Goal: Task Accomplishment & Management: Manage account settings

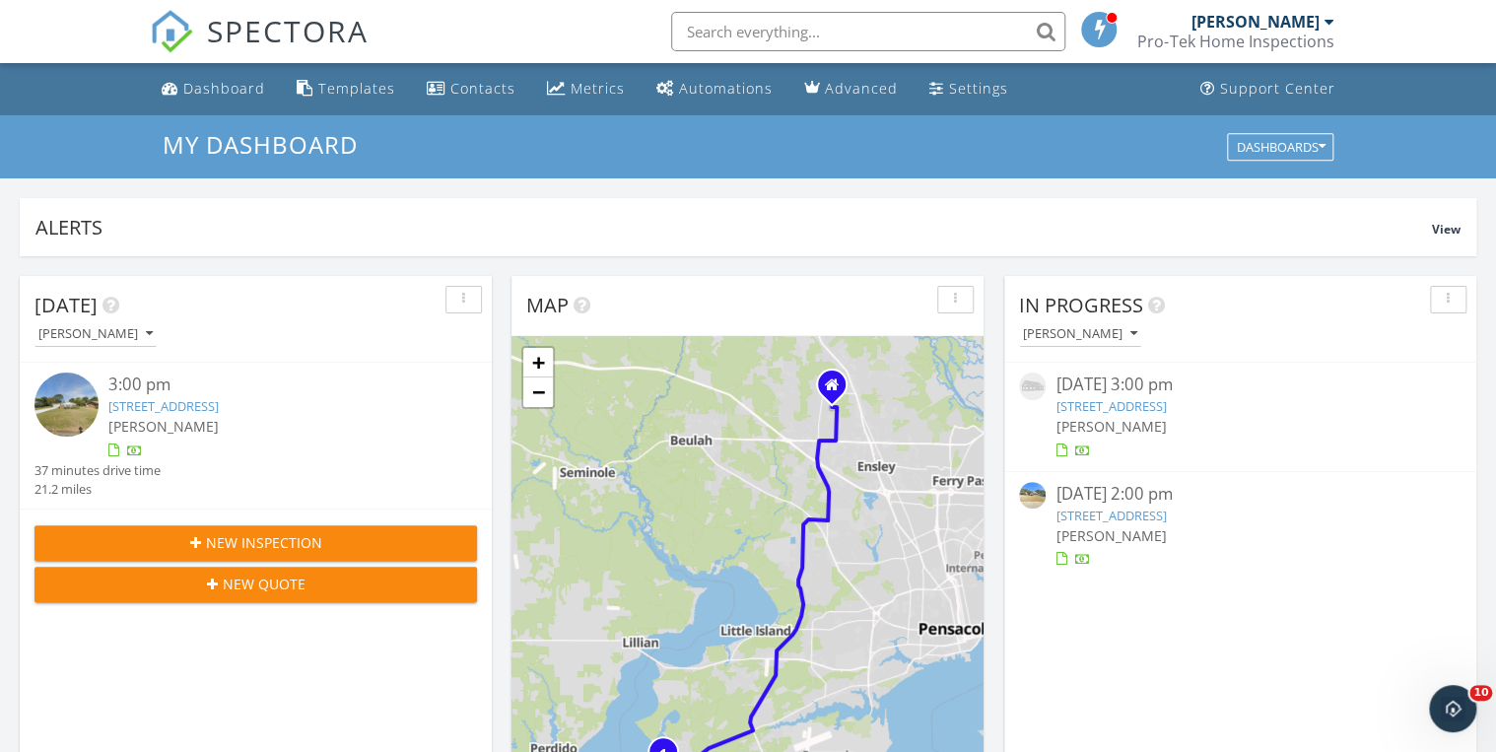
click at [713, 28] on input "text" at bounding box center [868, 31] width 394 height 39
type input "heirloom"
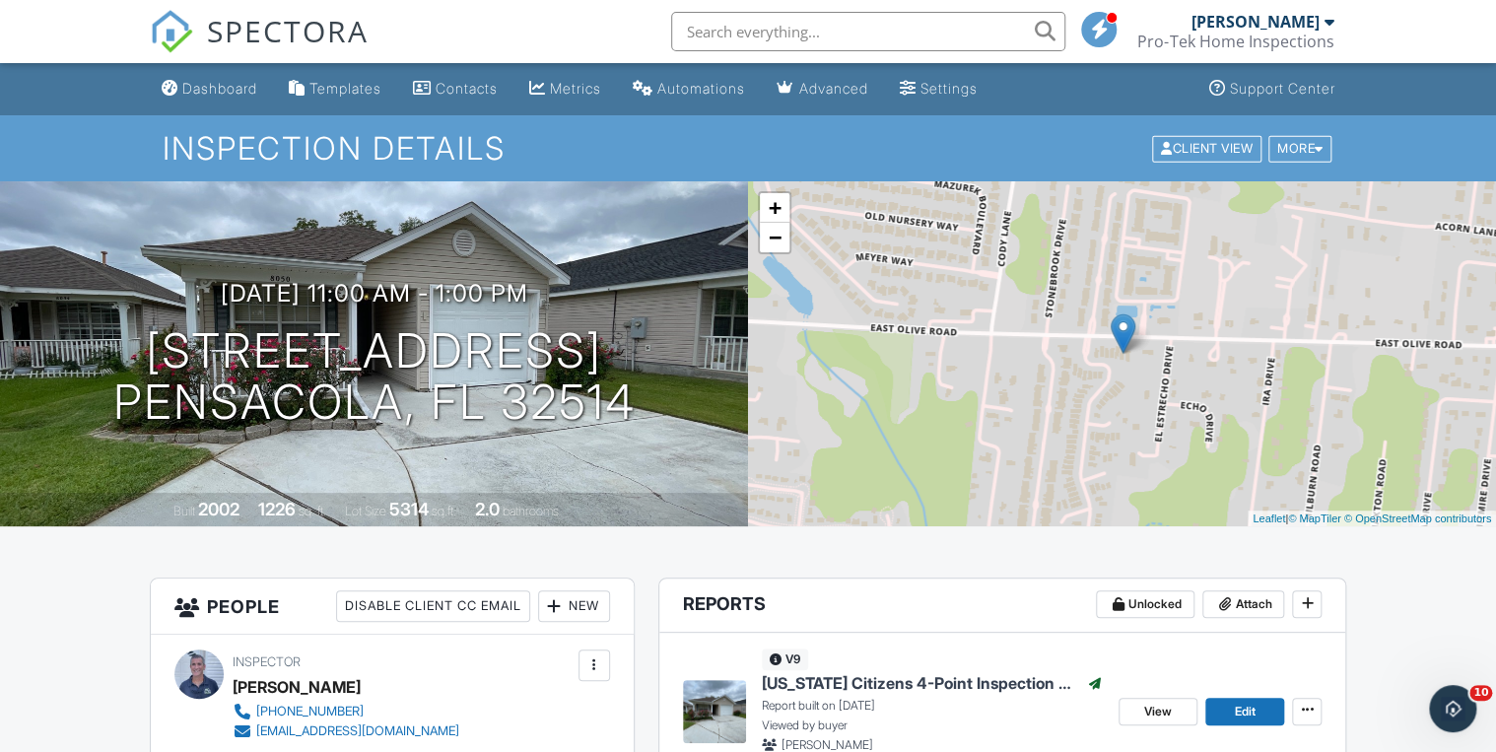
click at [201, 86] on div "Dashboard" at bounding box center [219, 88] width 75 height 17
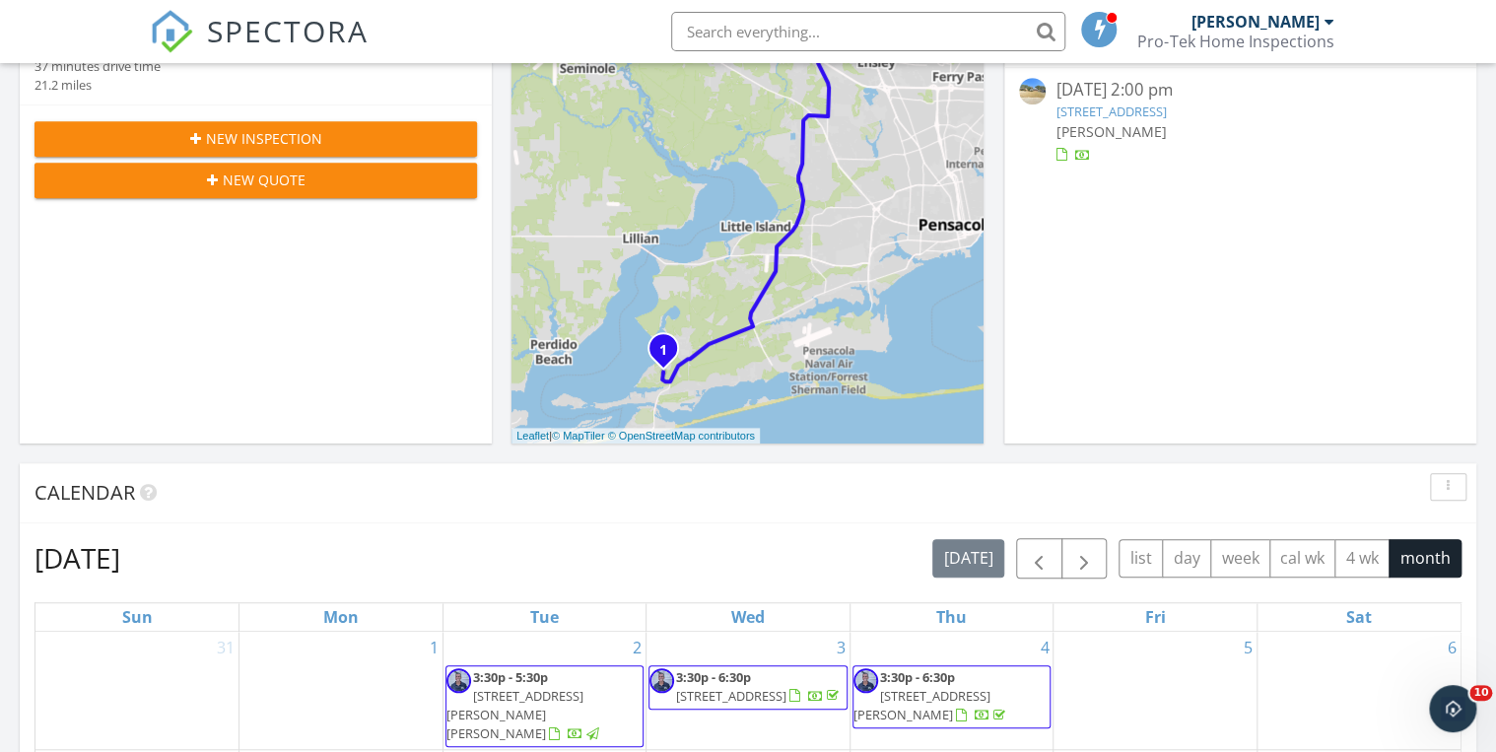
scroll to position [394, 0]
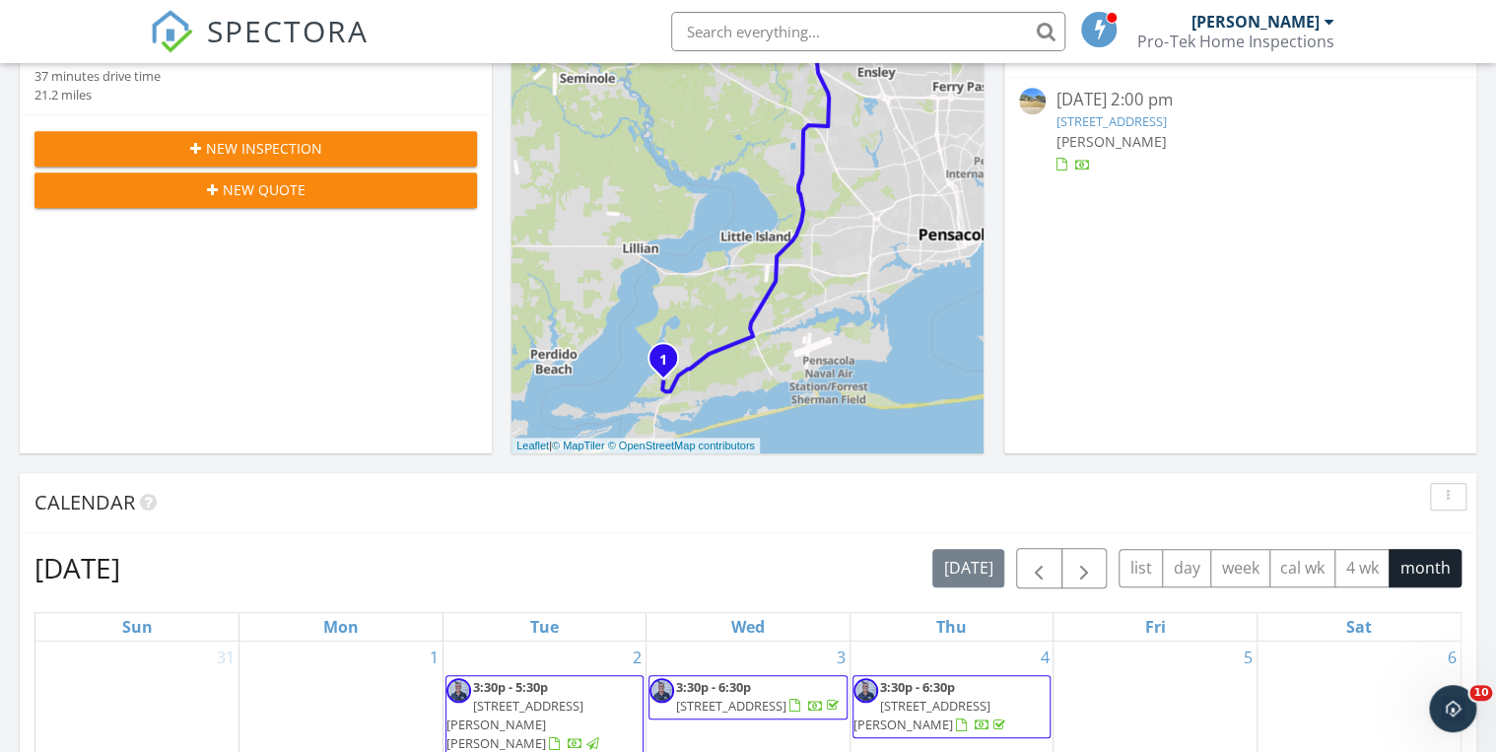
click at [339, 149] on div "New Inspection" at bounding box center [255, 148] width 411 height 21
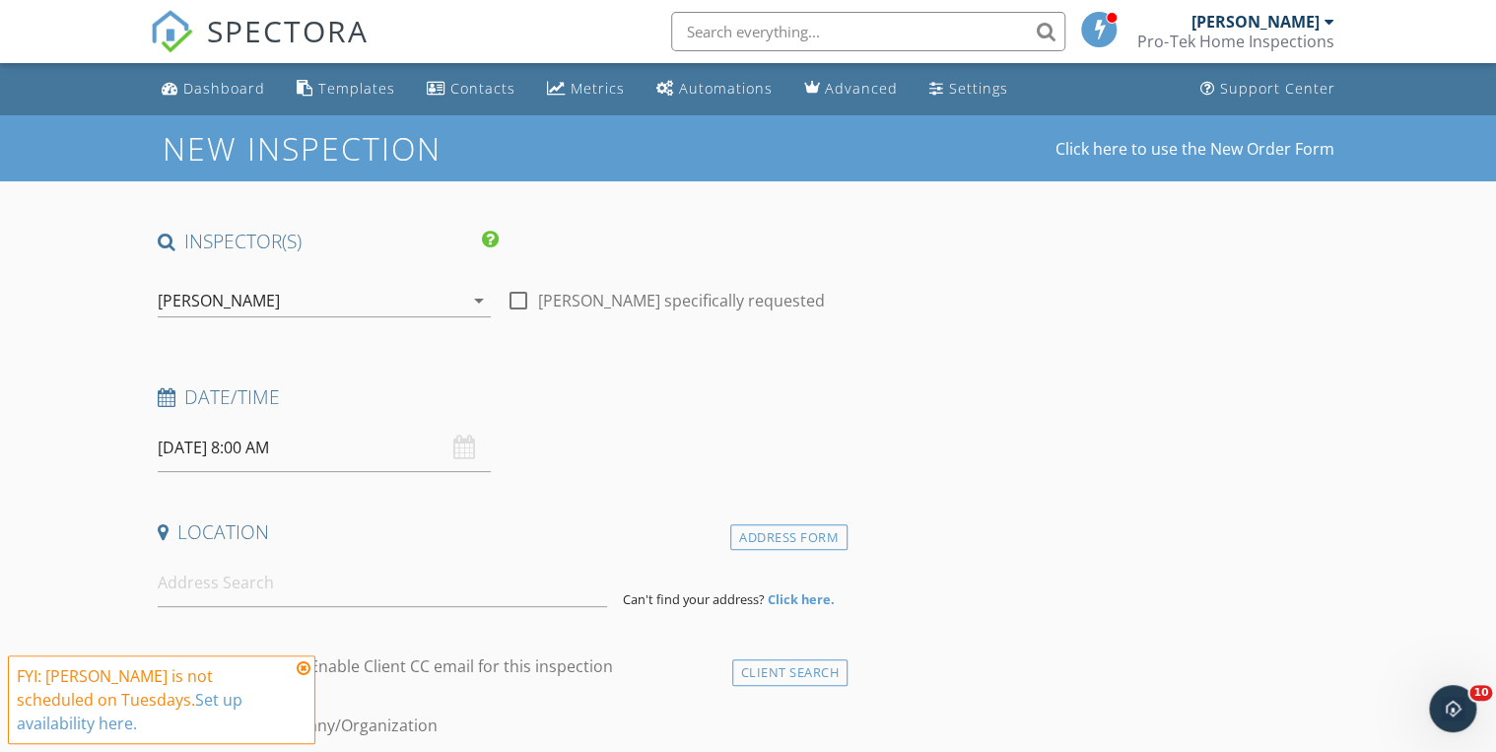
click at [323, 455] on input "09/30/2025 8:00 AM" at bounding box center [324, 448] width 333 height 48
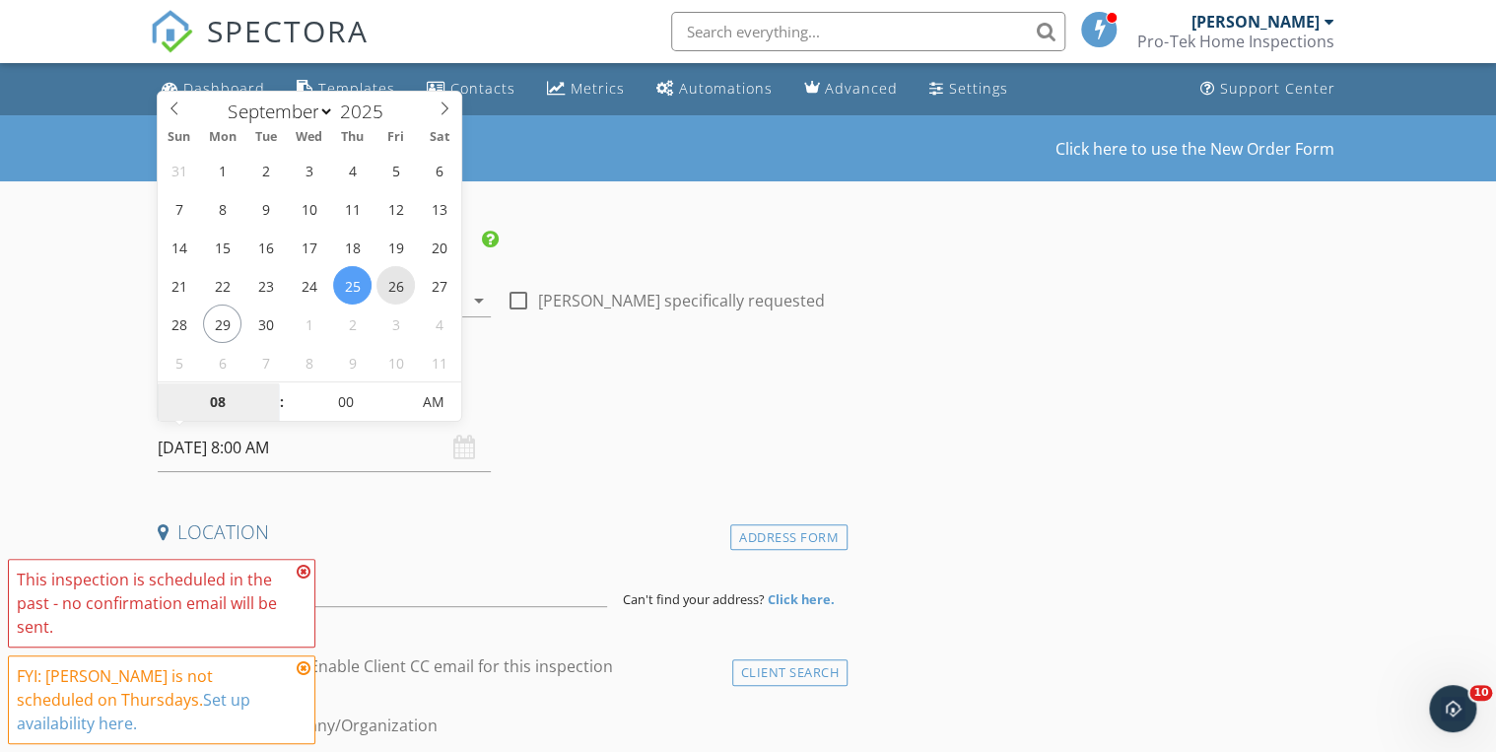
type input "[DATE] 8:00 AM"
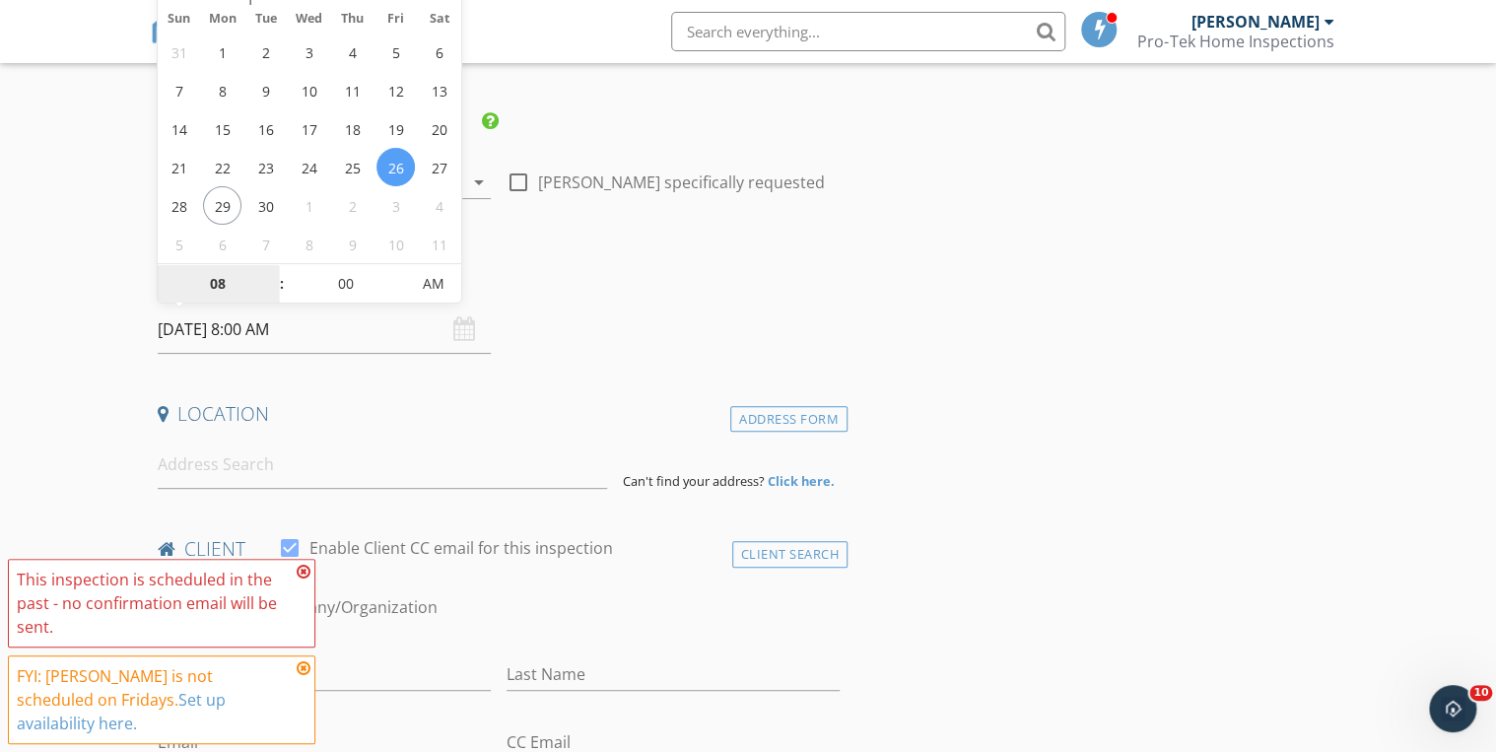
scroll to position [236, 0]
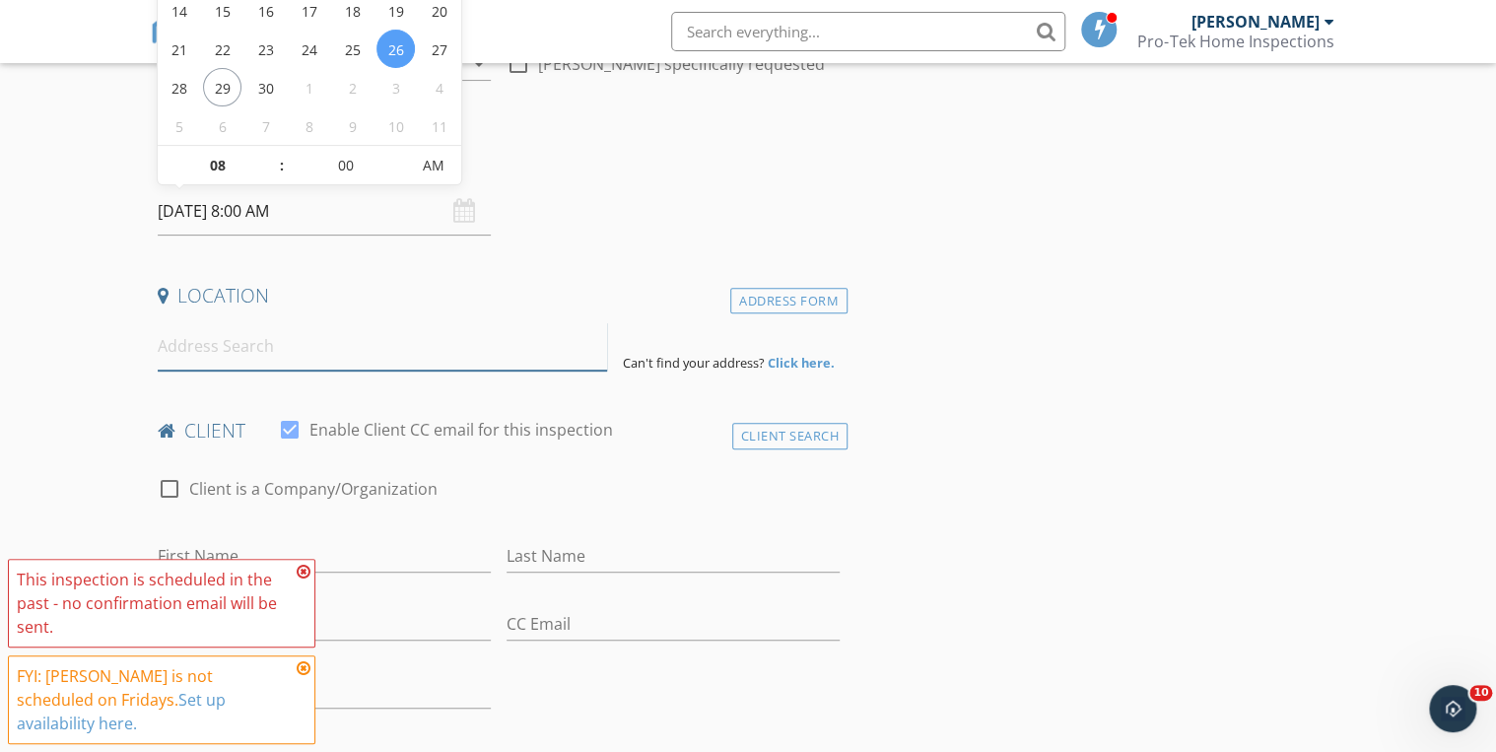
click at [222, 351] on input at bounding box center [382, 346] width 449 height 48
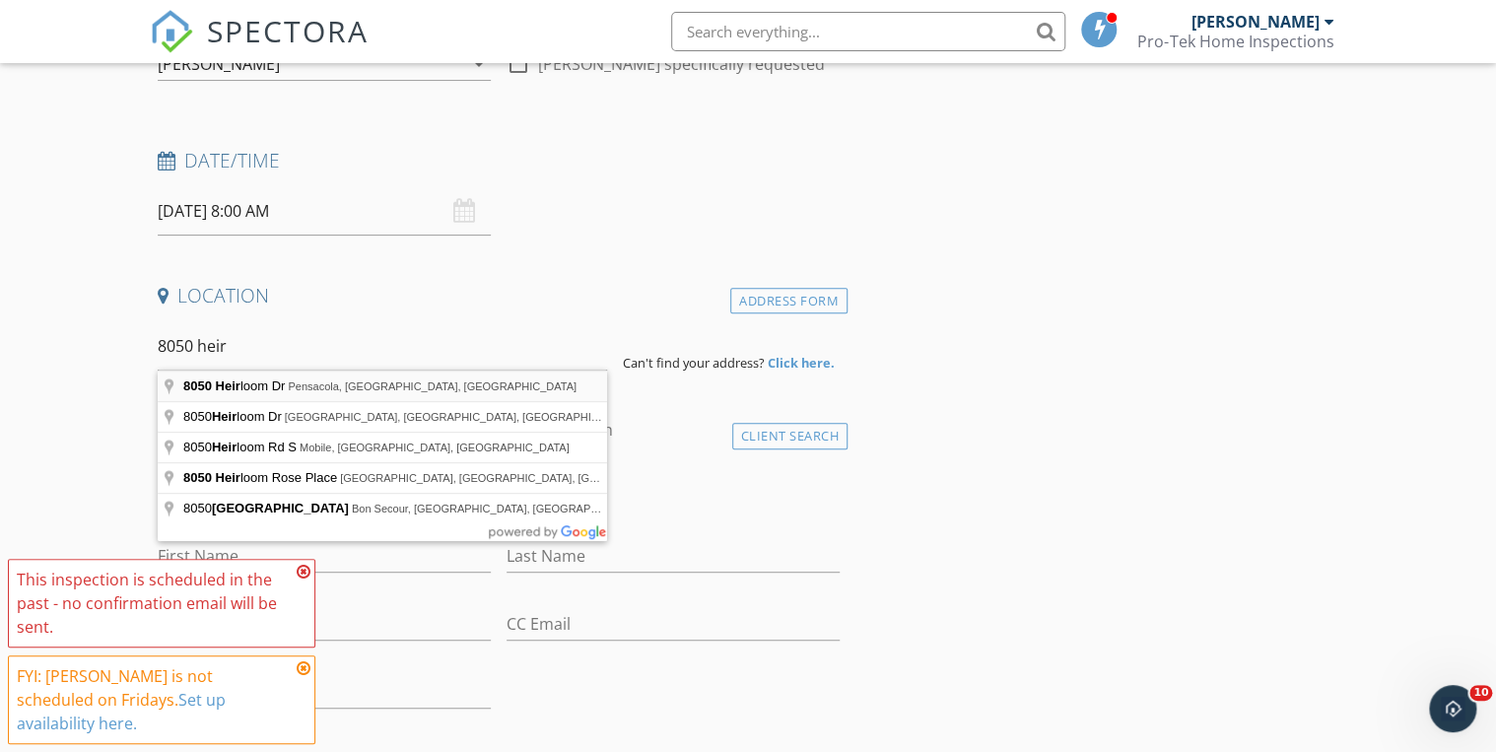
type input "8050 Heirloom Dr, Pensacola, FL, USA"
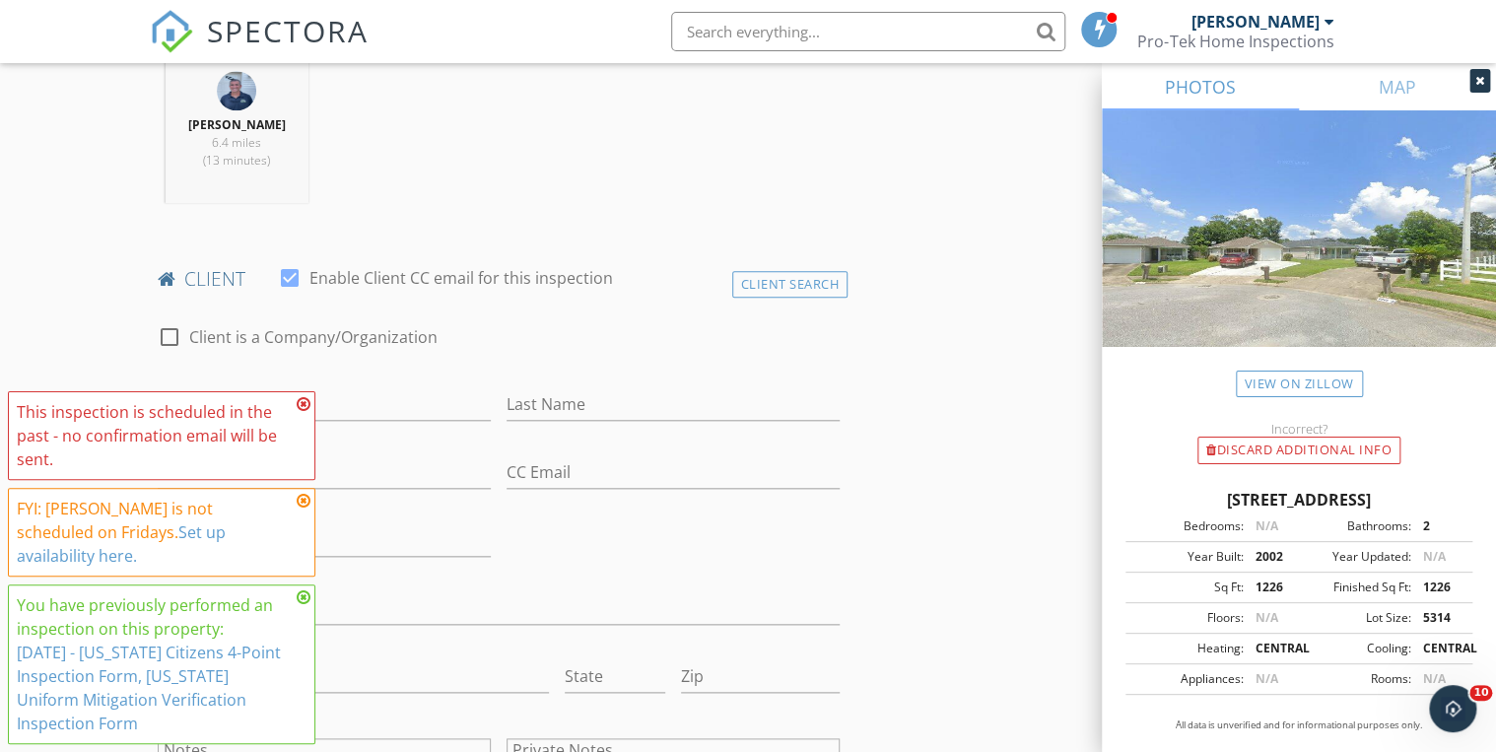
scroll to position [788, 0]
click at [303, 412] on icon at bounding box center [304, 404] width 14 height 16
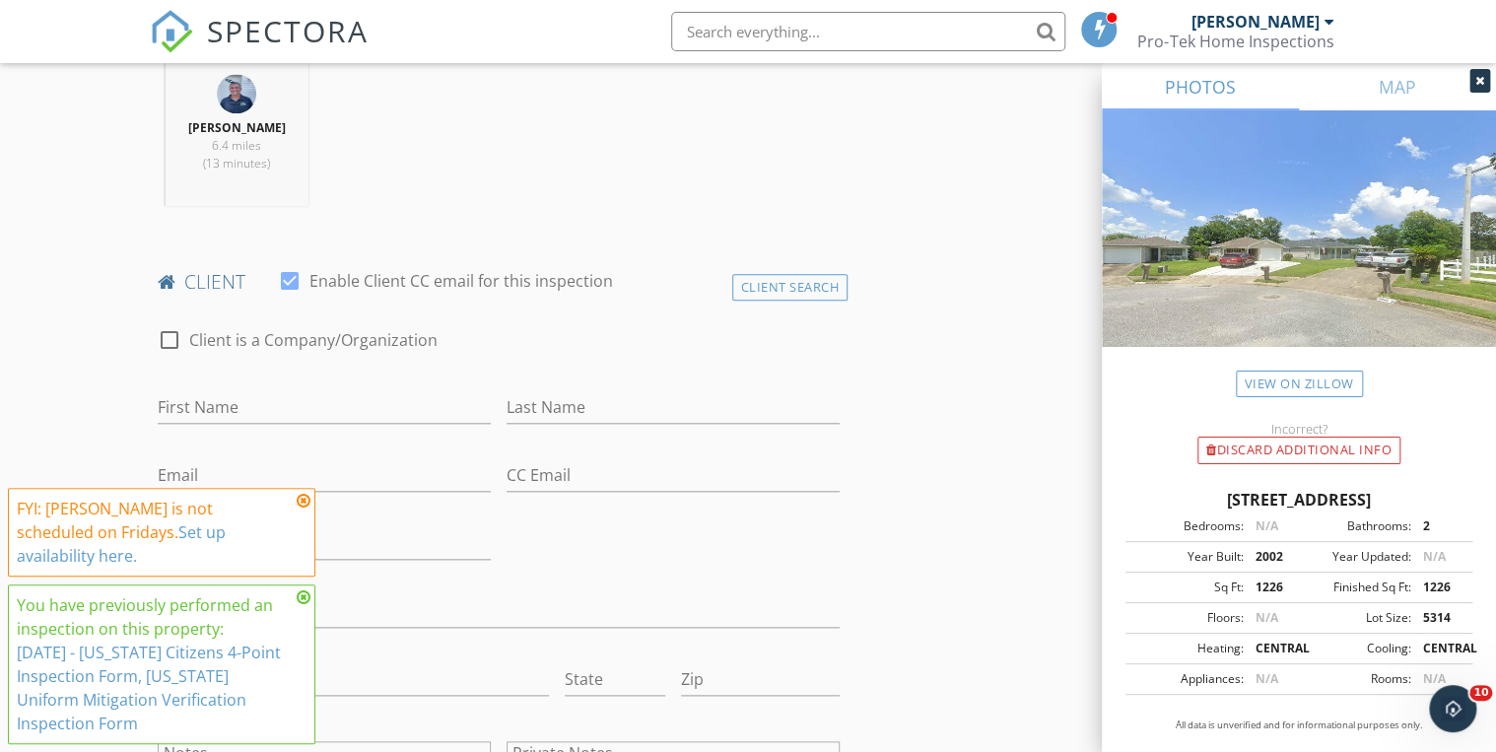
click at [300, 508] on icon at bounding box center [304, 501] width 14 height 16
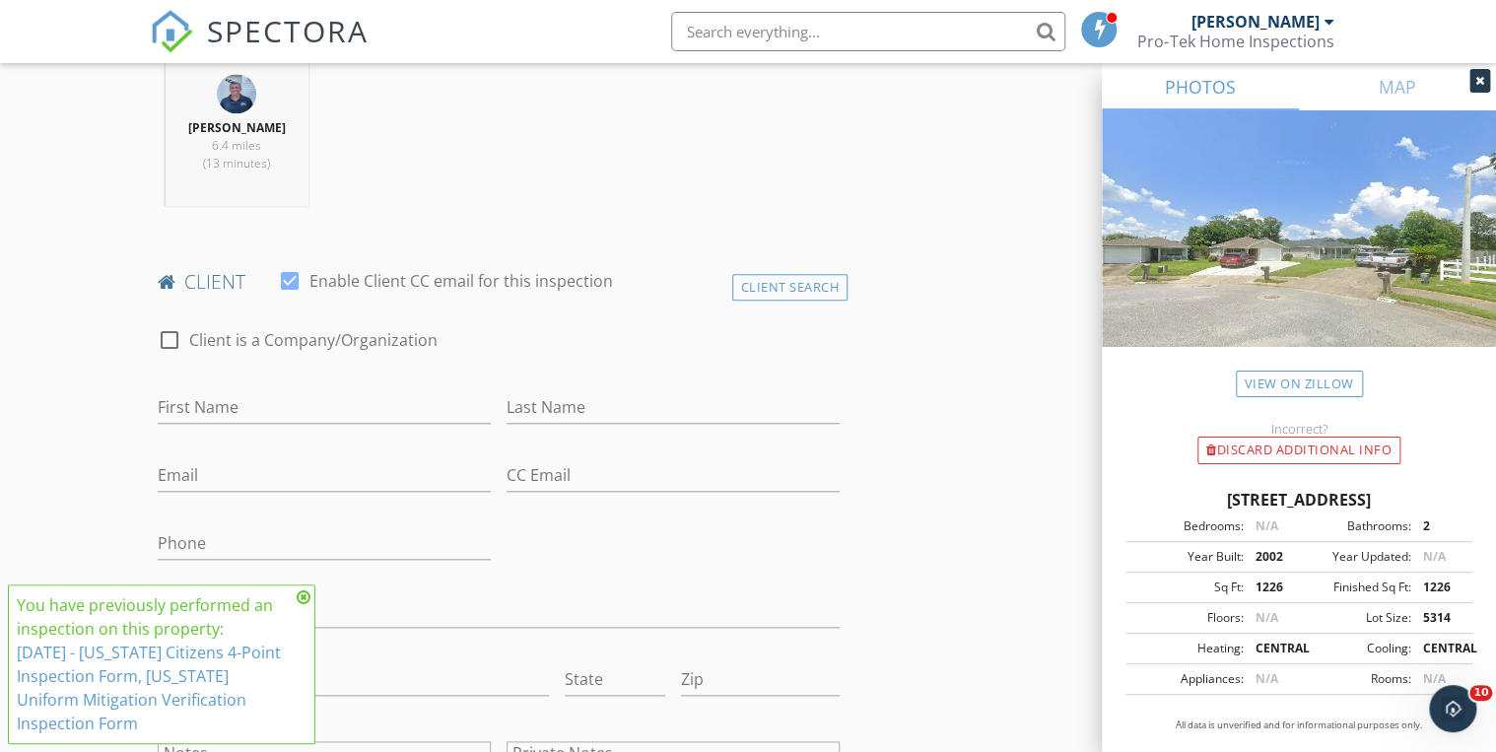
click at [305, 595] on icon at bounding box center [304, 597] width 14 height 16
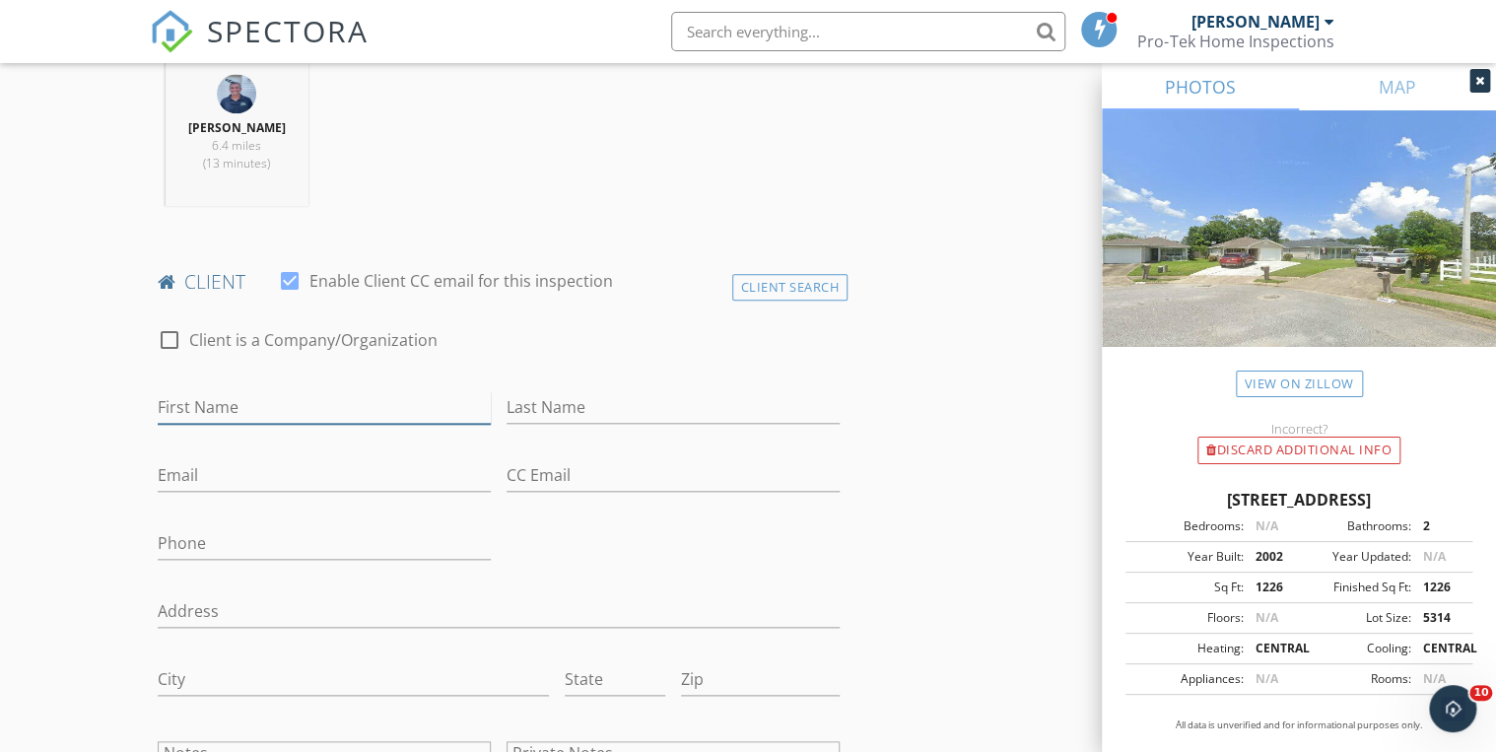
click at [210, 409] on input "First Name" at bounding box center [324, 407] width 333 height 33
type input "Stacey"
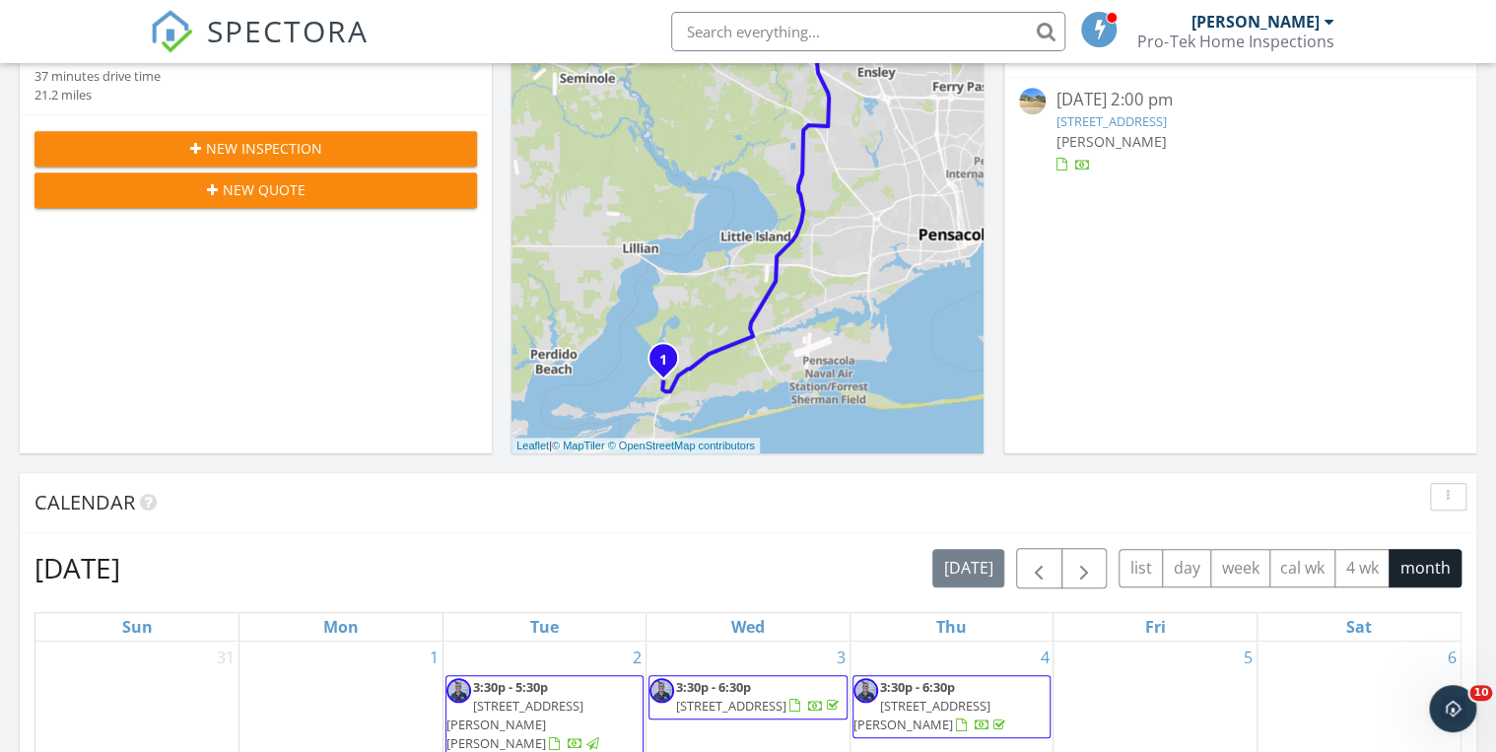
click at [225, 139] on span "New Inspection" at bounding box center [264, 148] width 116 height 21
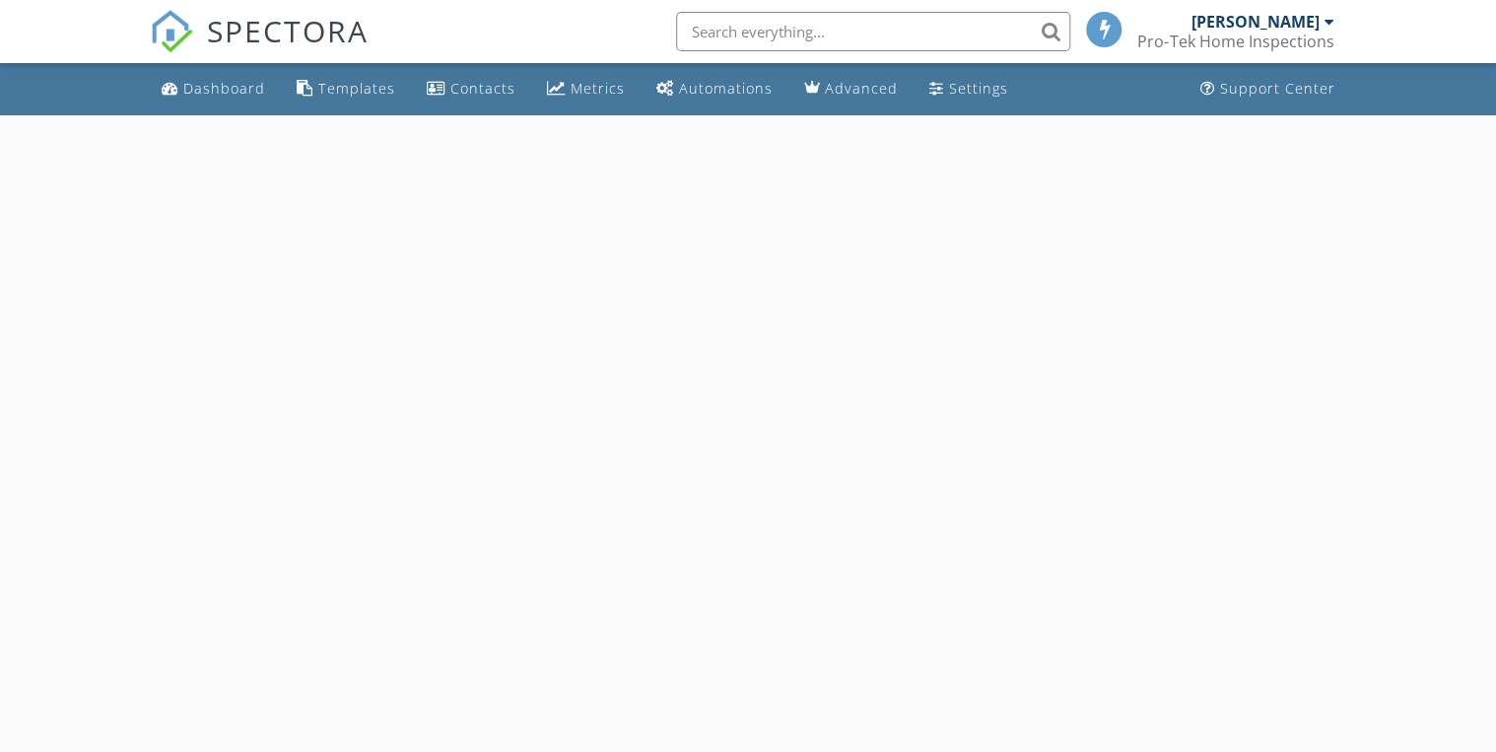
select select "8"
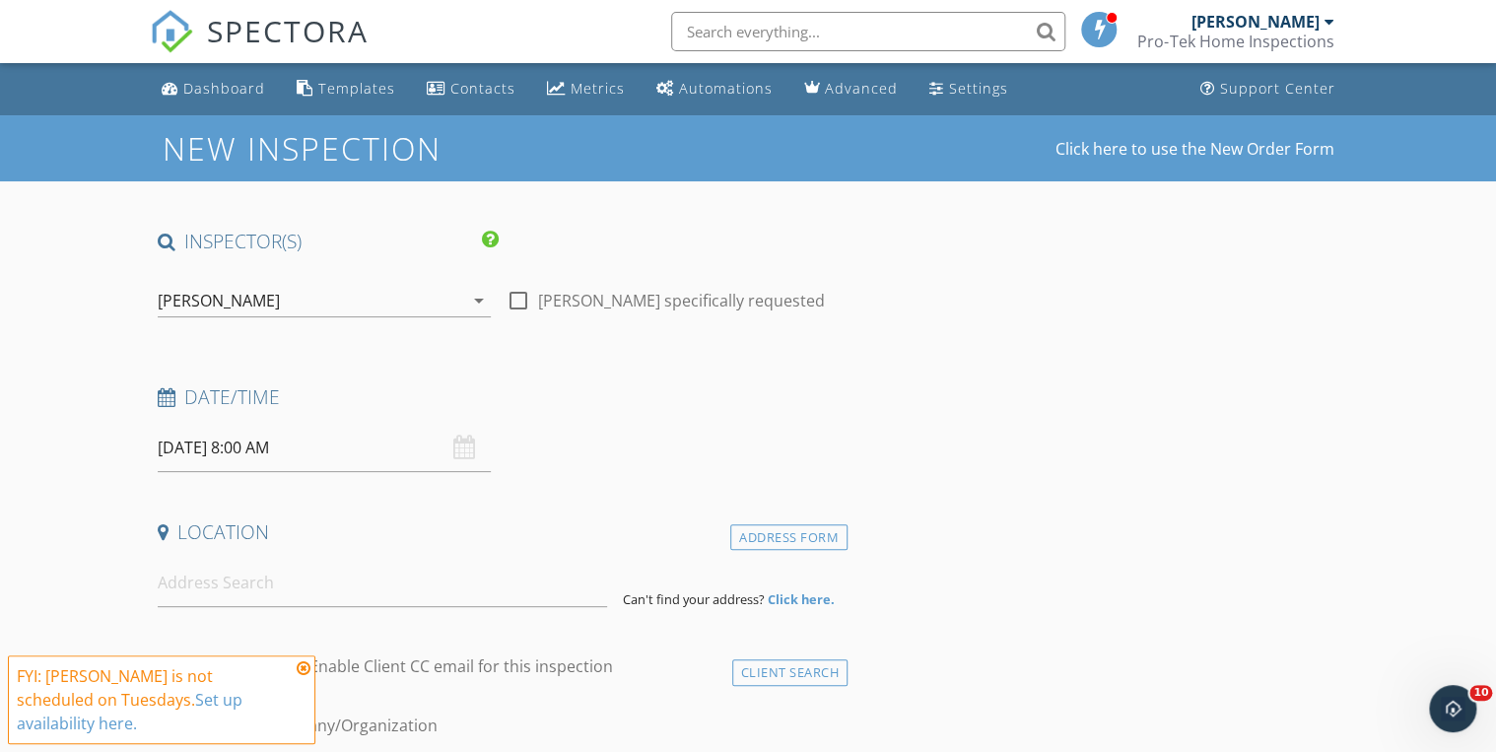
click at [324, 457] on input "[DATE] 8:00 AM" at bounding box center [324, 448] width 333 height 48
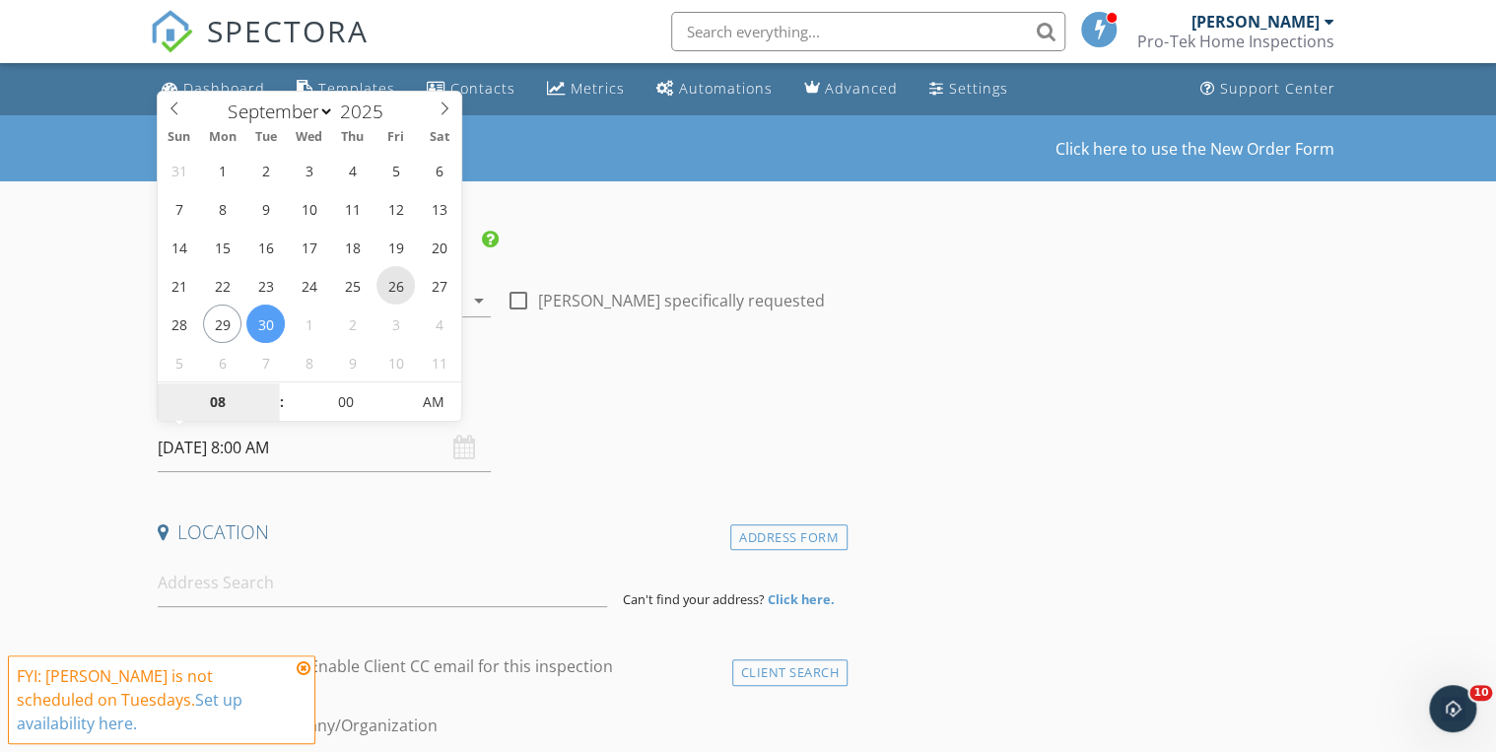
type input "[DATE] 8:00 AM"
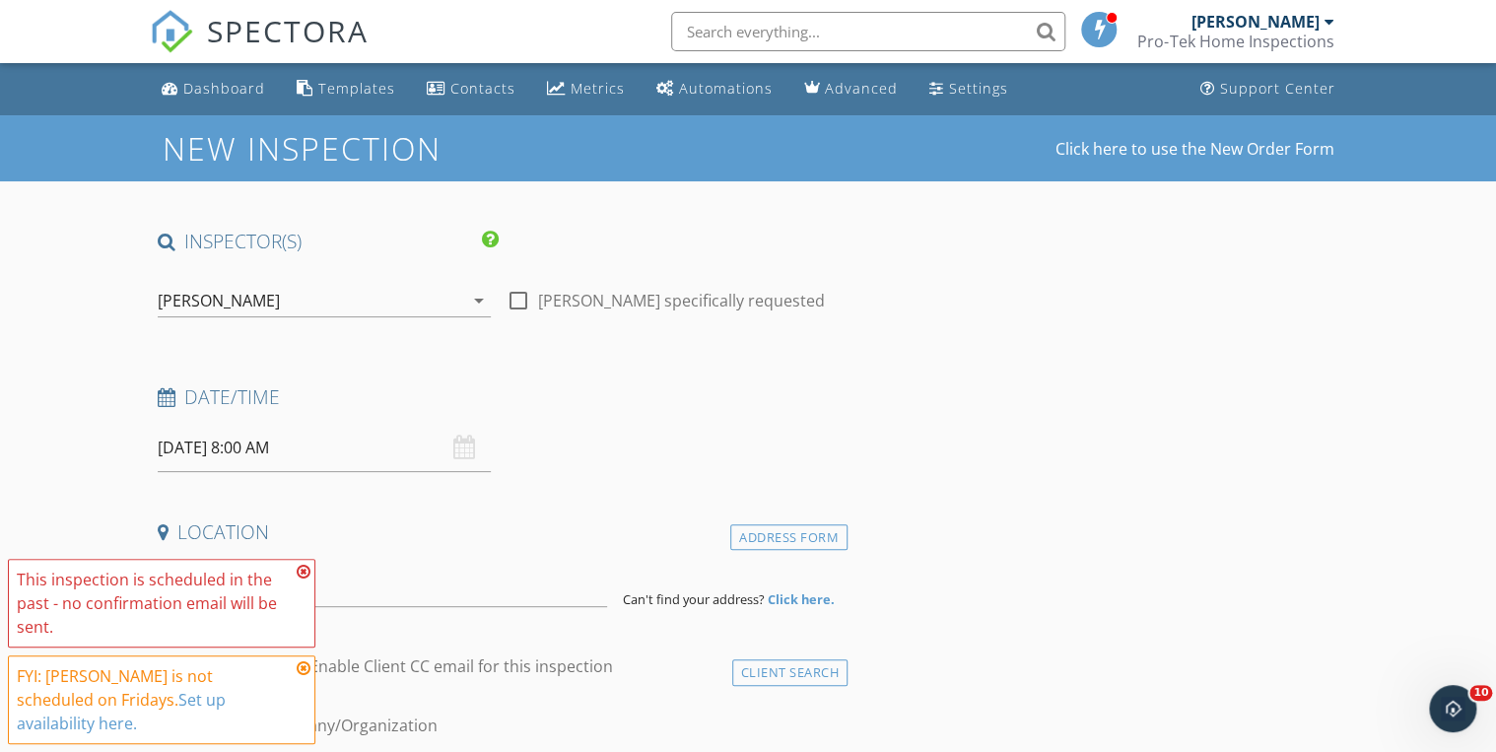
click at [303, 579] on icon at bounding box center [304, 572] width 14 height 16
click at [305, 676] on icon at bounding box center [304, 668] width 14 height 16
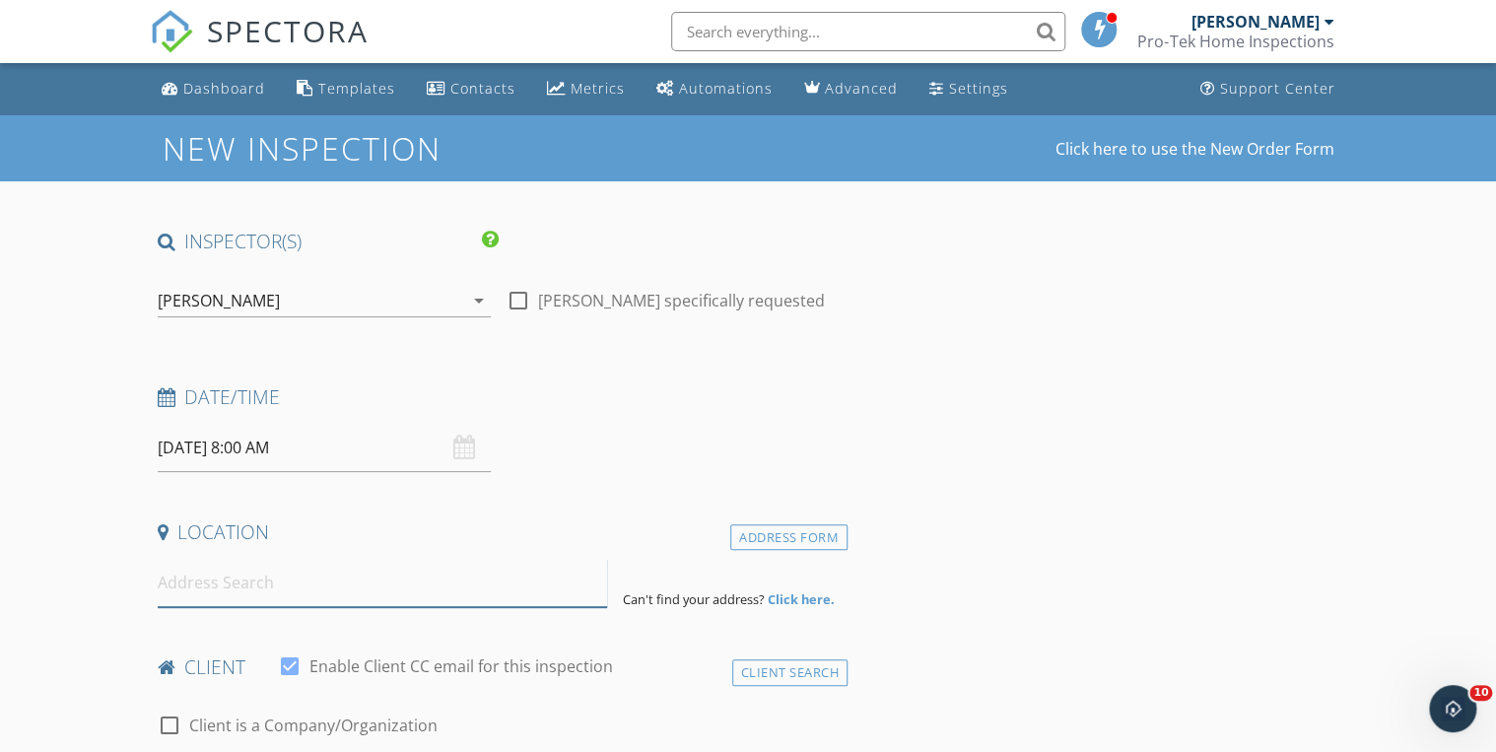
click at [223, 591] on input at bounding box center [382, 583] width 449 height 48
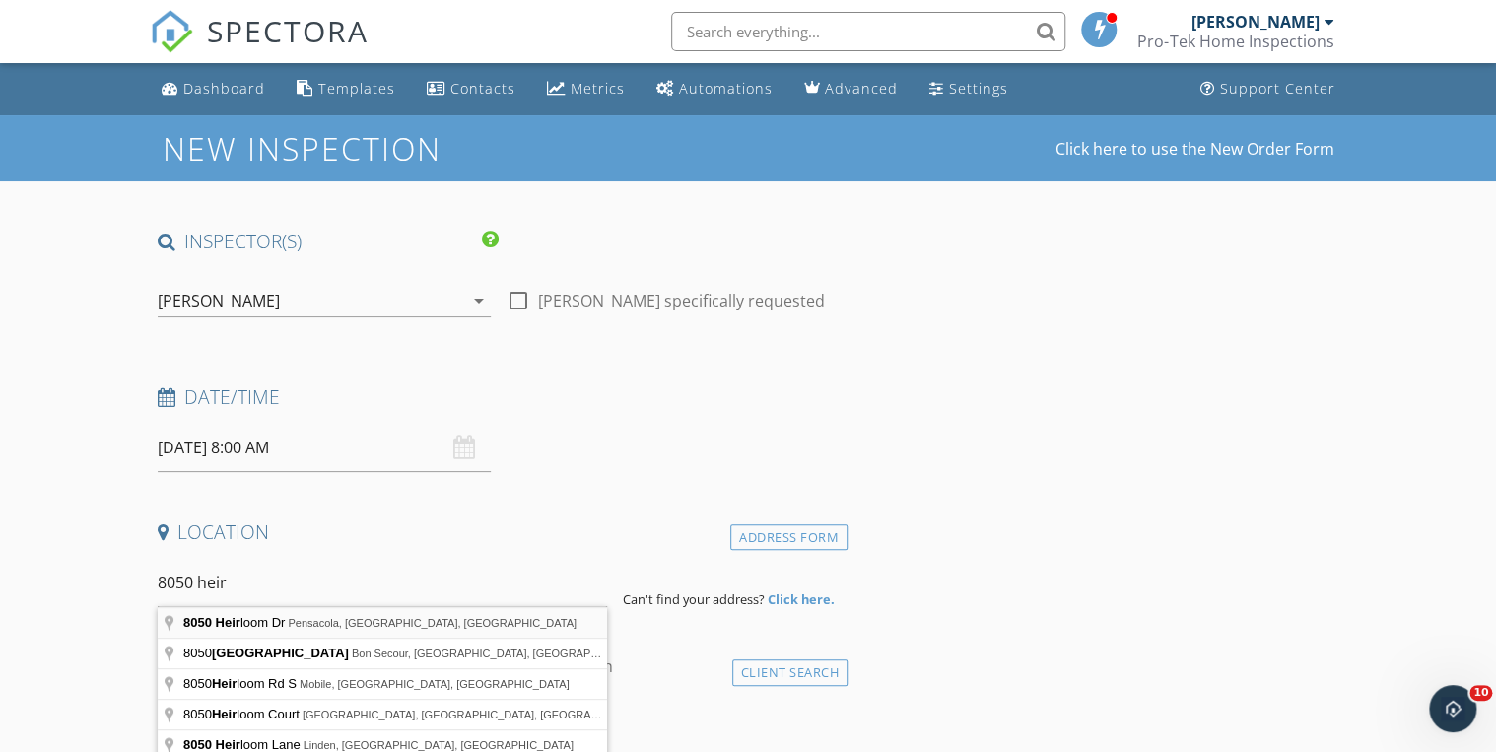
type input "[STREET_ADDRESS]"
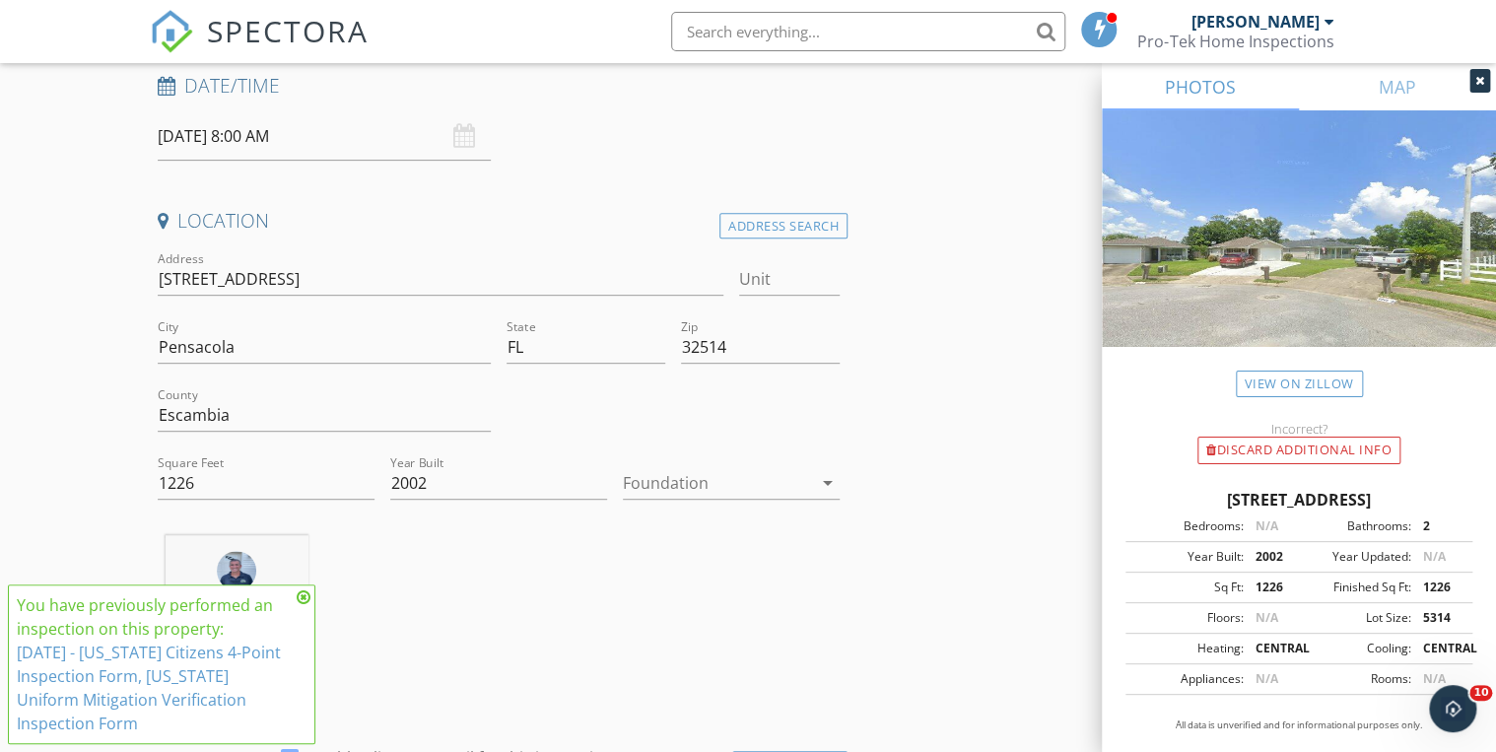
scroll to position [315, 0]
click at [304, 596] on icon at bounding box center [304, 597] width 14 height 16
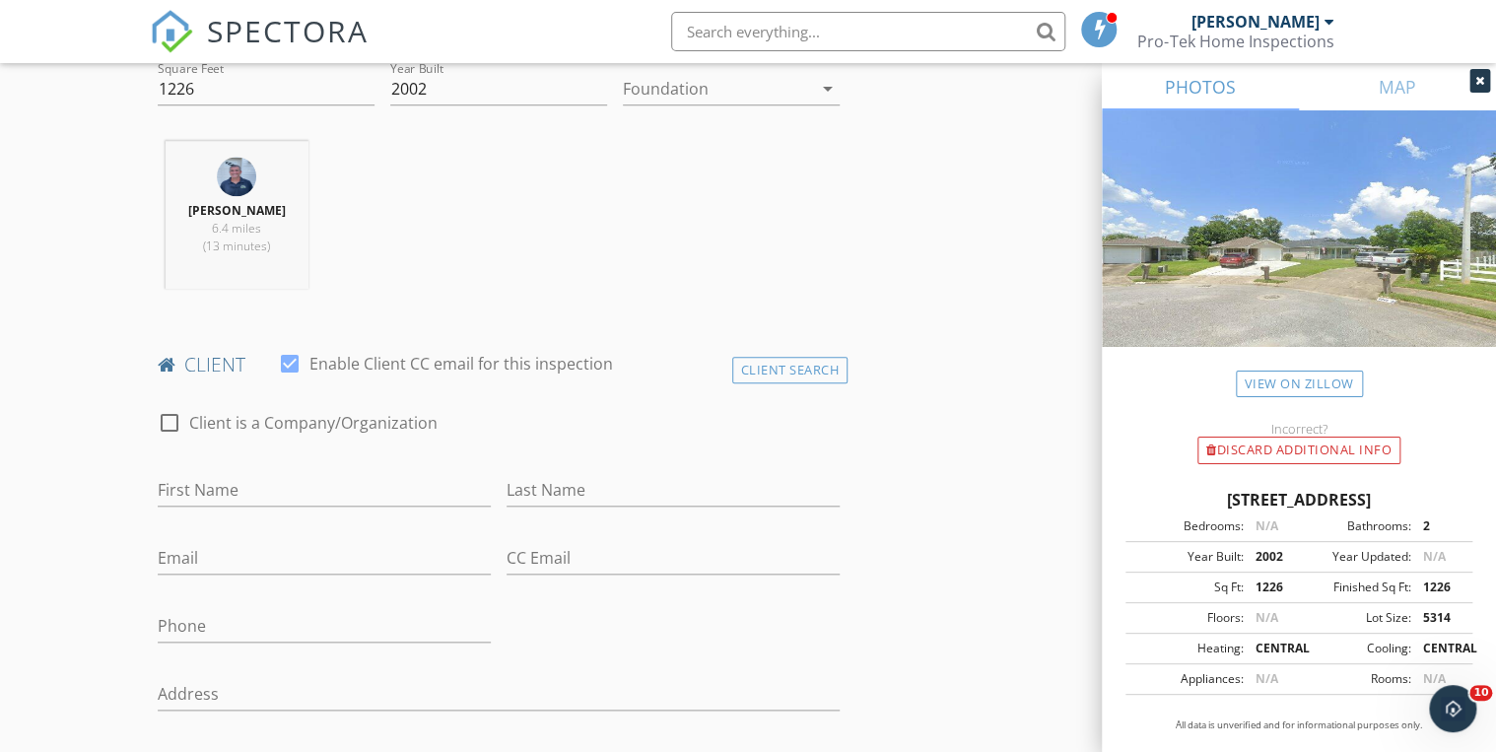
scroll to position [709, 0]
click at [243, 486] on input "First Name" at bounding box center [324, 486] width 333 height 33
type input "[PERSON_NAME] & [PERSON_NAME]"
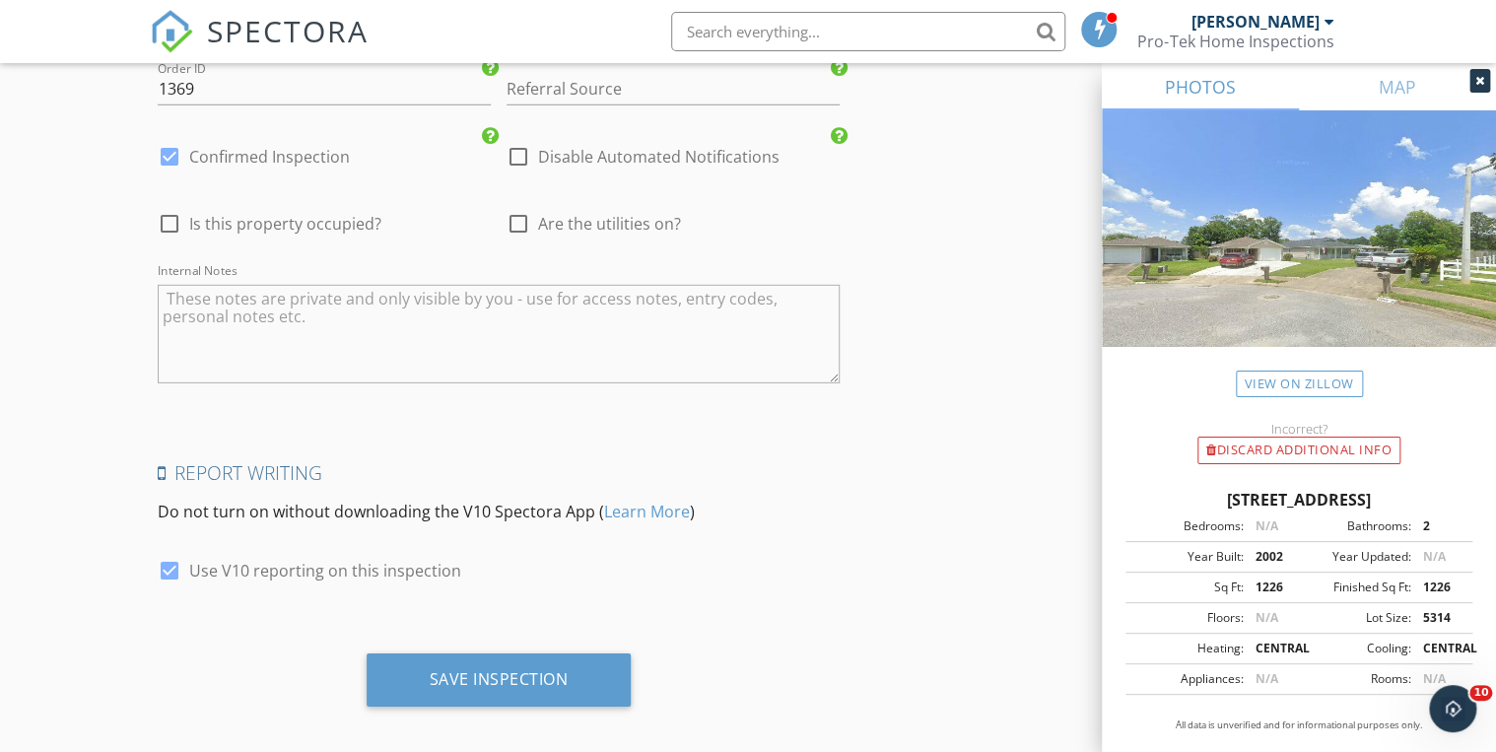
scroll to position [2865, 0]
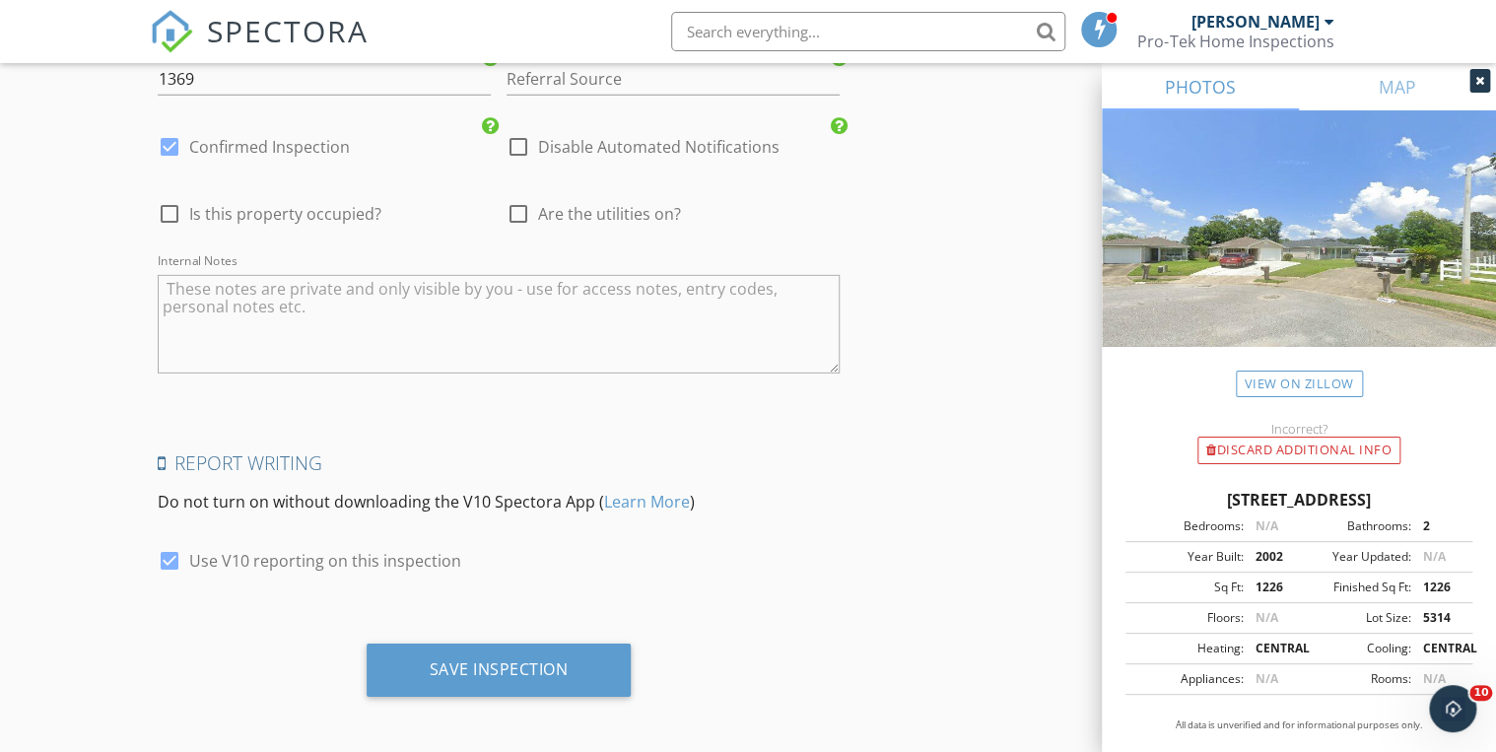
type input "Rising"
click at [166, 554] on div at bounding box center [170, 561] width 34 height 34
checkbox input "false"
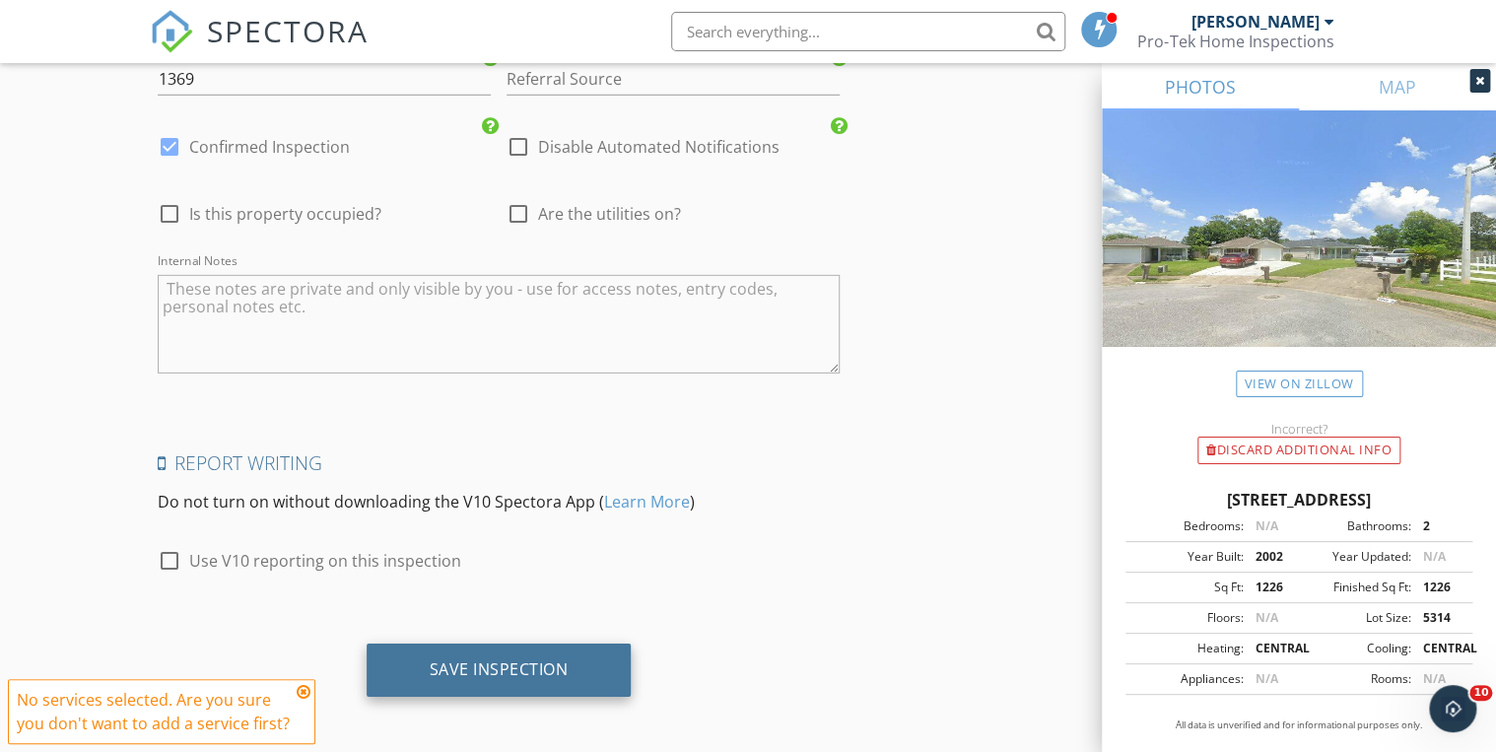
click at [438, 670] on div "Save Inspection" at bounding box center [499, 669] width 139 height 20
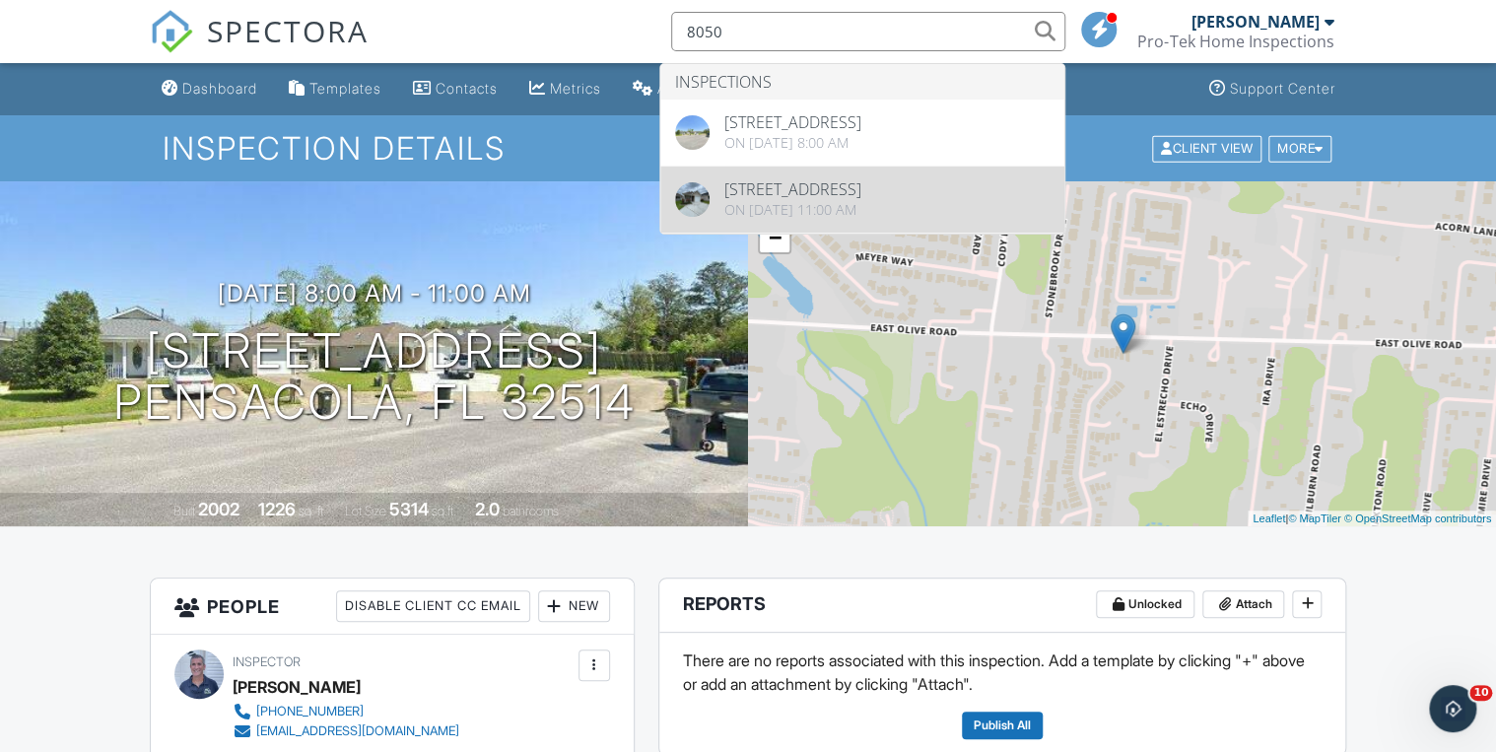
type input "8050"
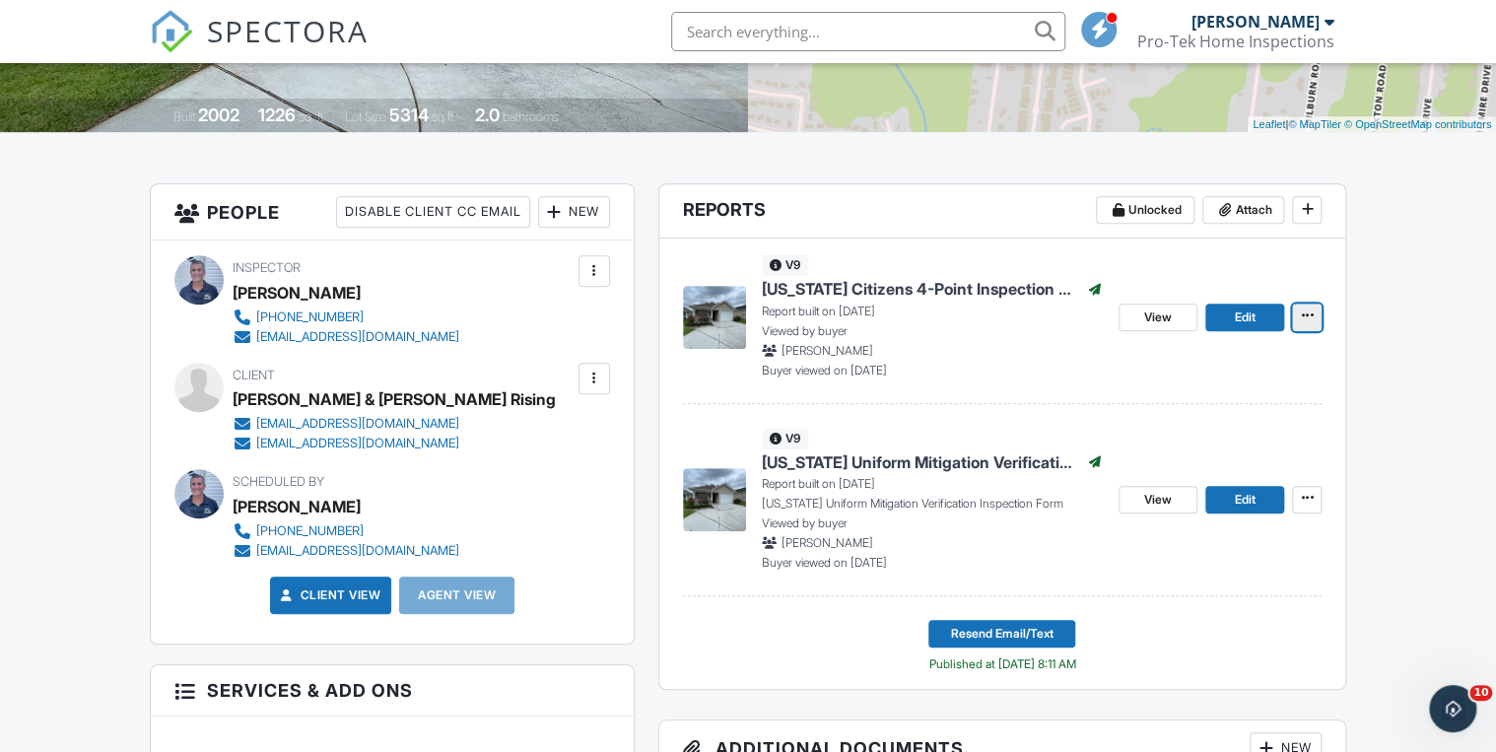
click at [1303, 318] on icon at bounding box center [1307, 315] width 12 height 14
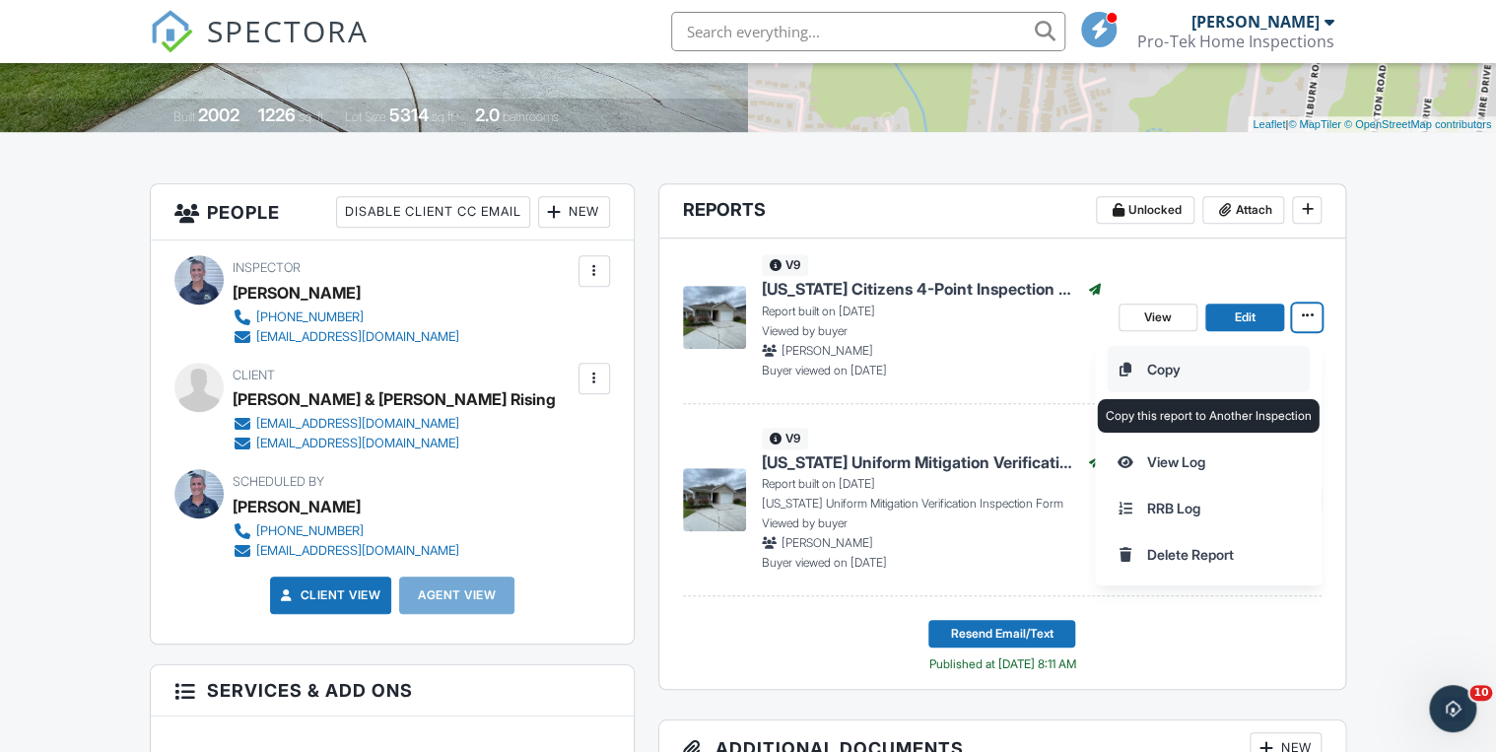
click at [1173, 371] on input "Copy" at bounding box center [1208, 369] width 201 height 44
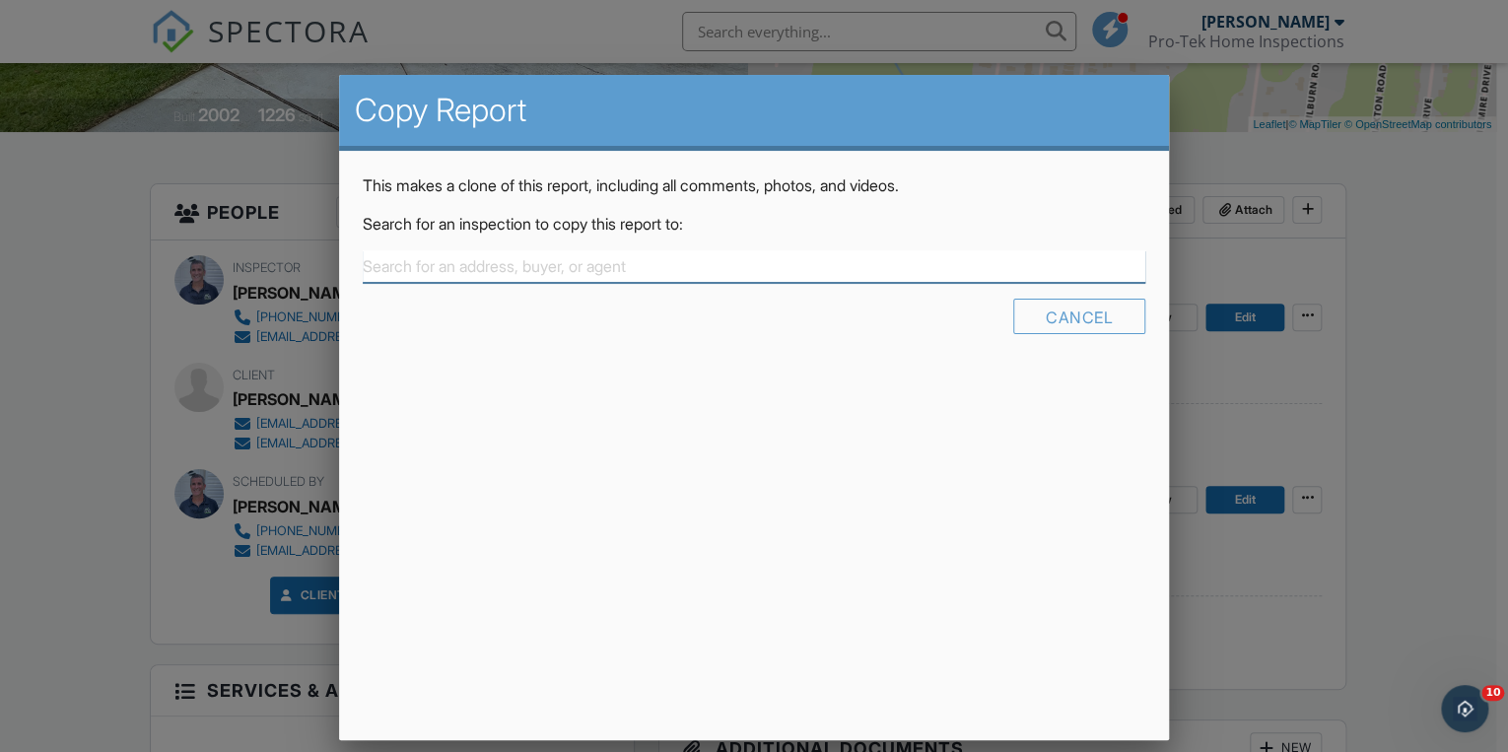
click at [433, 268] on input "text" at bounding box center [754, 266] width 782 height 33
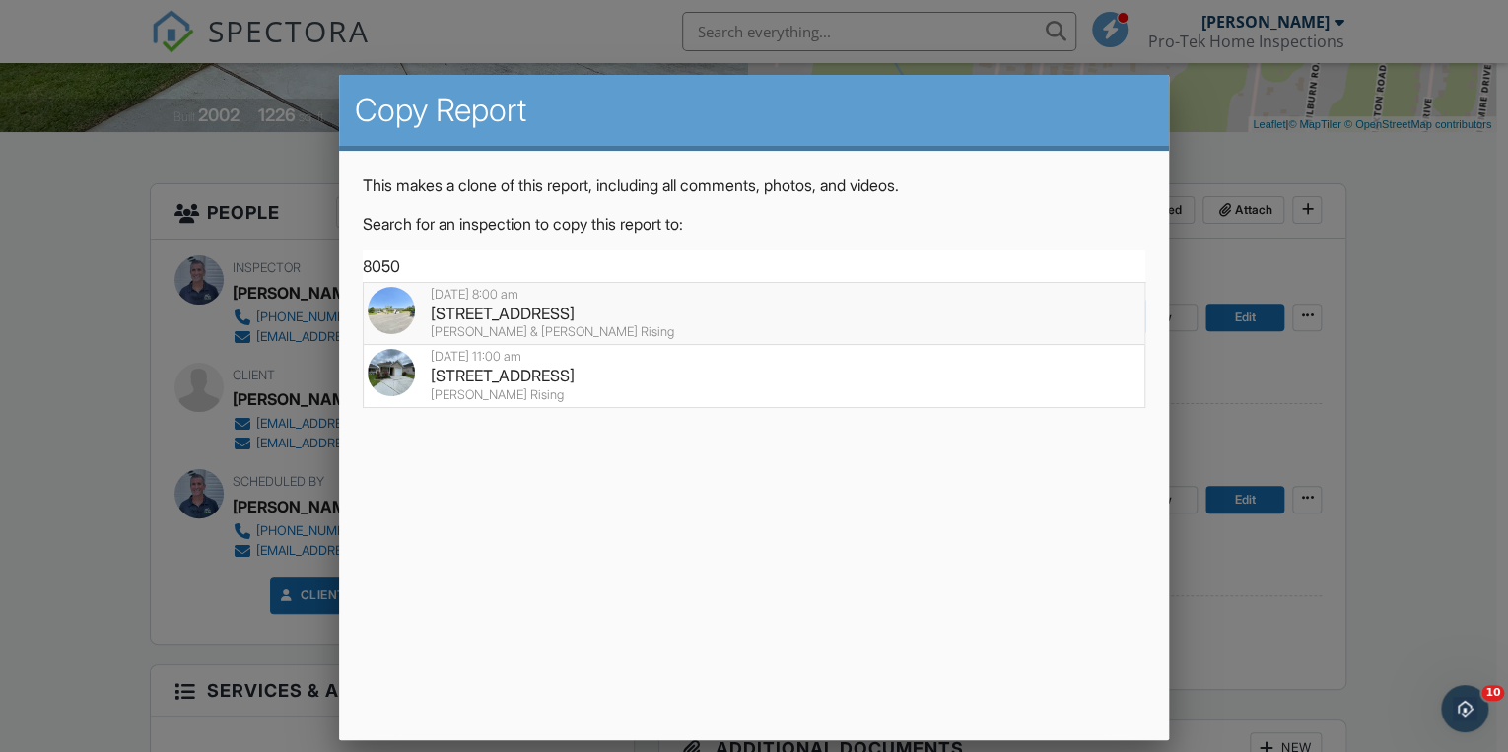
click at [514, 308] on div "[STREET_ADDRESS]" at bounding box center [754, 314] width 773 height 22
type input "[STREET_ADDRESS]"
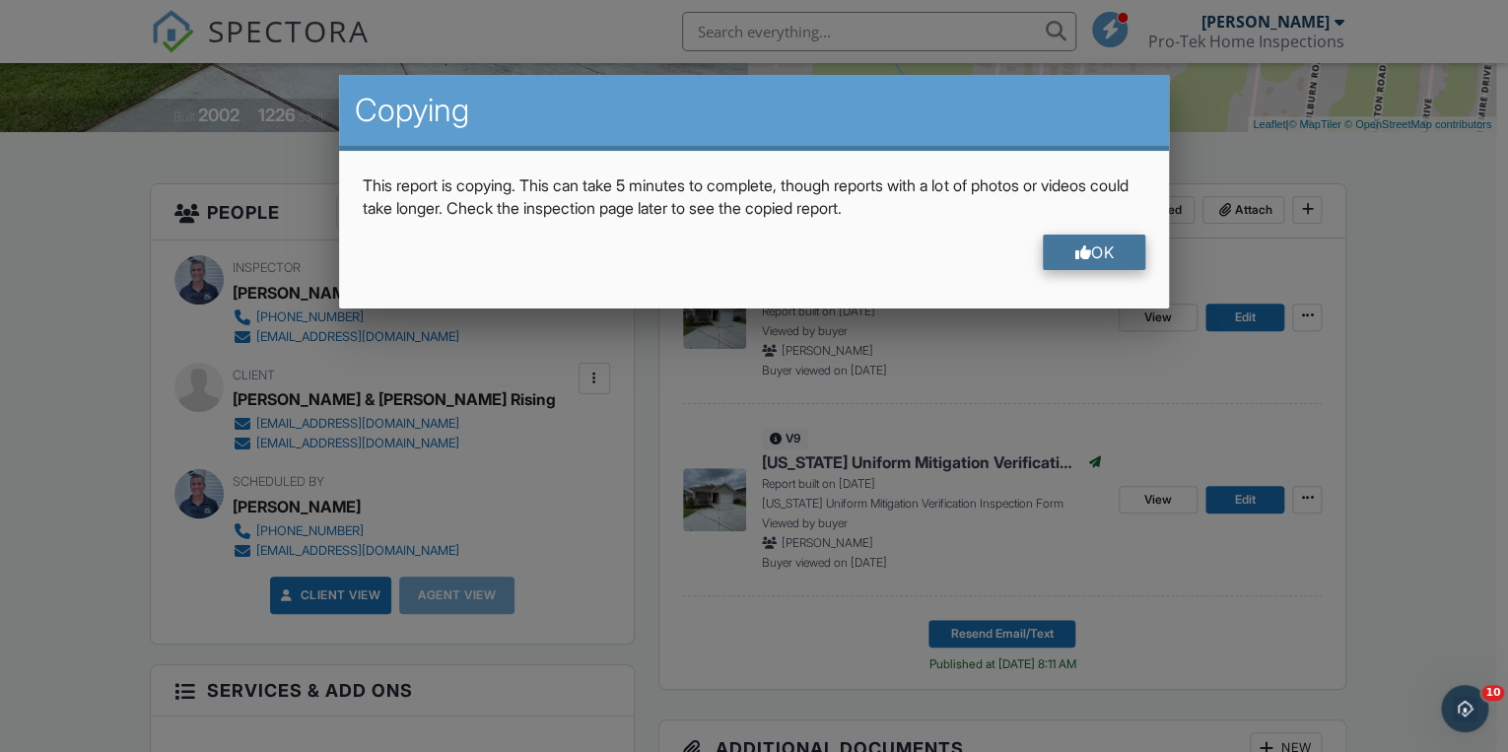
click at [1077, 244] on div at bounding box center [1082, 252] width 17 height 16
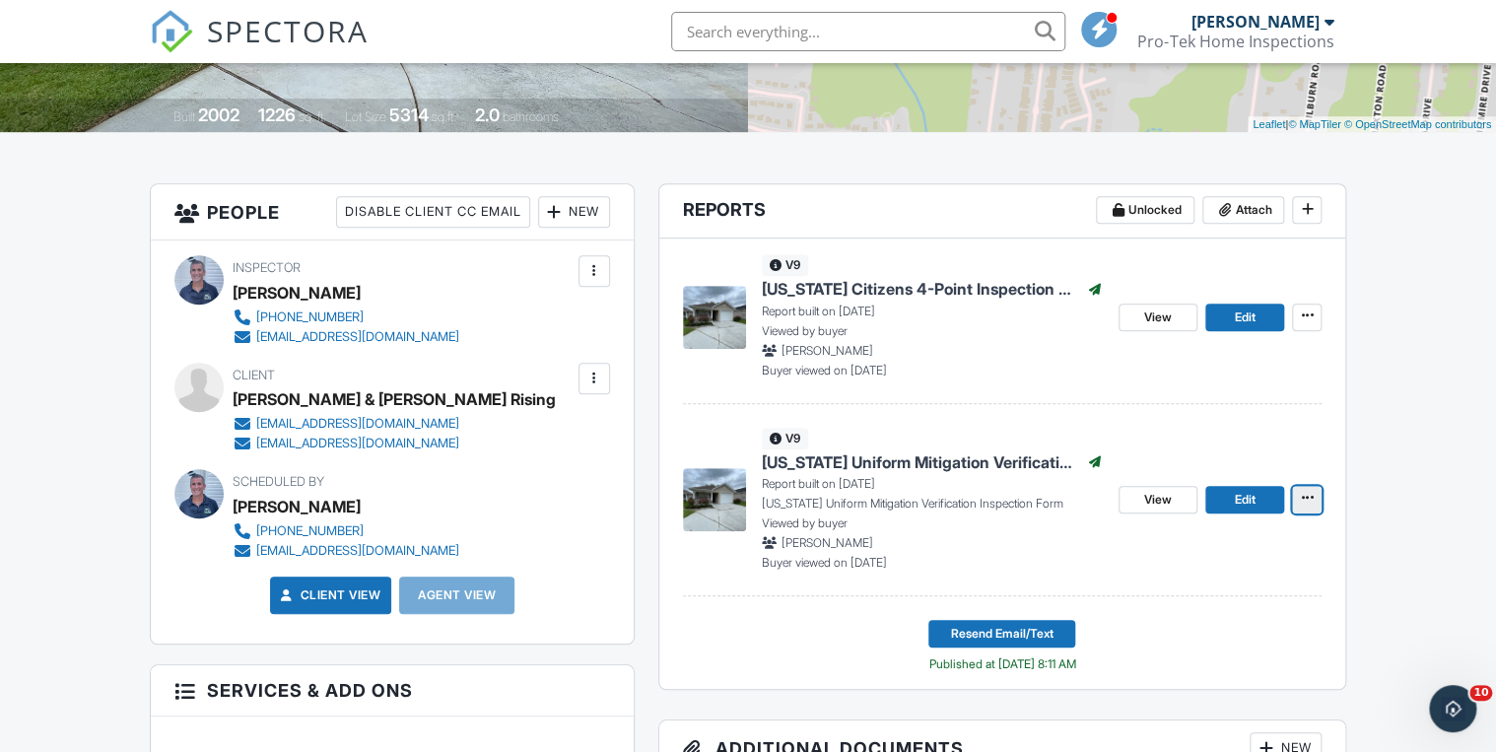
click at [1310, 497] on icon at bounding box center [1307, 498] width 12 height 14
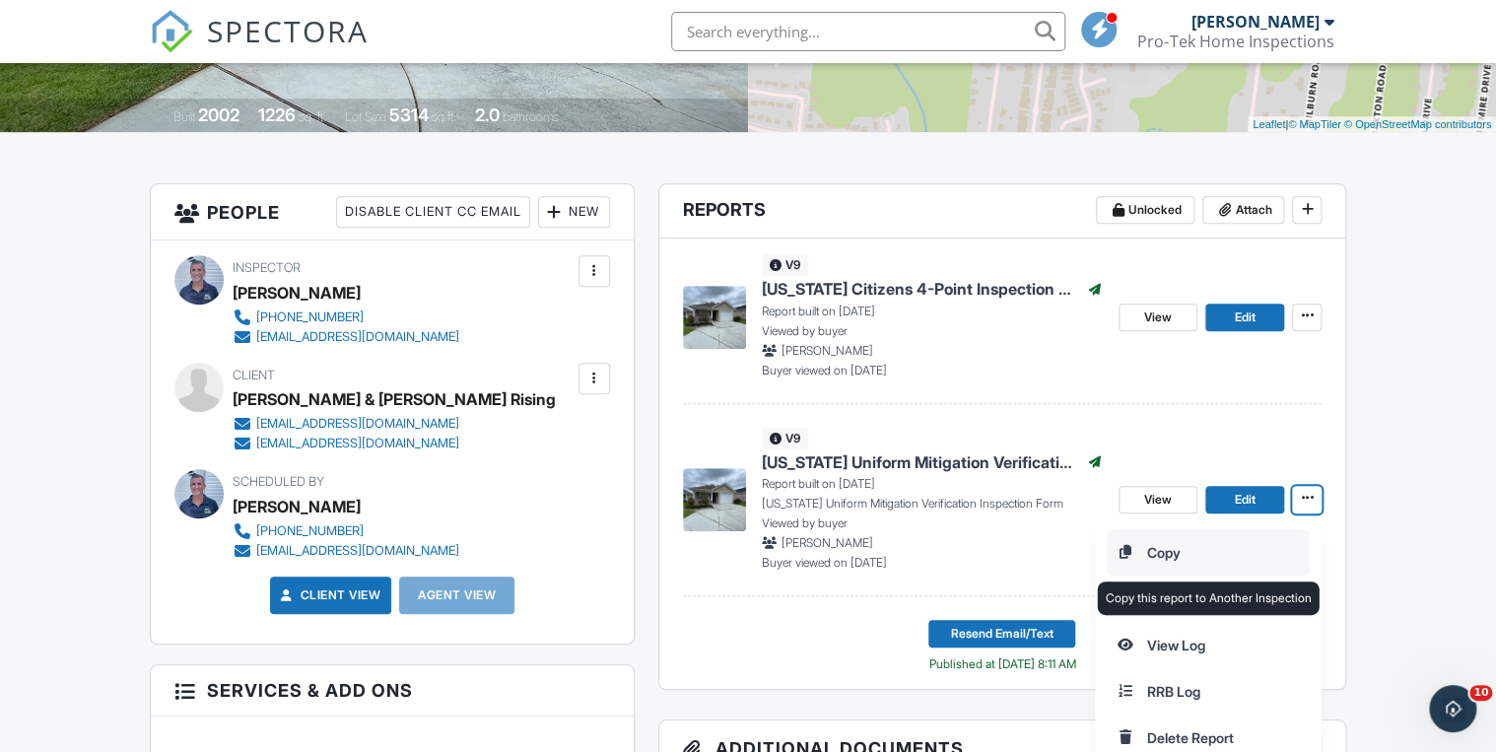
click at [1185, 552] on input "Copy" at bounding box center [1208, 552] width 201 height 44
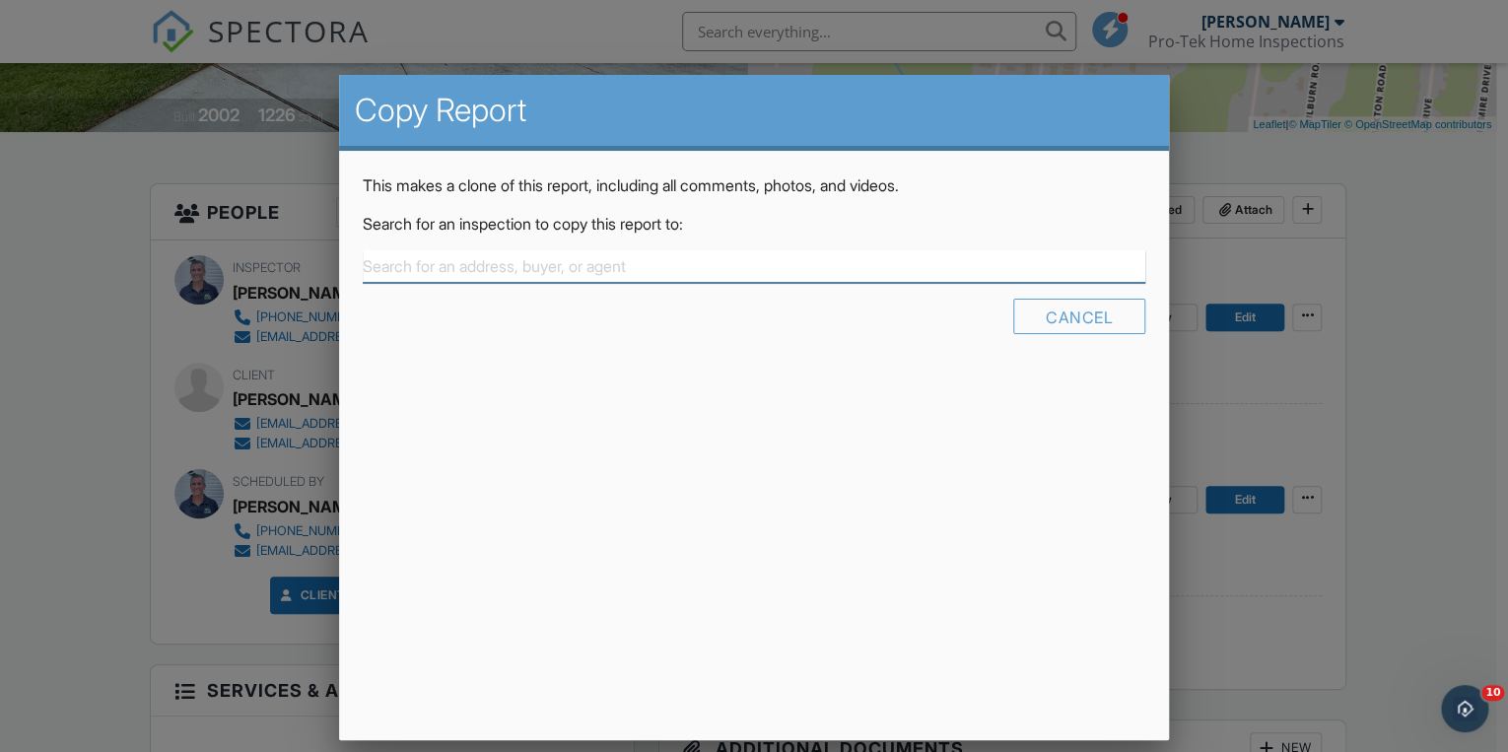
click at [385, 263] on input "text" at bounding box center [754, 266] width 782 height 33
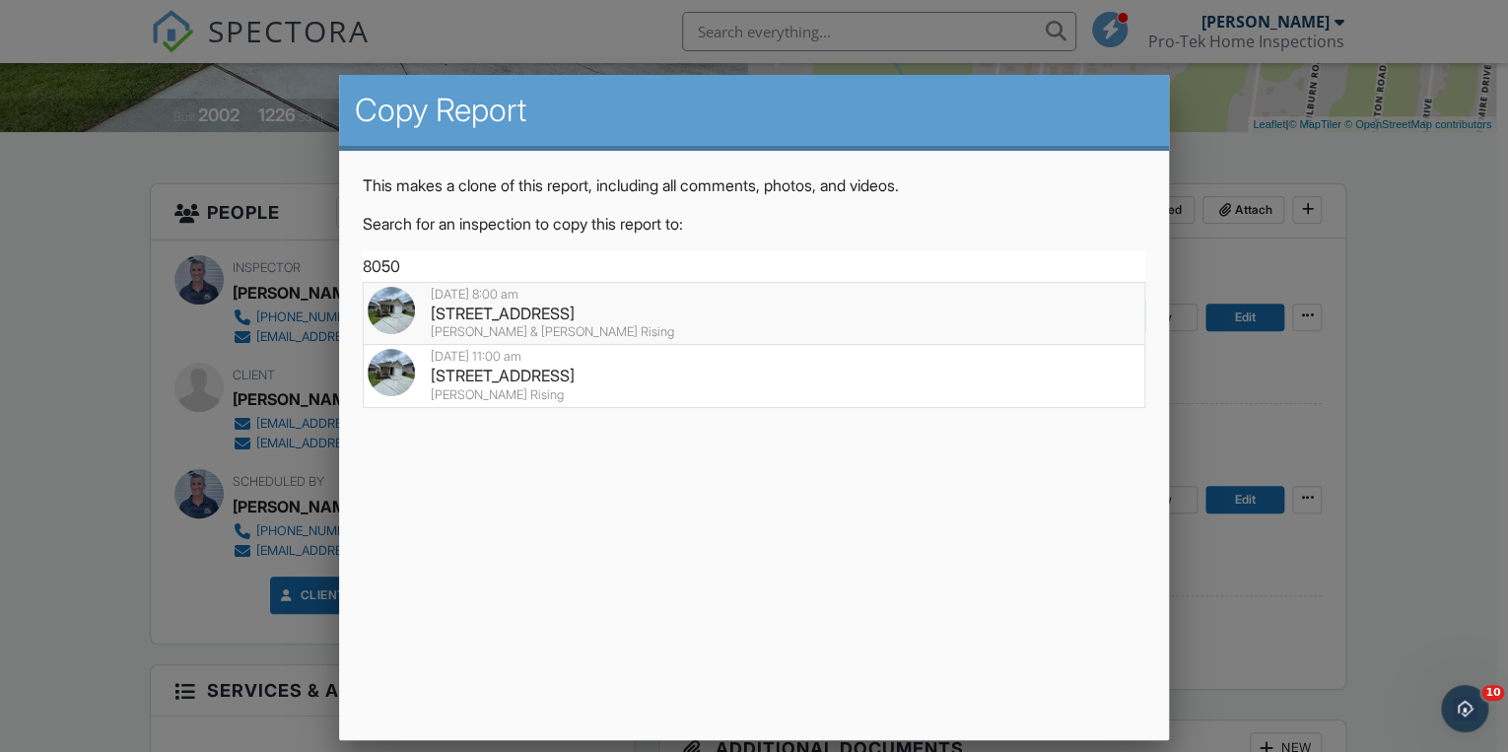
click at [464, 300] on div "09/26/2025 8:00 am" at bounding box center [754, 295] width 773 height 16
type input "8050 Heirloom Dr, Pensacola, FL 32514"
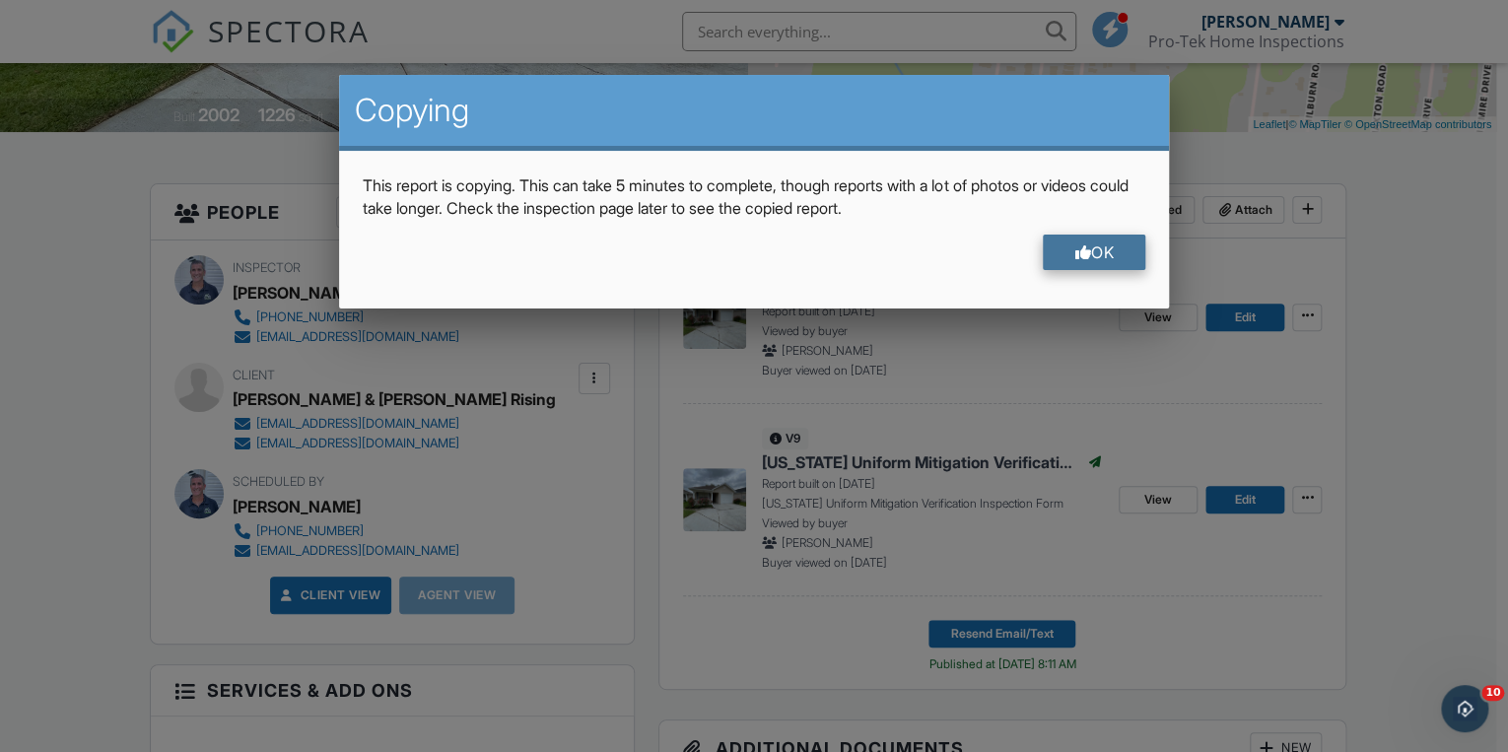
click at [1065, 257] on div "OK" at bounding box center [1094, 252] width 102 height 35
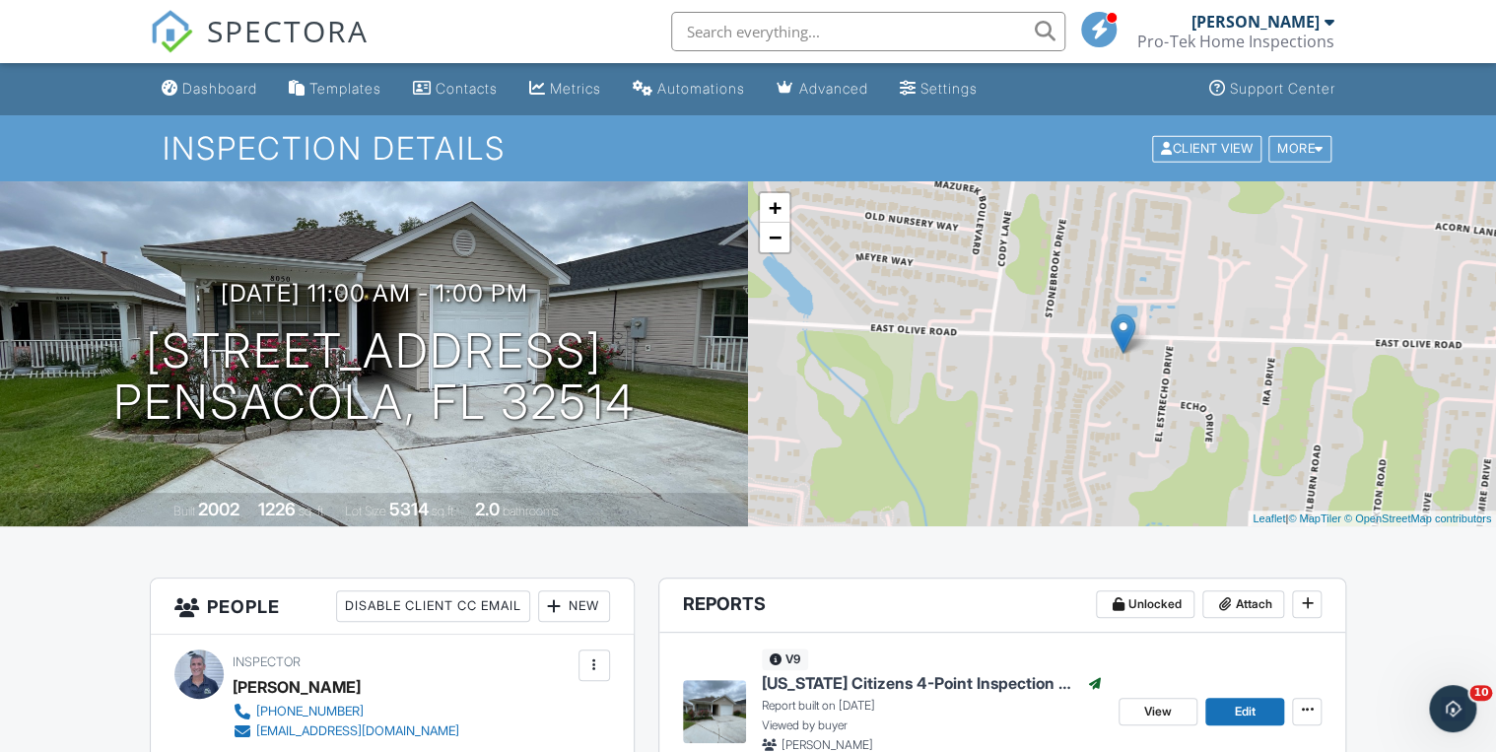
click at [216, 87] on div "Dashboard" at bounding box center [219, 88] width 75 height 17
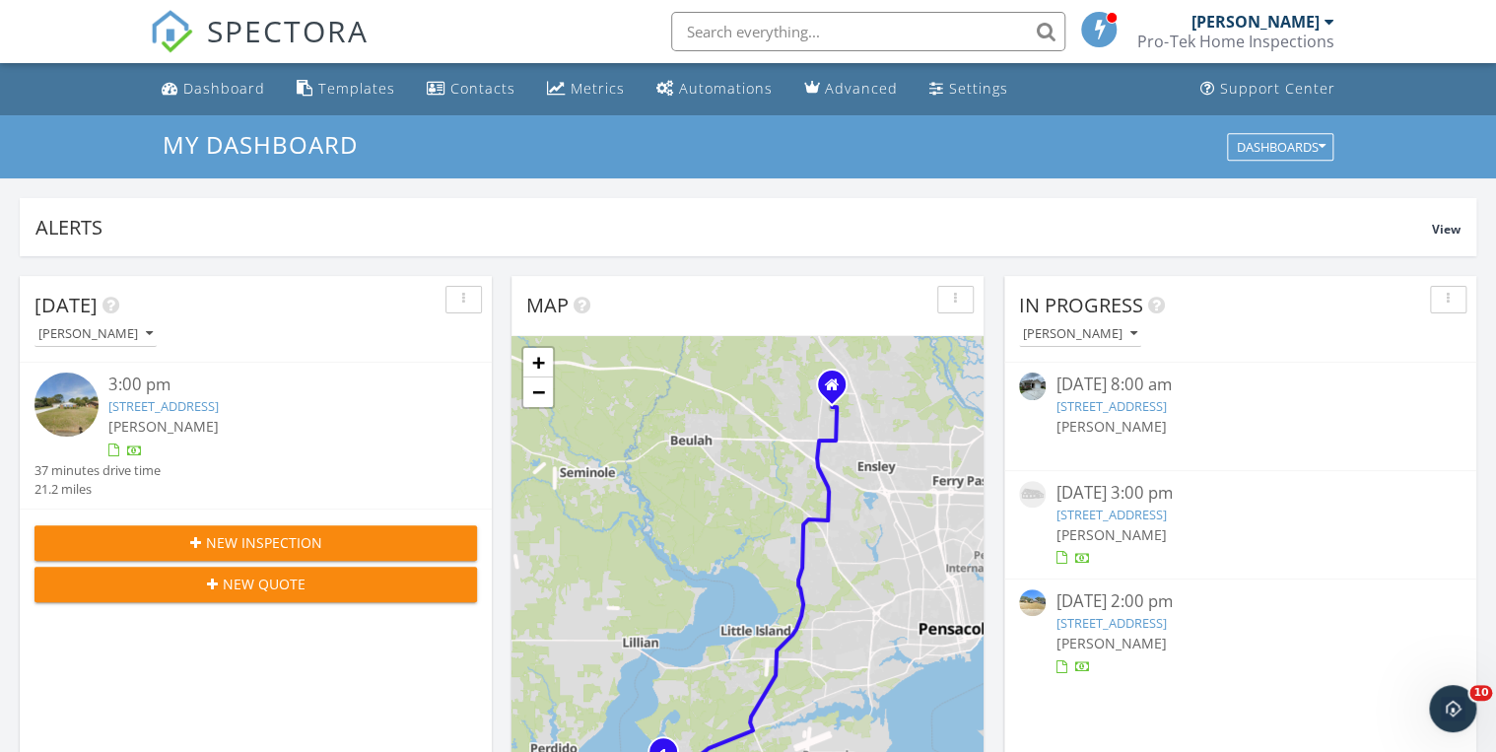
click at [1116, 399] on link "[STREET_ADDRESS]" at bounding box center [1110, 406] width 110 height 18
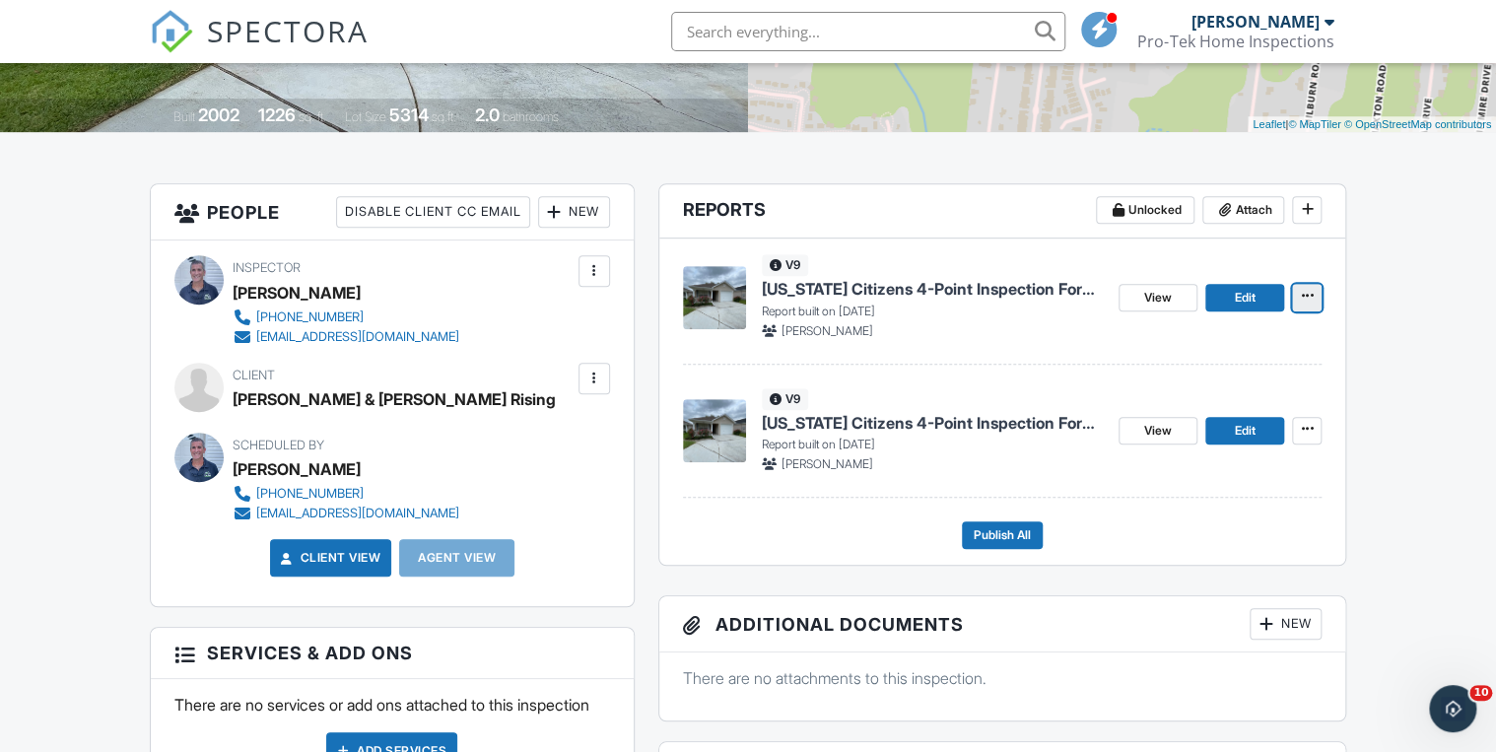
click at [1305, 296] on icon at bounding box center [1307, 296] width 12 height 14
click at [878, 292] on span "[US_STATE] Citizens 4-Point Inspection Form Copy" at bounding box center [932, 289] width 341 height 22
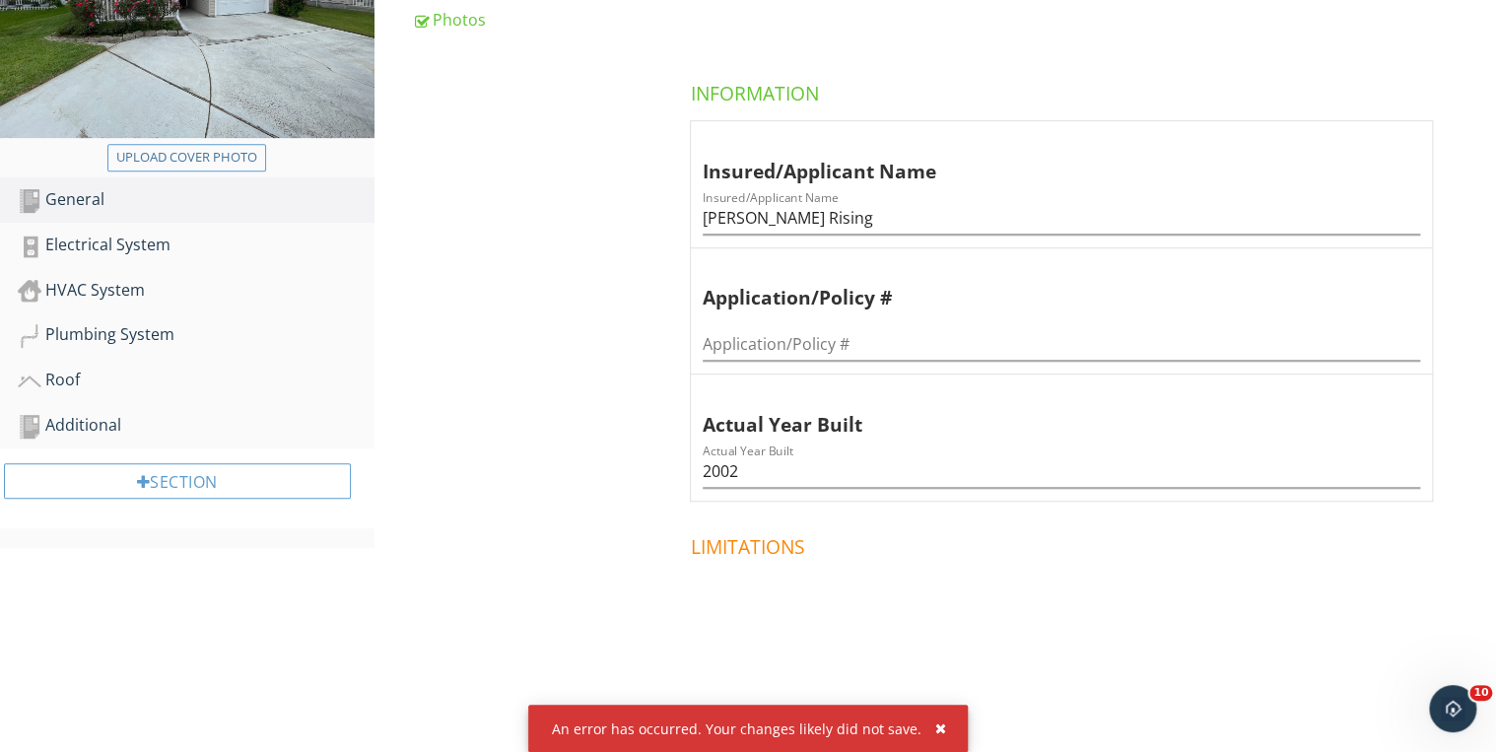
scroll to position [394, 0]
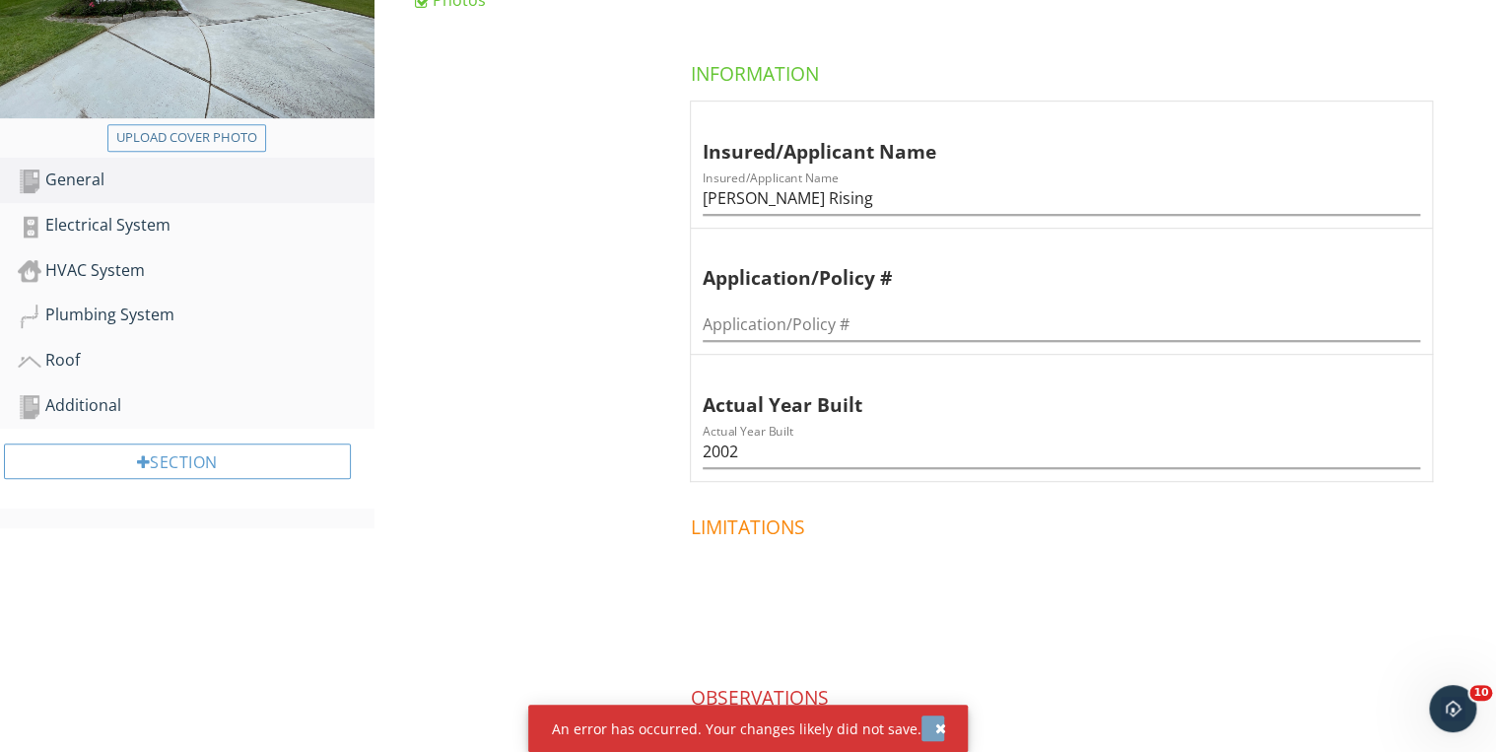
click at [935, 723] on div "button" at bounding box center [940, 728] width 11 height 14
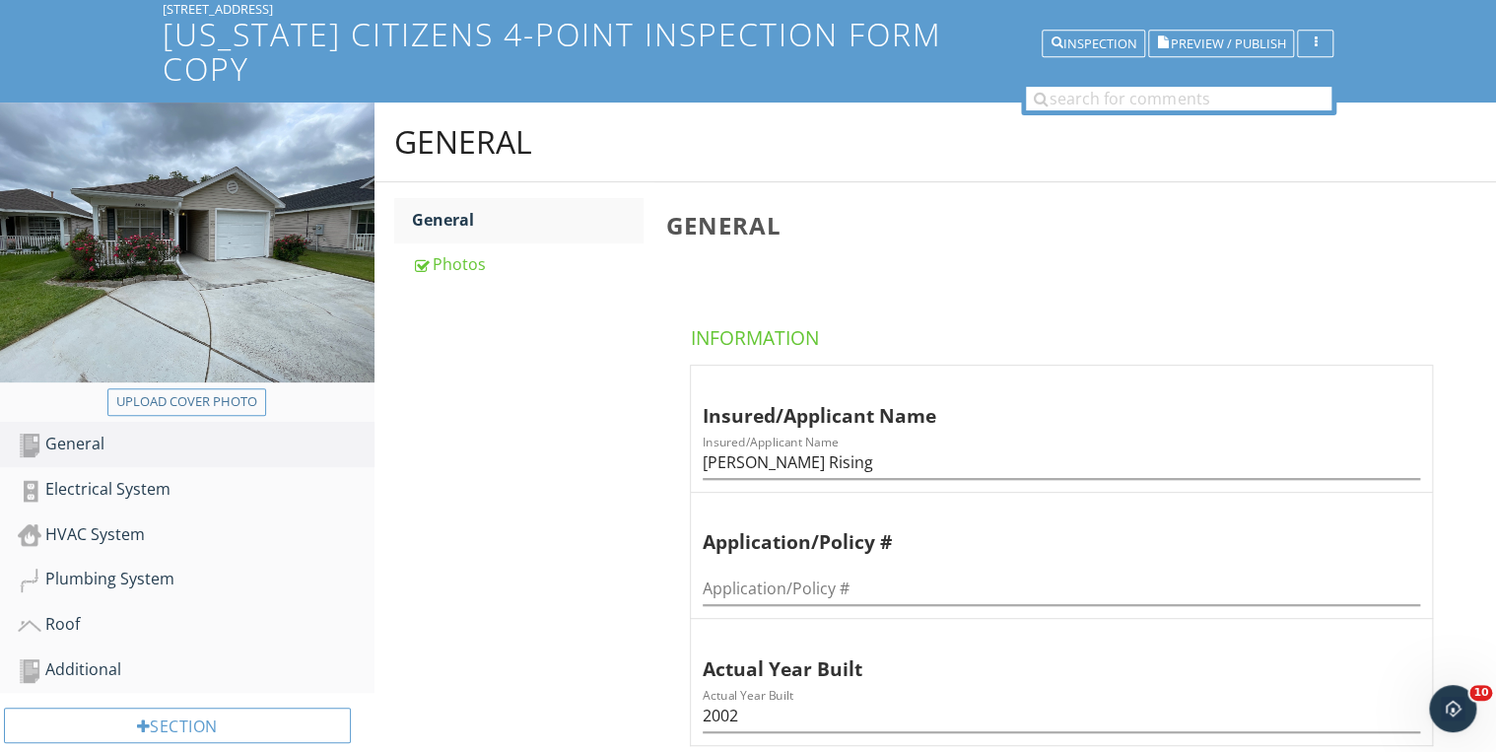
scroll to position [158, 0]
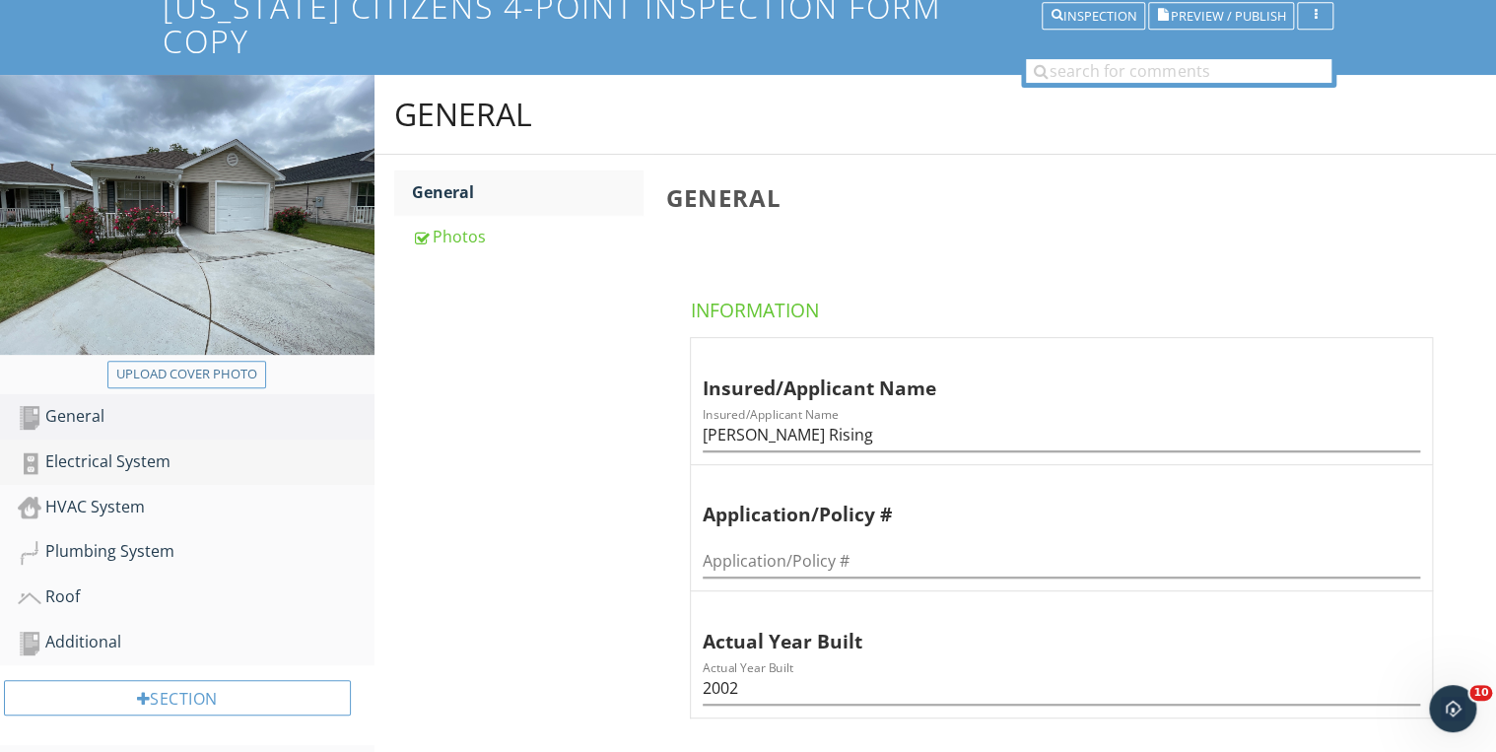
click at [158, 449] on div "Electrical System" at bounding box center [196, 462] width 357 height 26
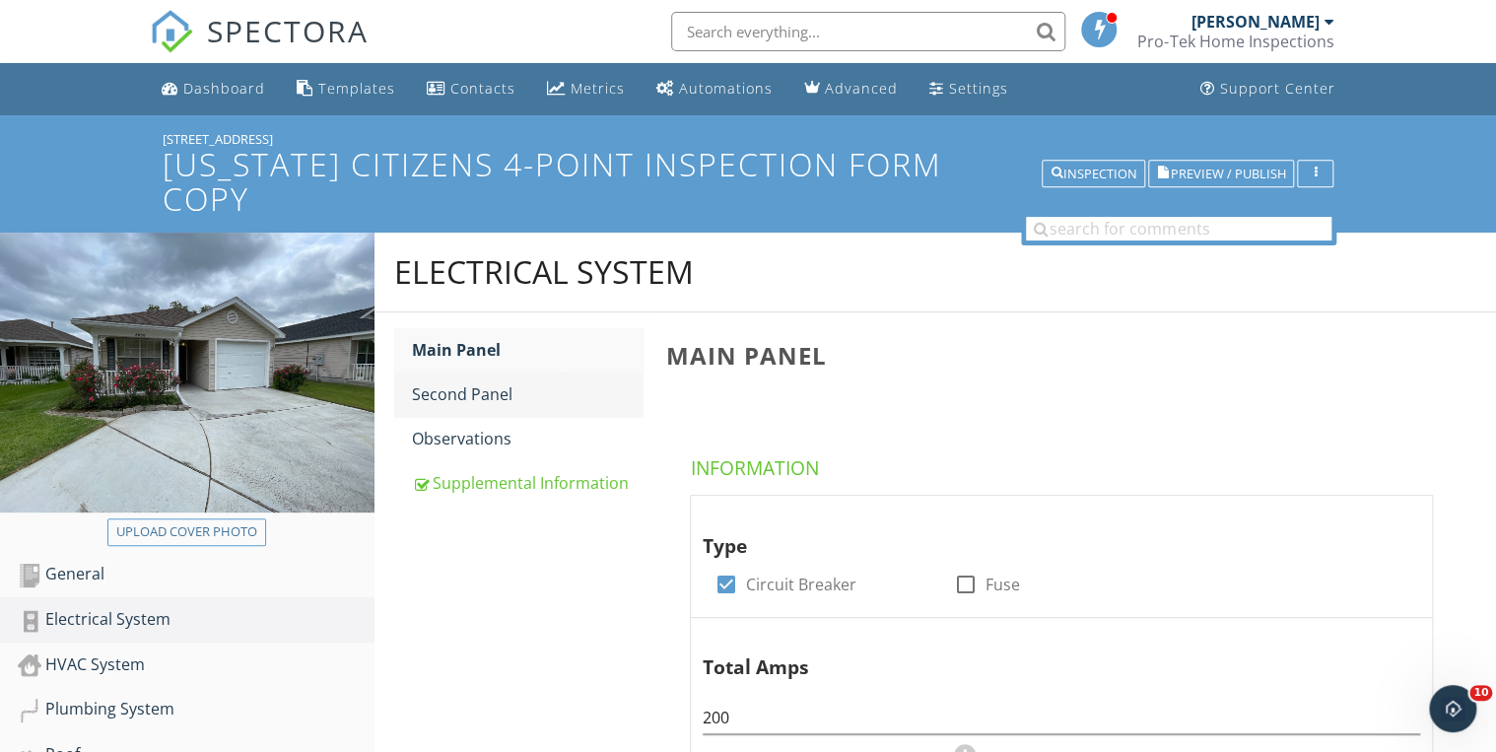
click at [508, 372] on link "Second Panel" at bounding box center [528, 393] width 232 height 43
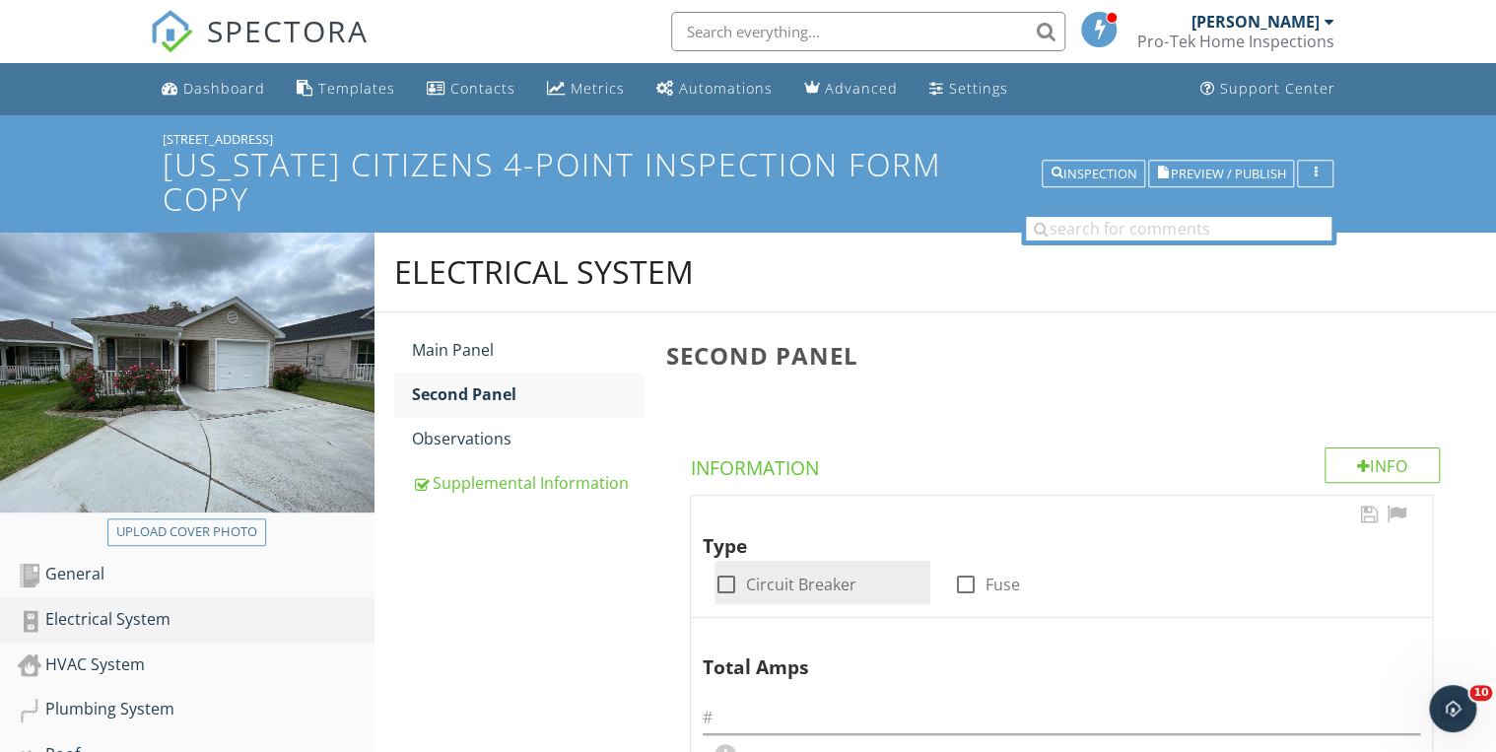
click at [723, 568] on div at bounding box center [726, 585] width 34 height 34
checkbox input "true"
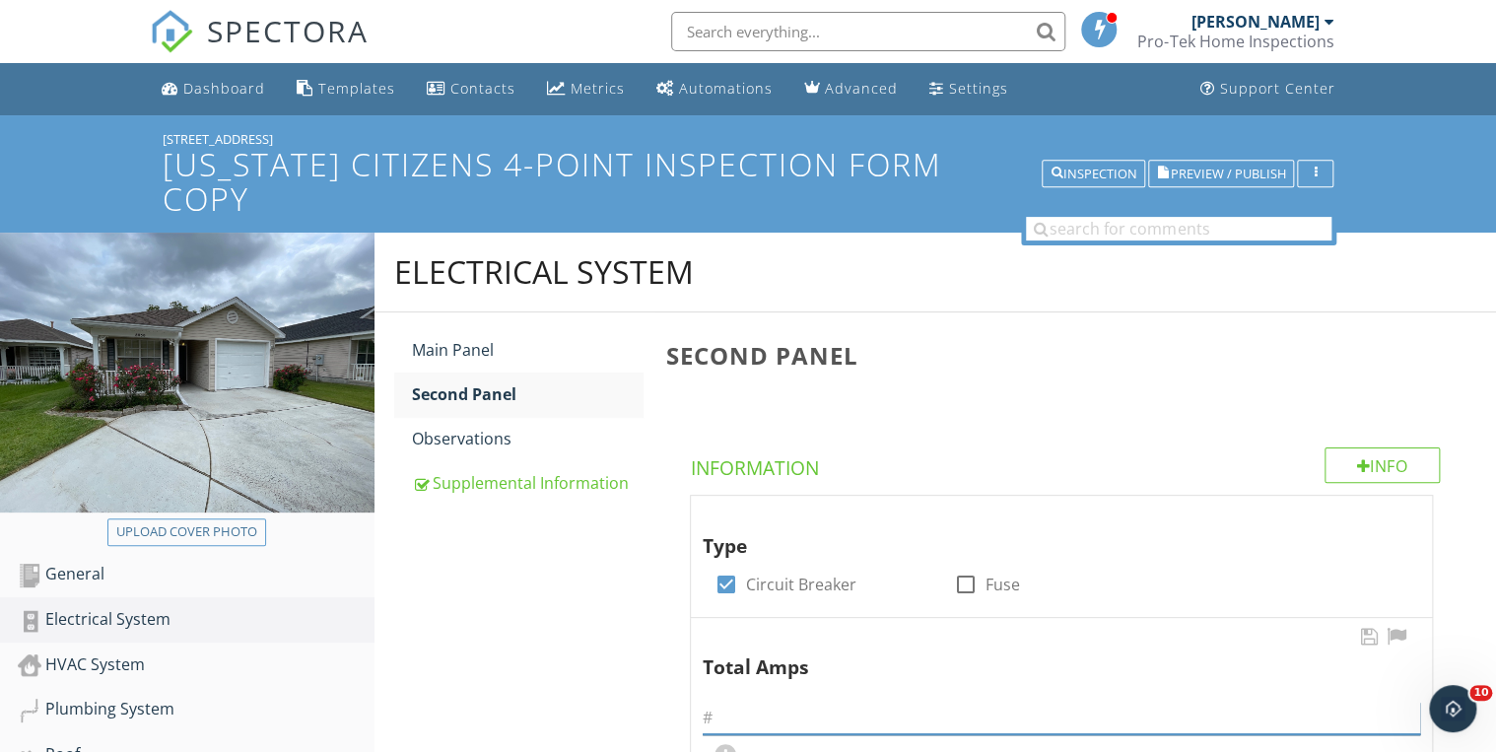
click at [745, 702] on input "text" at bounding box center [1061, 718] width 717 height 33
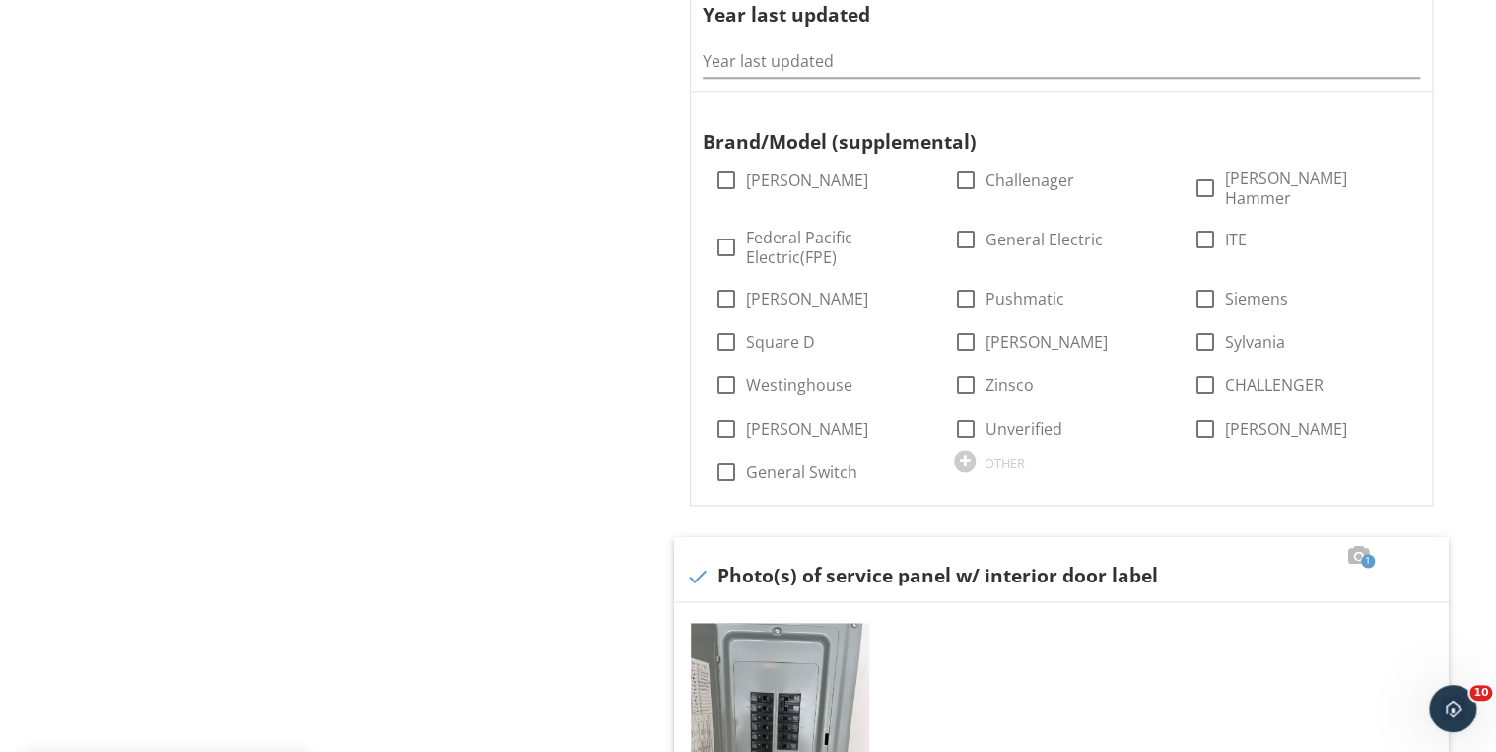
scroll to position [1182, 0]
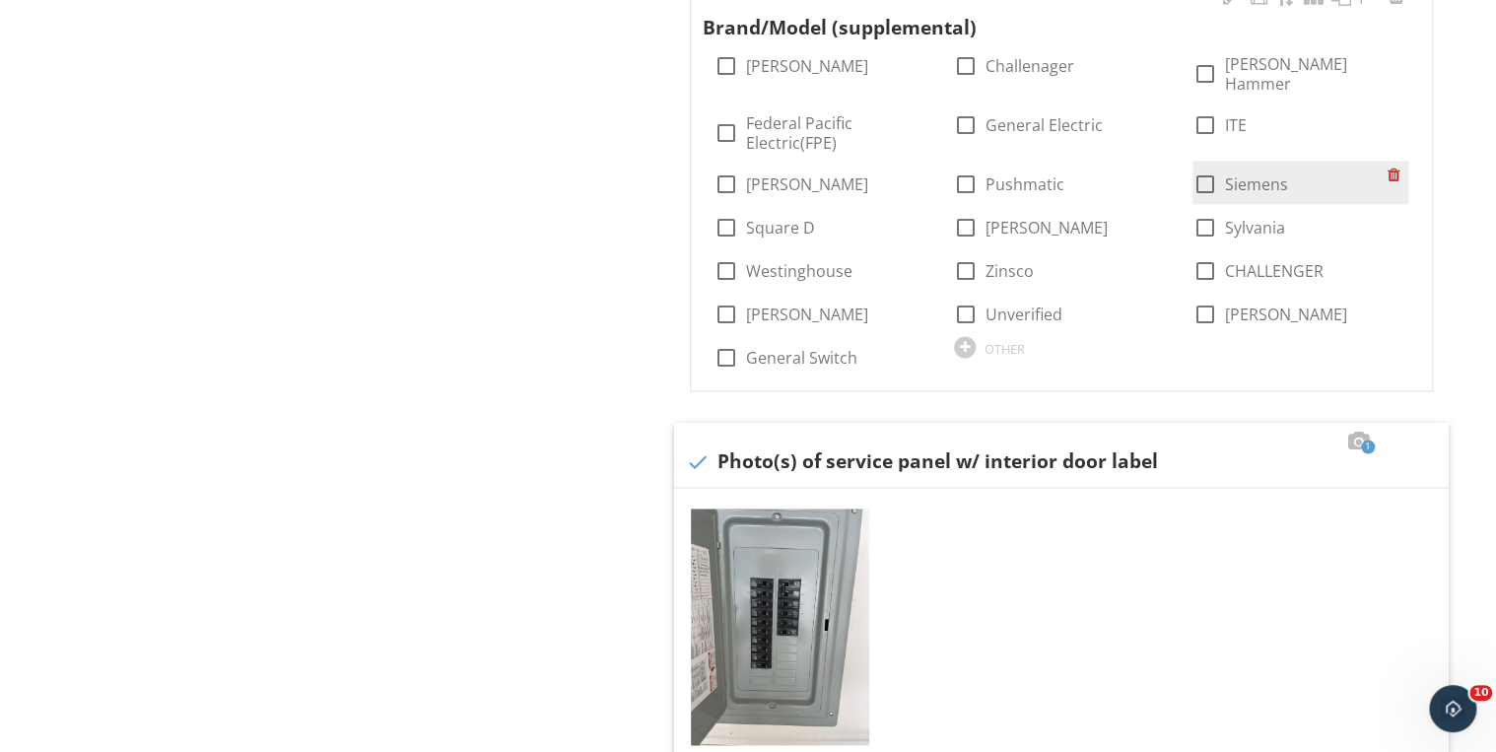
type input "200"
click at [1210, 168] on div at bounding box center [1204, 185] width 34 height 34
checkbox input "true"
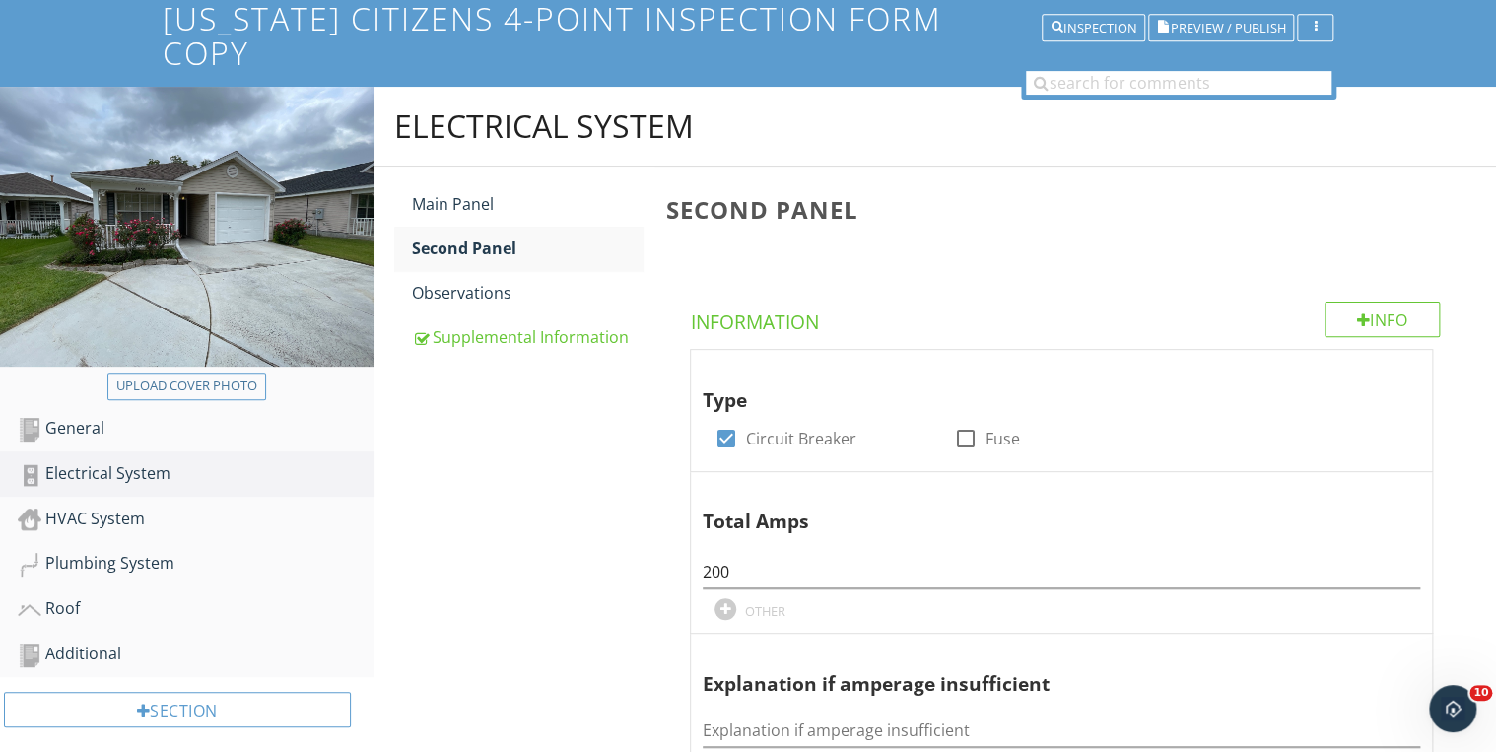
scroll to position [79, 0]
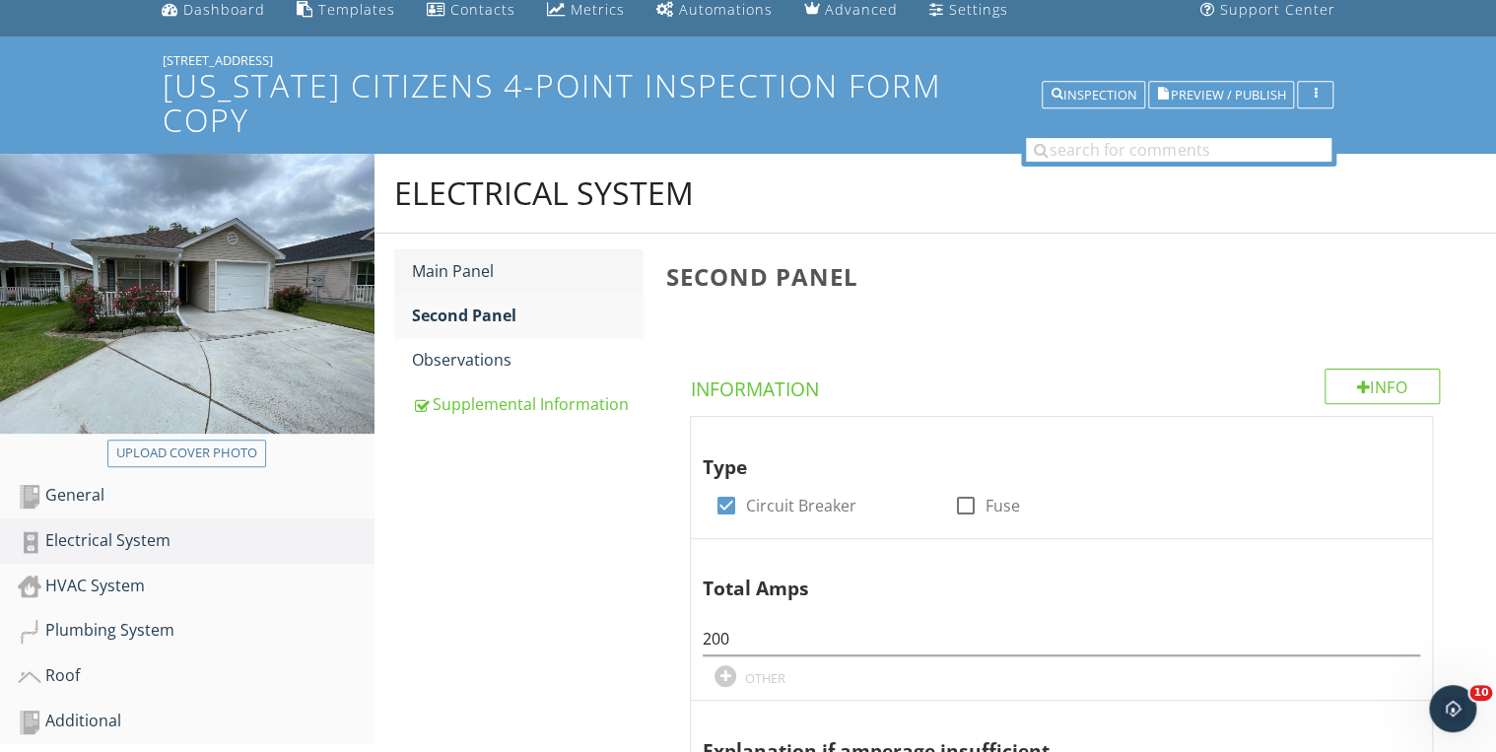
click at [488, 259] on div "Main Panel" at bounding box center [528, 271] width 232 height 24
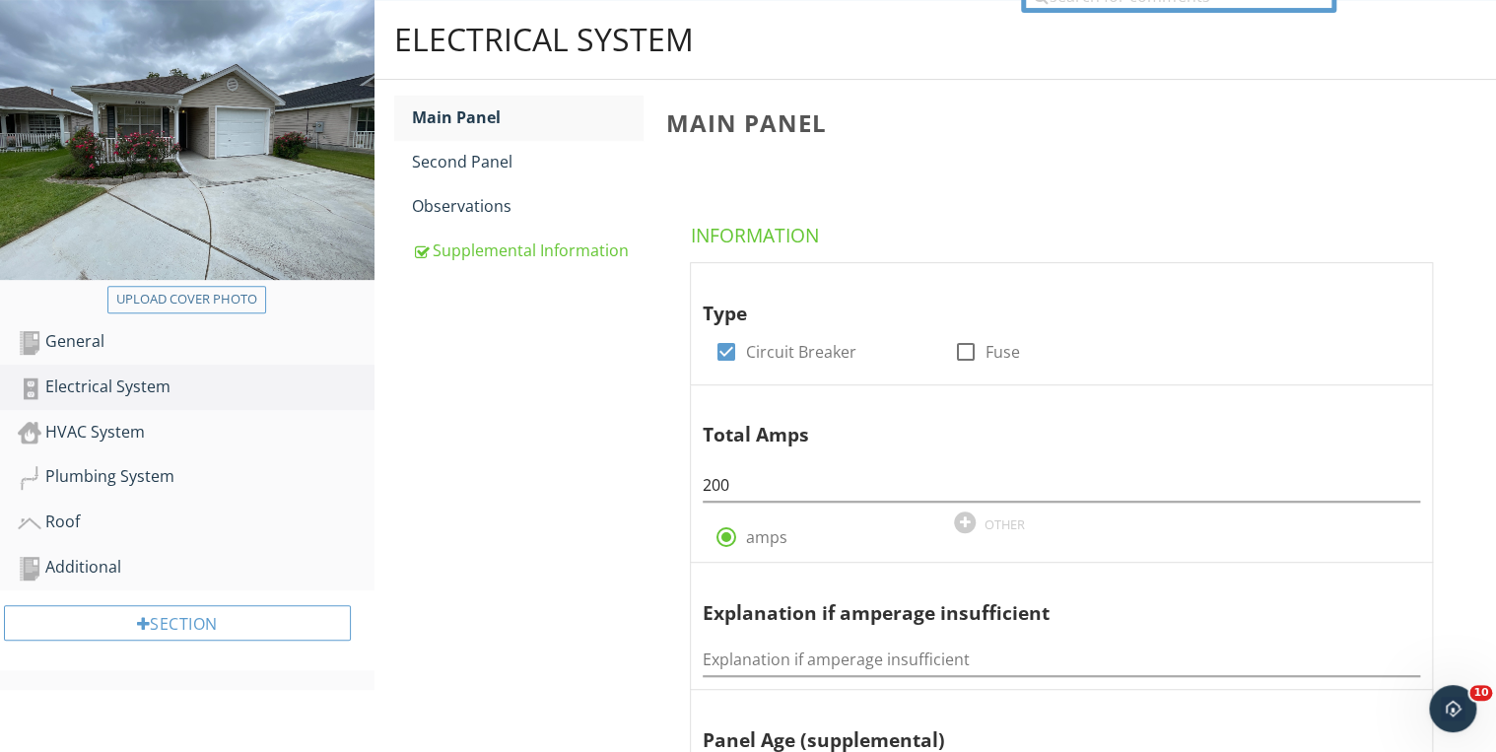
scroll to position [236, 0]
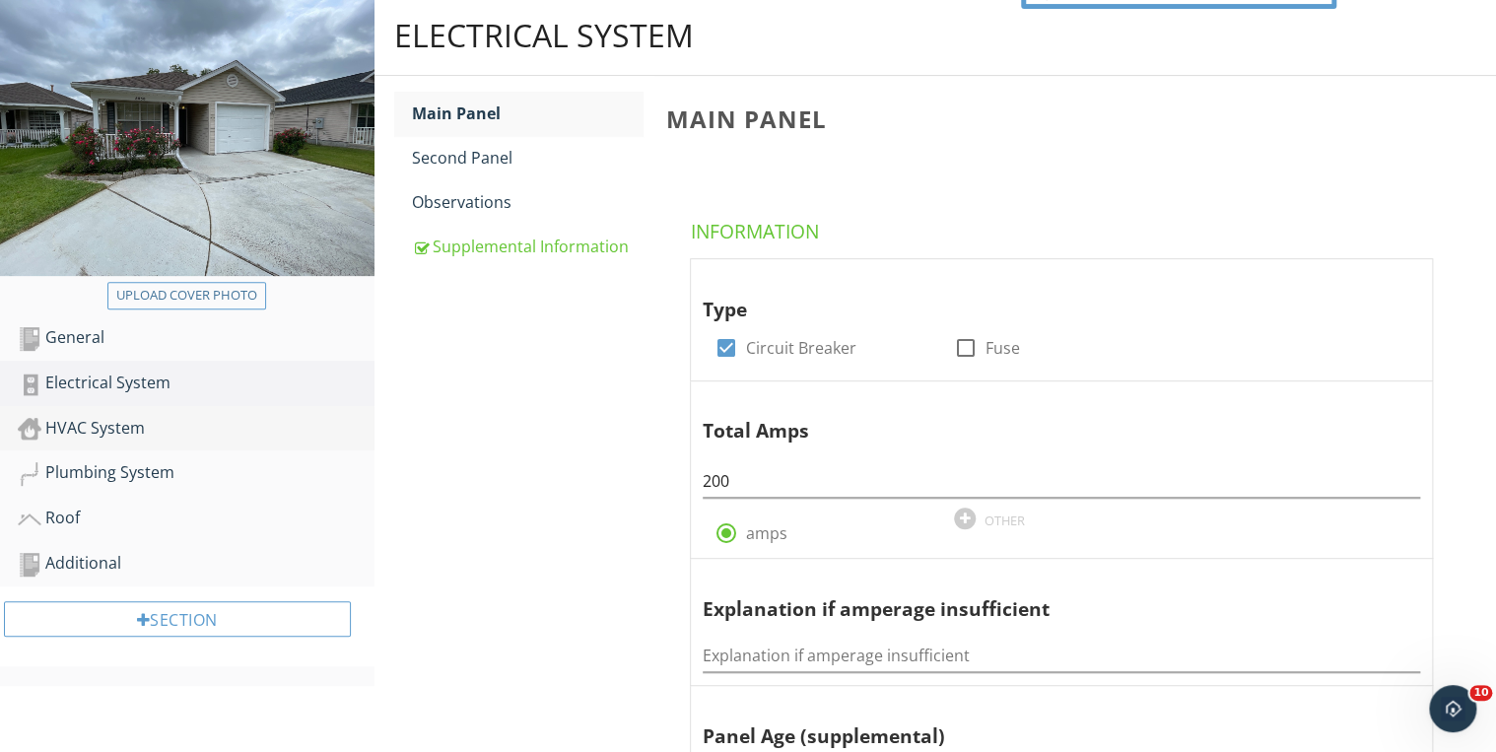
click at [135, 416] on div "HVAC System" at bounding box center [196, 429] width 357 height 26
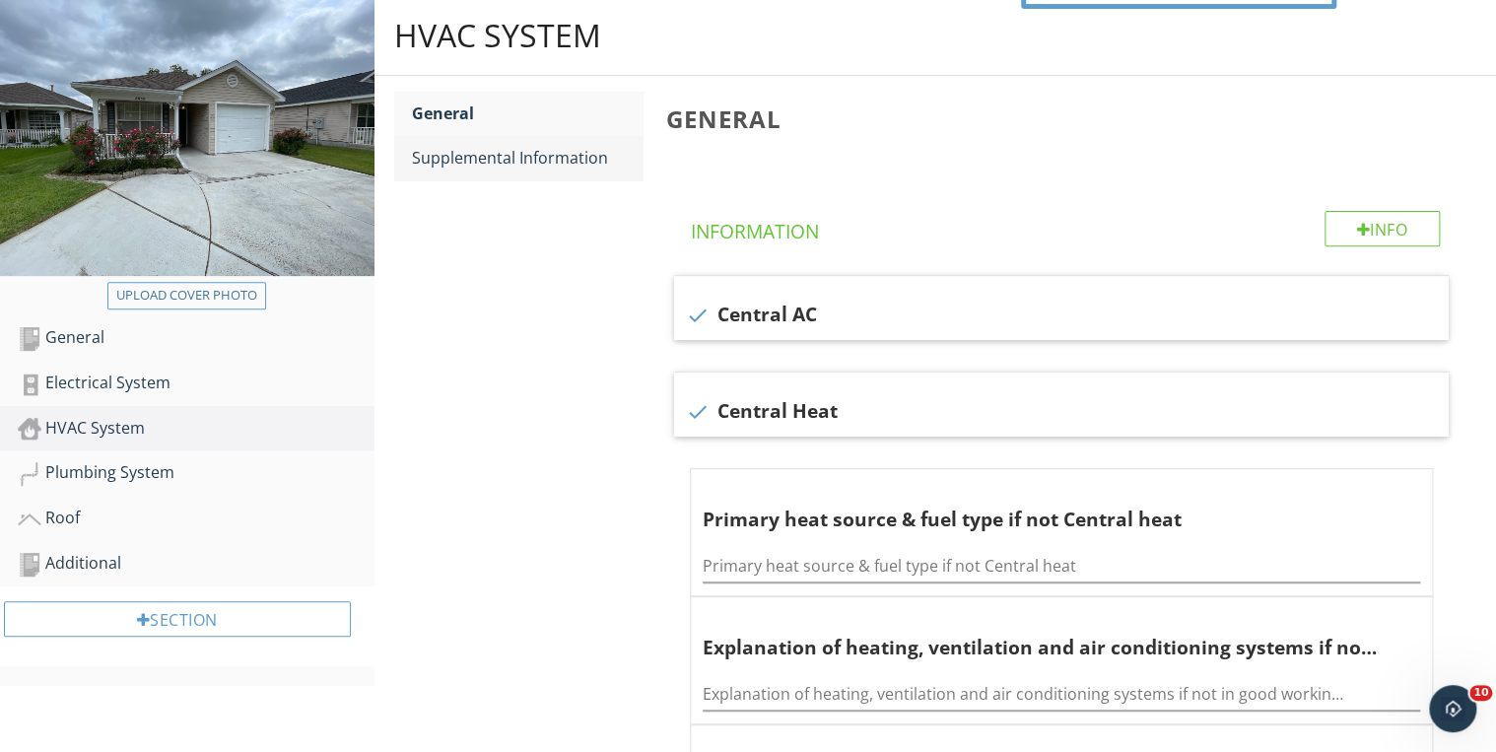
click at [533, 146] on div "Supplemental Information" at bounding box center [528, 158] width 232 height 24
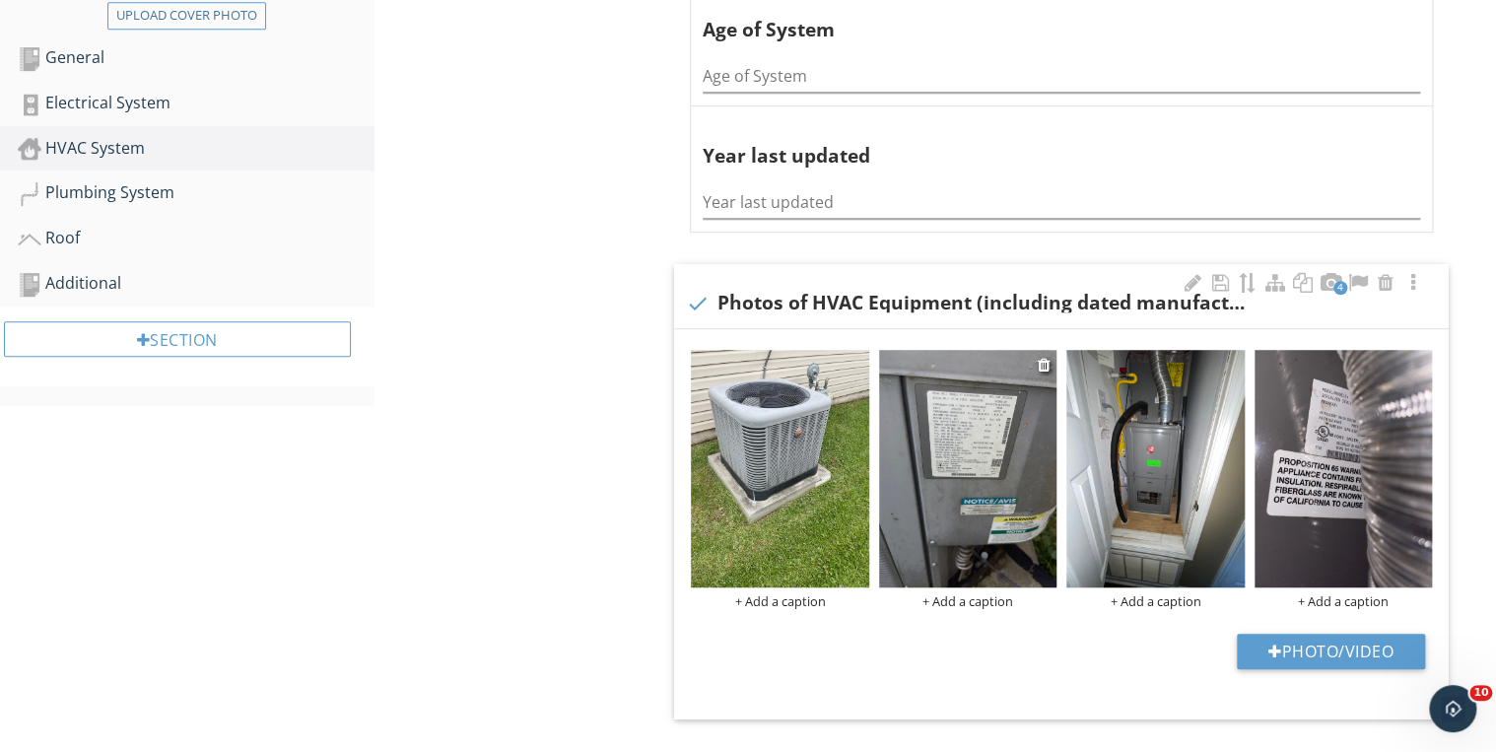
scroll to position [552, 0]
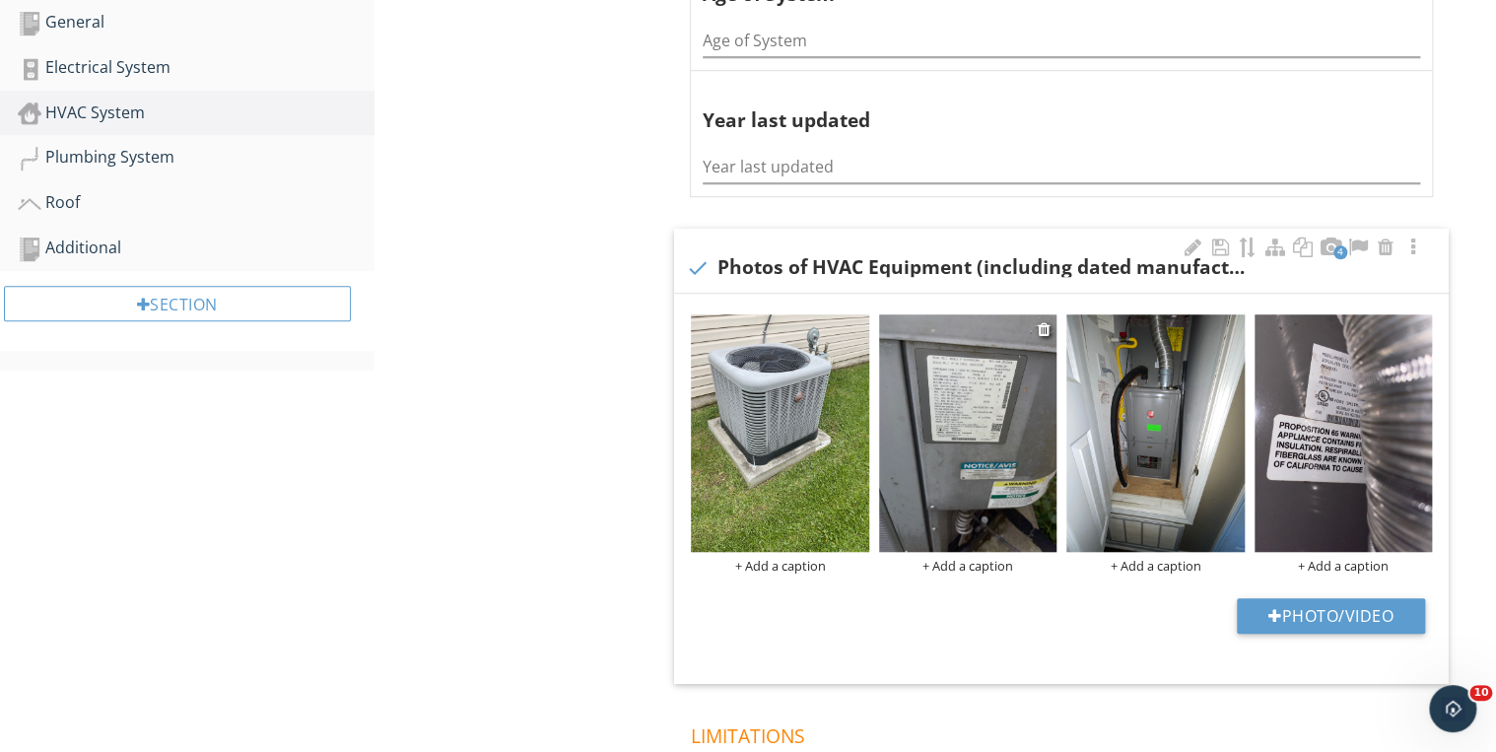
click at [956, 396] on img at bounding box center [967, 432] width 177 height 237
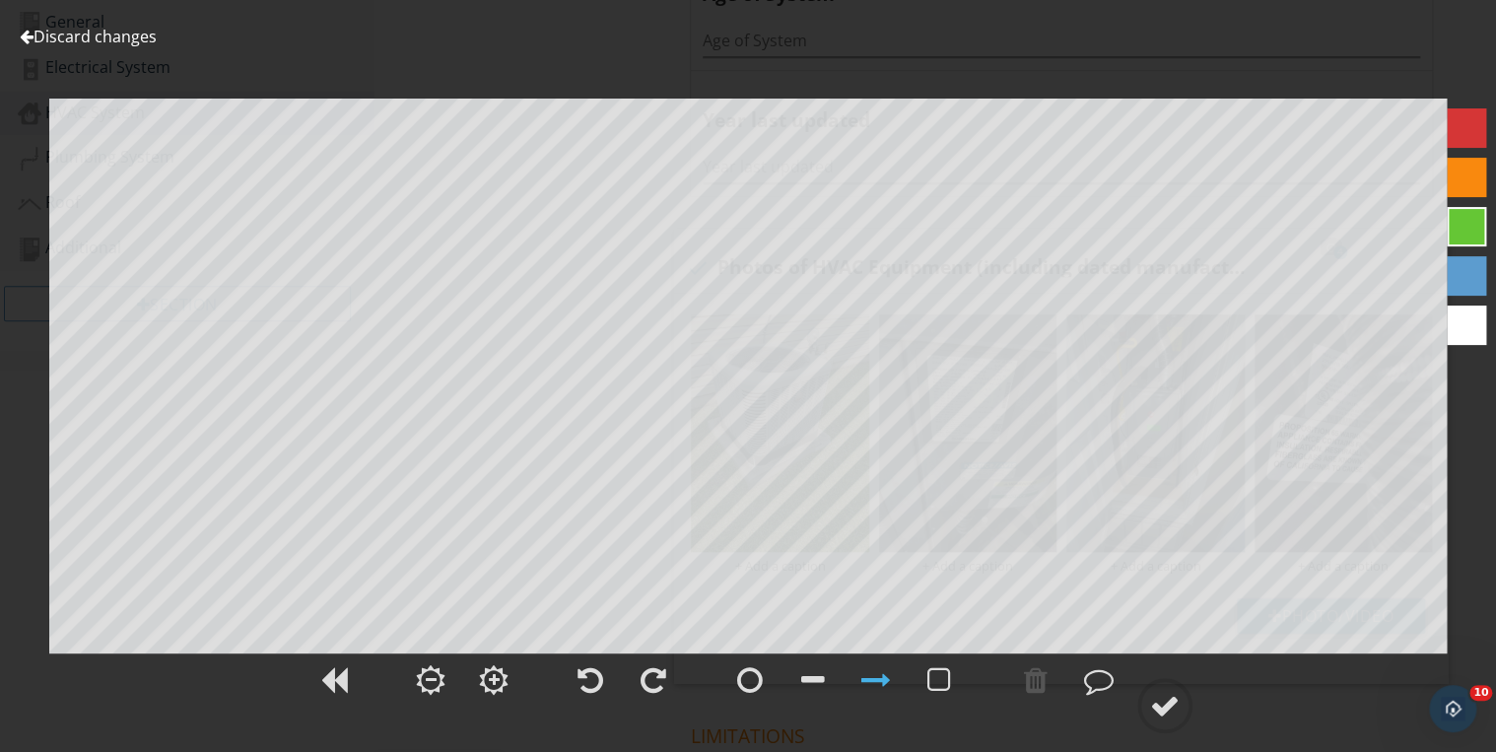
click at [86, 32] on link "Discard changes" at bounding box center [88, 37] width 137 height 22
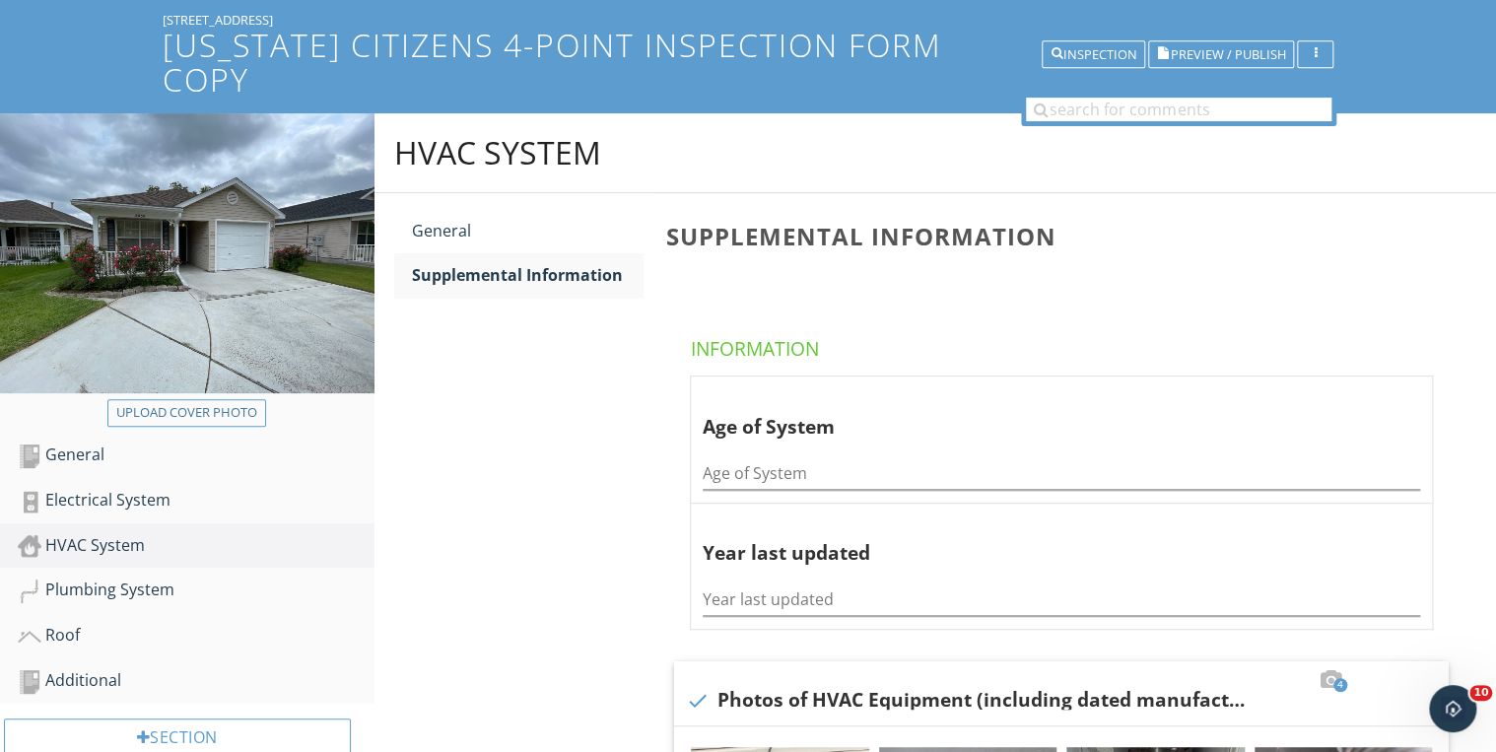
scroll to position [79, 0]
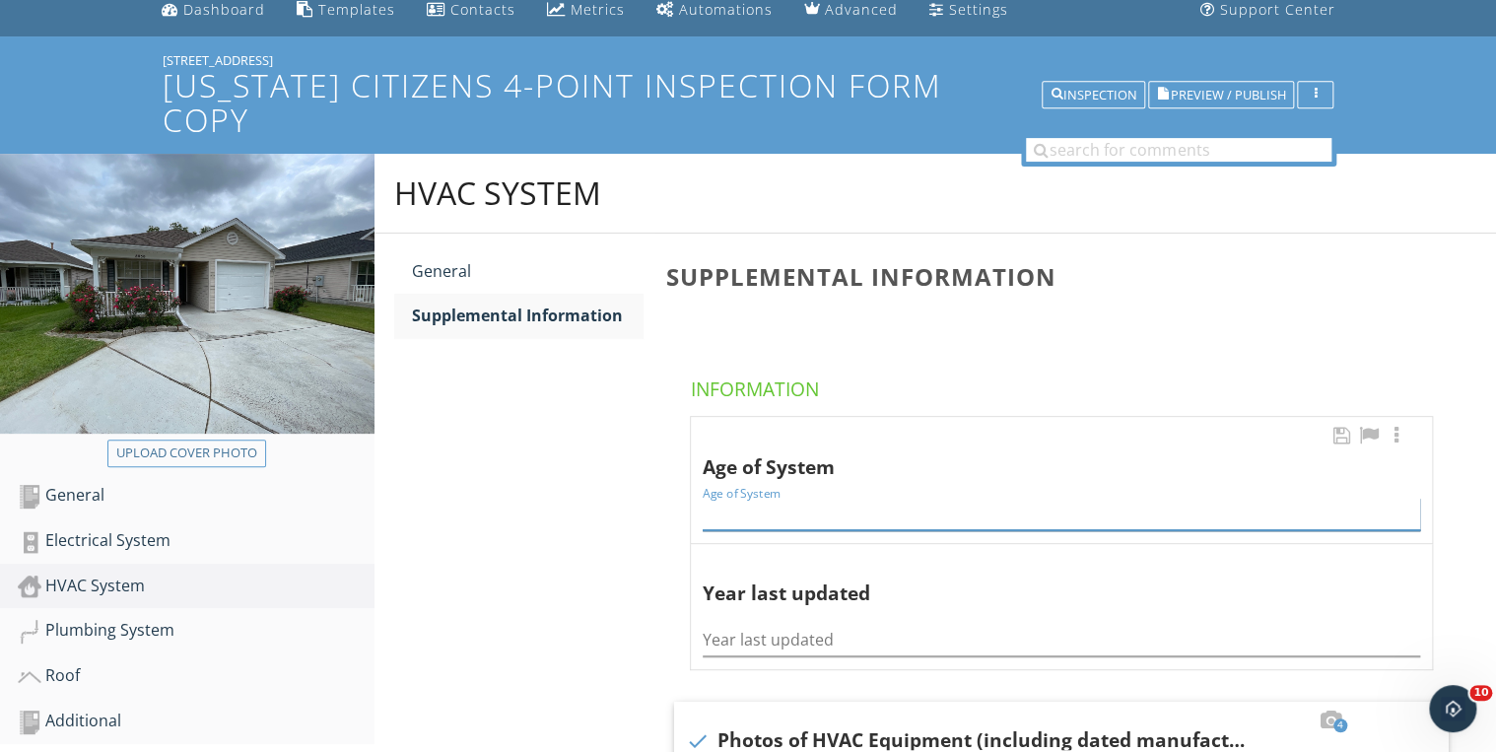
click at [737, 498] on input "Age of System" at bounding box center [1061, 514] width 717 height 33
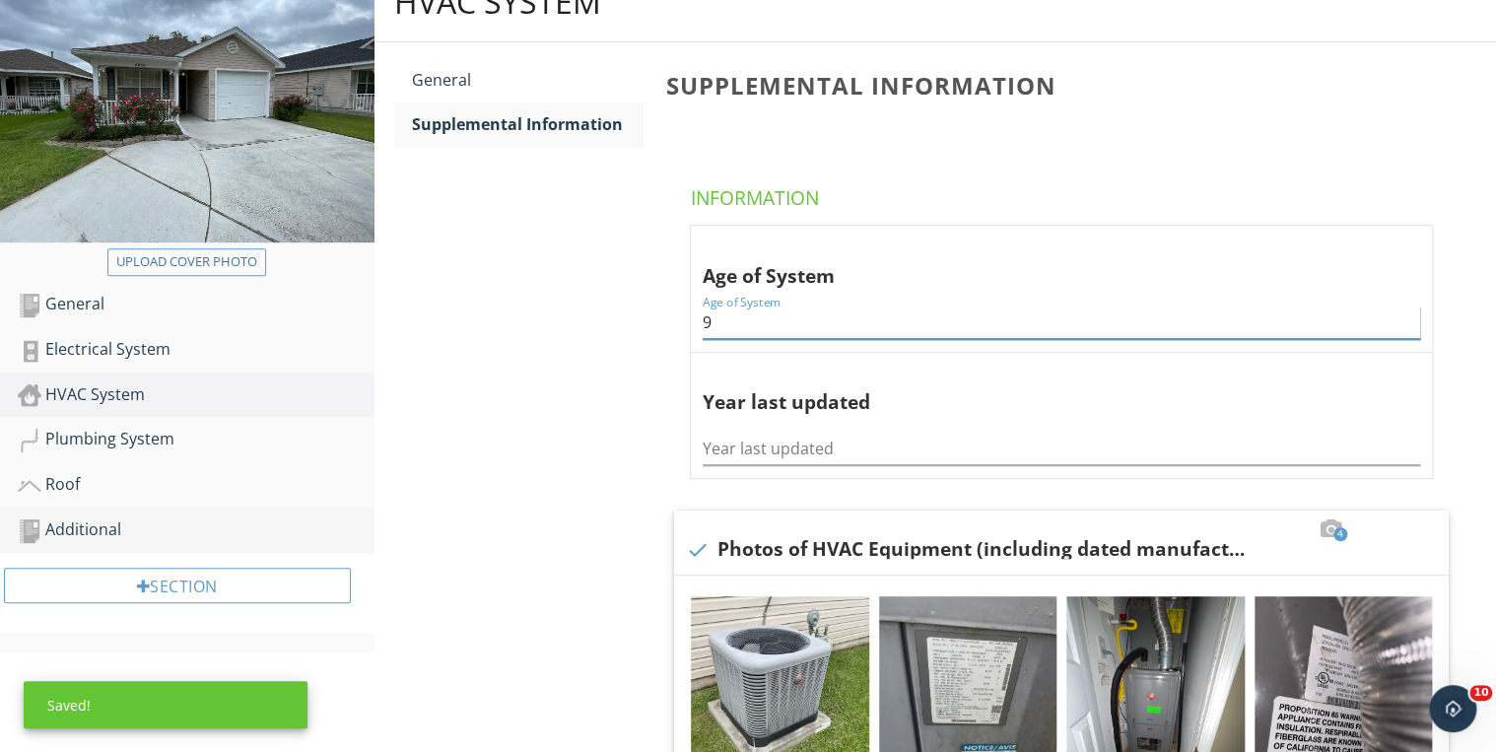
scroll to position [315, 0]
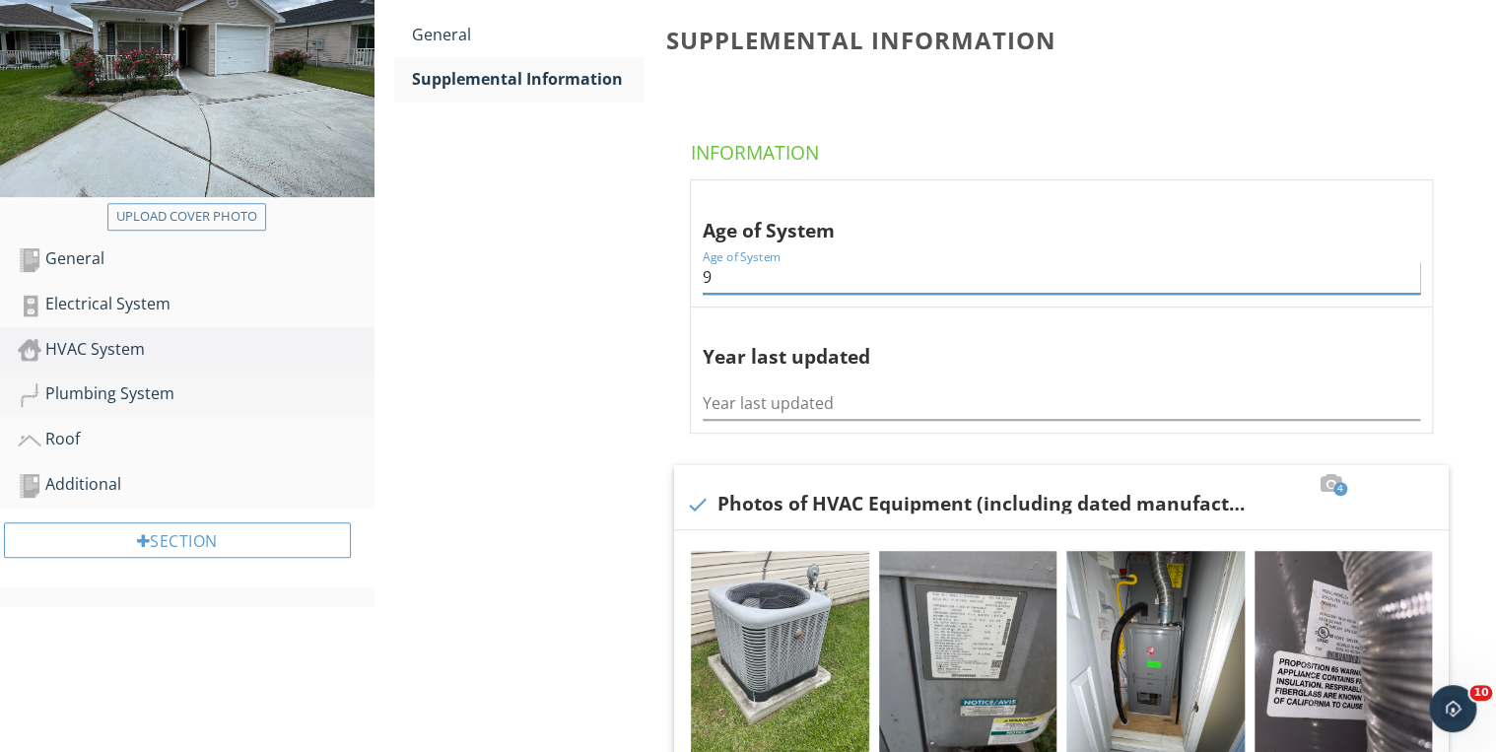
type input "9"
click at [156, 381] on div "Plumbing System" at bounding box center [196, 394] width 357 height 26
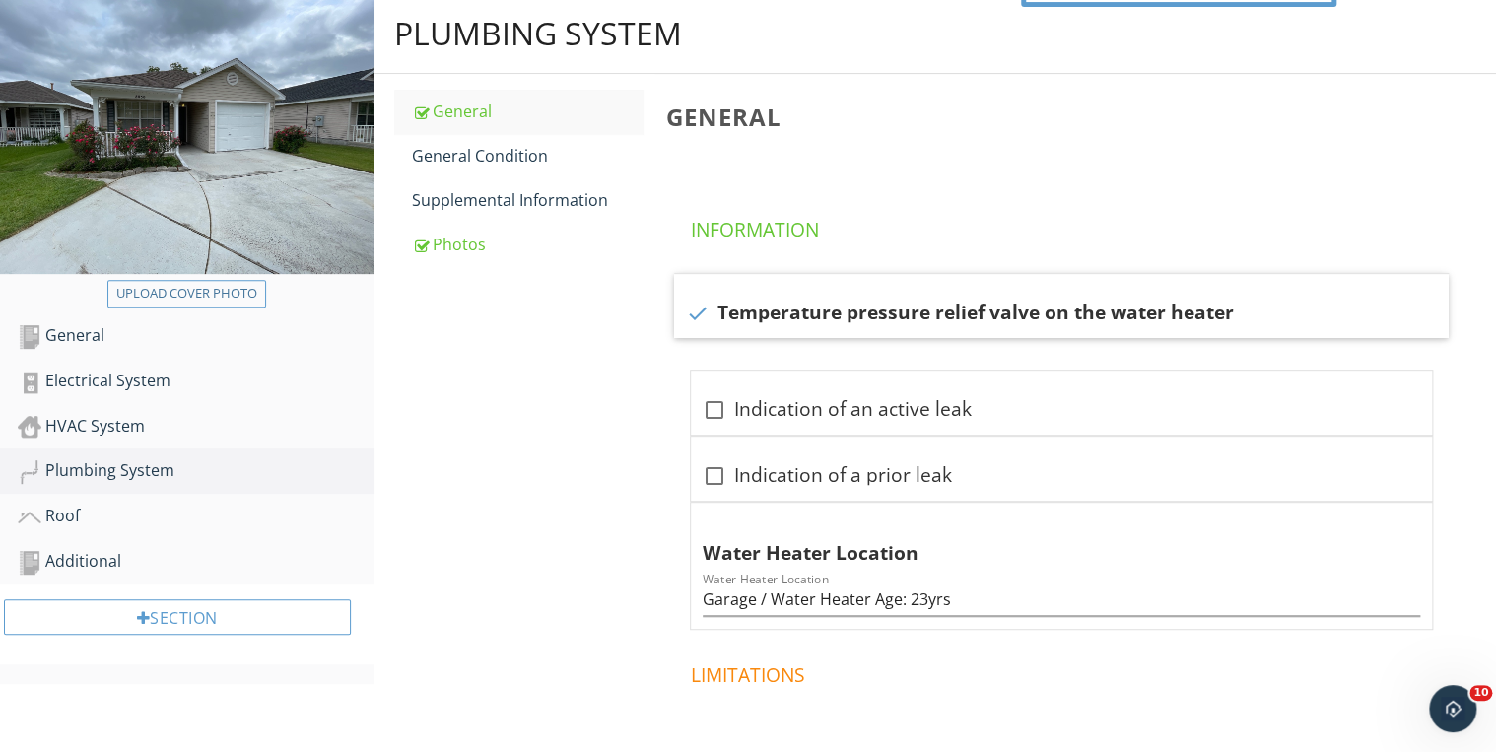
scroll to position [79, 0]
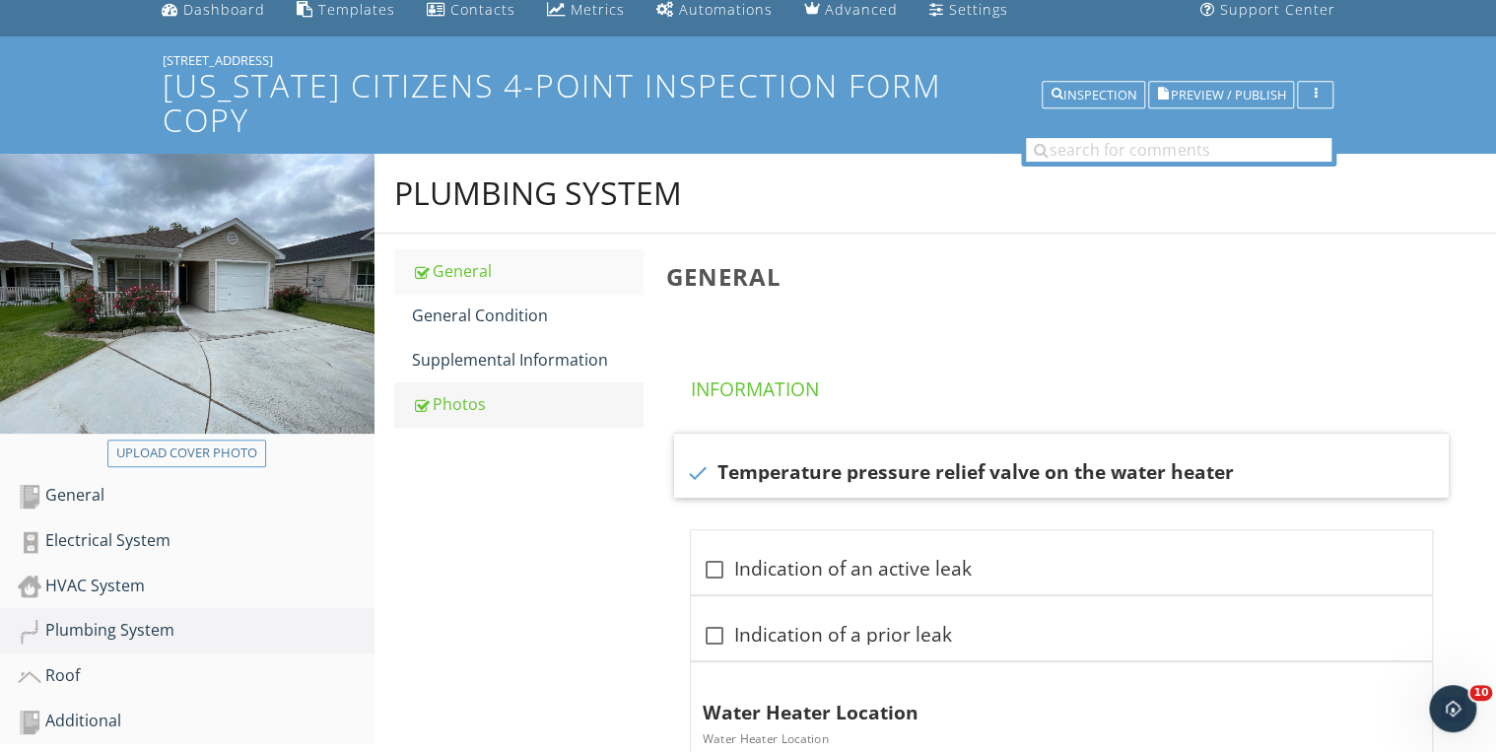
click at [445, 392] on div "Photos" at bounding box center [528, 404] width 232 height 24
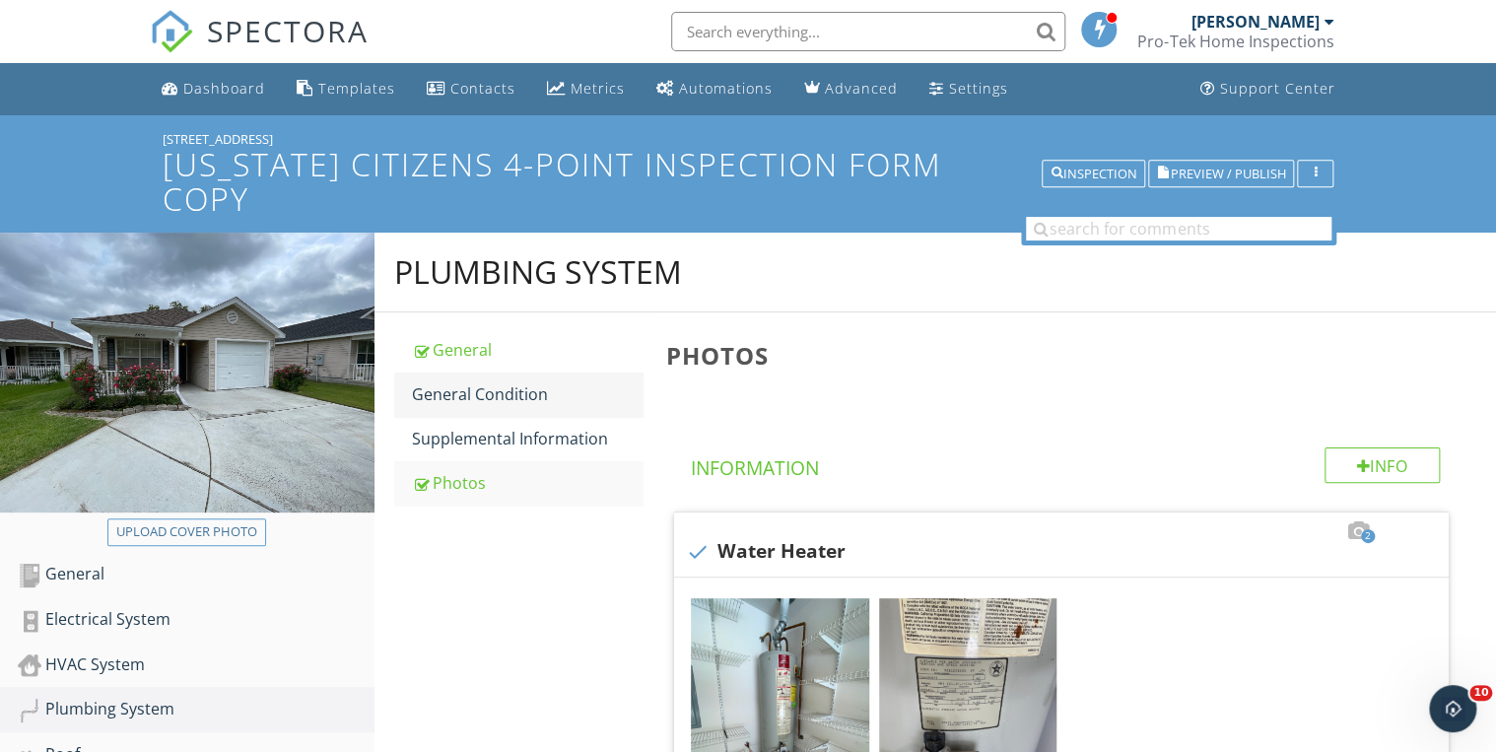
click at [476, 377] on link "General Condition" at bounding box center [528, 393] width 232 height 43
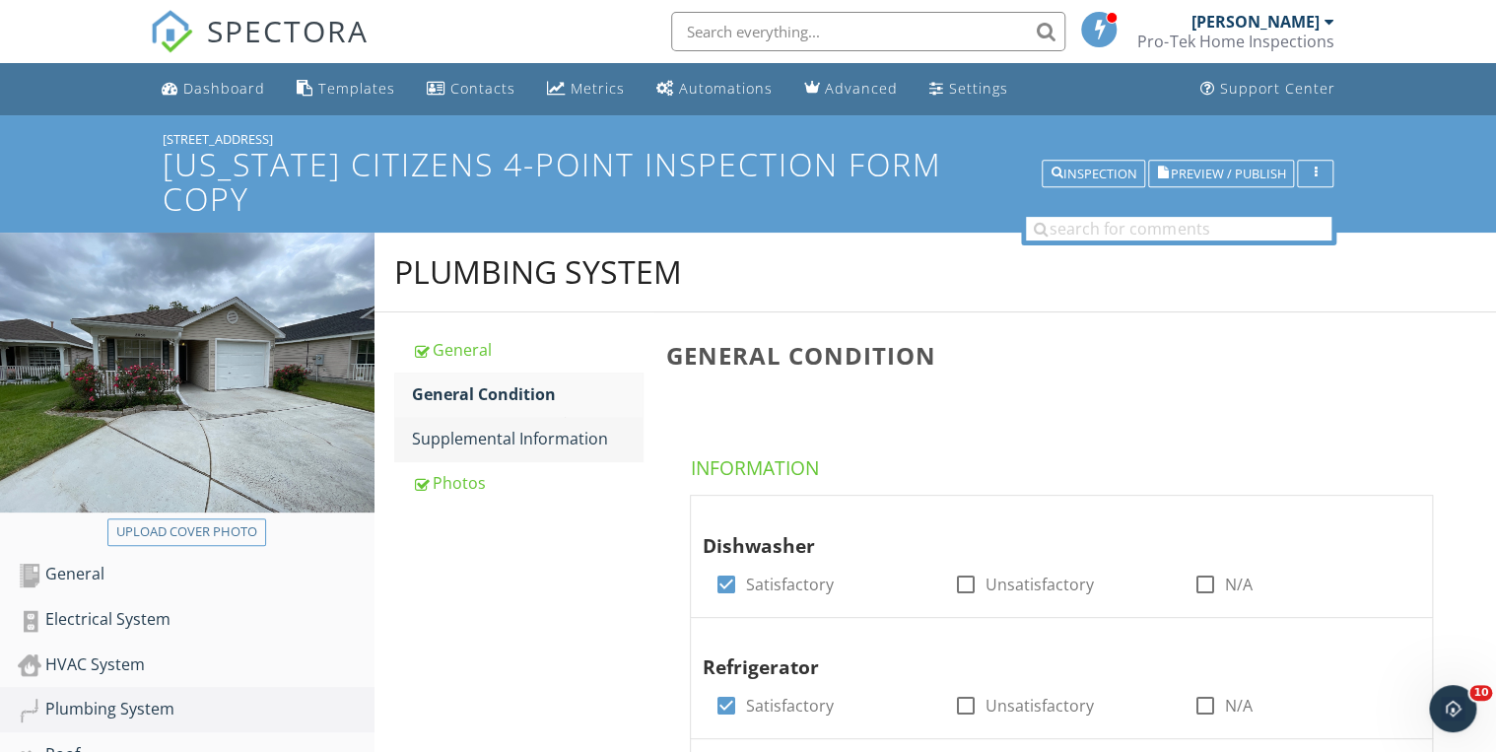
click at [567, 427] on div "Supplemental Information" at bounding box center [528, 439] width 232 height 24
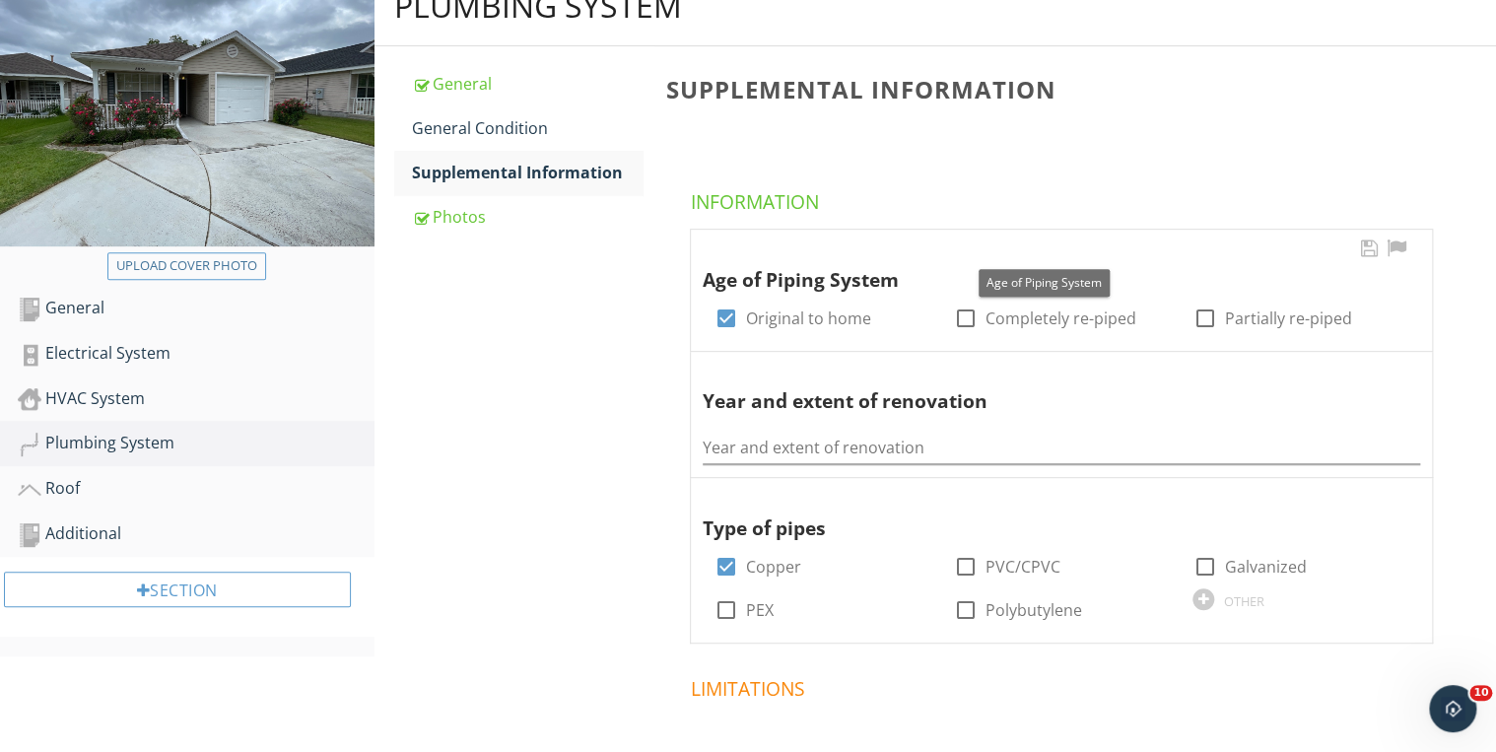
scroll to position [315, 0]
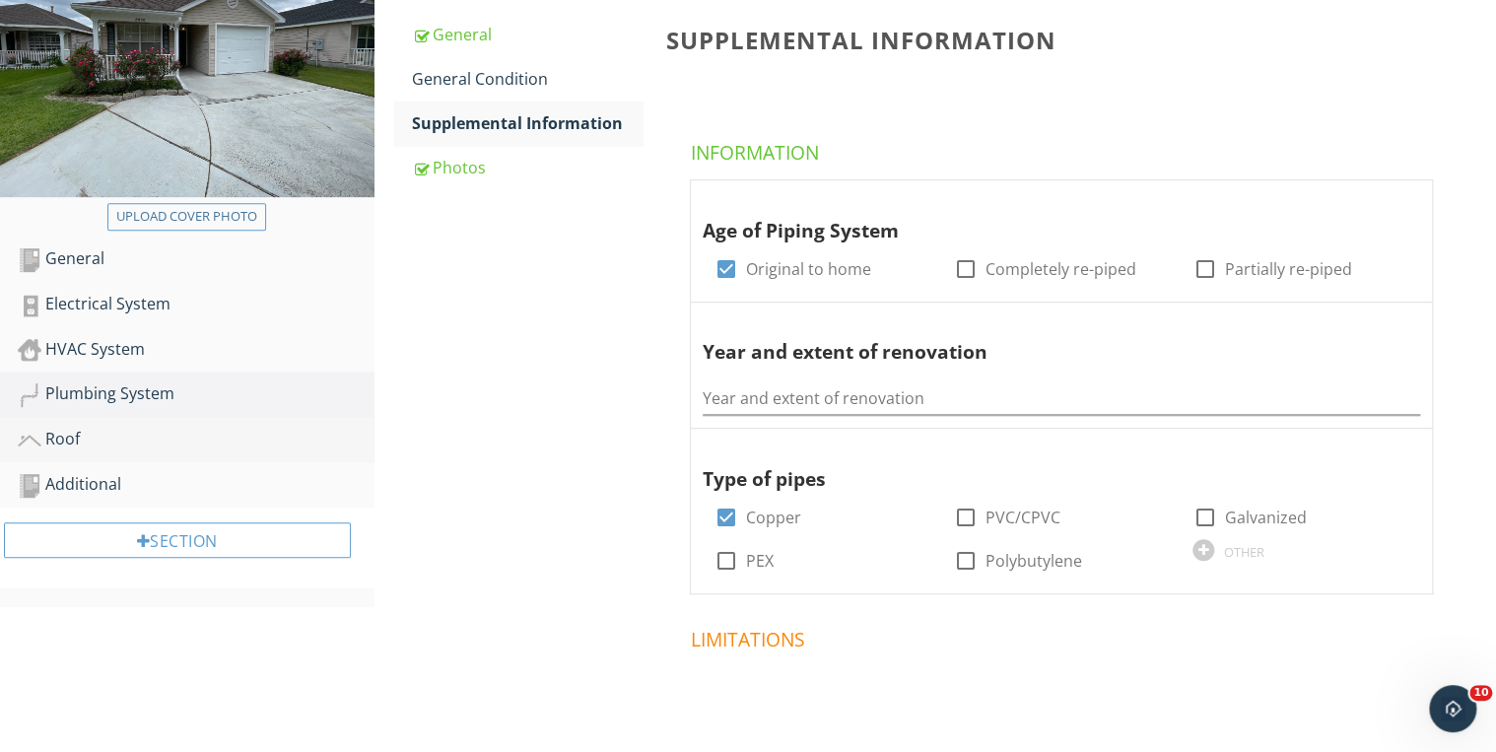
click at [95, 427] on div "Roof" at bounding box center [196, 440] width 357 height 26
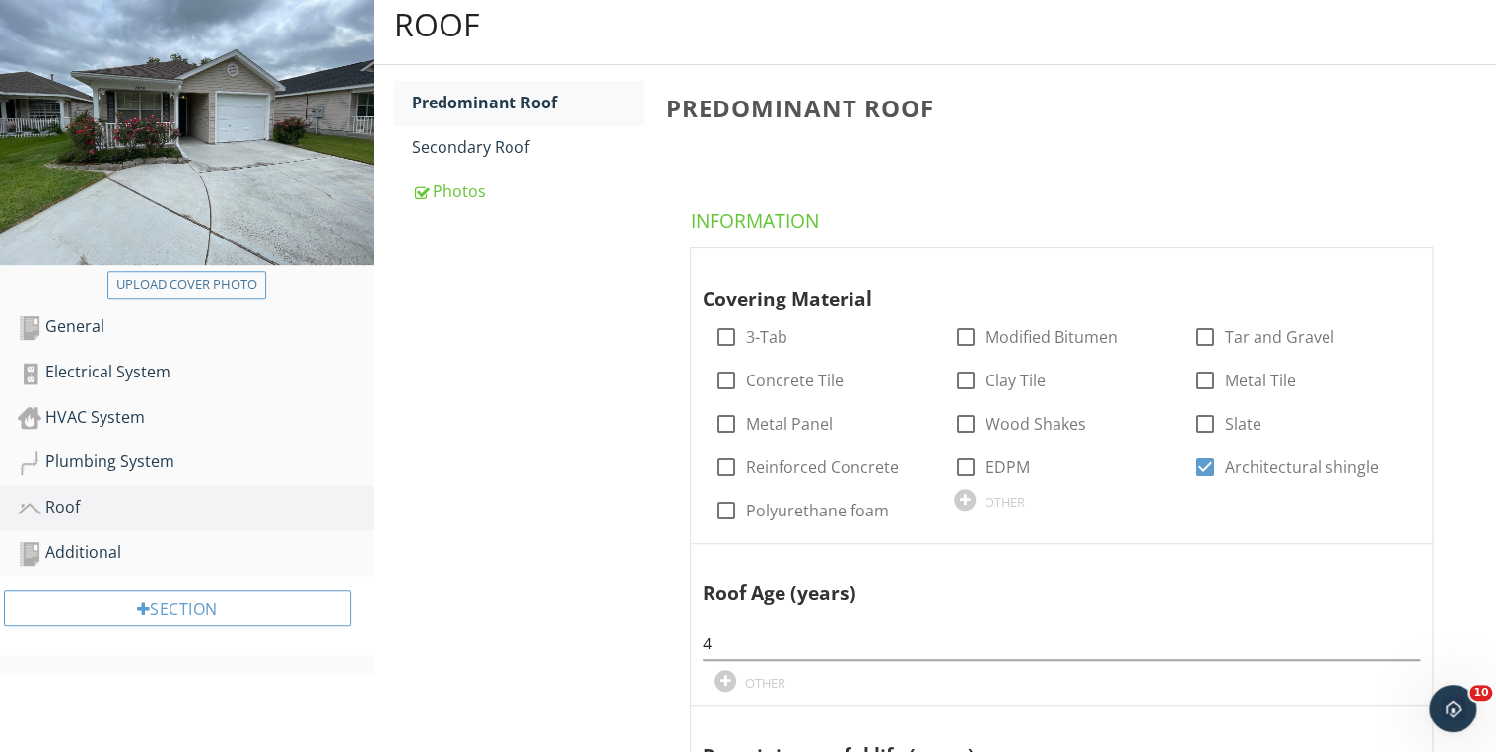
scroll to position [315, 0]
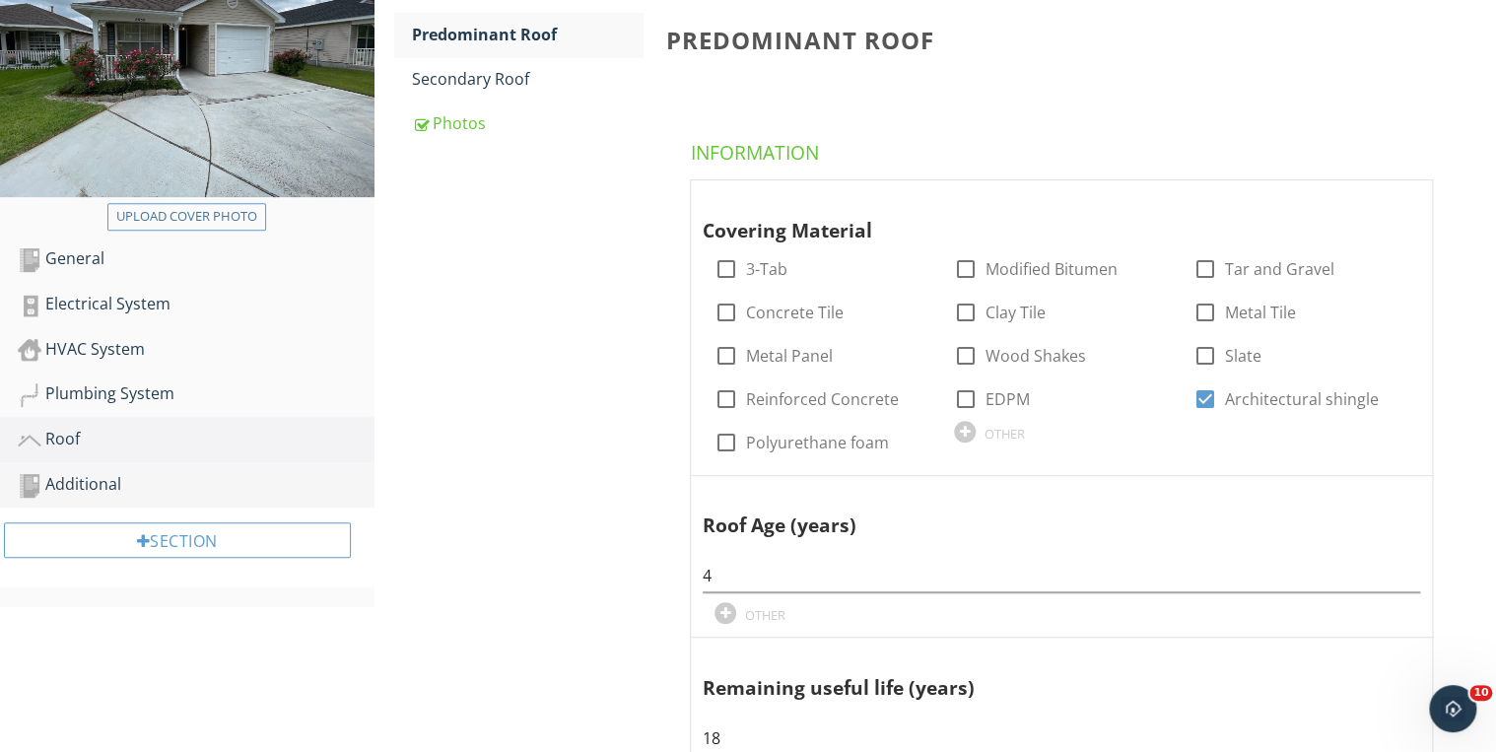
click at [146, 472] on div "Additional" at bounding box center [196, 485] width 357 height 26
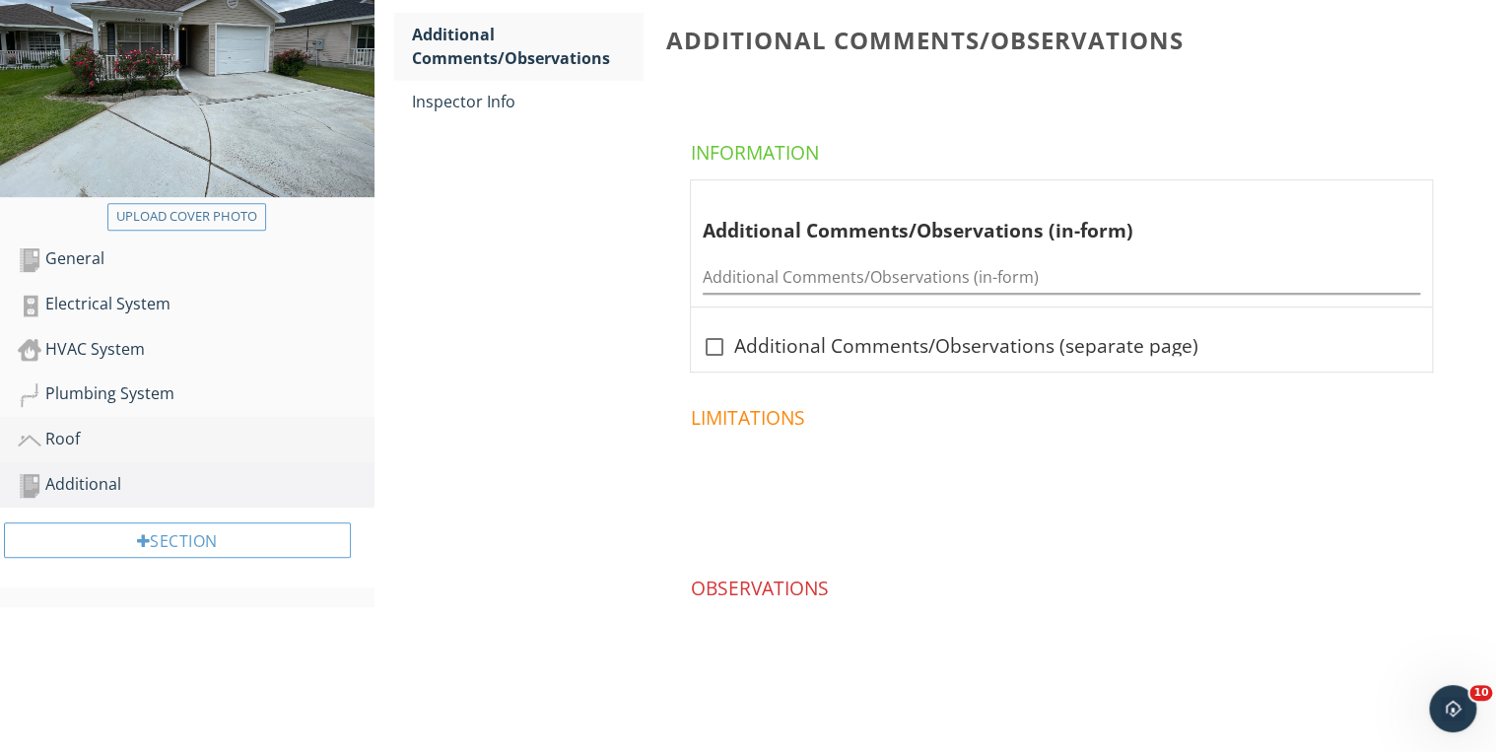
scroll to position [290, 0]
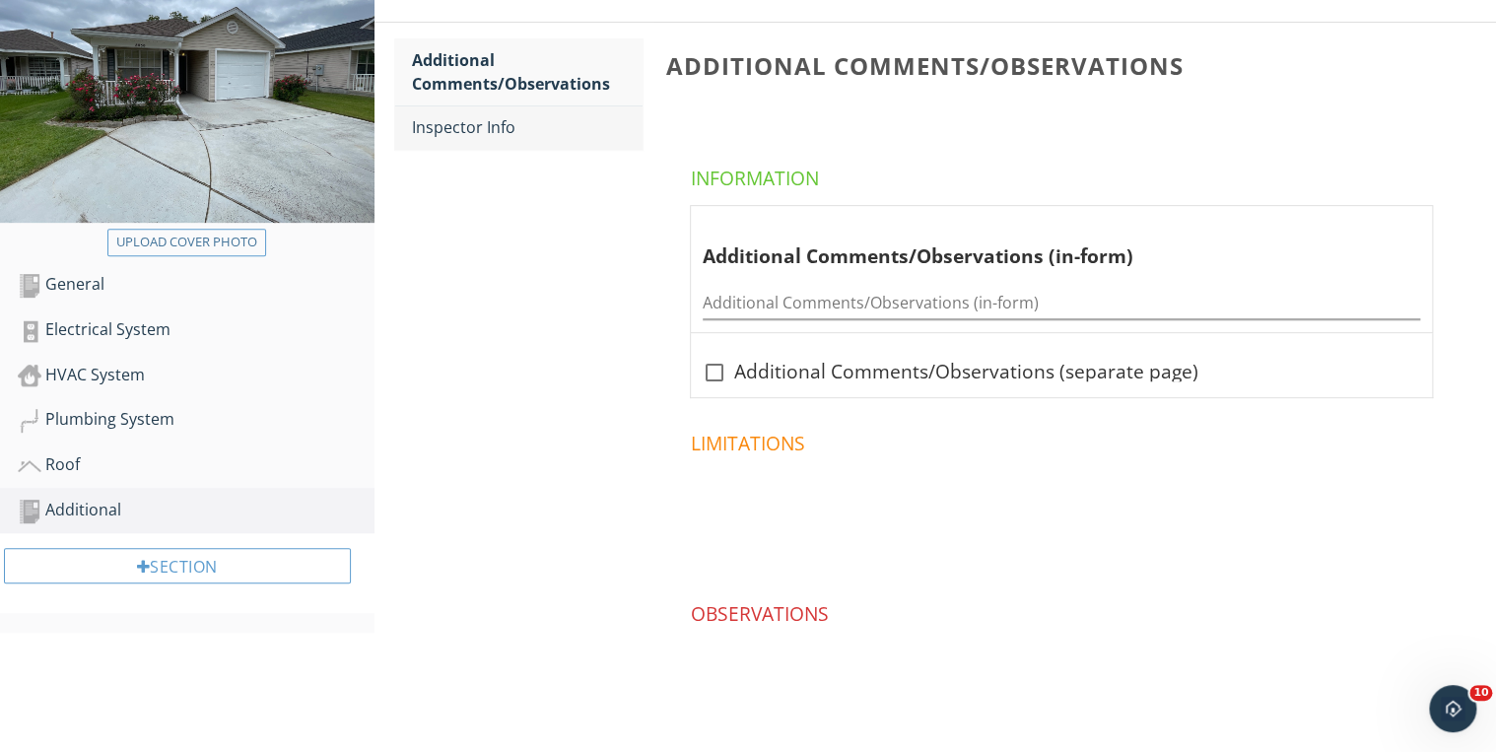
click at [471, 115] on div "Inspector Info" at bounding box center [528, 127] width 232 height 24
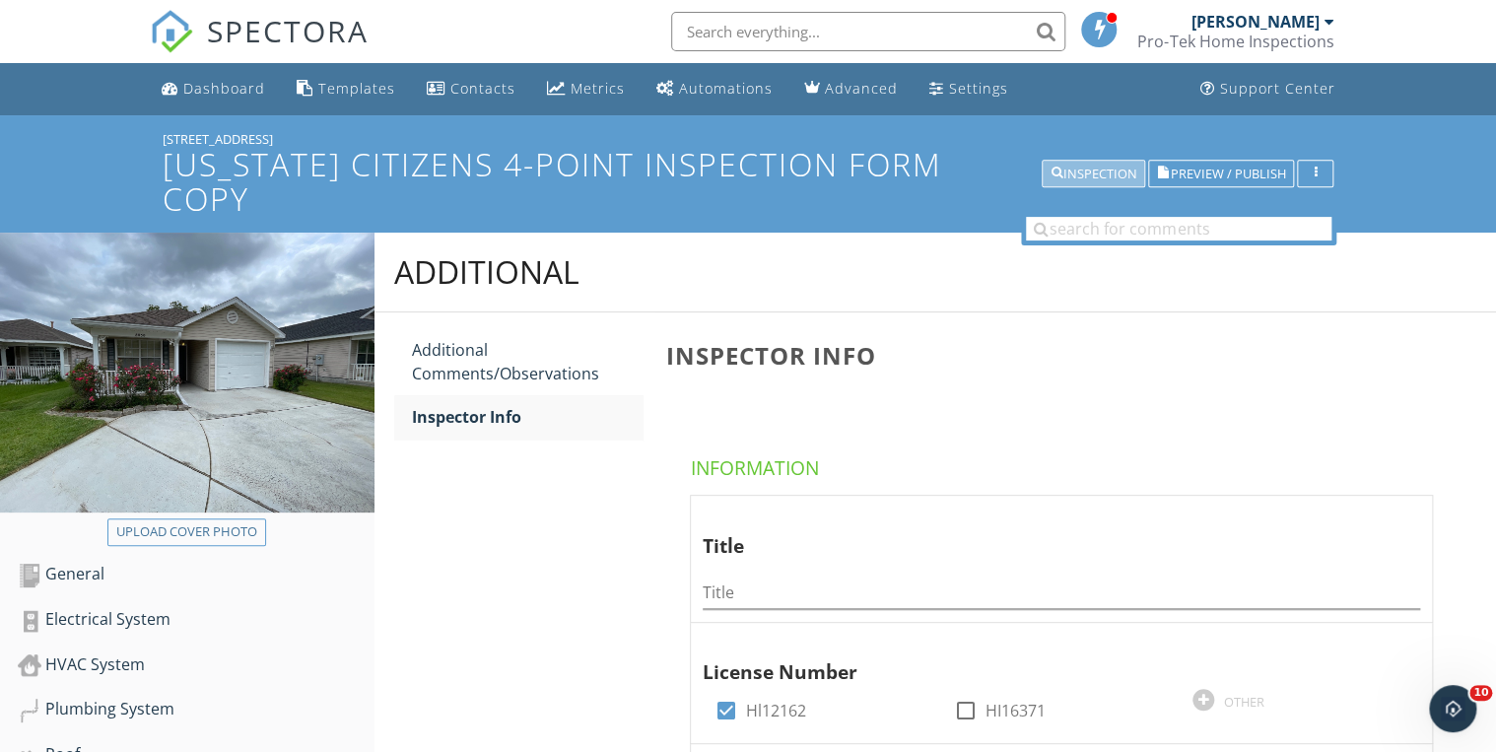
click at [1065, 168] on button "Inspection" at bounding box center [1093, 175] width 103 height 28
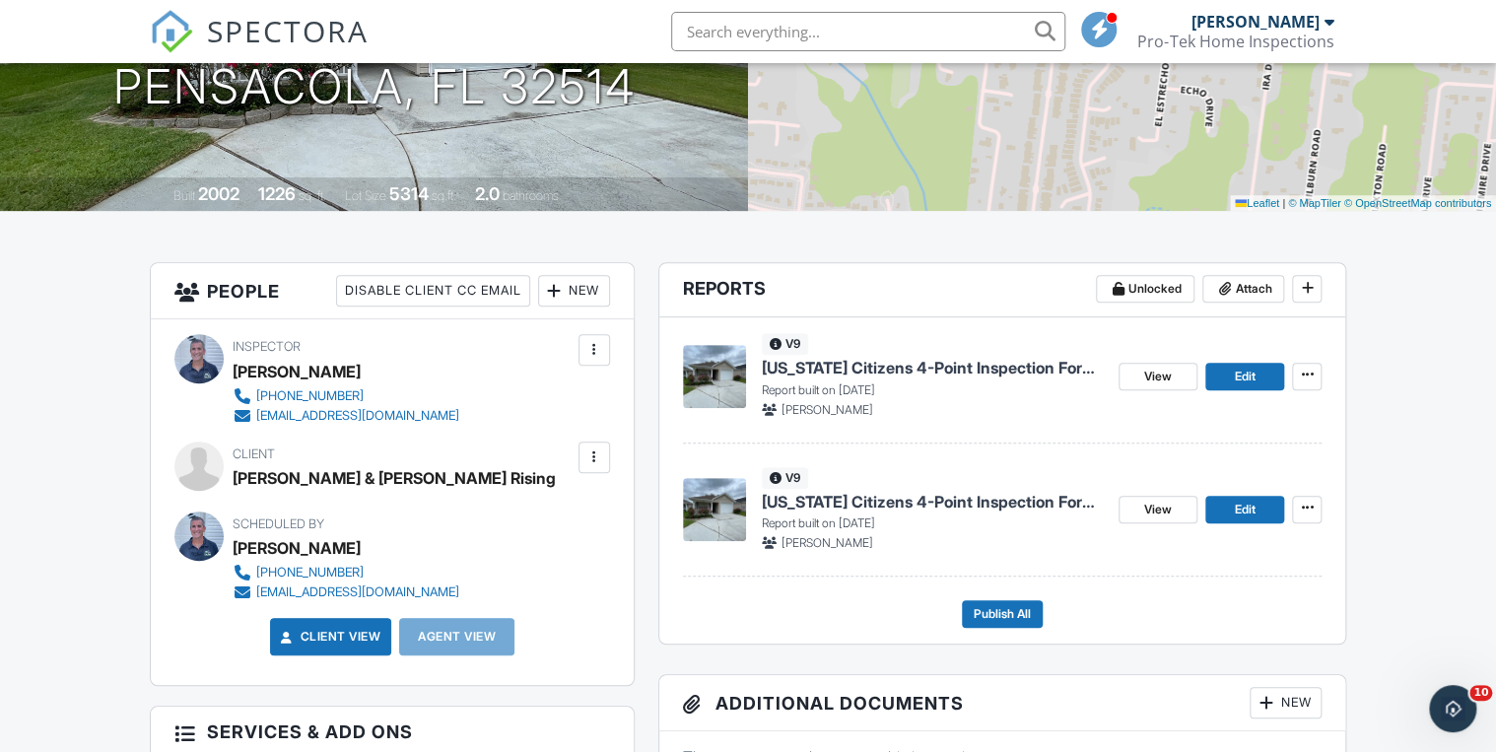
click at [868, 37] on input "text" at bounding box center [868, 31] width 394 height 39
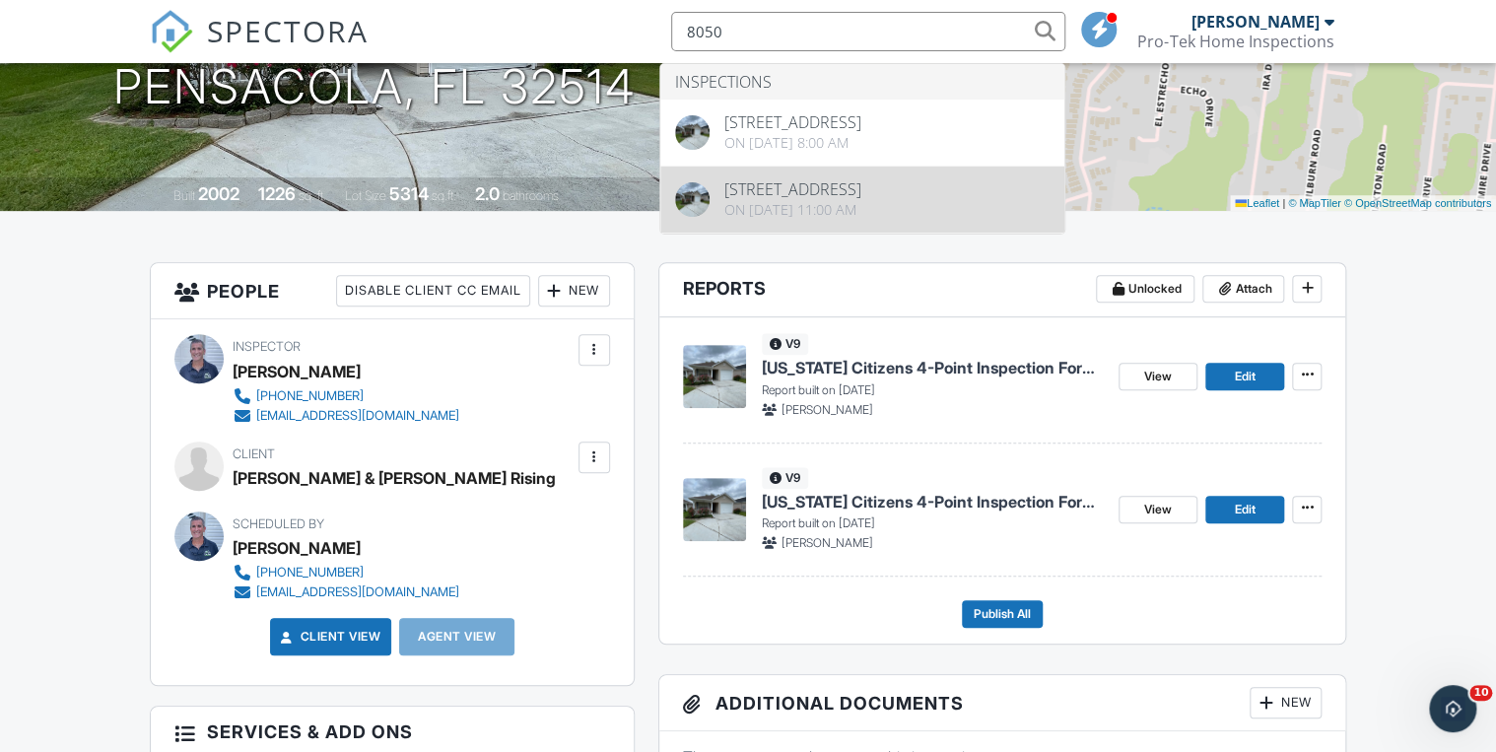
type input "8050"
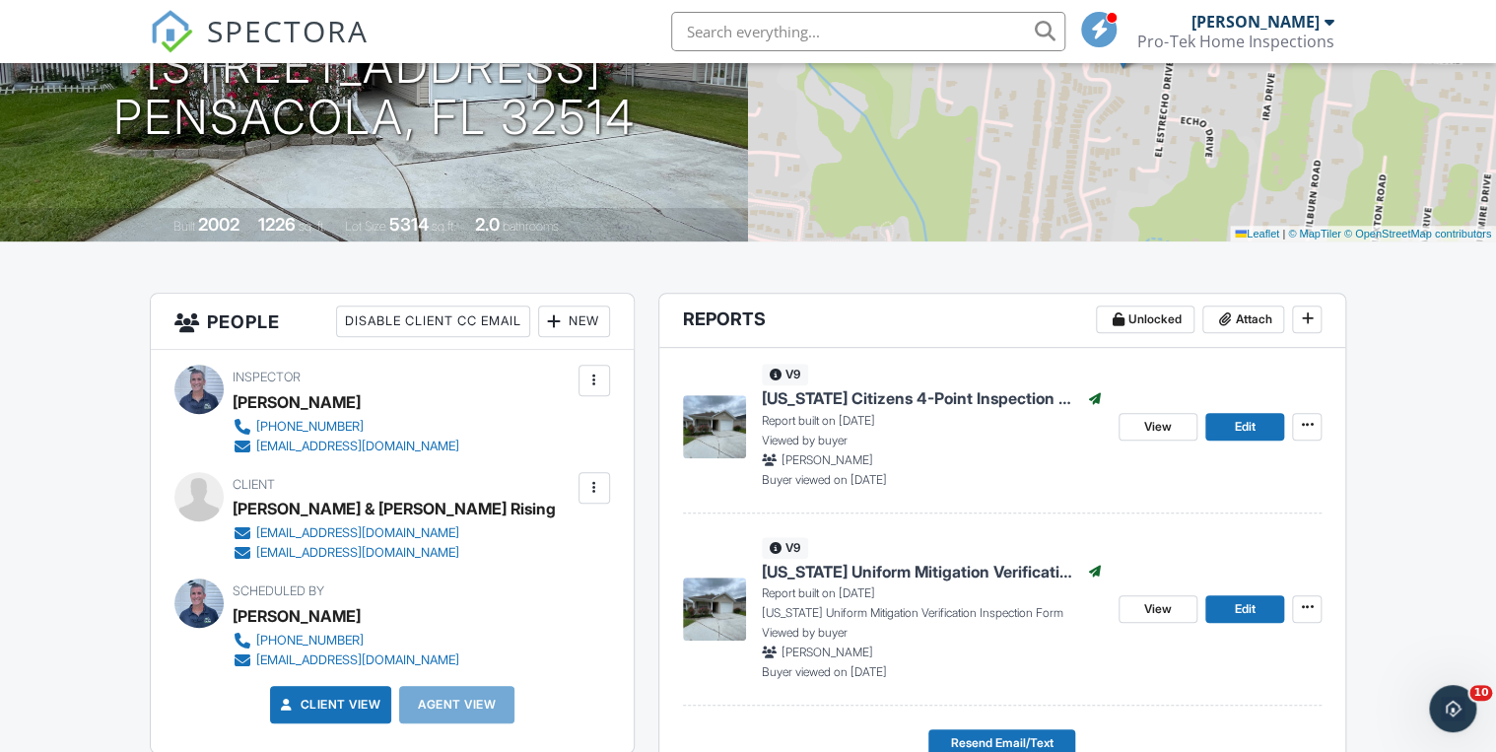
scroll to position [315, 0]
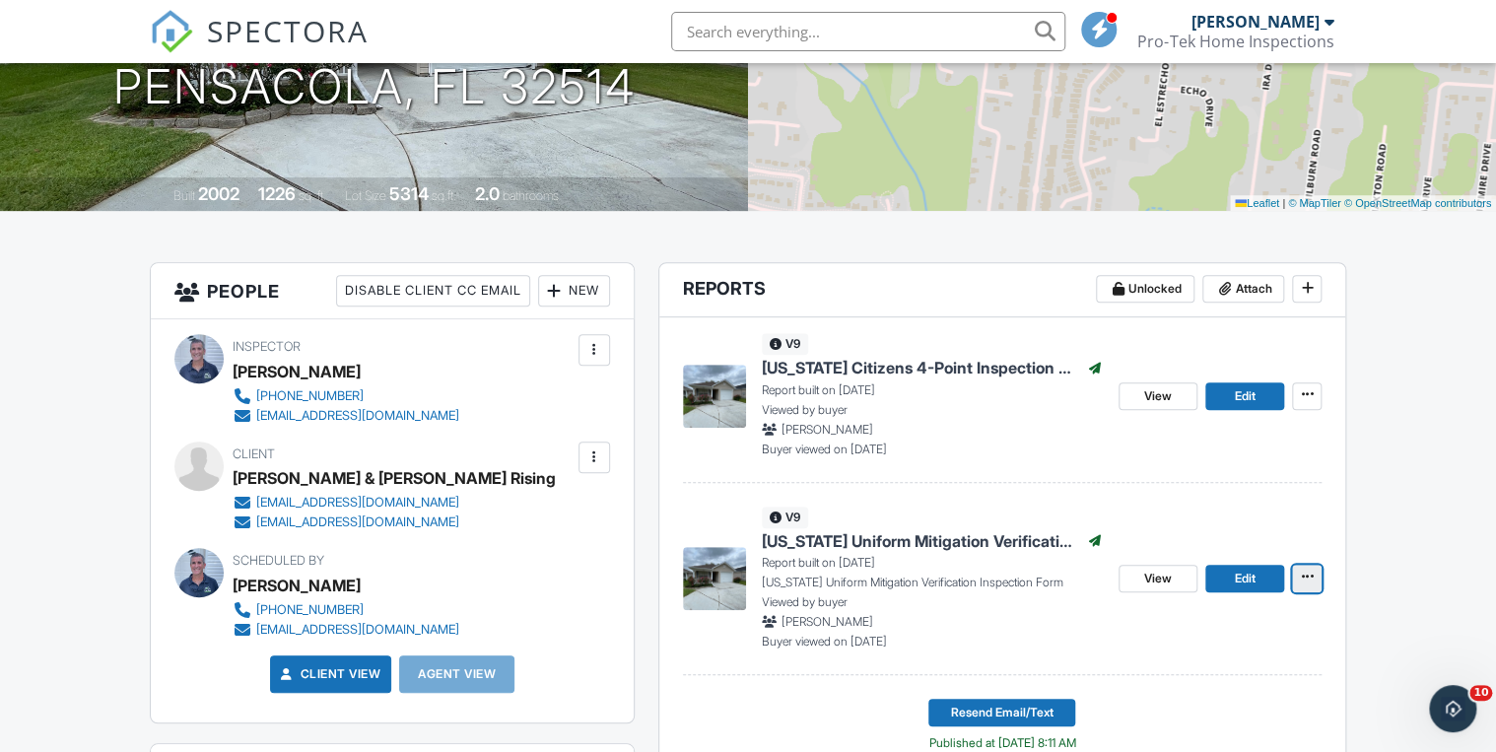
click at [1302, 575] on icon at bounding box center [1307, 577] width 12 height 14
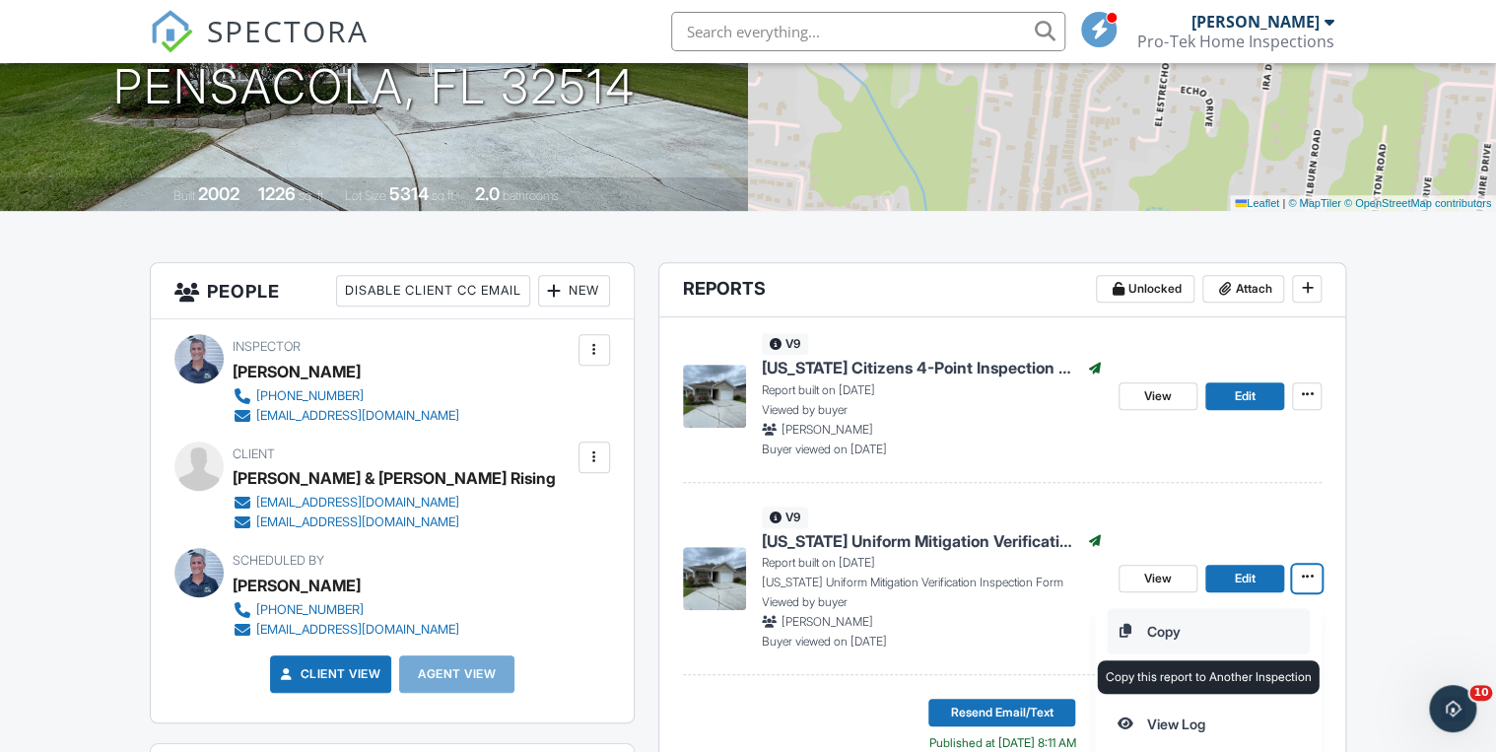
click at [1196, 631] on input "Copy" at bounding box center [1208, 631] width 201 height 44
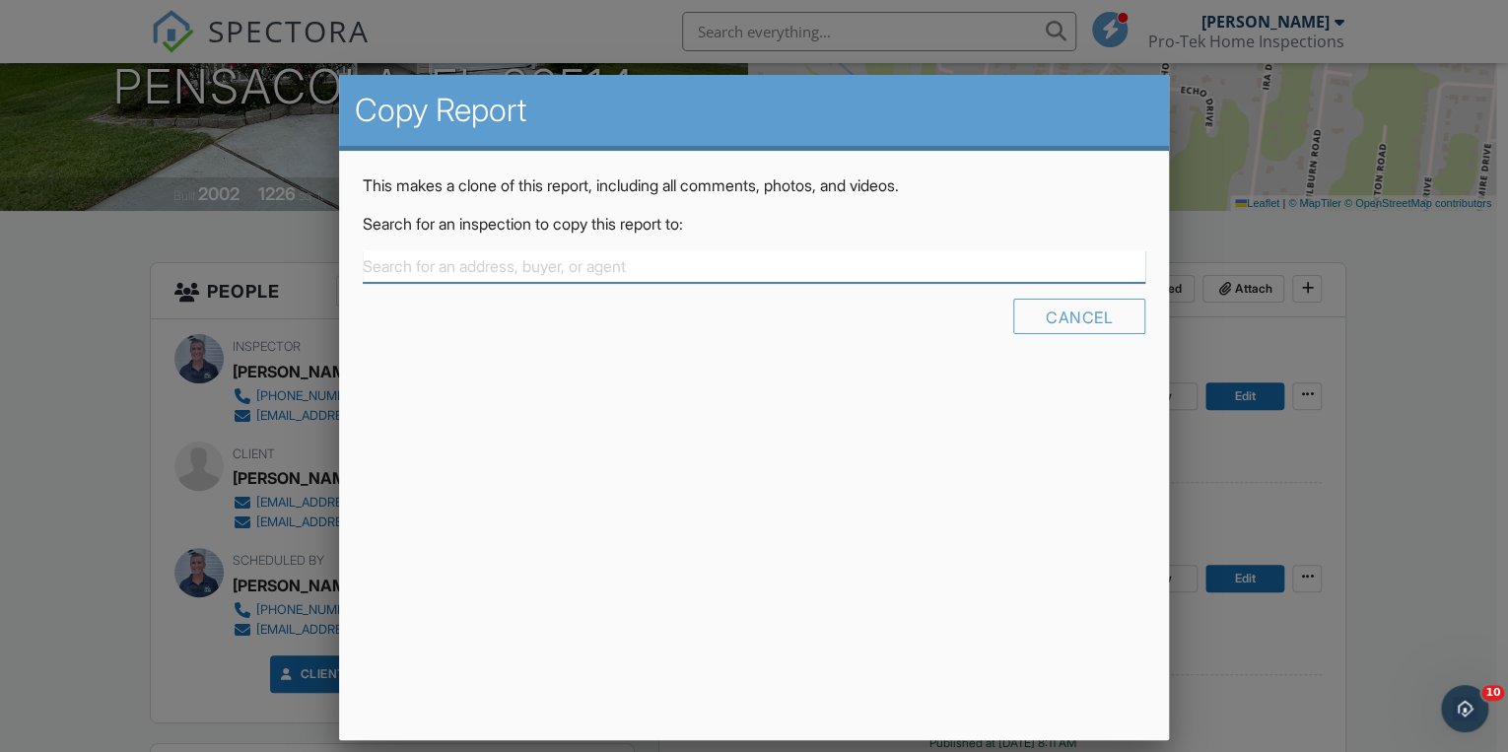
click at [442, 268] on input "text" at bounding box center [754, 266] width 782 height 33
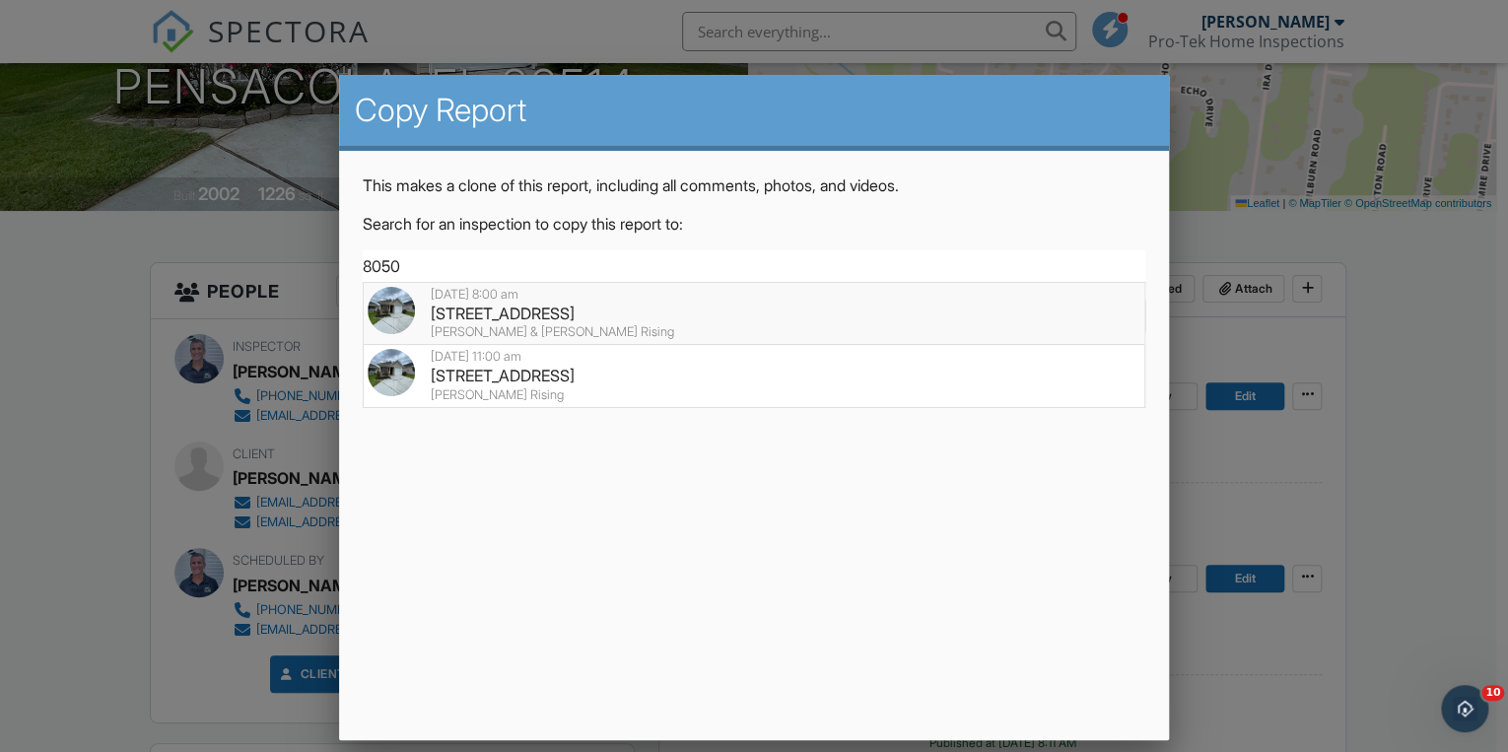
click at [512, 307] on div "8050 Heirloom Dr, Pensacola, FL 32514" at bounding box center [754, 314] width 773 height 22
type input "8050 Heirloom Dr, Pensacola, FL 32514"
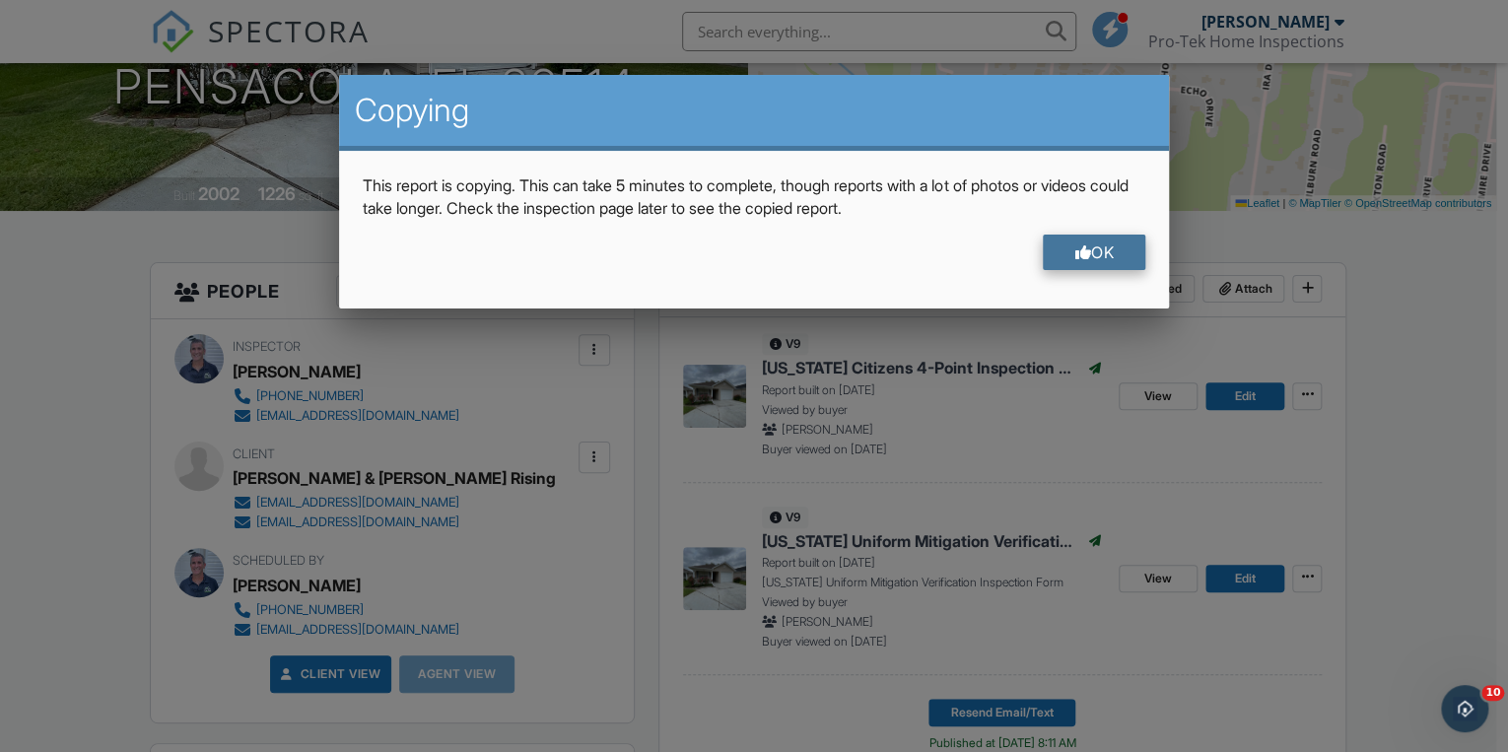
click at [1074, 254] on div at bounding box center [1082, 252] width 17 height 16
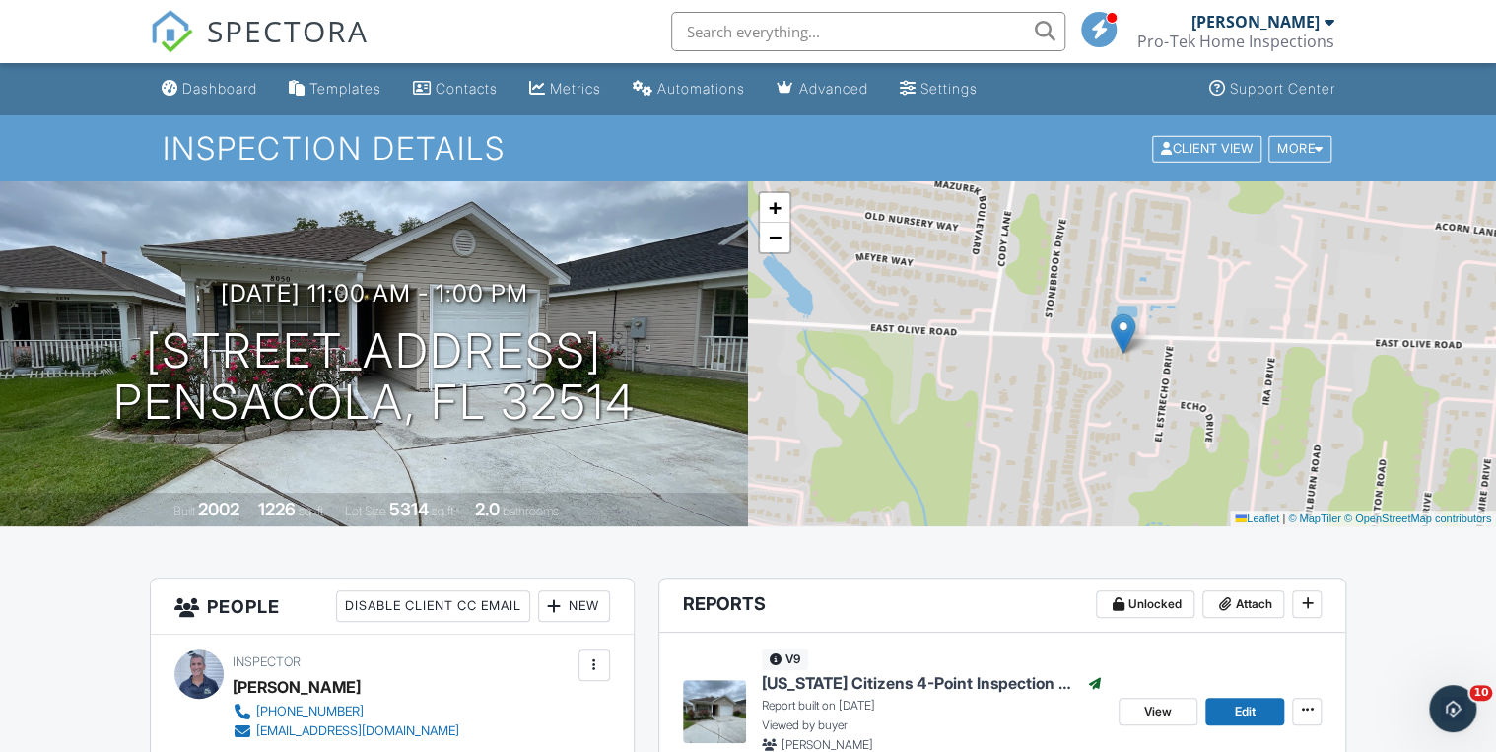
scroll to position [0, 0]
click at [235, 93] on div "Dashboard" at bounding box center [219, 88] width 75 height 17
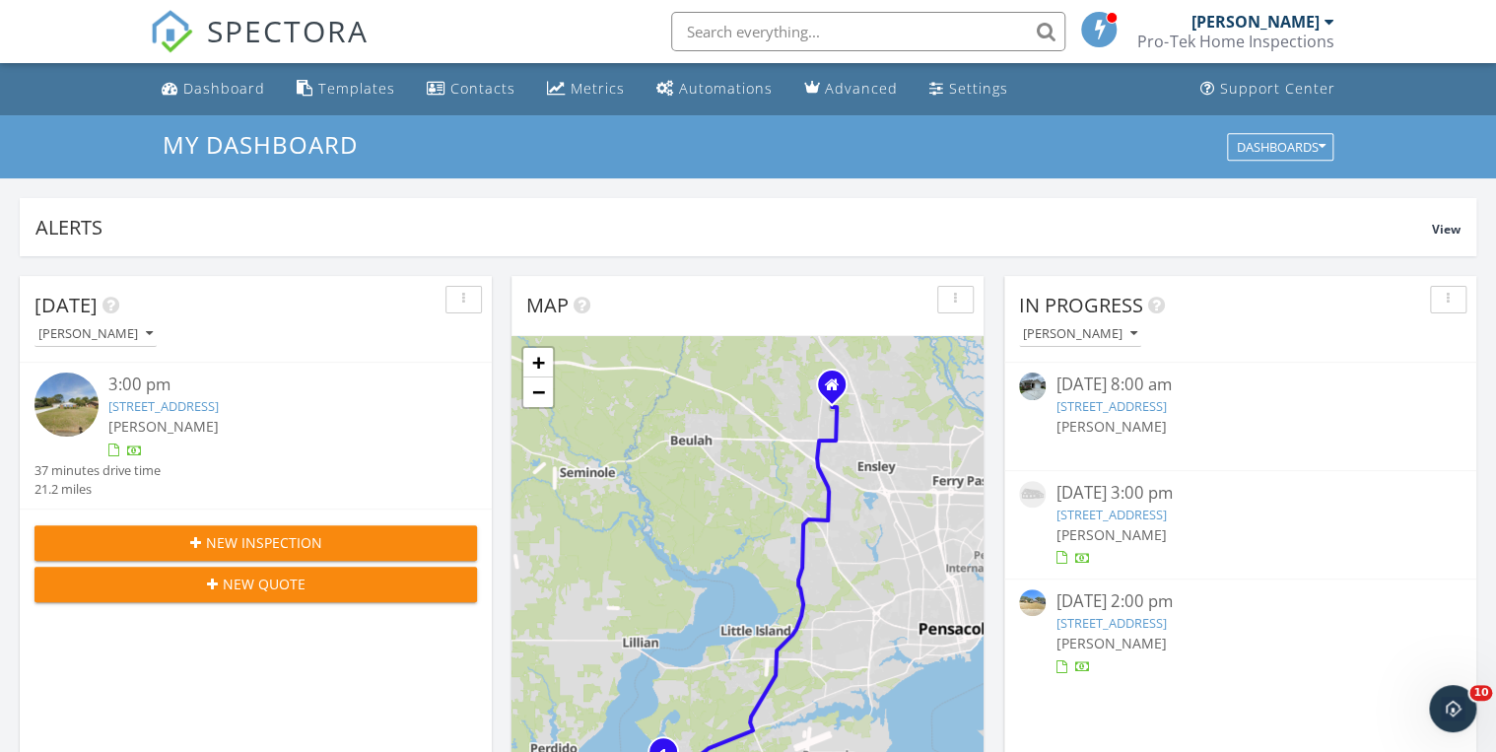
click at [1150, 414] on link "[STREET_ADDRESS]" at bounding box center [1110, 406] width 110 height 18
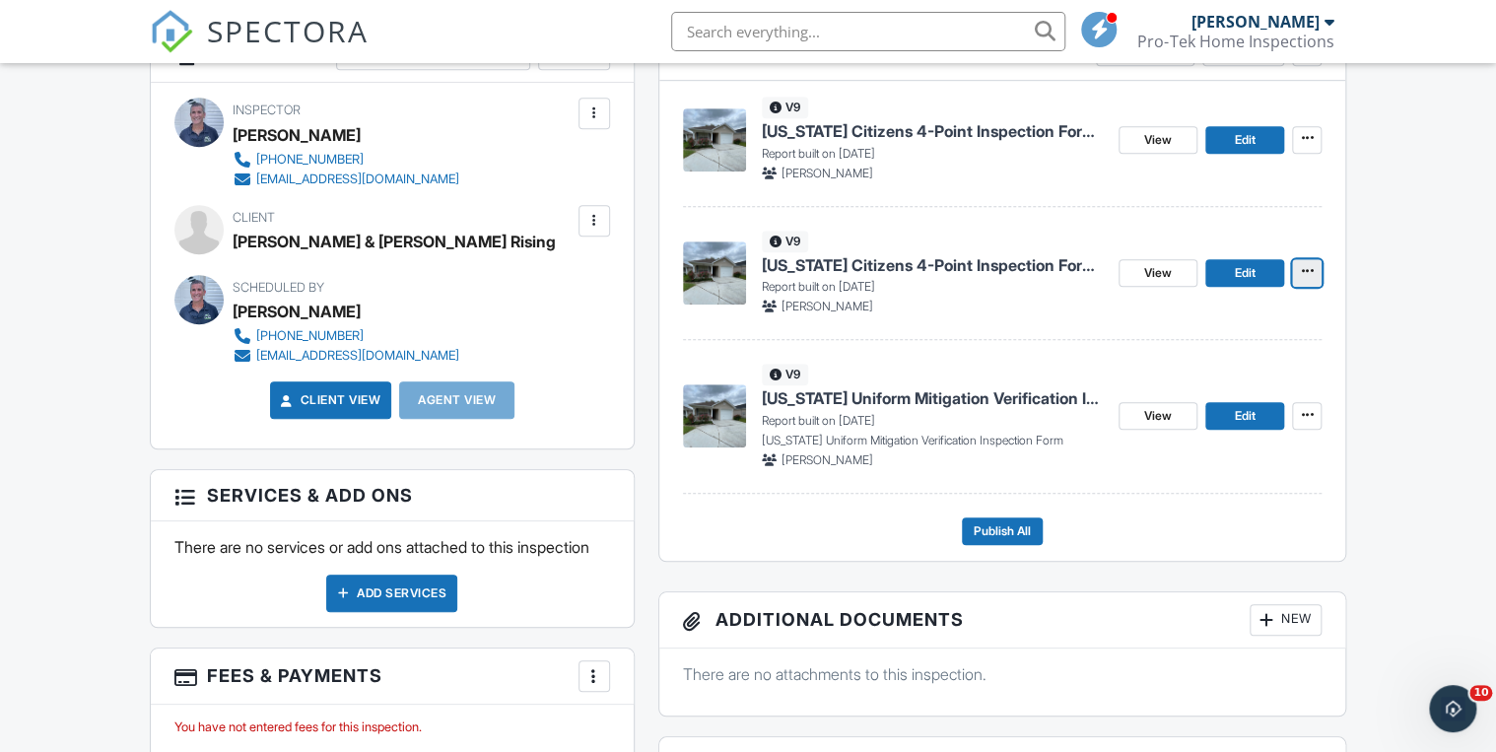
click at [1309, 278] on span at bounding box center [1307, 271] width 20 height 20
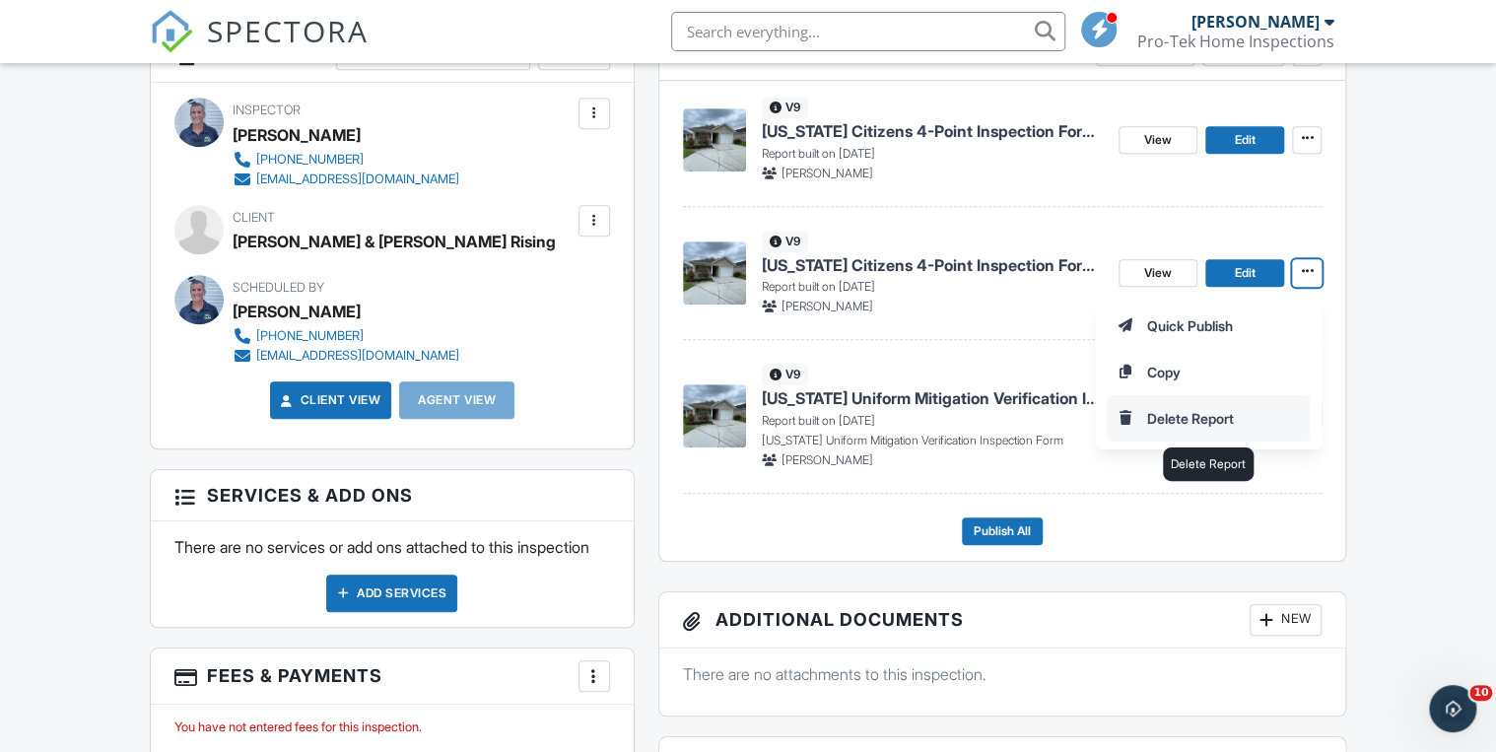
click at [1199, 416] on input "Delete Report" at bounding box center [1208, 418] width 201 height 44
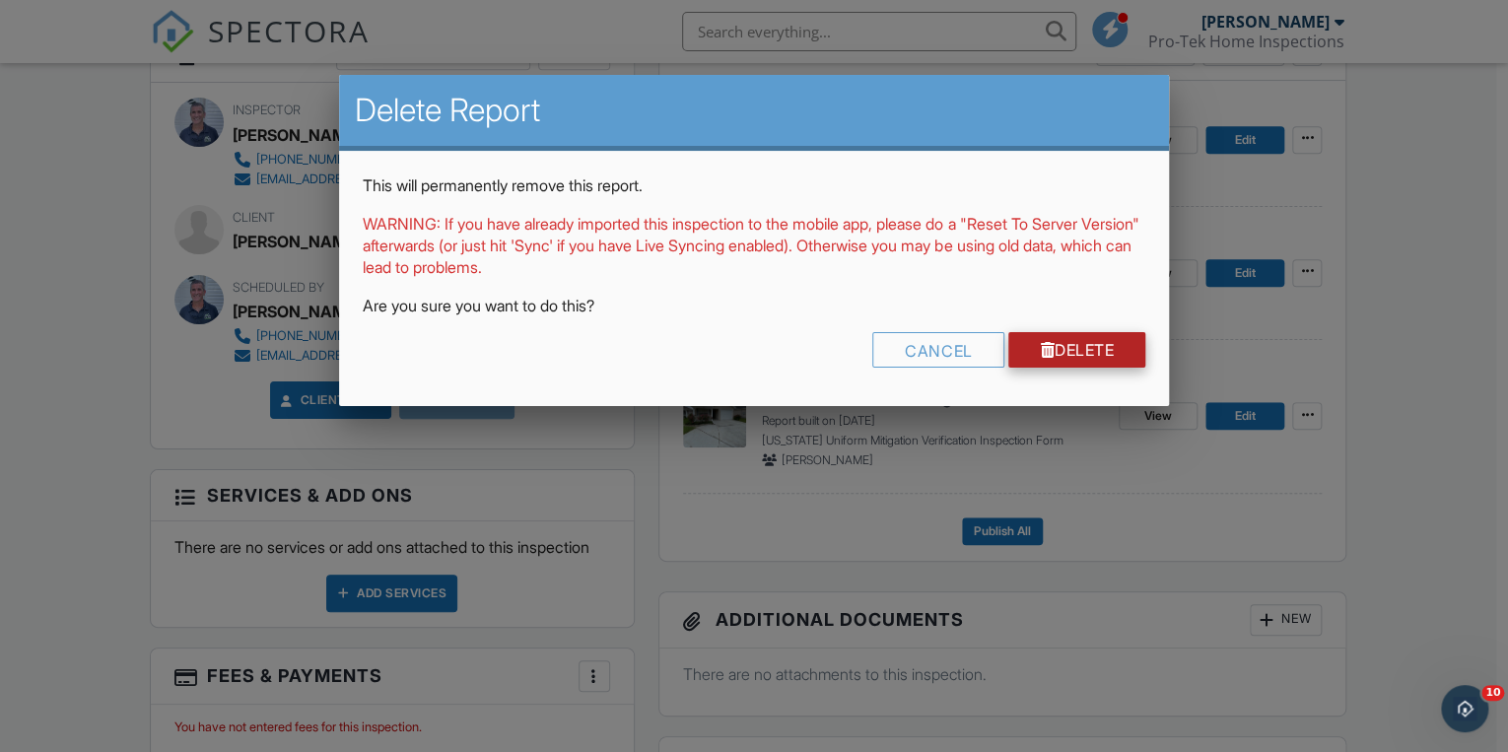
click at [1084, 339] on link "Delete" at bounding box center [1076, 349] width 137 height 35
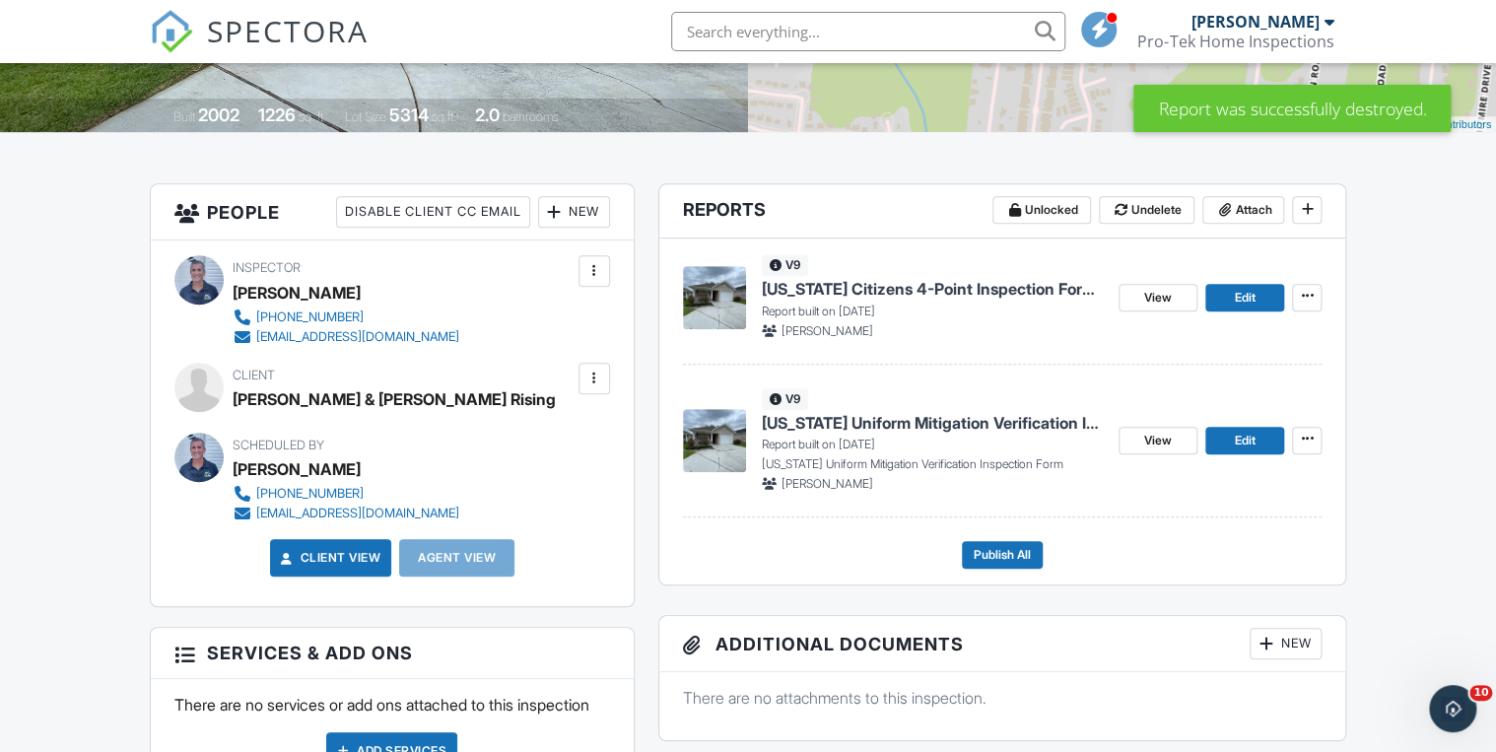
click at [939, 292] on span "[US_STATE] Citizens 4-Point Inspection Form Copy" at bounding box center [932, 289] width 341 height 22
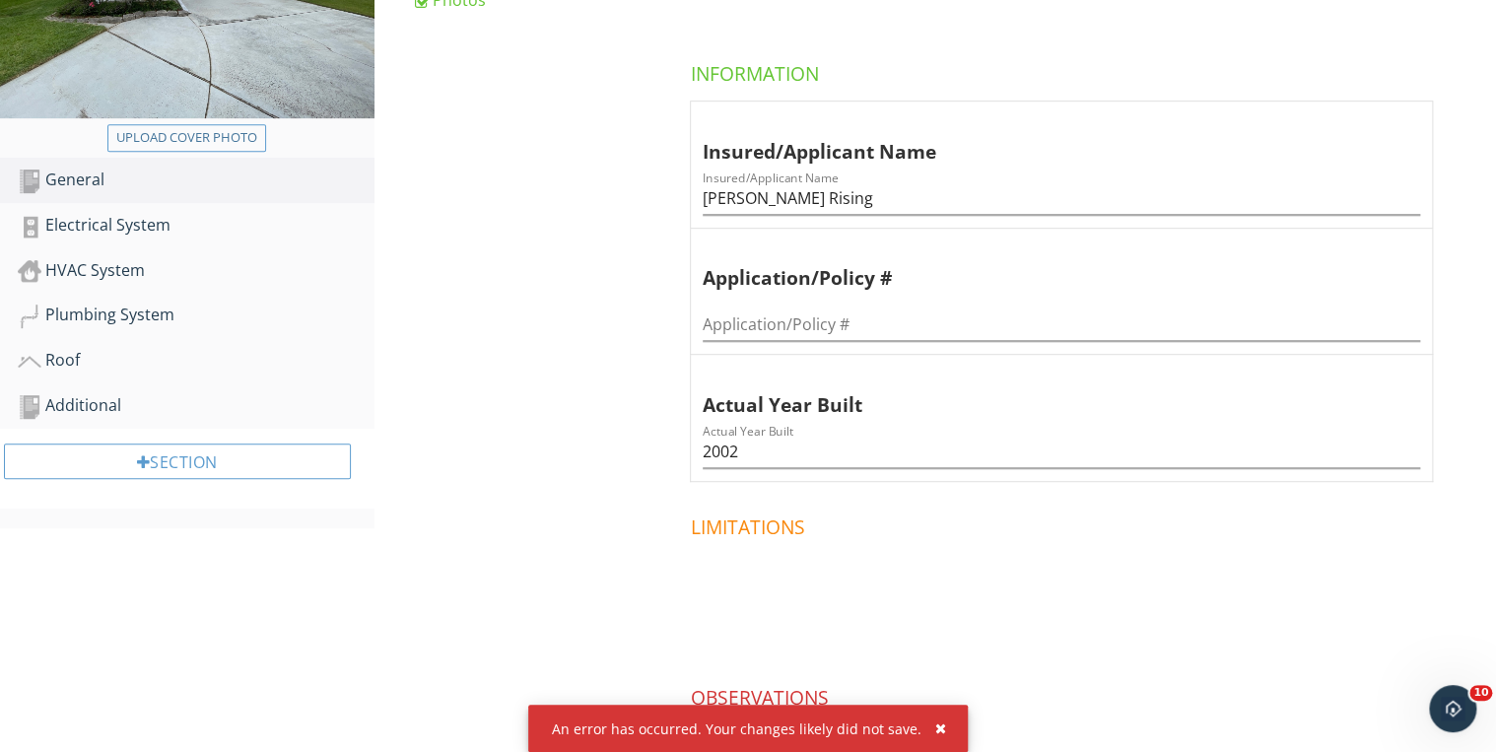
scroll to position [315, 0]
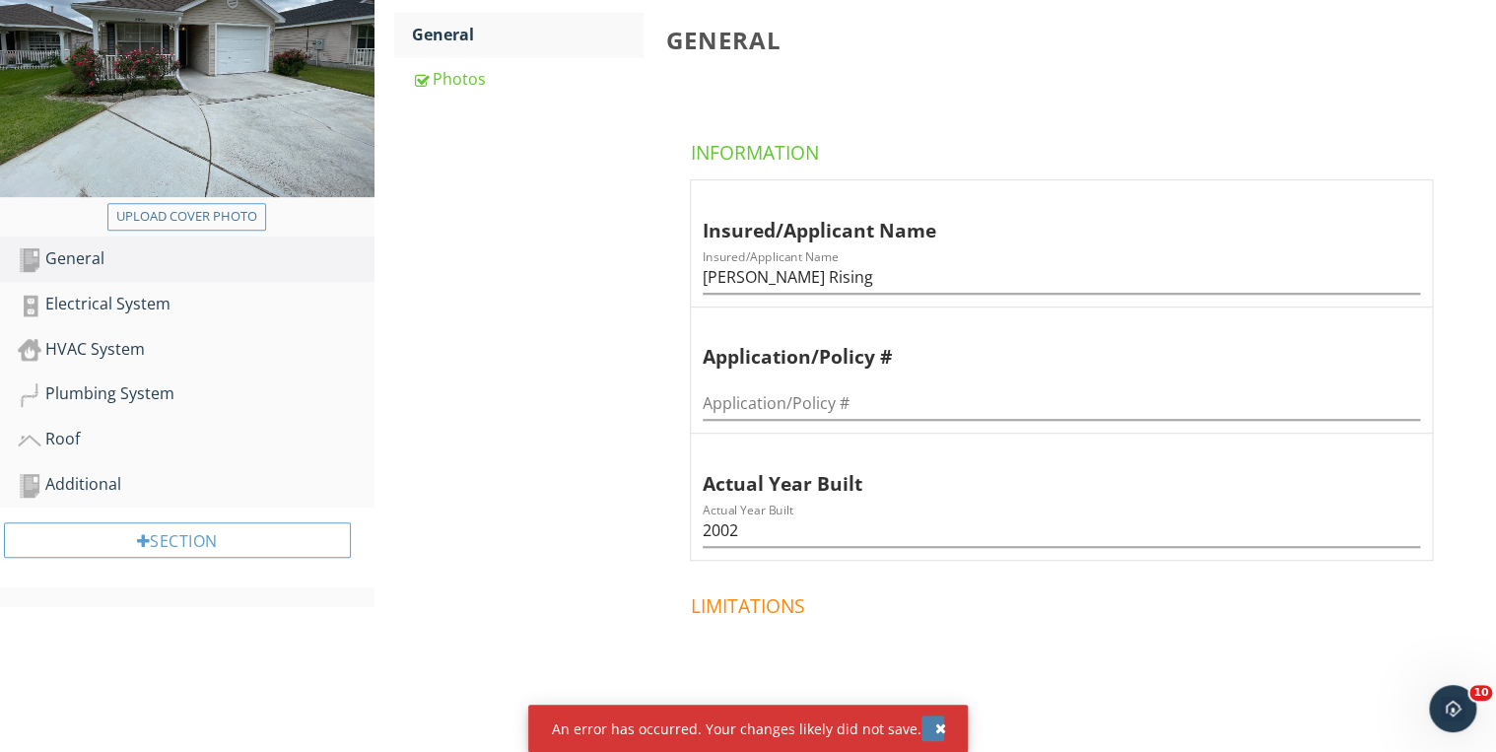
click at [938, 726] on div "button" at bounding box center [940, 728] width 11 height 14
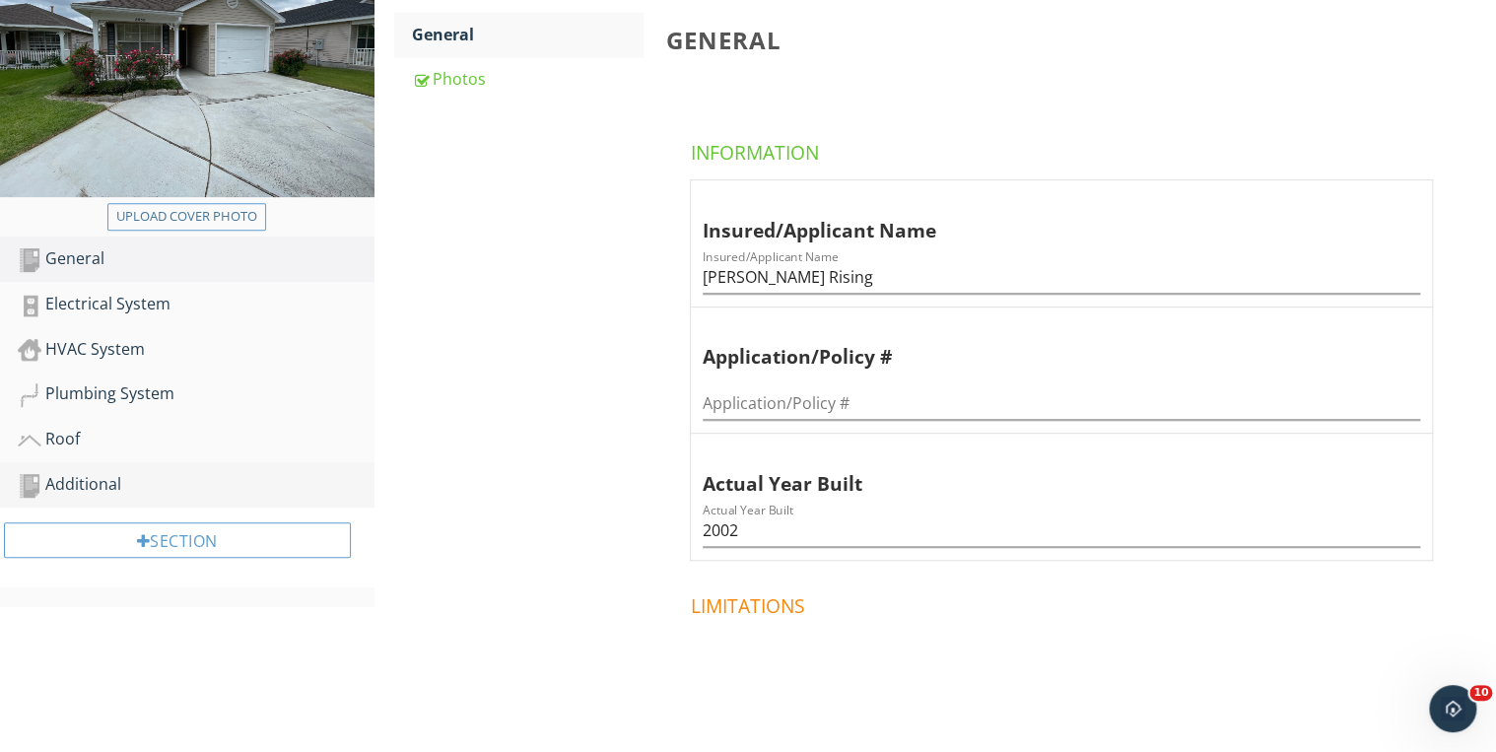
click at [130, 472] on div "Additional" at bounding box center [196, 485] width 357 height 26
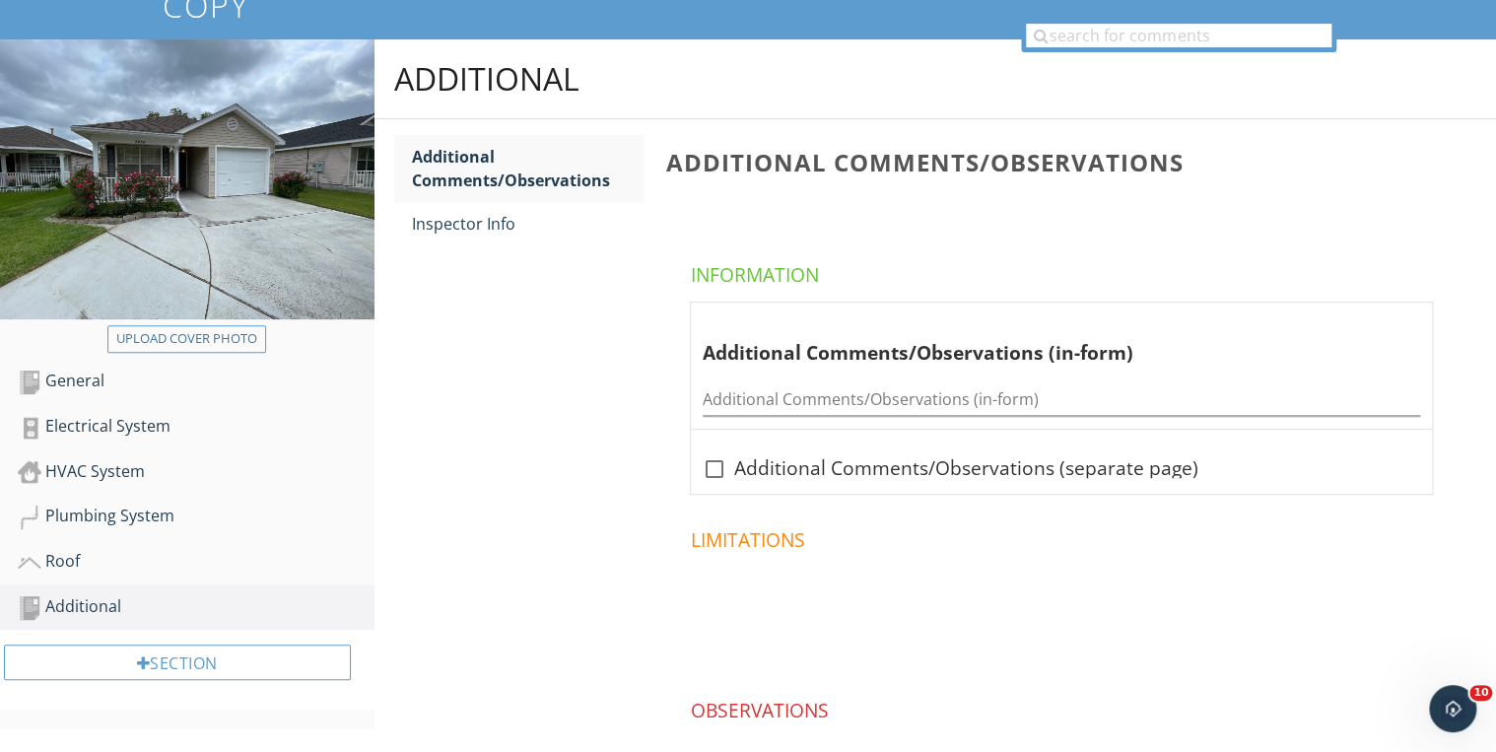
scroll to position [53, 0]
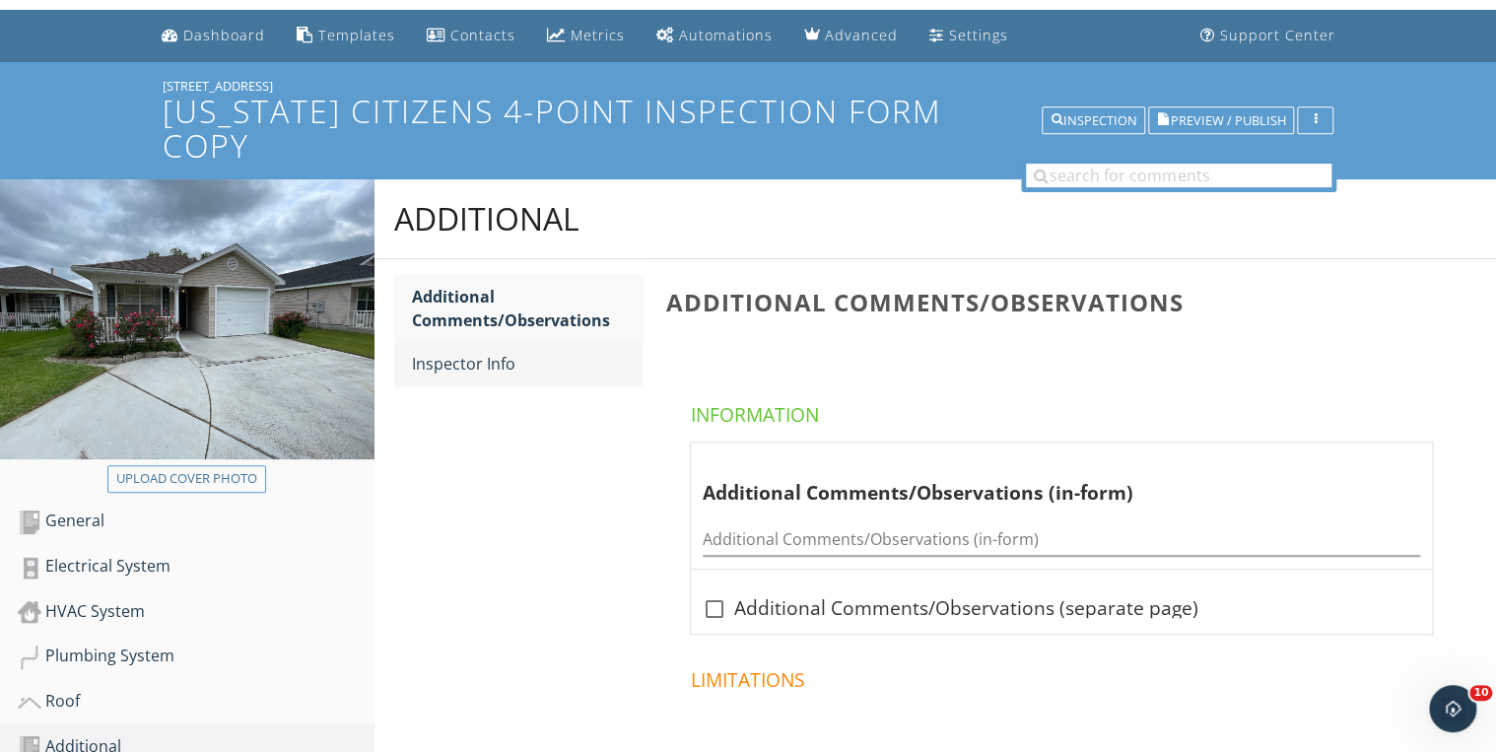
click at [514, 352] on div "Inspector Info" at bounding box center [528, 364] width 232 height 24
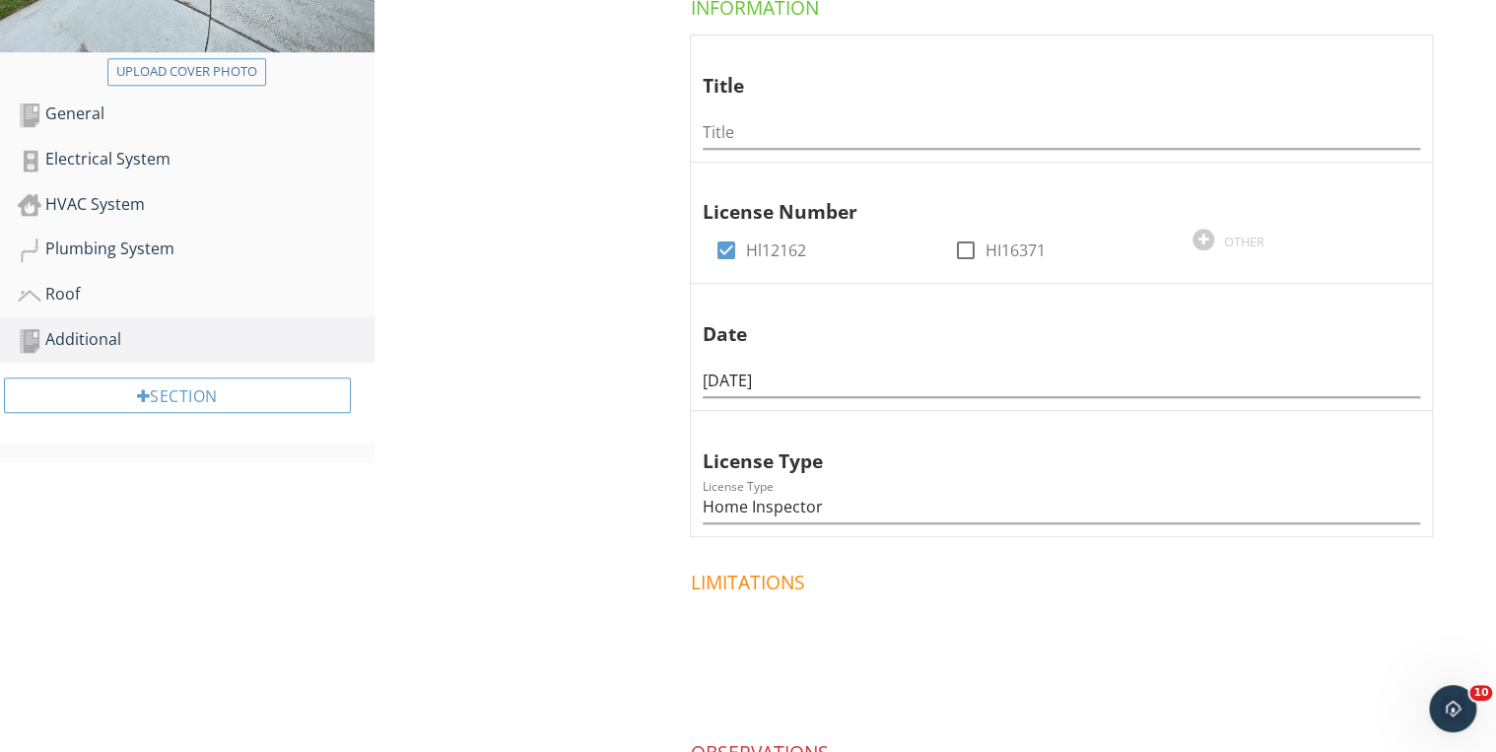
scroll to position [526, 0]
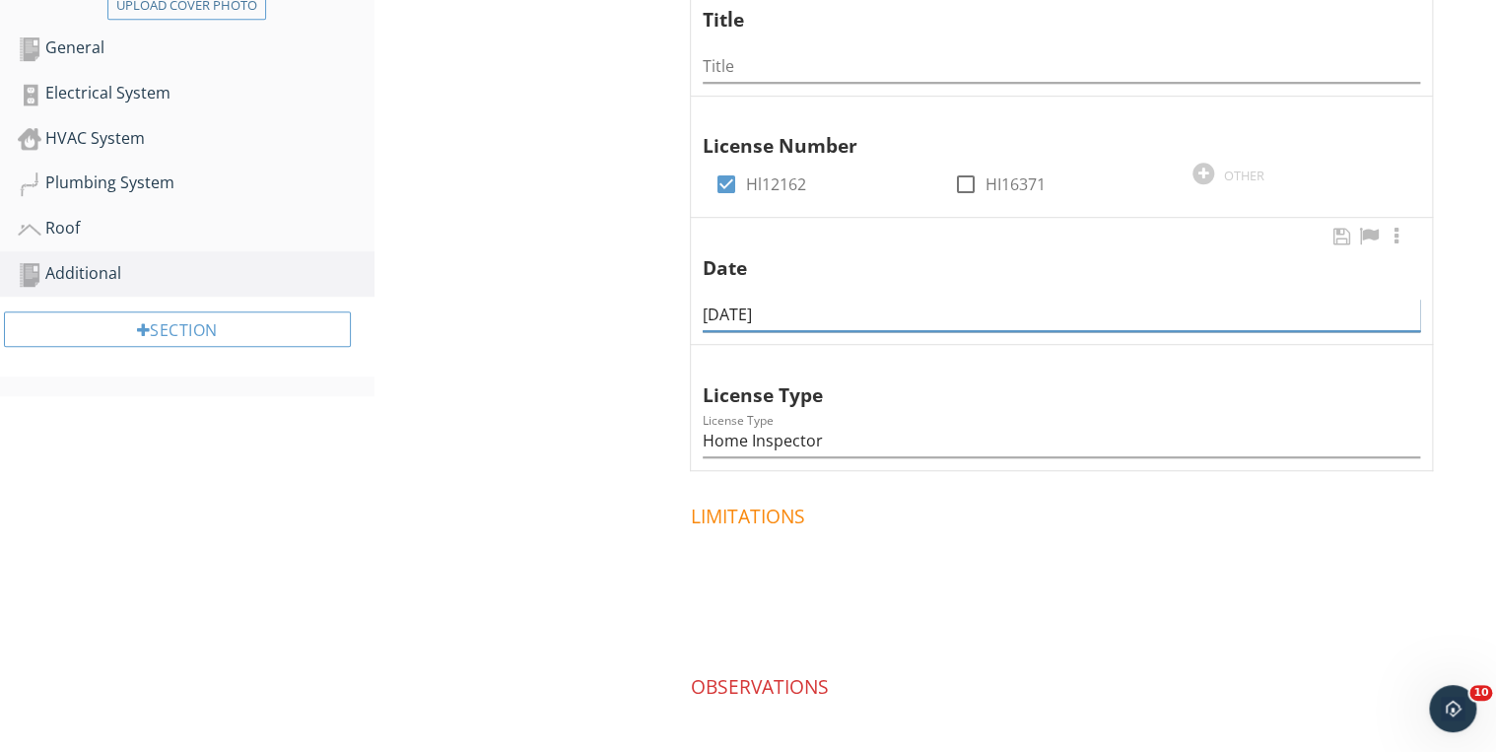
click at [791, 299] on input "06/19/2024" at bounding box center [1061, 315] width 717 height 33
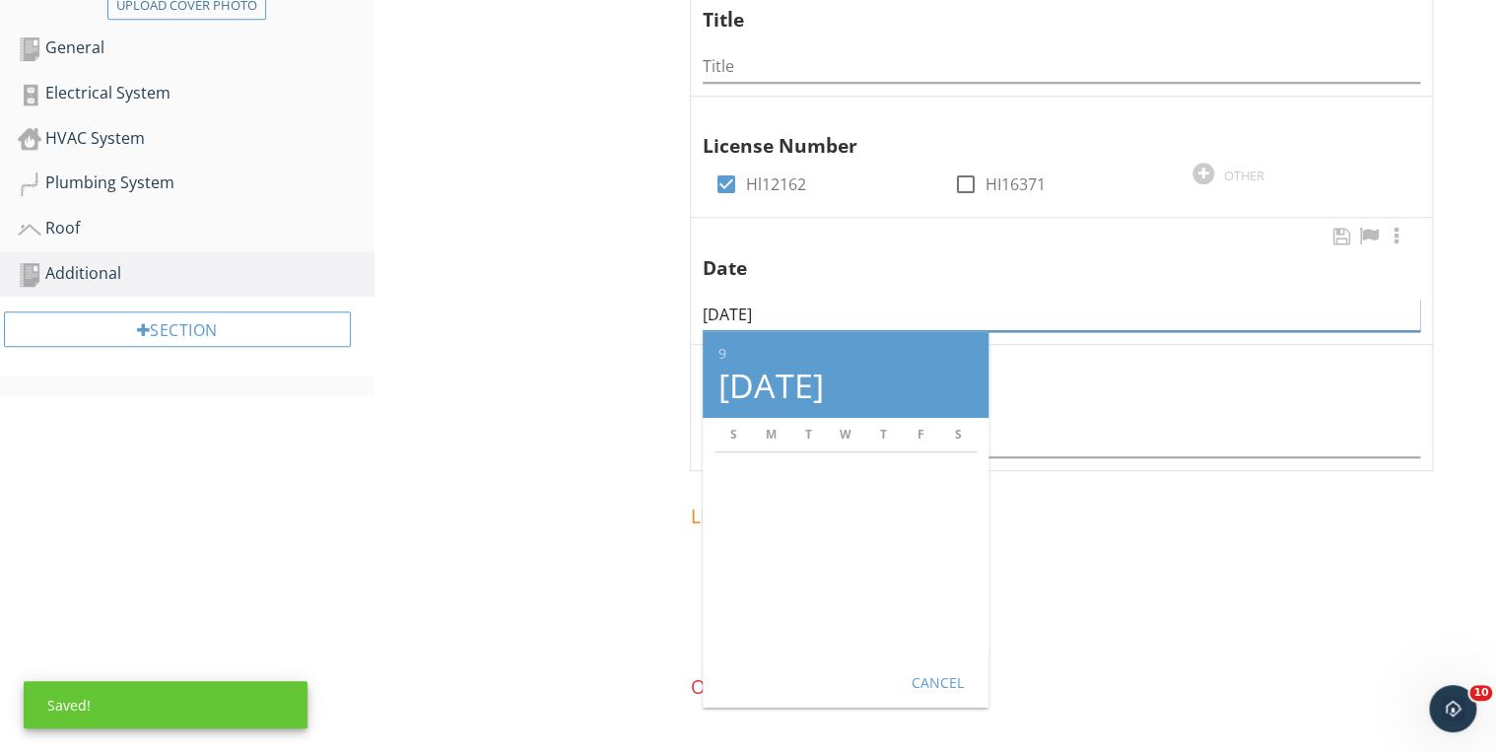
type input "09/29/2025"
click at [948, 671] on div "Cancel" at bounding box center [937, 681] width 55 height 21
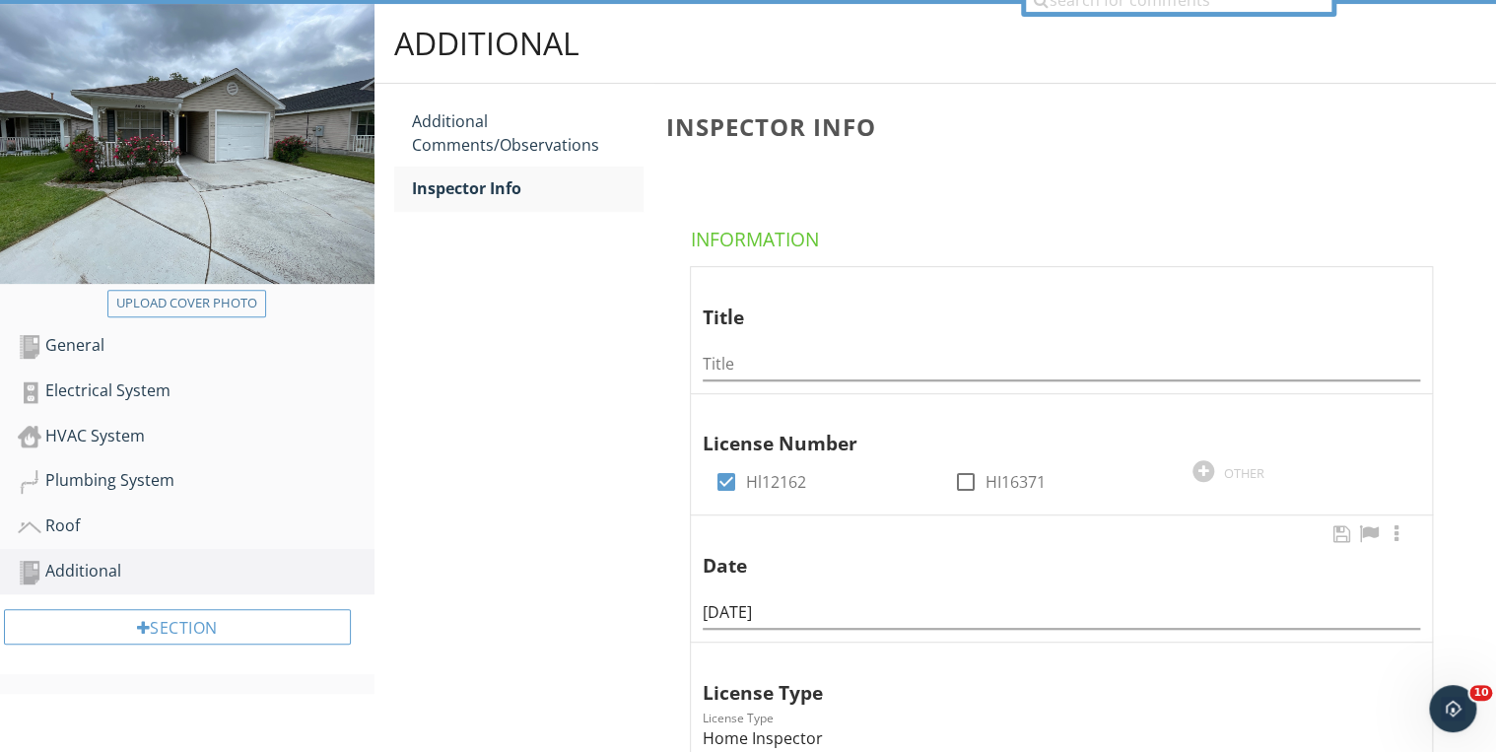
scroll to position [211, 0]
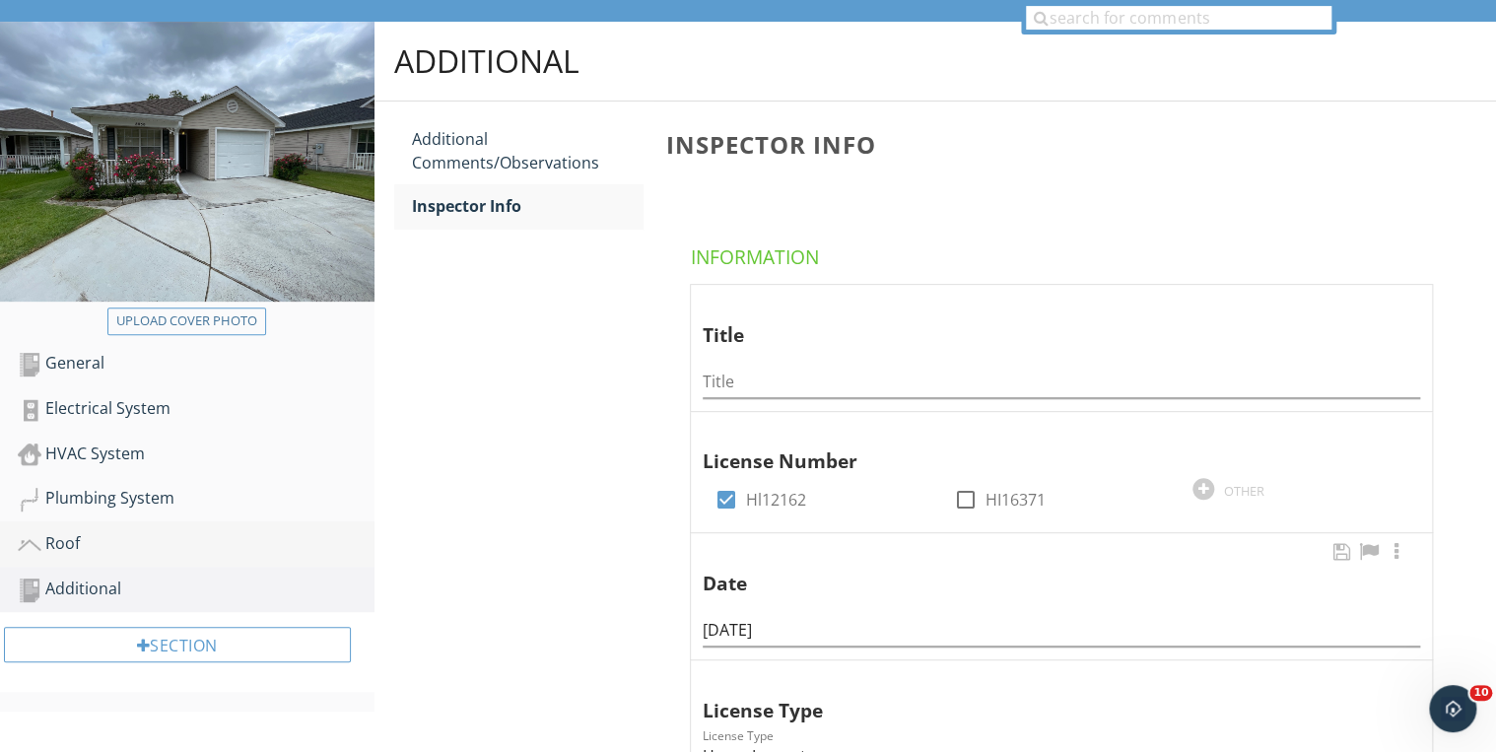
click at [128, 531] on div "Roof" at bounding box center [196, 544] width 357 height 26
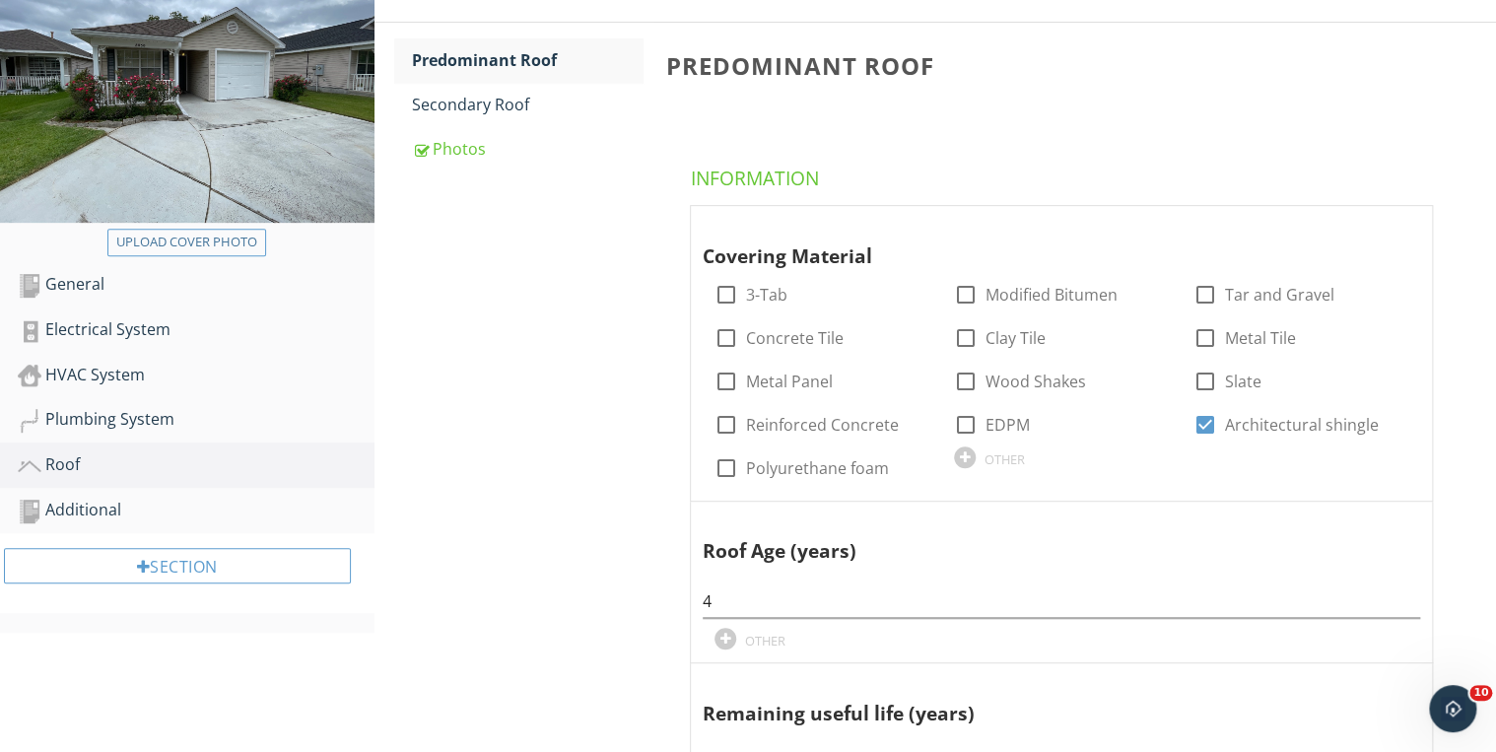
scroll to position [211, 0]
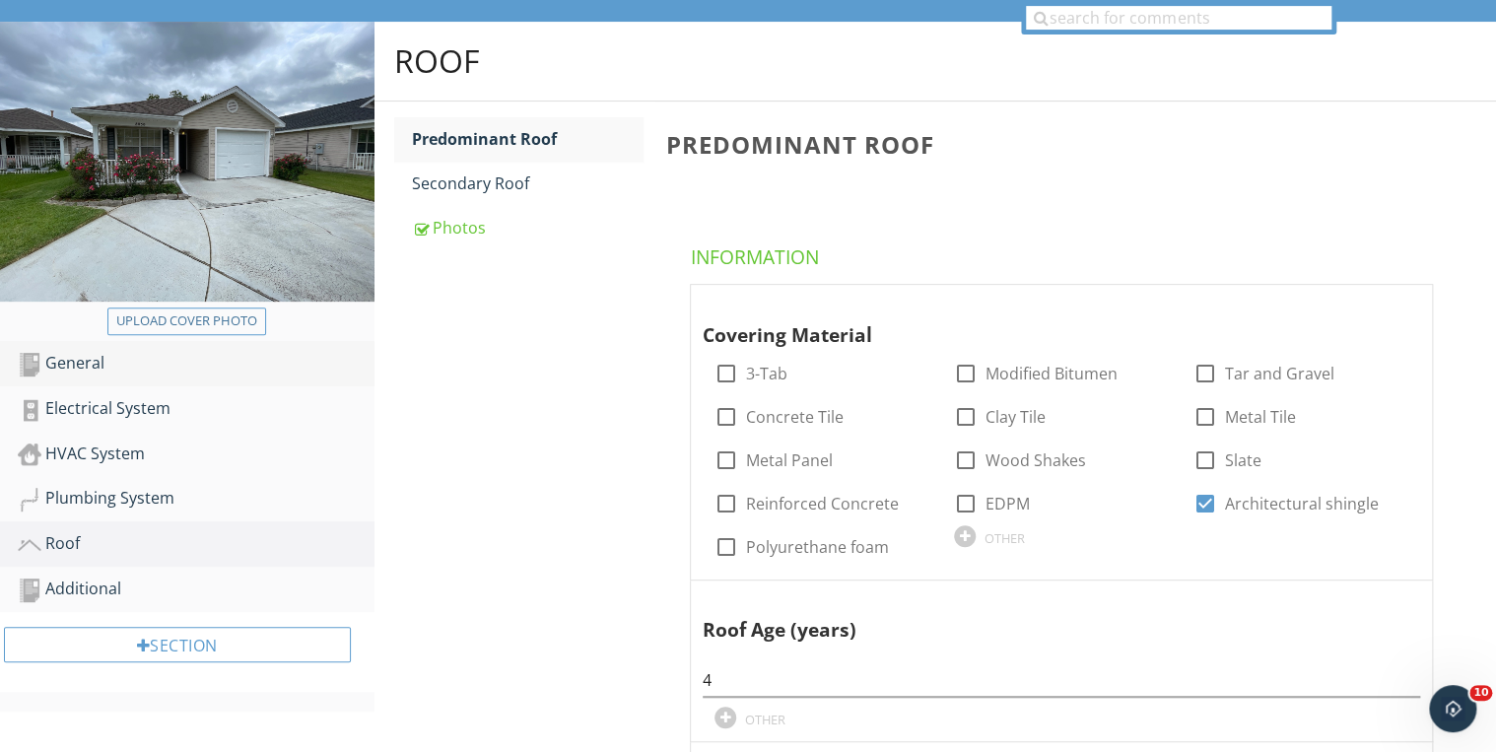
click at [95, 351] on div "General" at bounding box center [196, 364] width 357 height 26
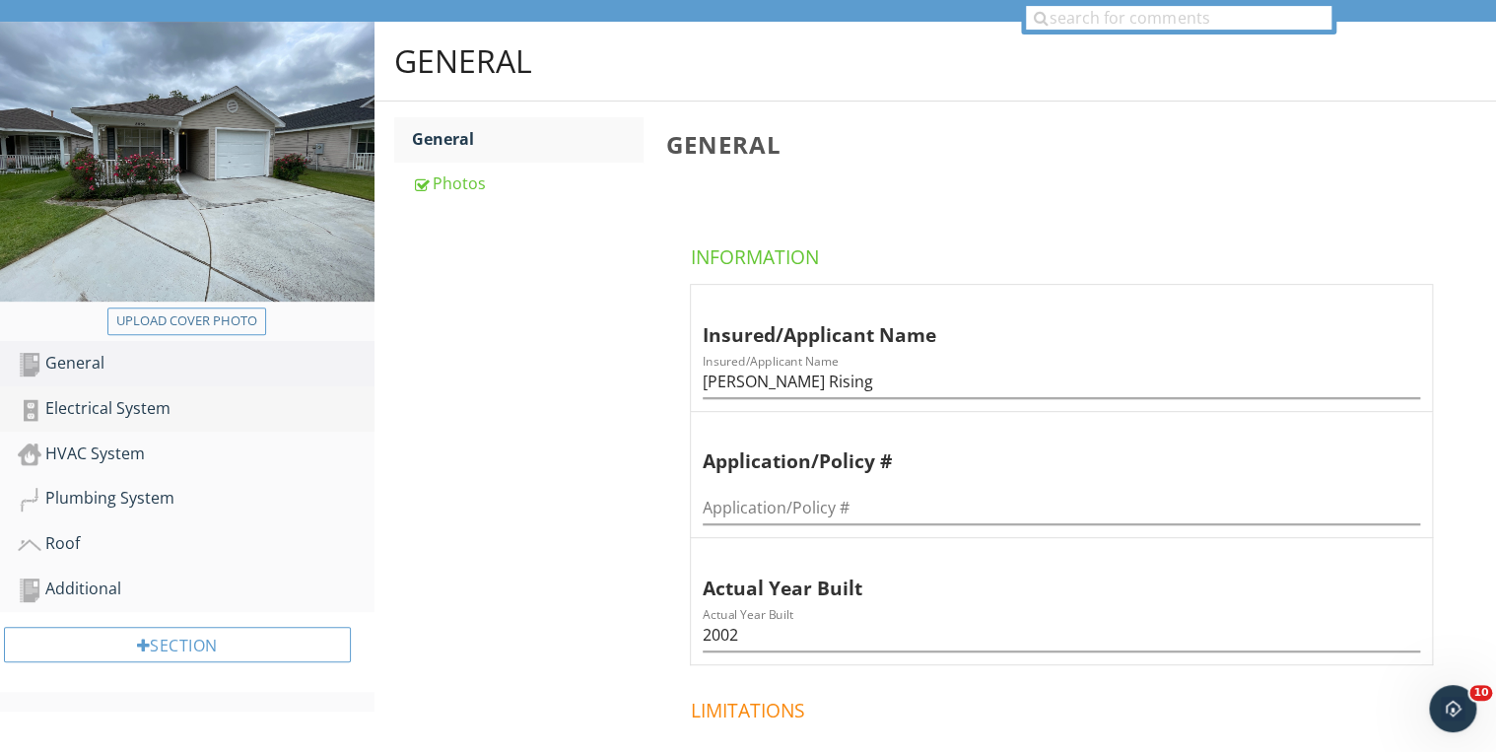
click at [127, 386] on link "Electrical System" at bounding box center [196, 408] width 357 height 45
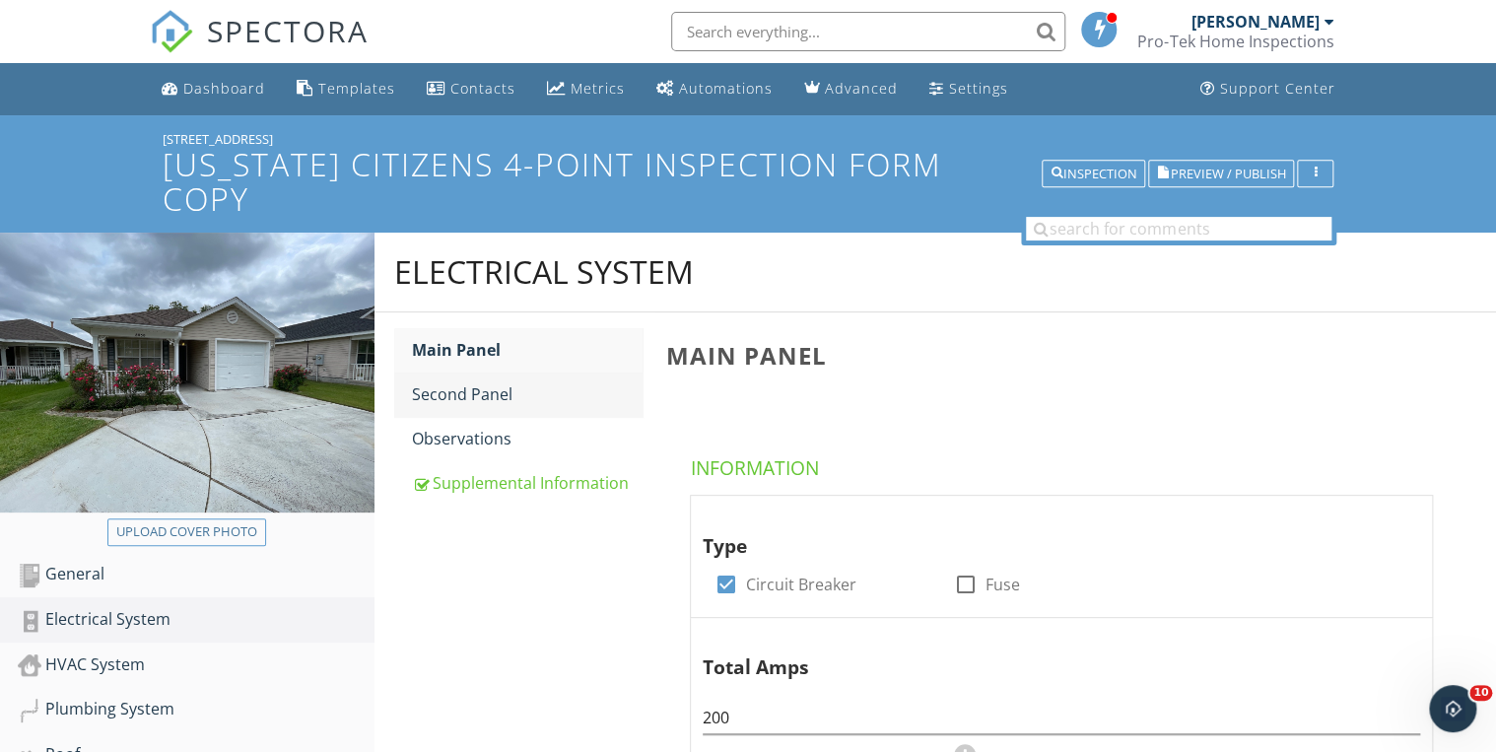
click at [493, 382] on div "Second Panel" at bounding box center [528, 394] width 232 height 24
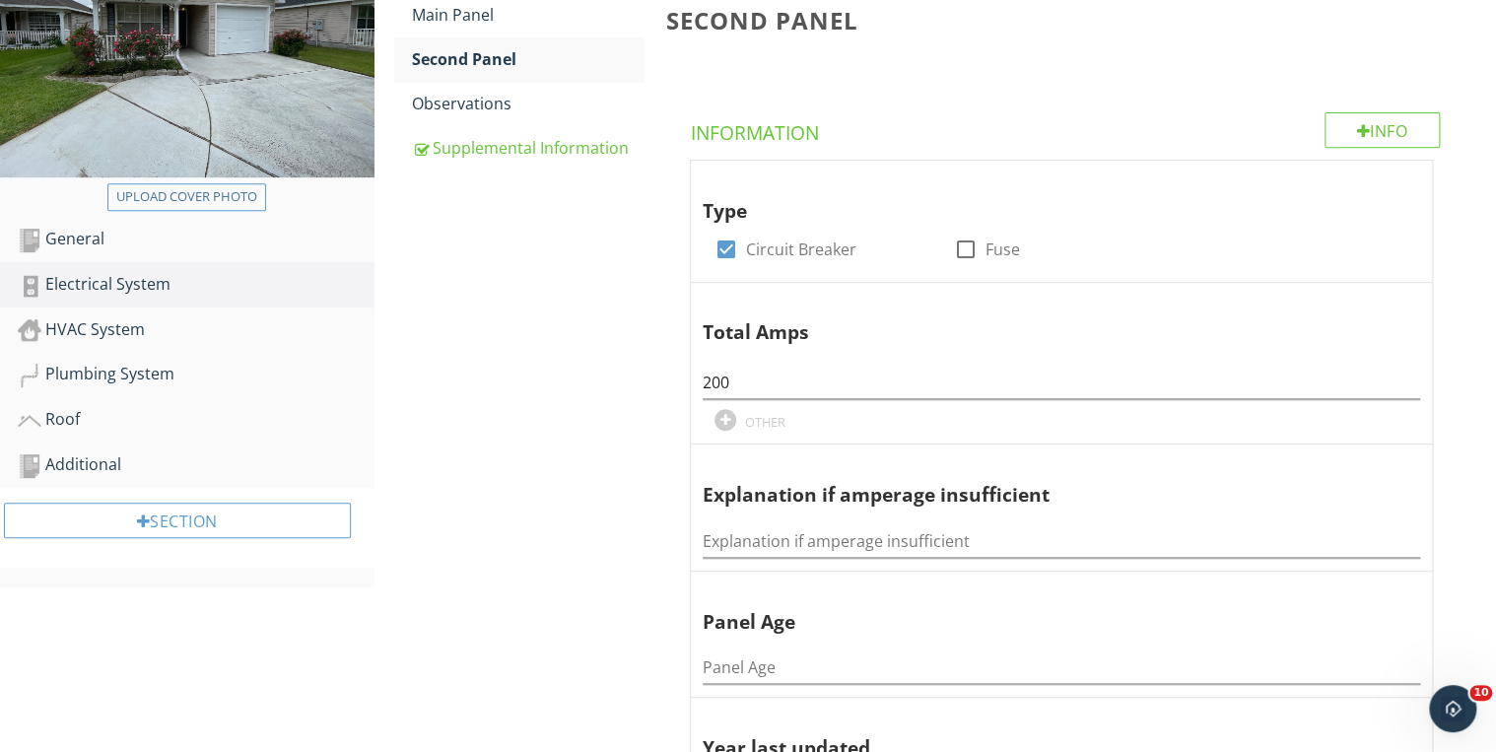
scroll to position [315, 0]
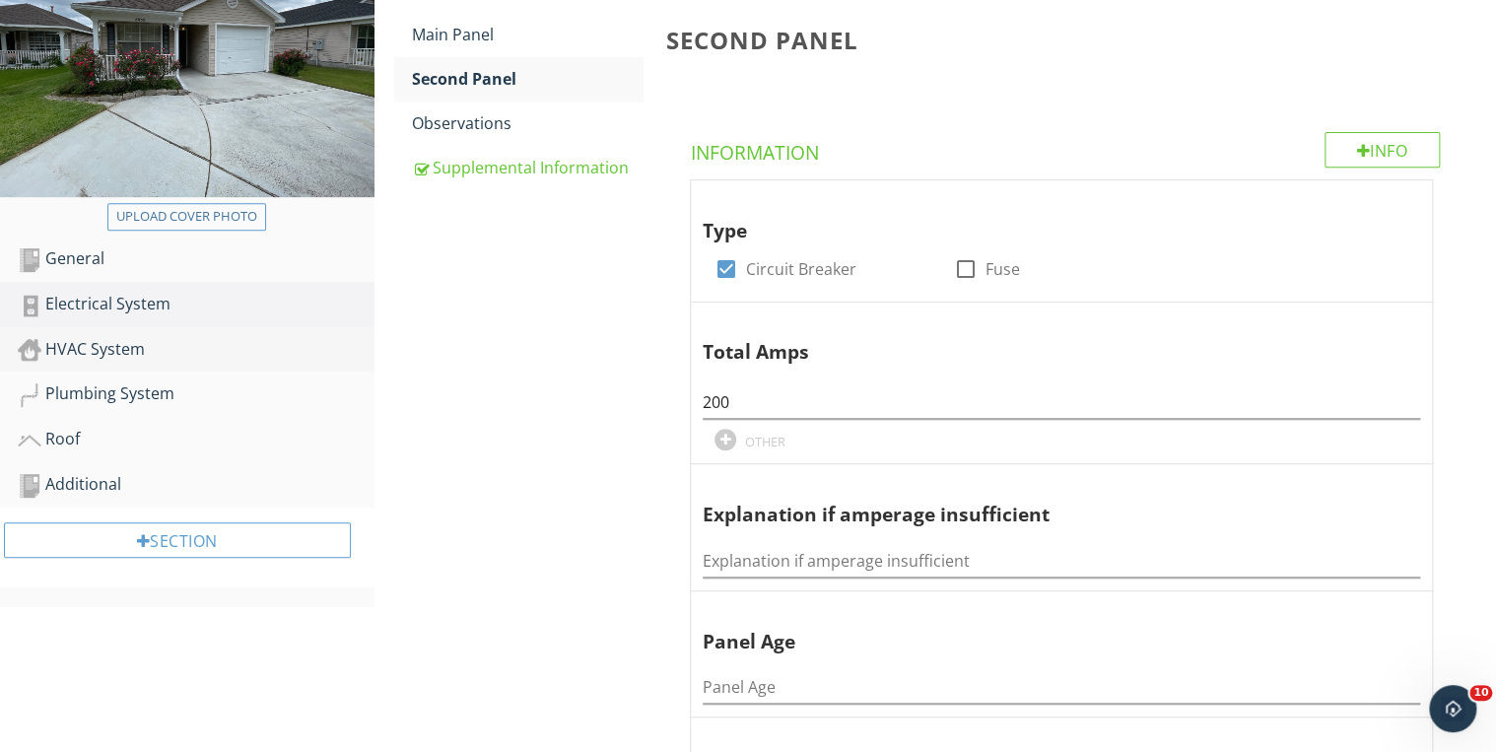
click at [63, 337] on div "HVAC System" at bounding box center [196, 350] width 357 height 26
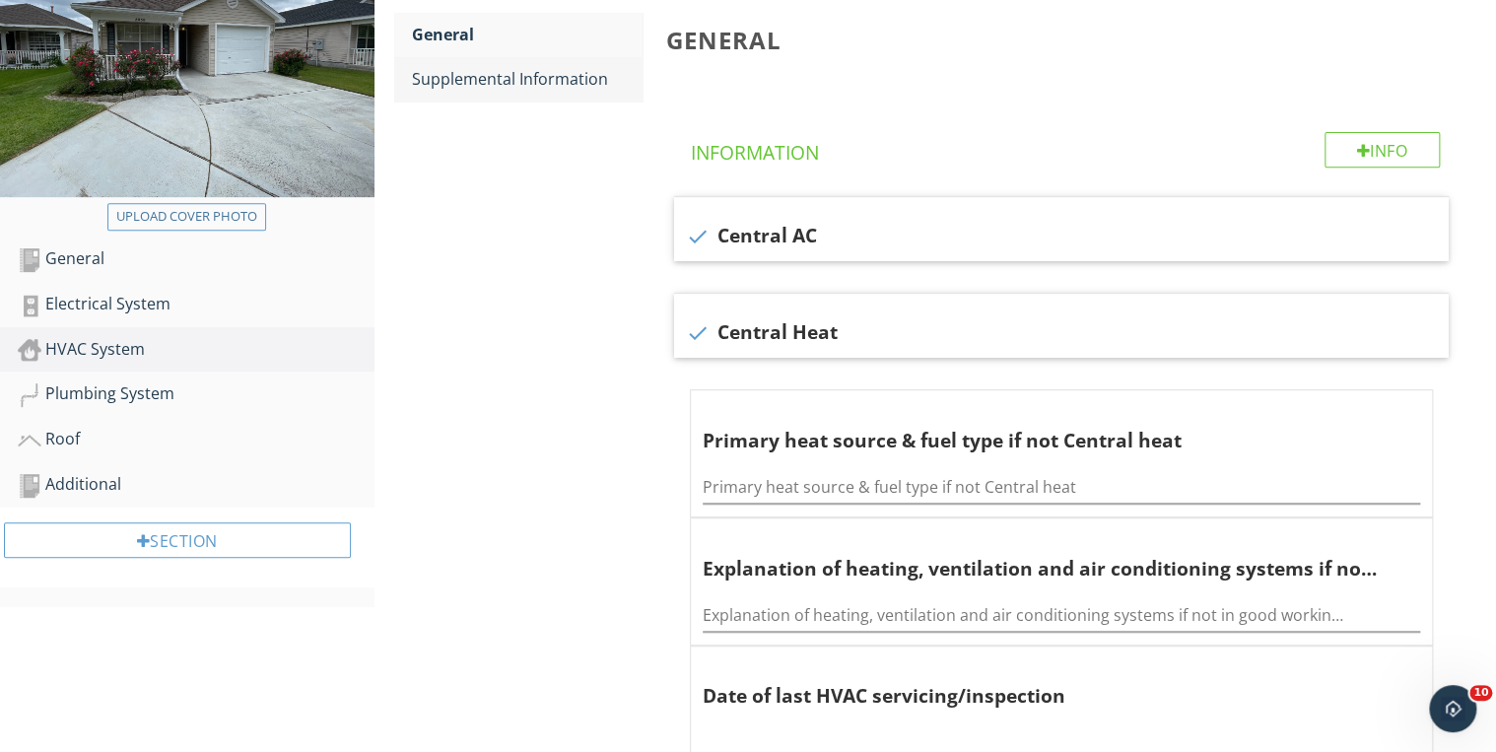
click at [479, 67] on div "Supplemental Information" at bounding box center [528, 79] width 232 height 24
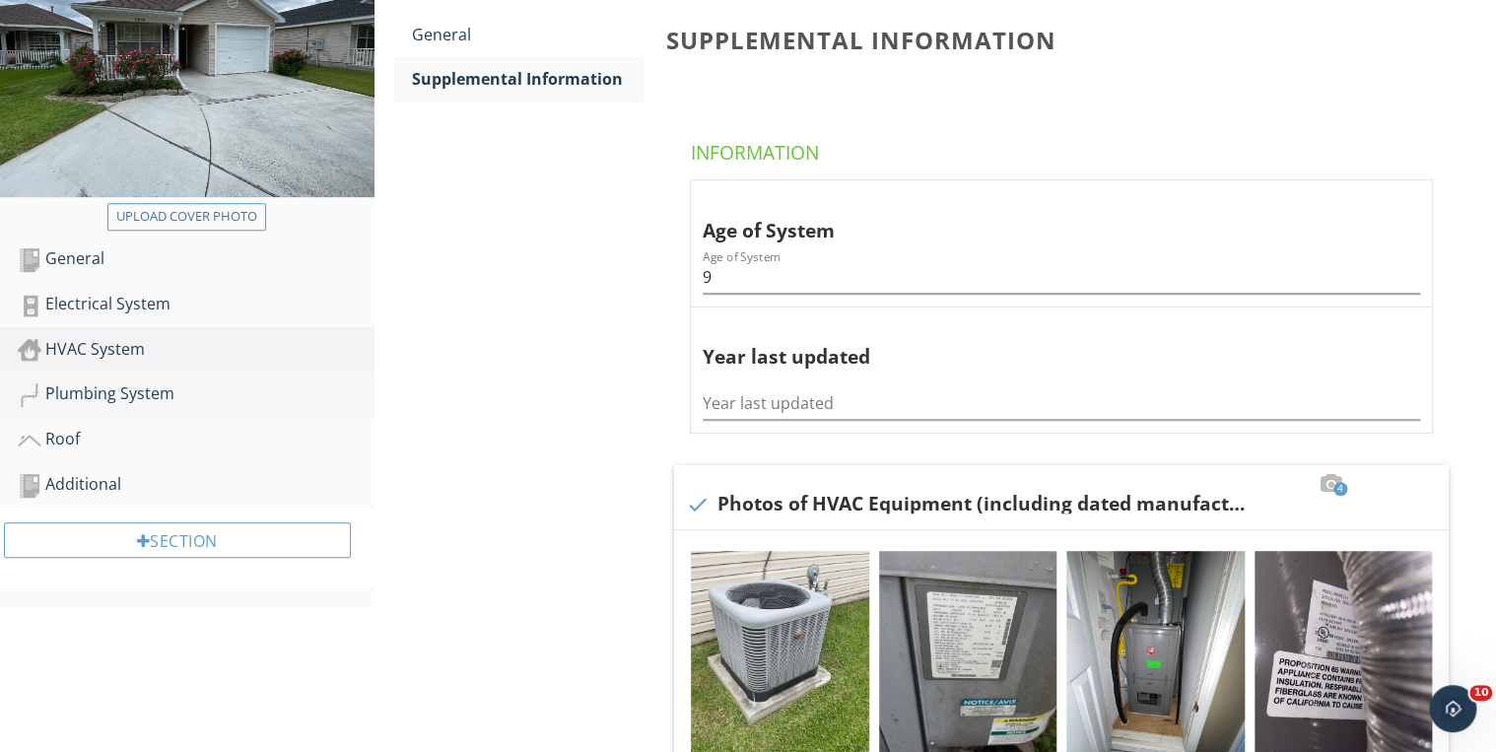
click at [106, 381] on div "Plumbing System" at bounding box center [196, 394] width 357 height 26
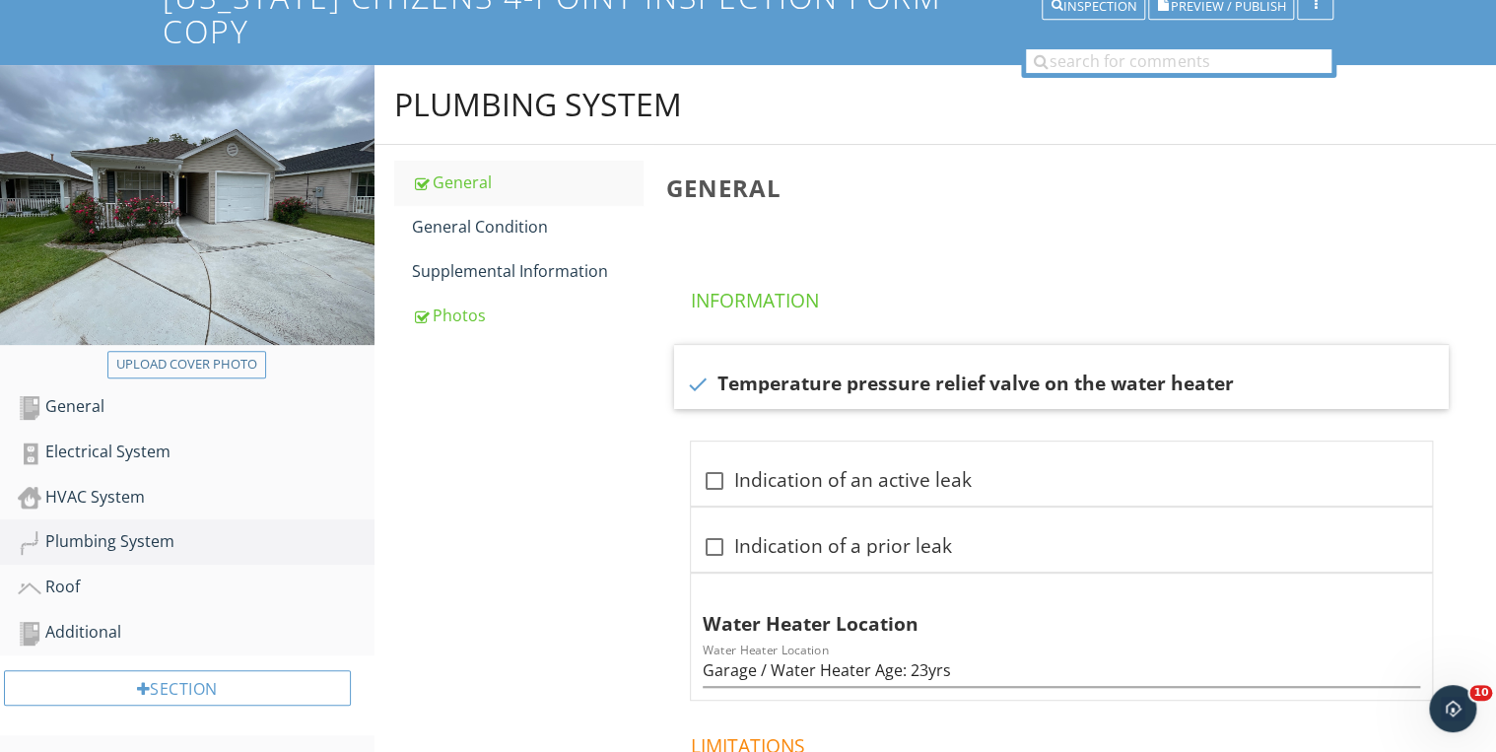
scroll to position [158, 0]
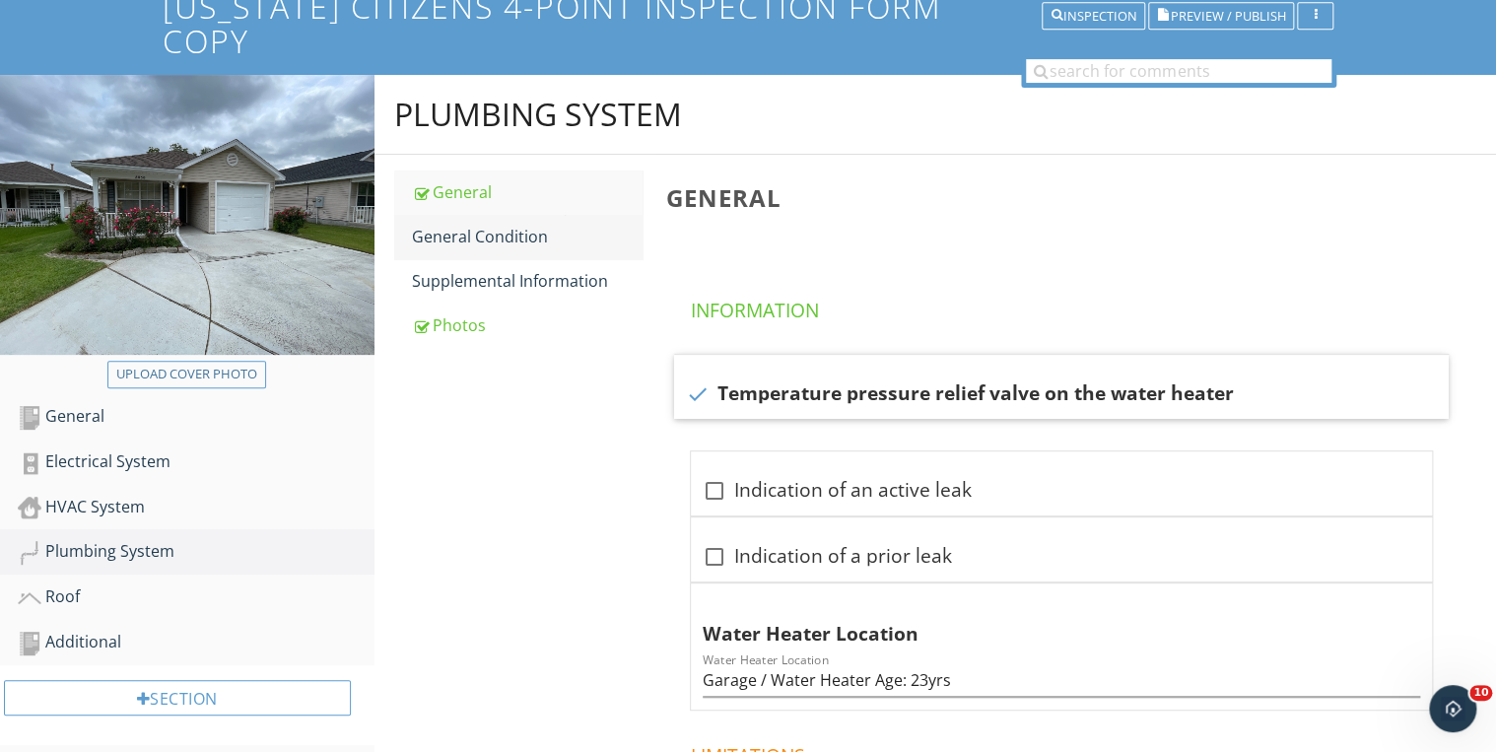
click at [490, 225] on div "General Condition" at bounding box center [528, 237] width 232 height 24
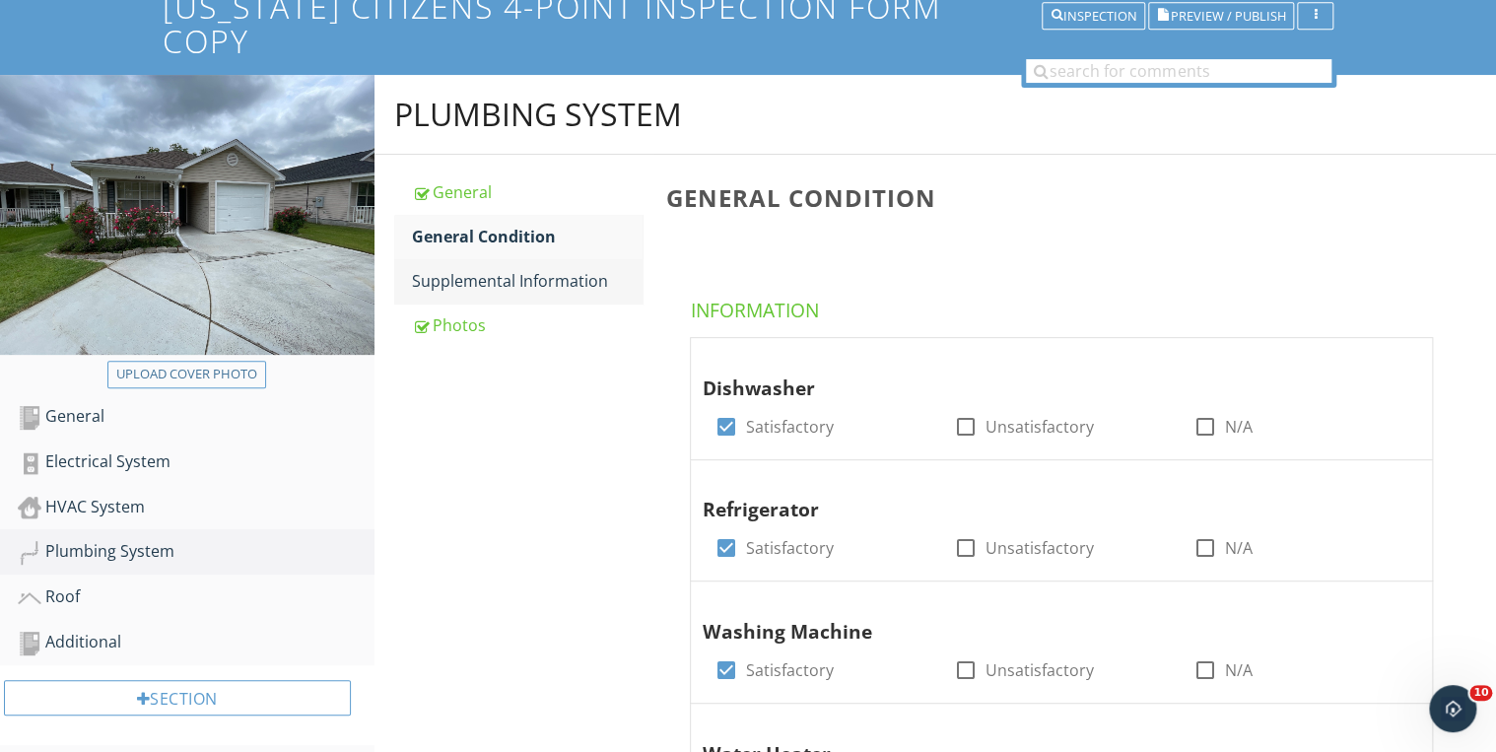
click at [499, 269] on div "Supplemental Information" at bounding box center [528, 281] width 232 height 24
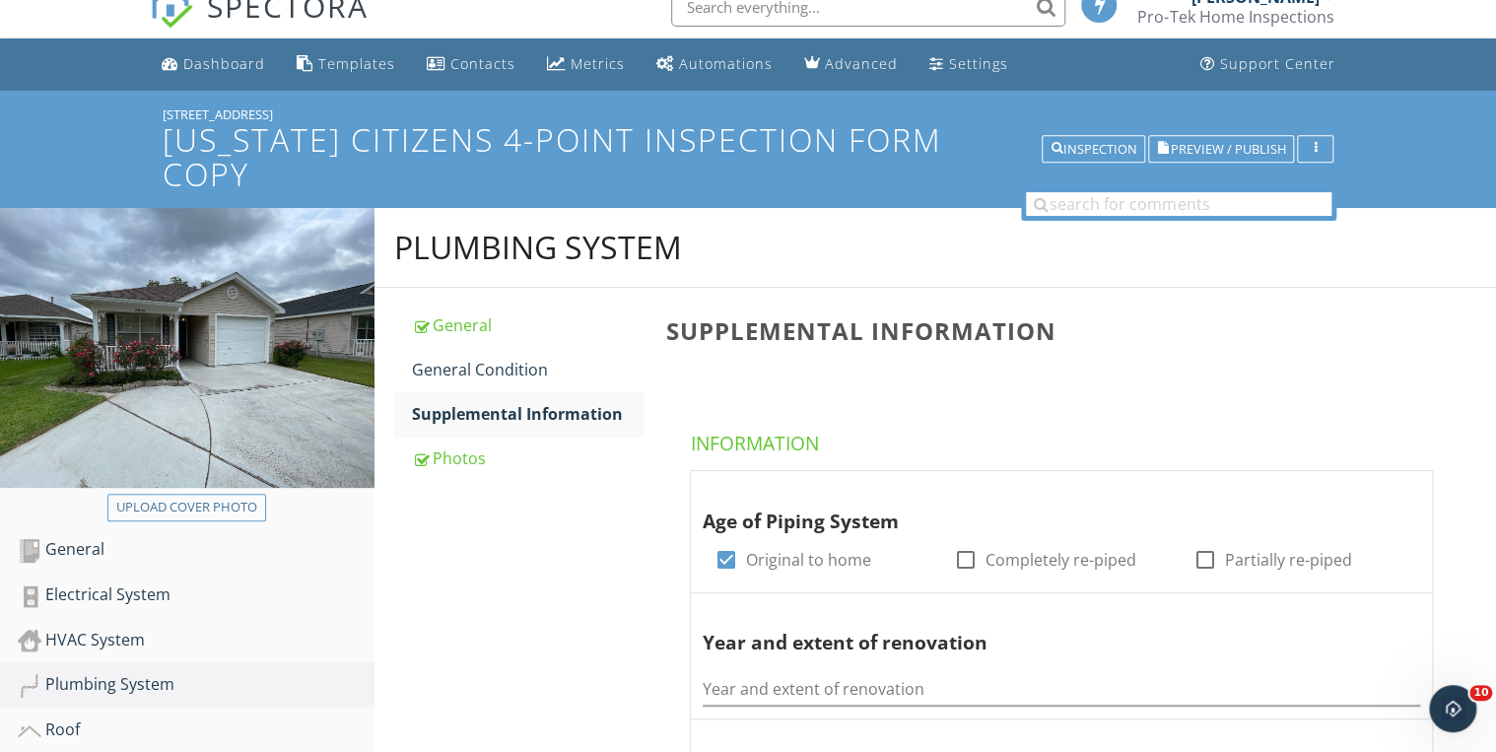
scroll to position [79, 0]
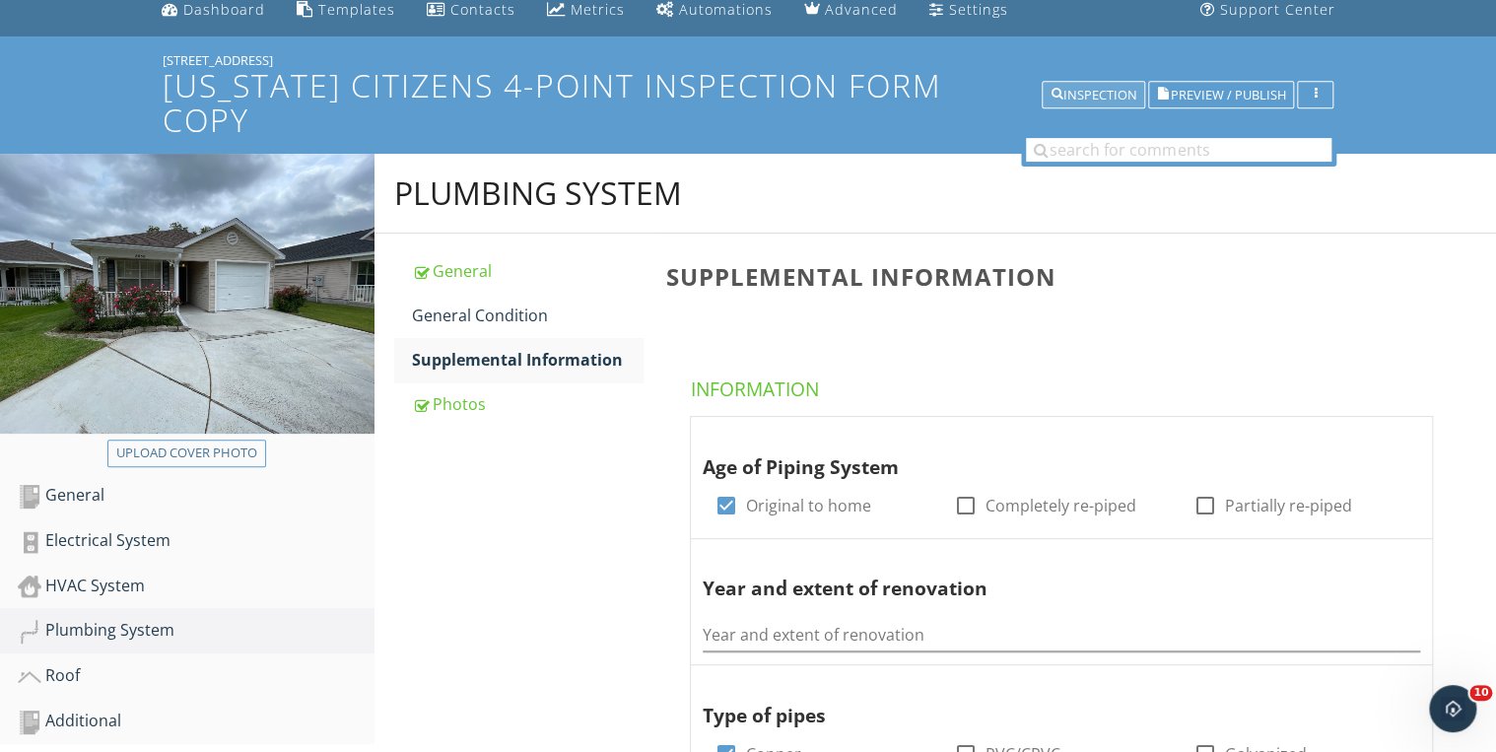
click at [1123, 89] on div "Inspection" at bounding box center [1093, 96] width 86 height 14
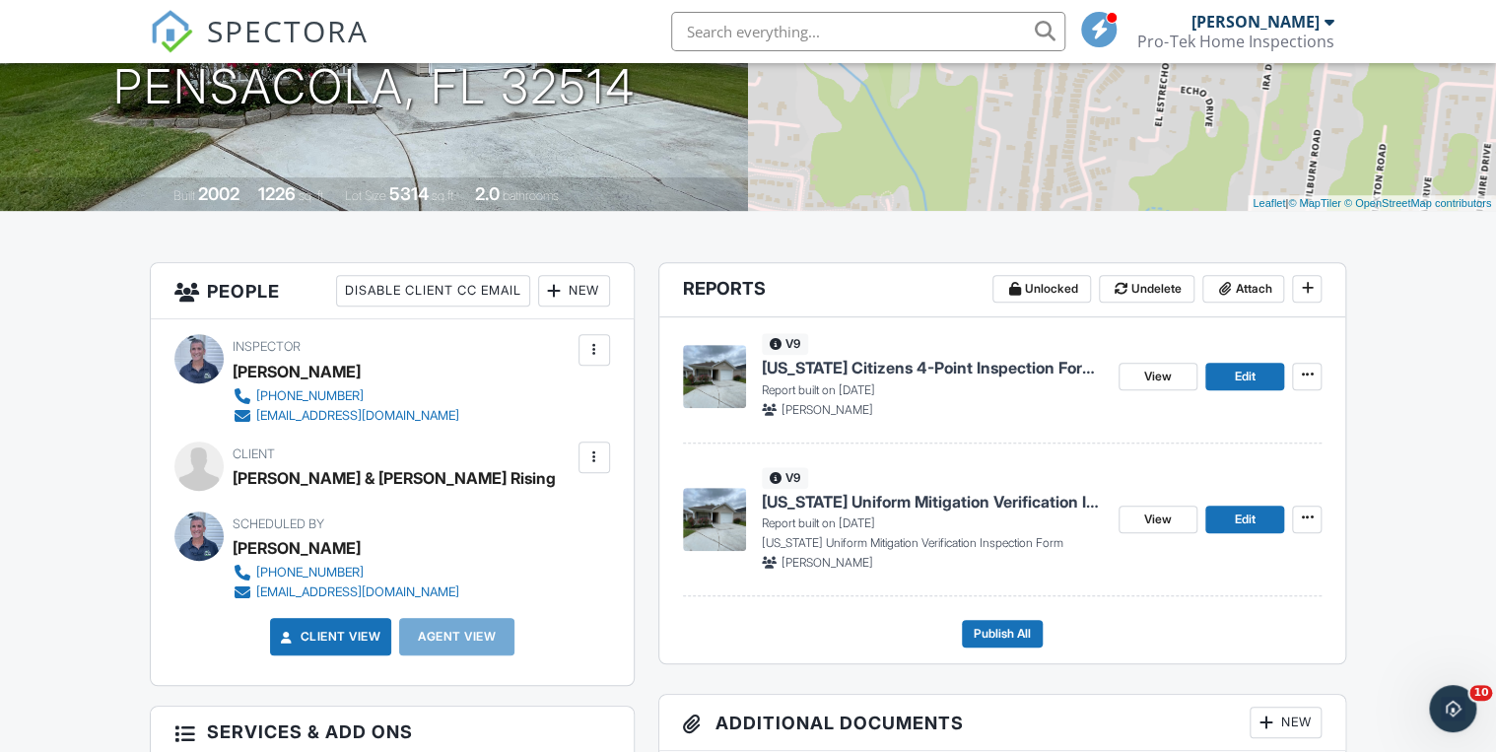
click at [881, 497] on span "[US_STATE] Uniform Mitigation Verification Inspection Form Copy" at bounding box center [932, 502] width 341 height 22
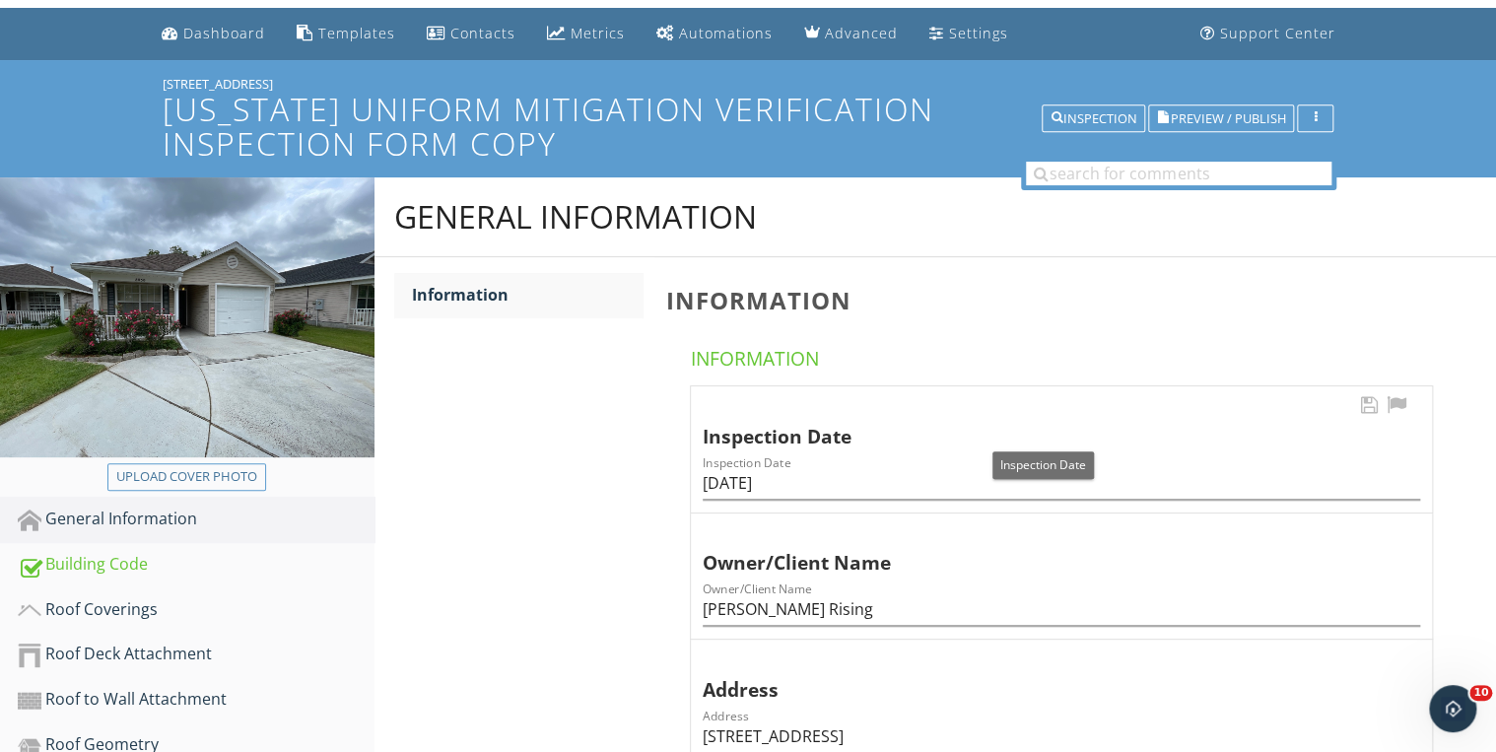
scroll to position [79, 0]
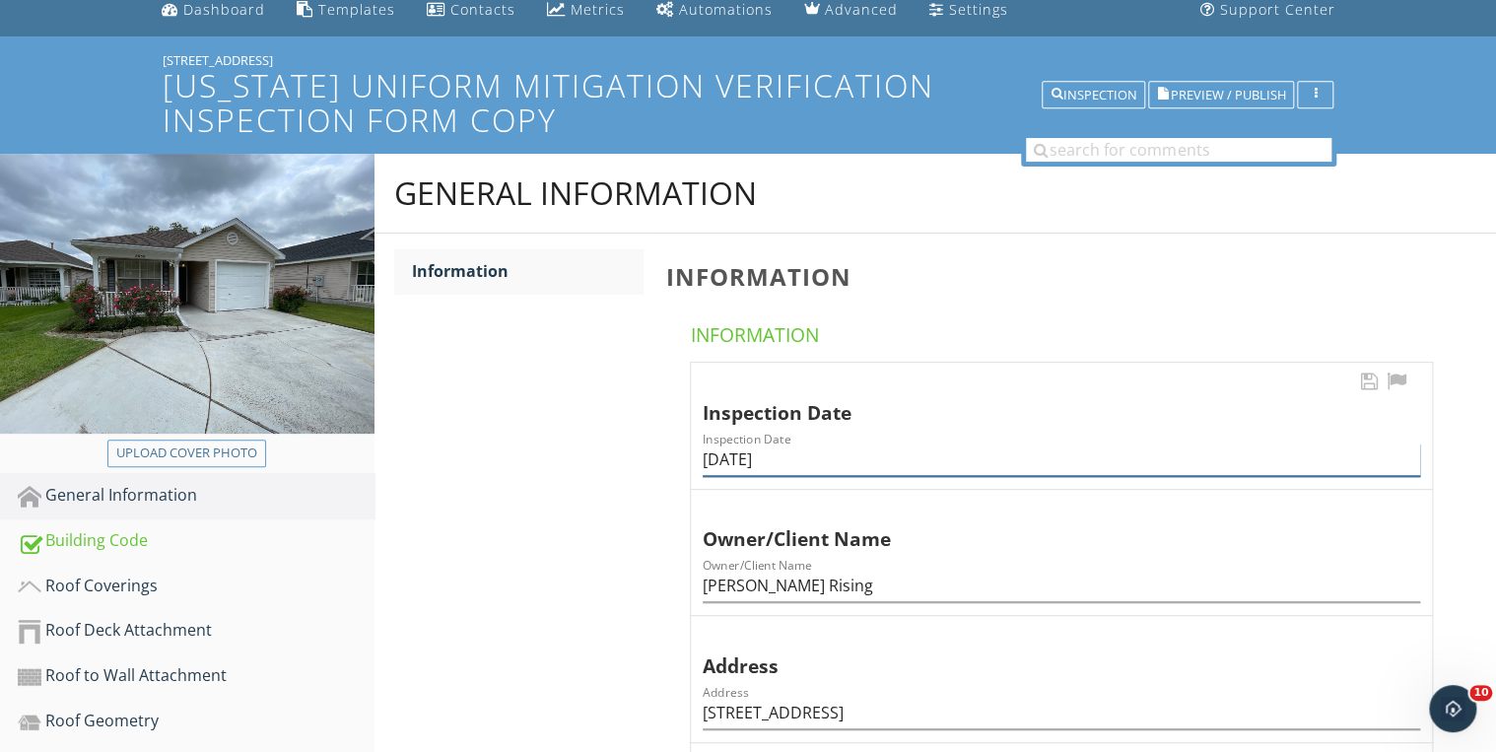
click at [790, 458] on input "[DATE]" at bounding box center [1061, 459] width 717 height 33
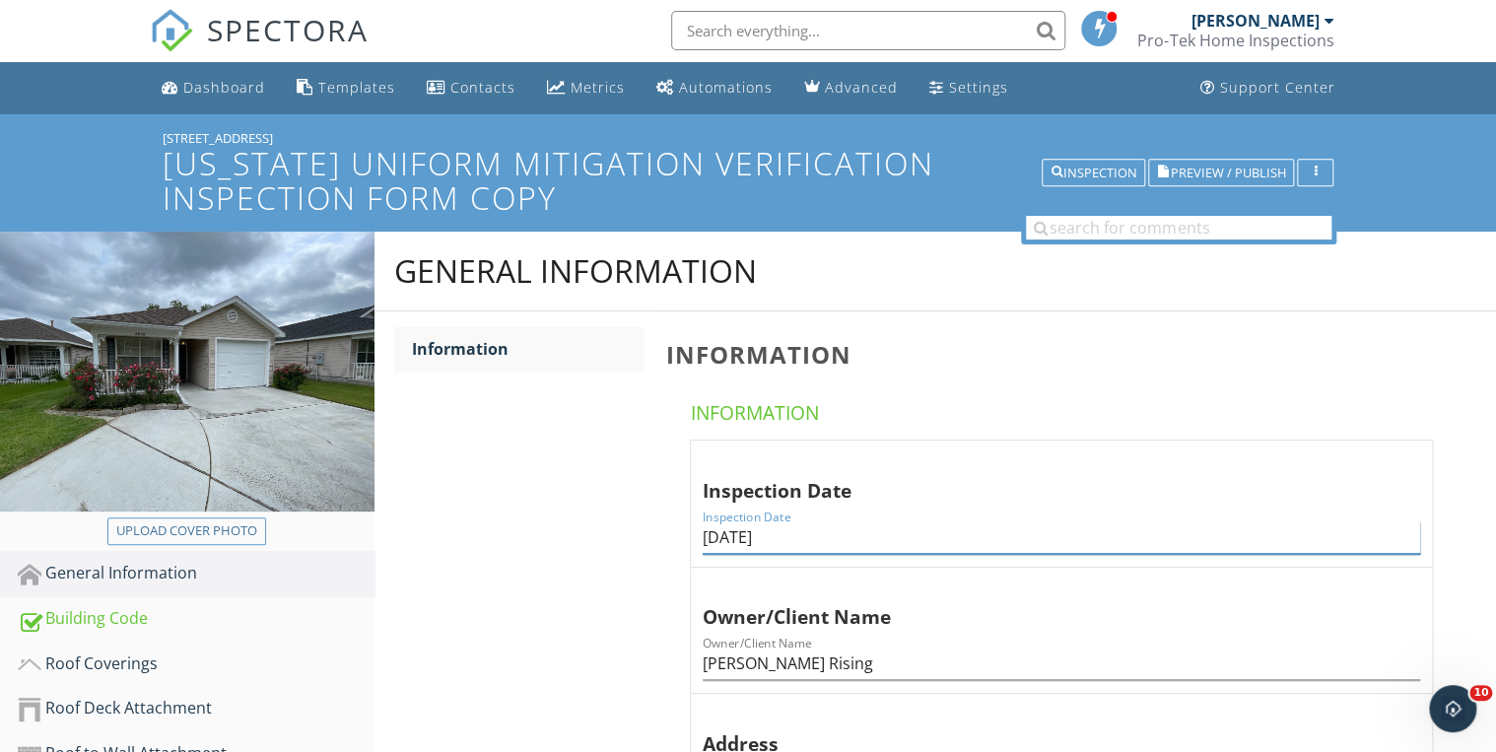
scroll to position [0, 0]
type input "[DATE]"
click at [179, 620] on div "Building Code" at bounding box center [196, 620] width 357 height 26
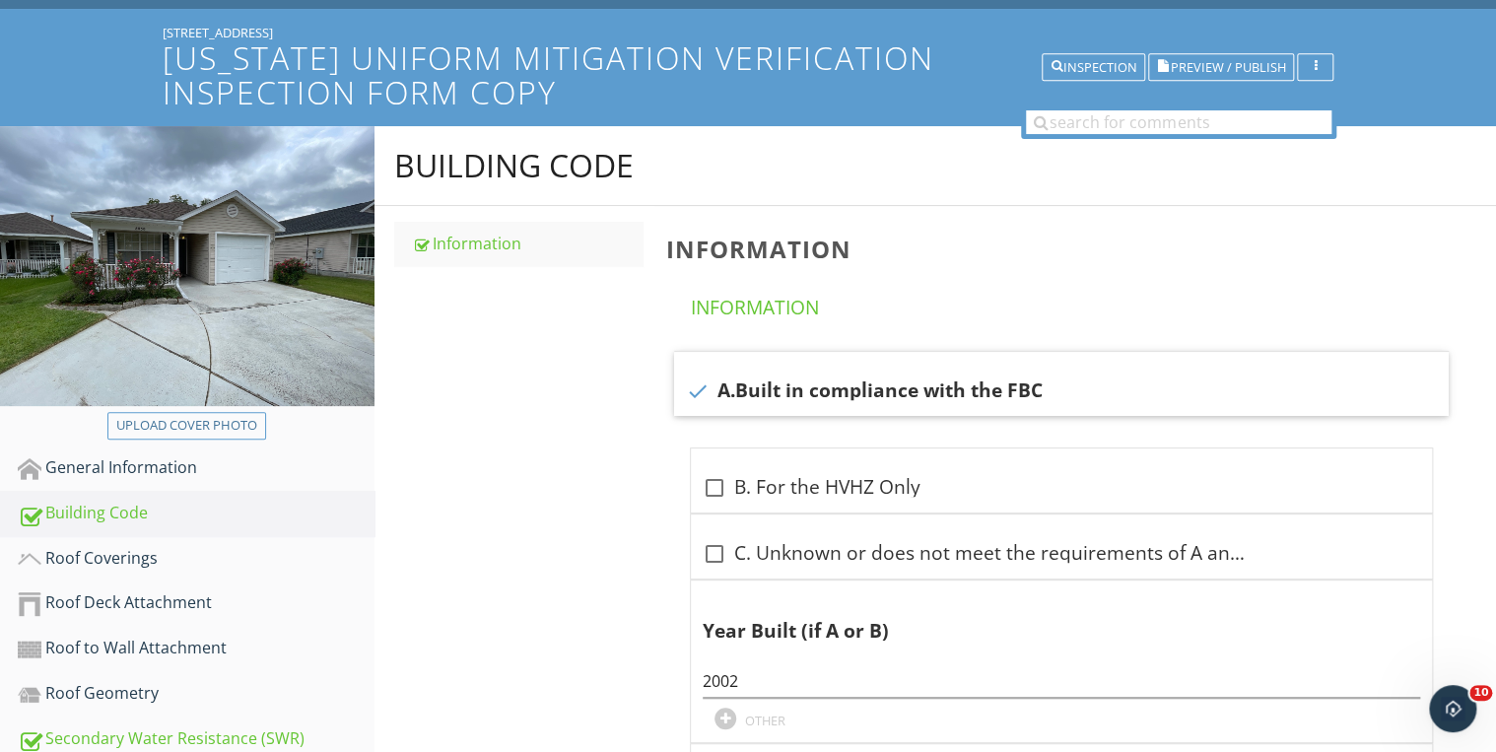
scroll to position [47, 0]
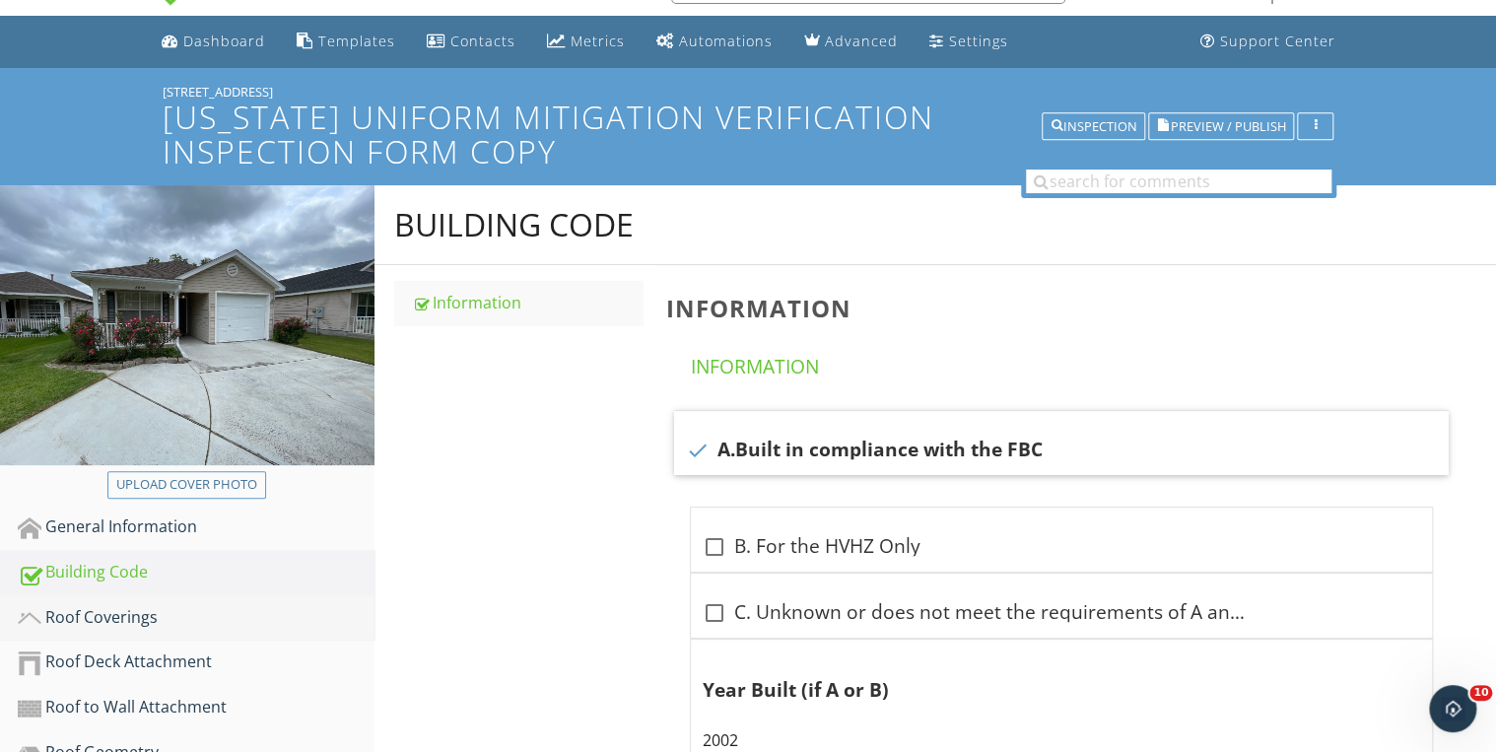
click at [110, 619] on div "Roof Coverings" at bounding box center [196, 618] width 357 height 26
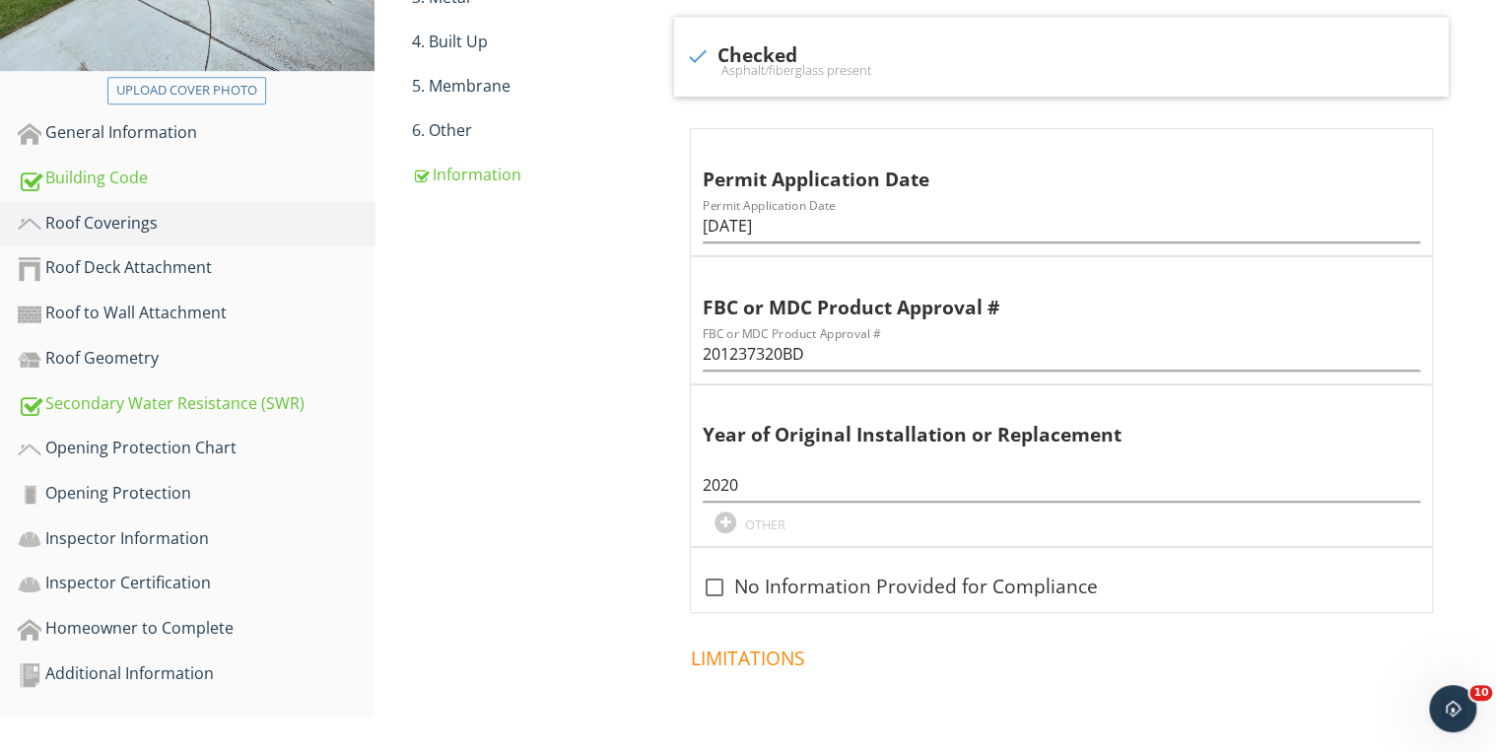
scroll to position [519, 0]
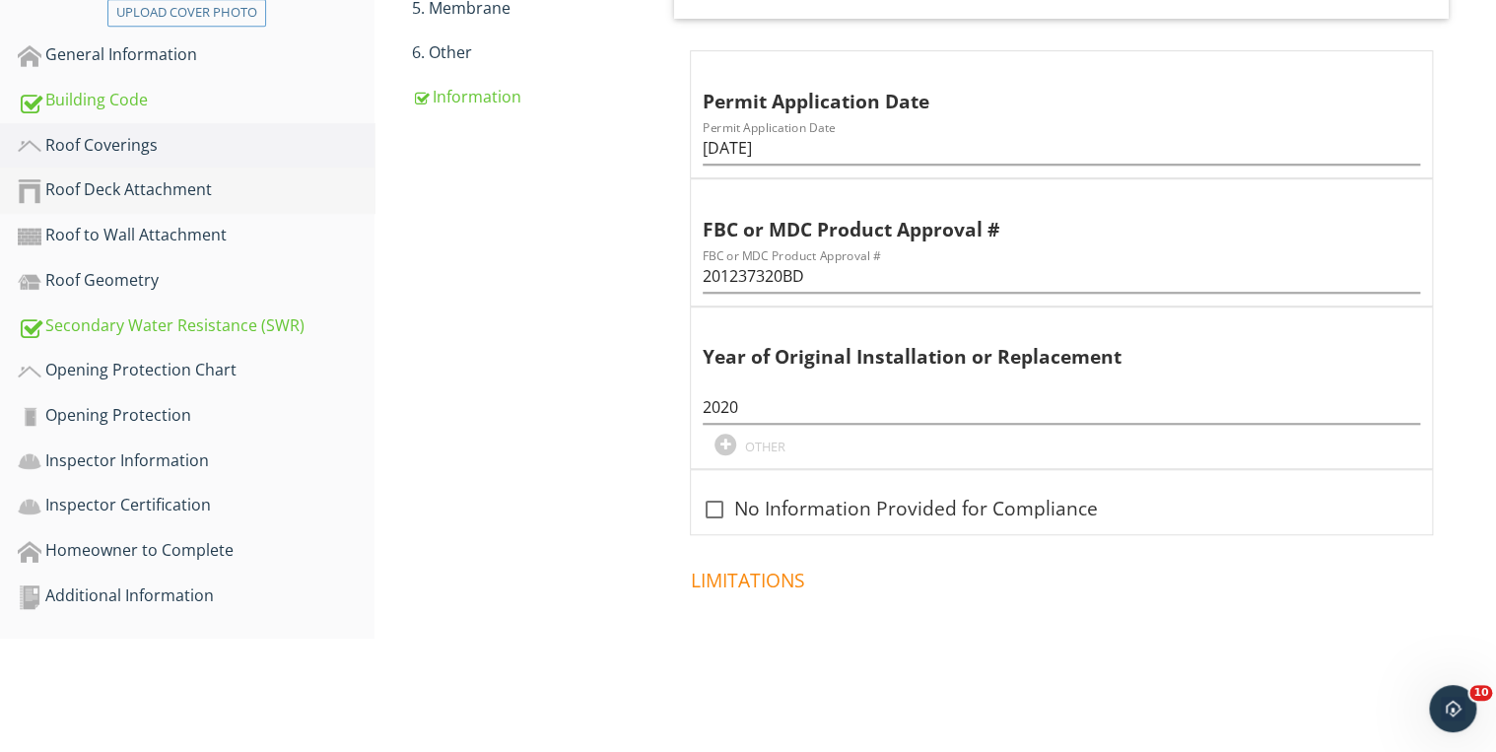
click at [169, 183] on div "Roof Deck Attachment" at bounding box center [196, 190] width 357 height 26
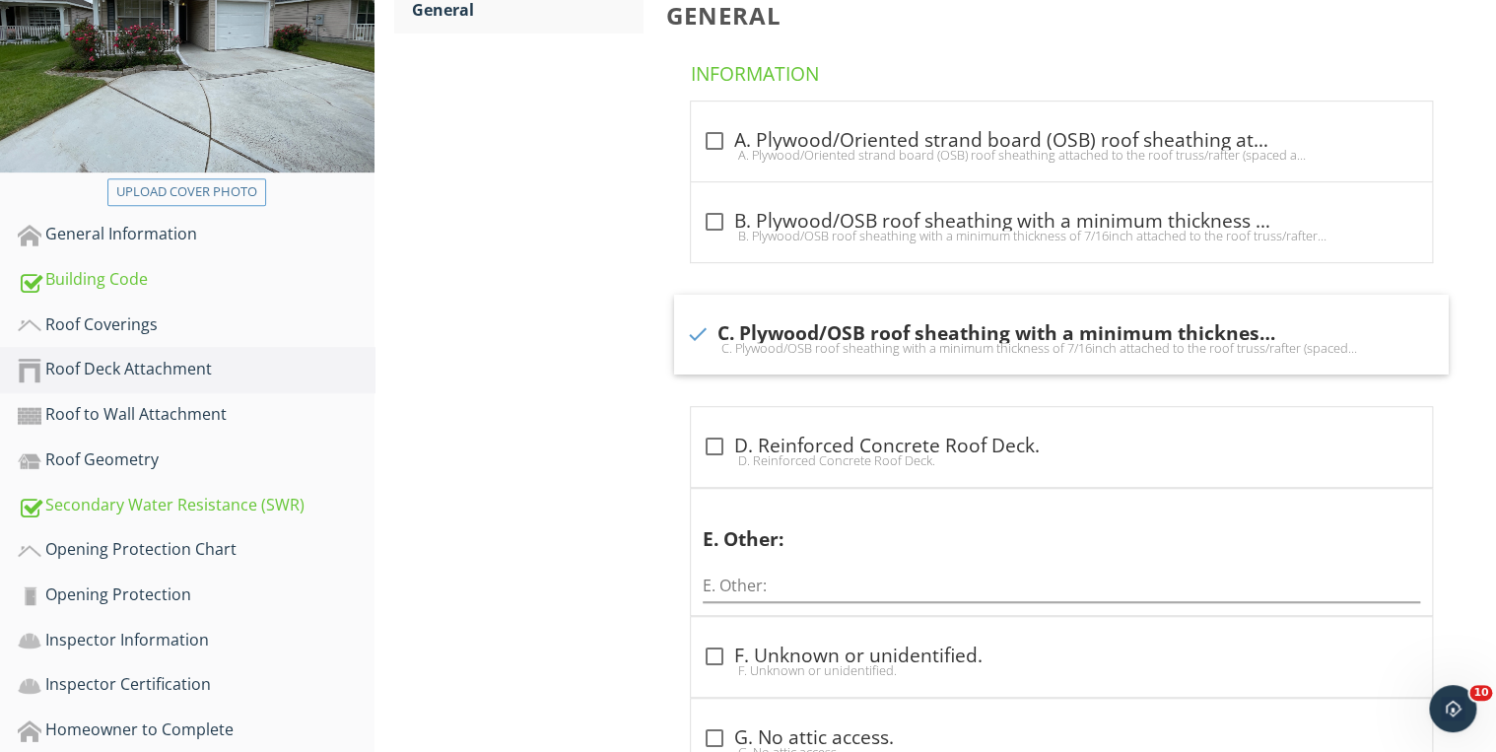
scroll to position [362, 0]
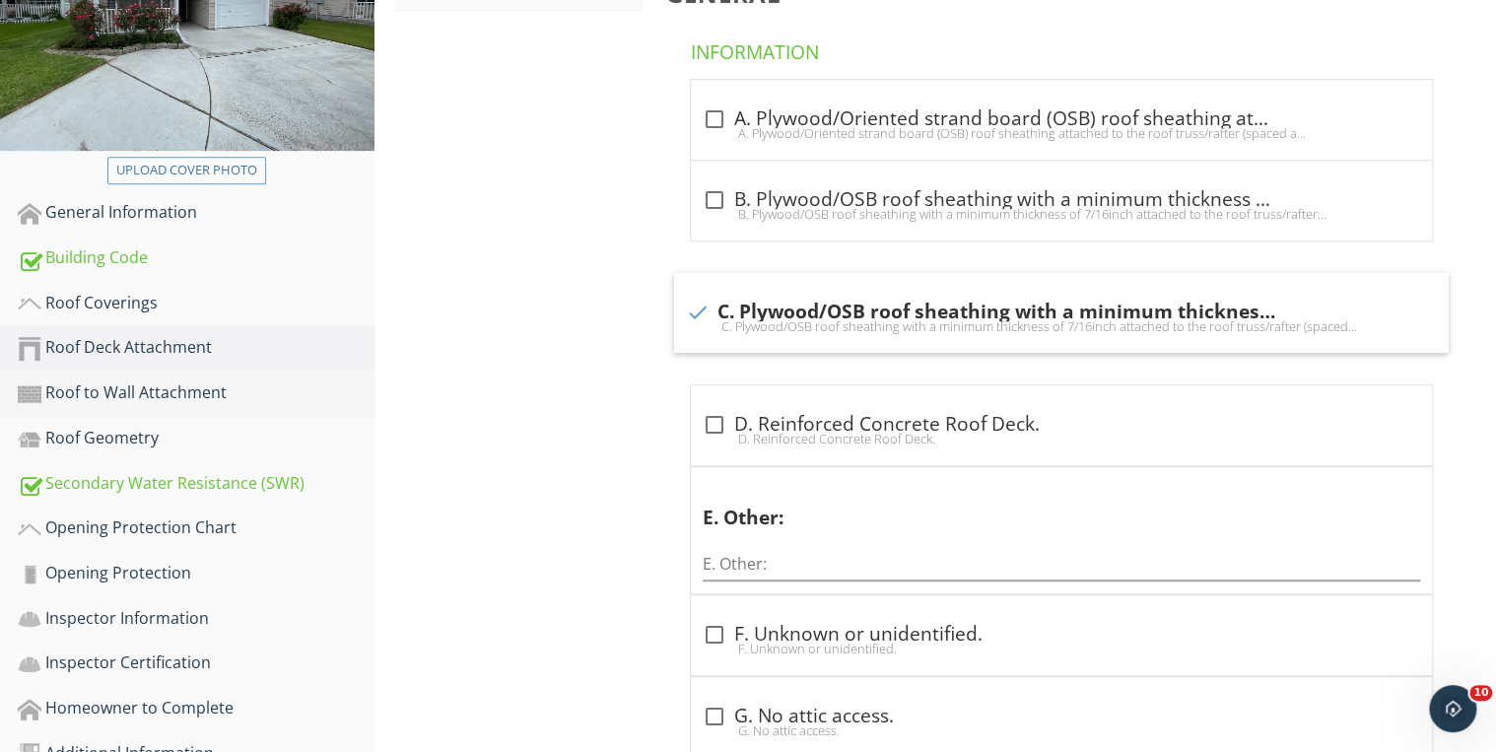
click at [162, 390] on div "Roof to Wall Attachment" at bounding box center [196, 393] width 357 height 26
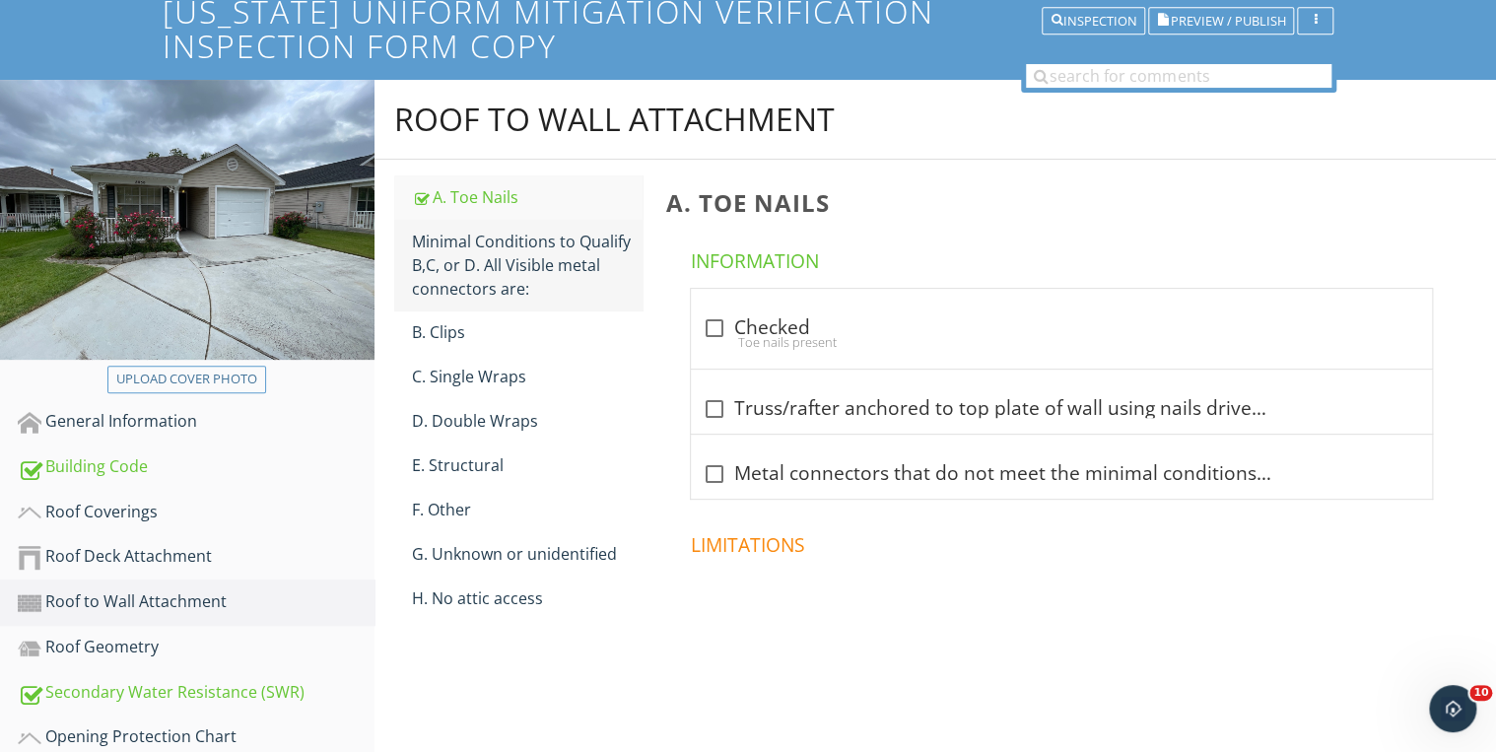
scroll to position [125, 0]
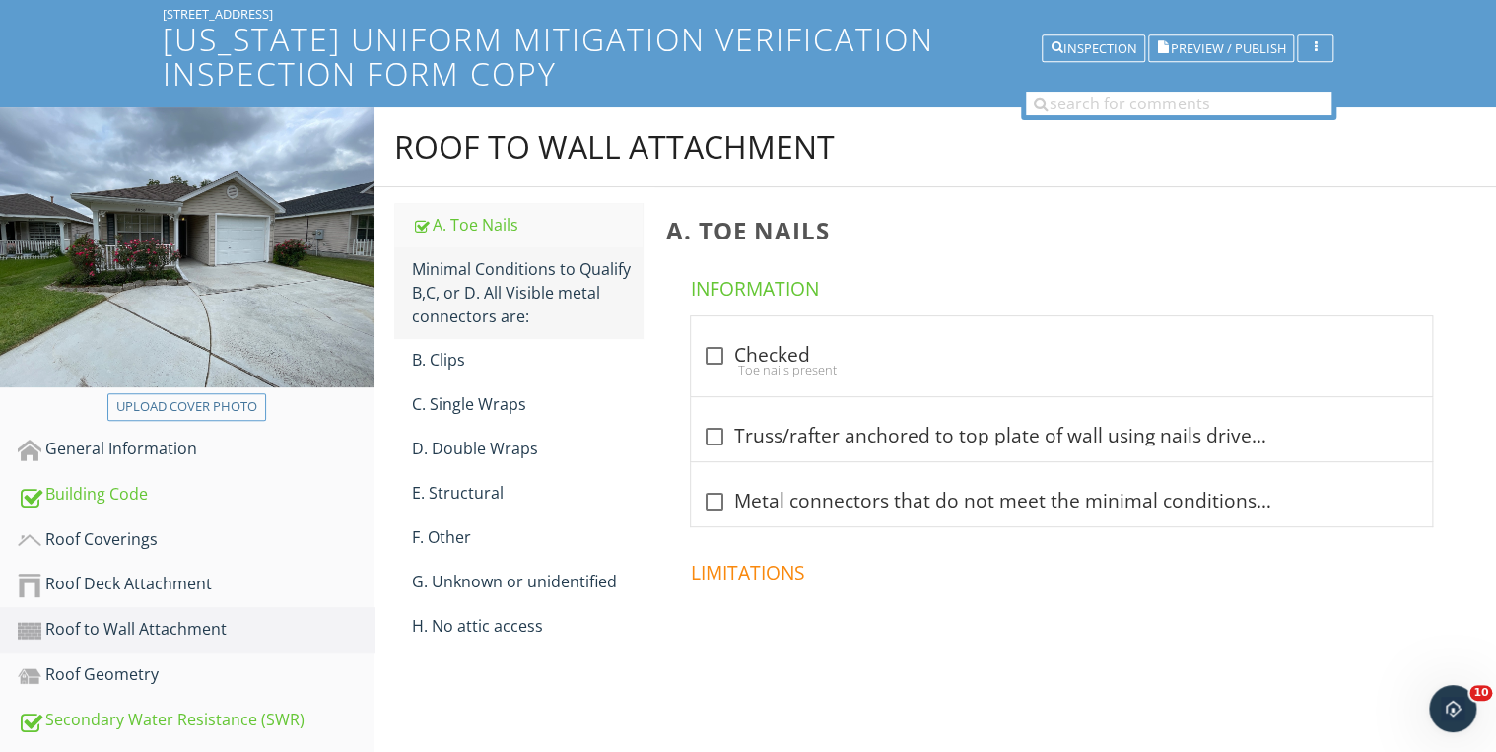
click at [505, 303] on div "Minimal Conditions to Qualify B,C, or D. All Visible metal connectors are:" at bounding box center [528, 292] width 232 height 71
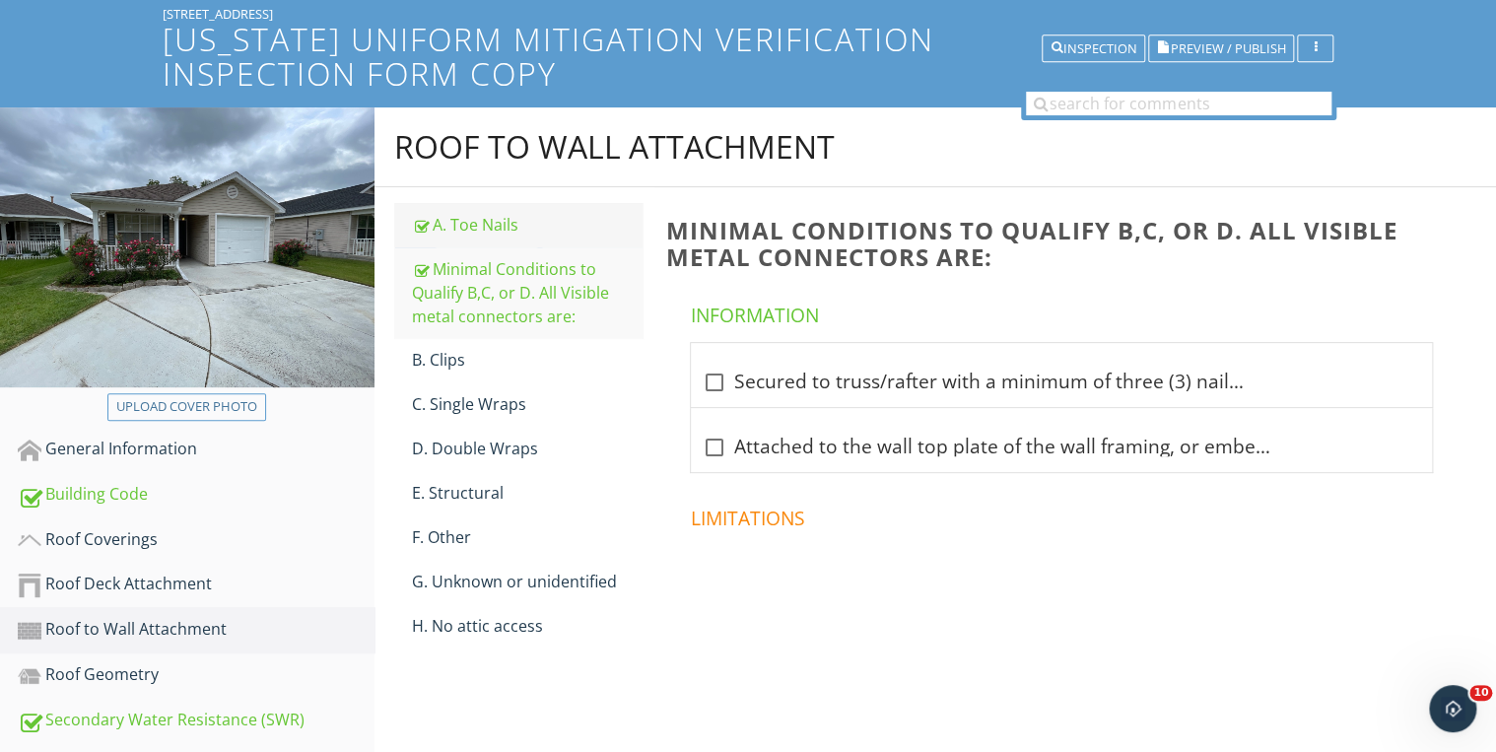
click at [479, 232] on div "A. Toe Nails" at bounding box center [528, 225] width 232 height 24
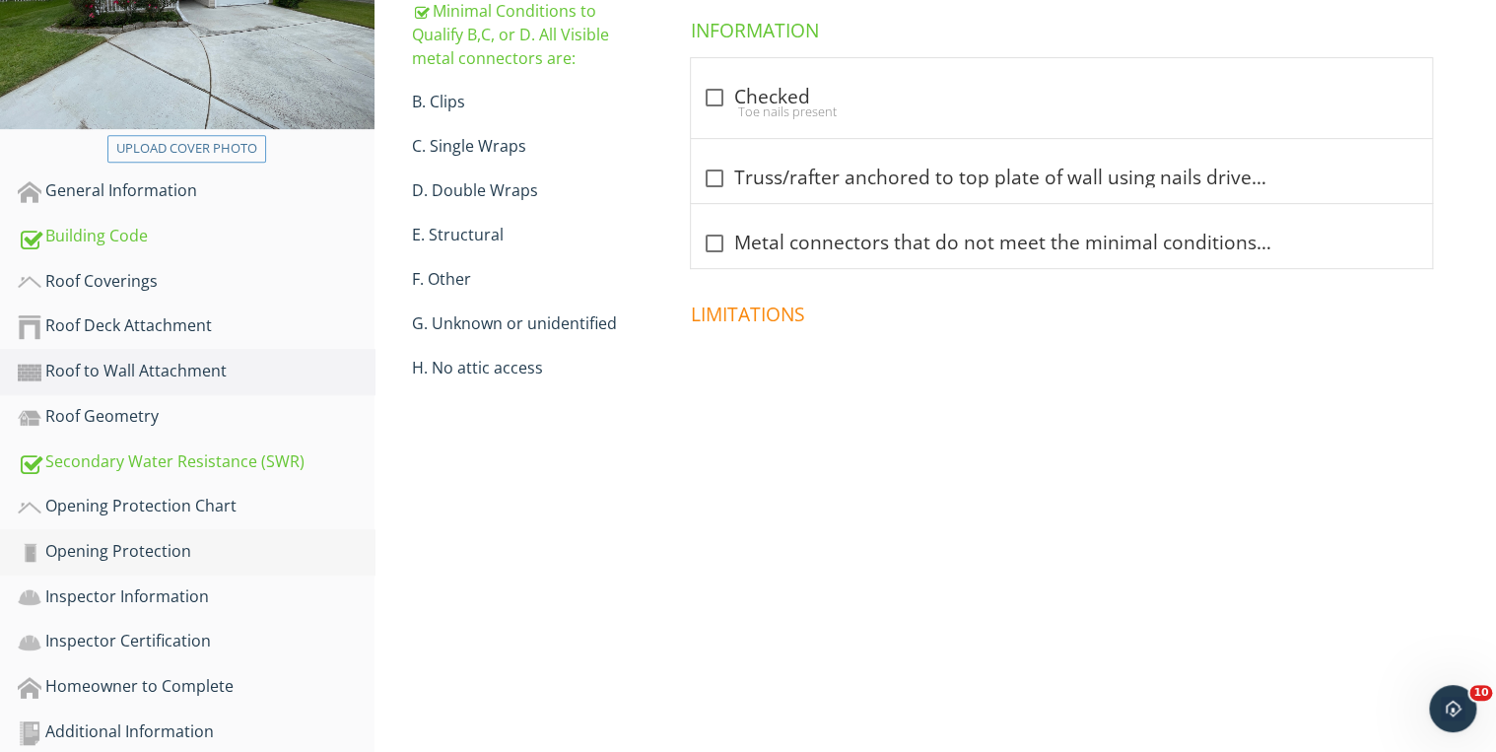
scroll to position [400, 0]
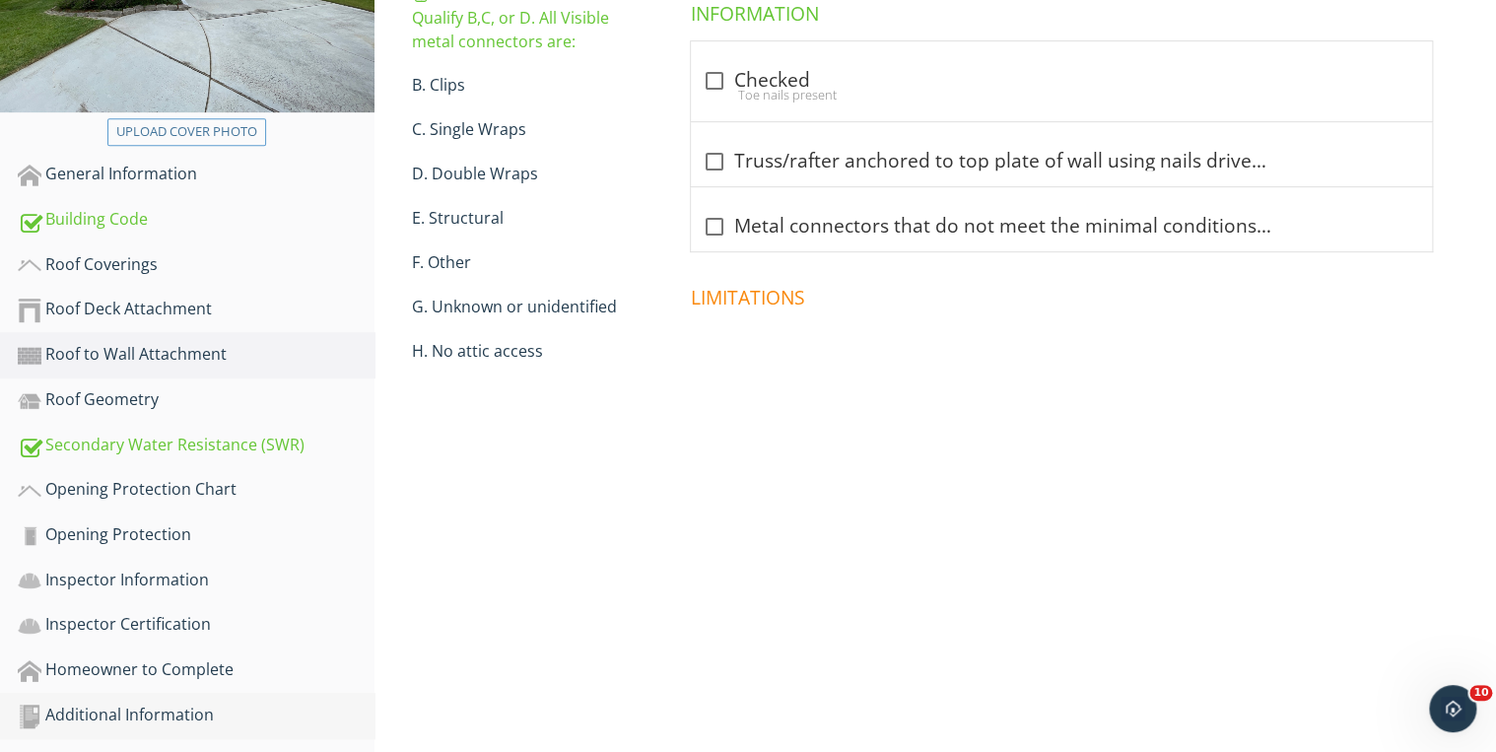
click at [161, 703] on div "Additional Information" at bounding box center [196, 716] width 357 height 26
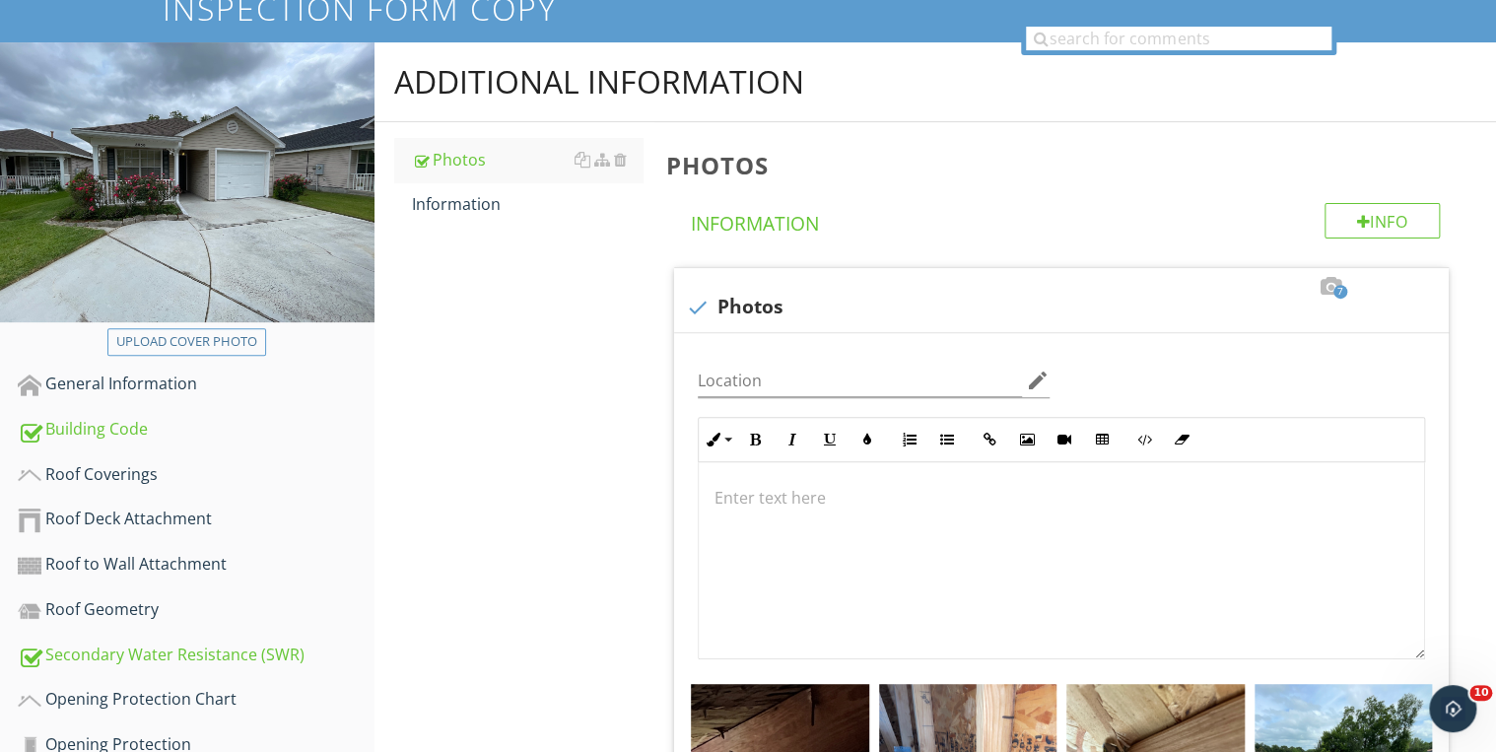
scroll to position [158, 0]
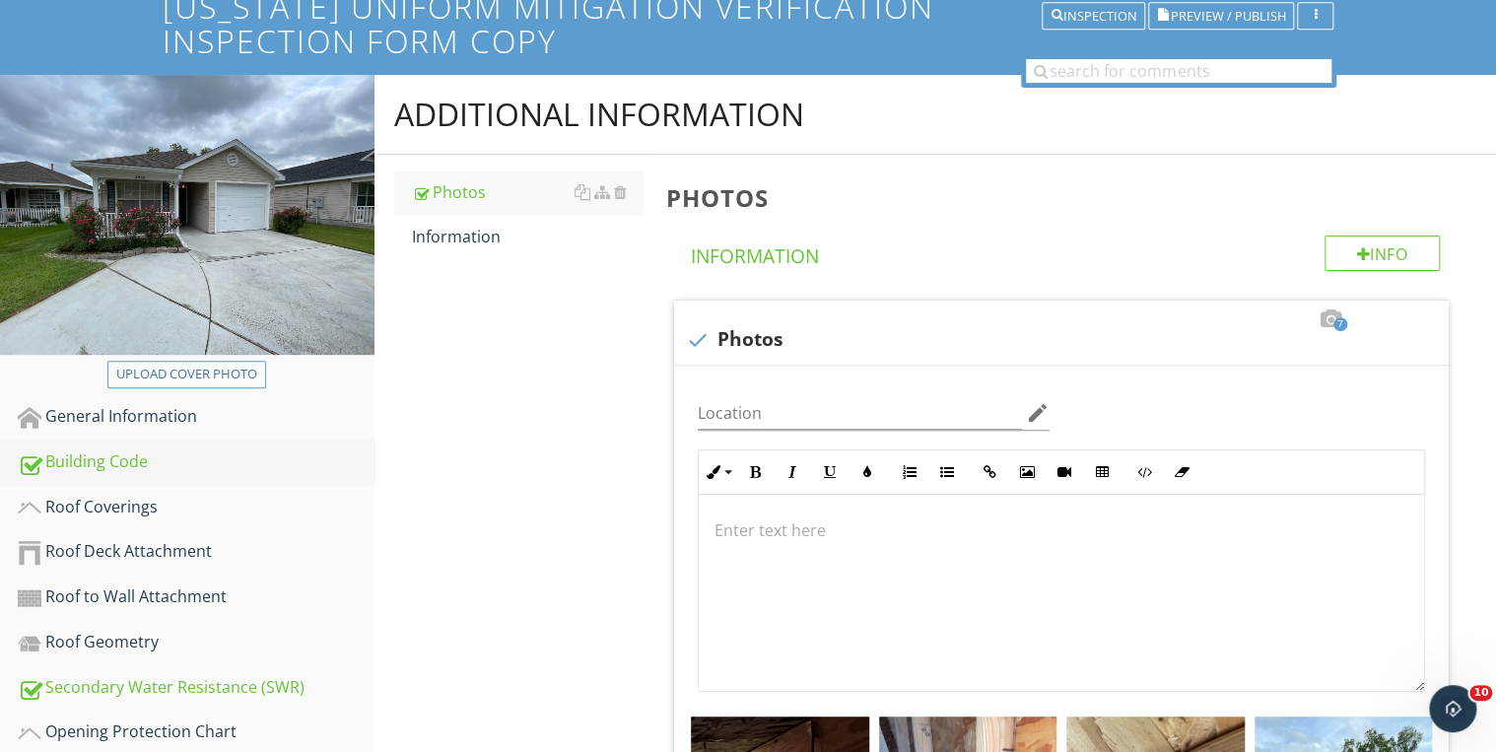
click at [106, 467] on div "Building Code" at bounding box center [196, 462] width 357 height 26
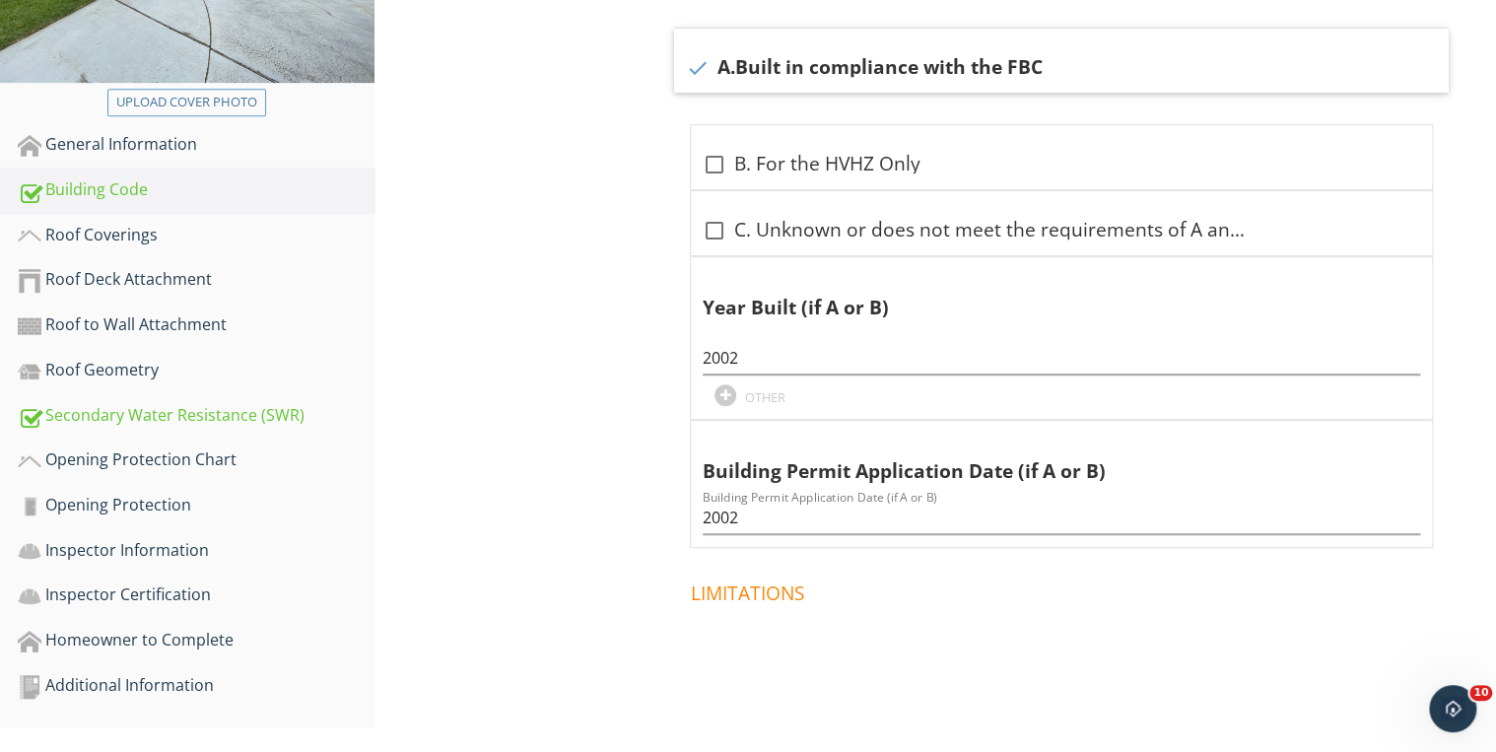
scroll to position [441, 0]
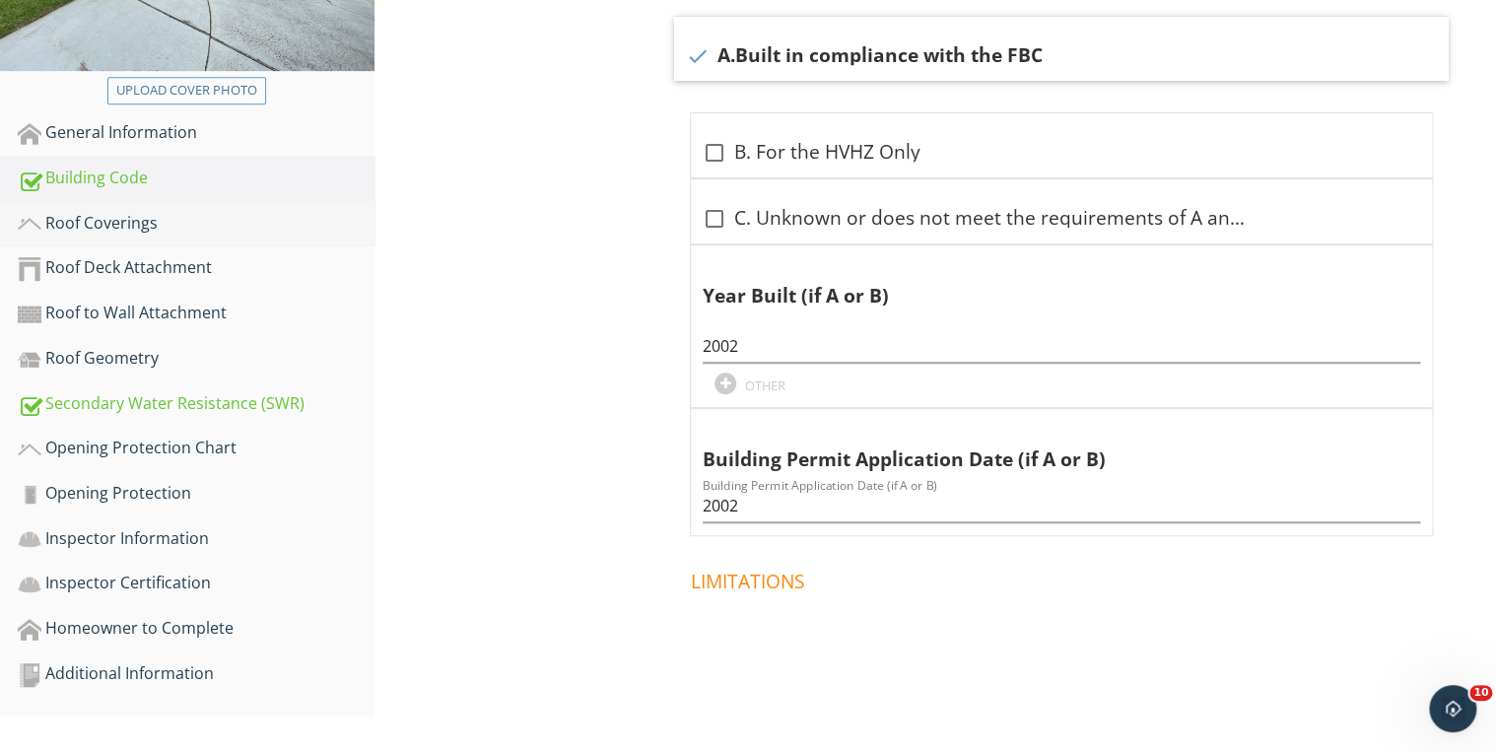
click at [131, 225] on div "Roof Coverings" at bounding box center [196, 224] width 357 height 26
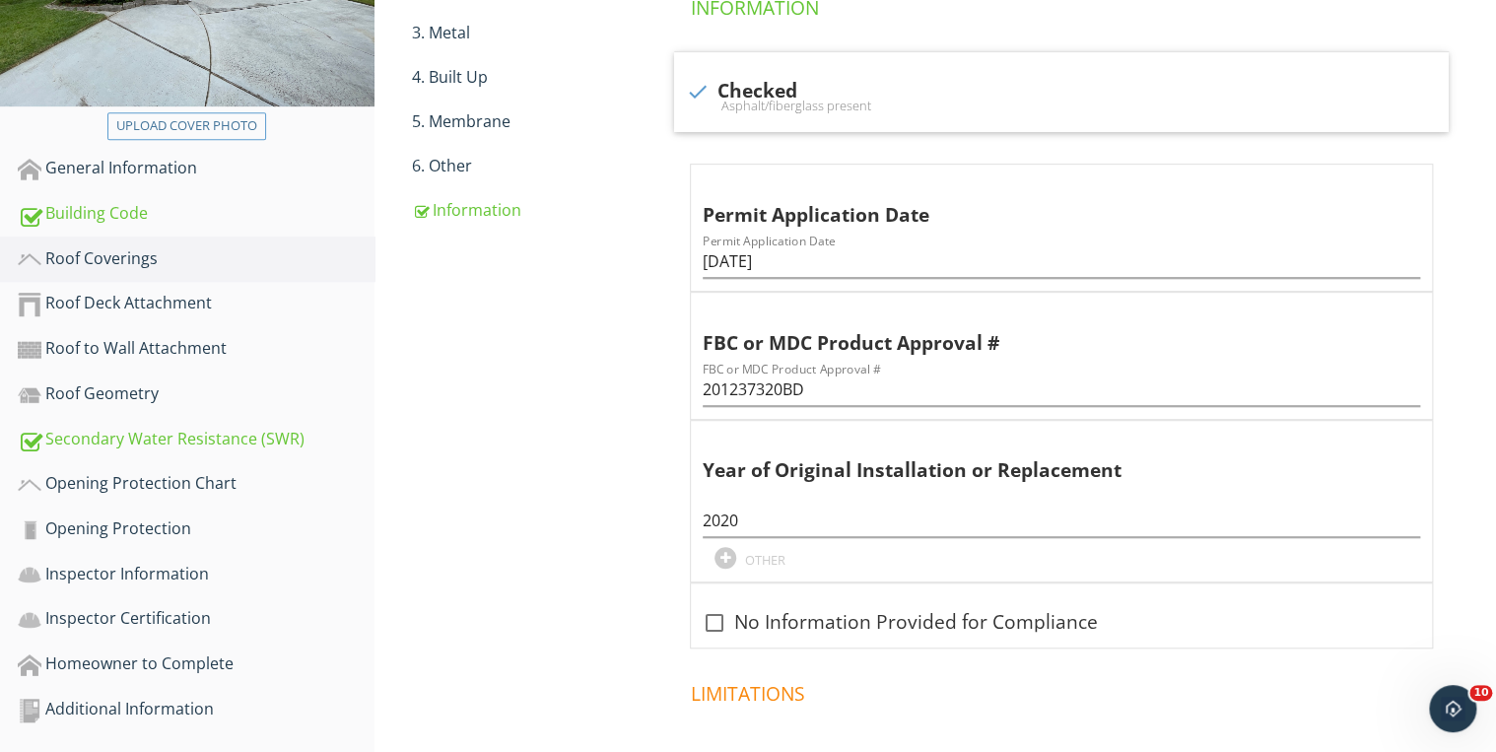
scroll to position [441, 0]
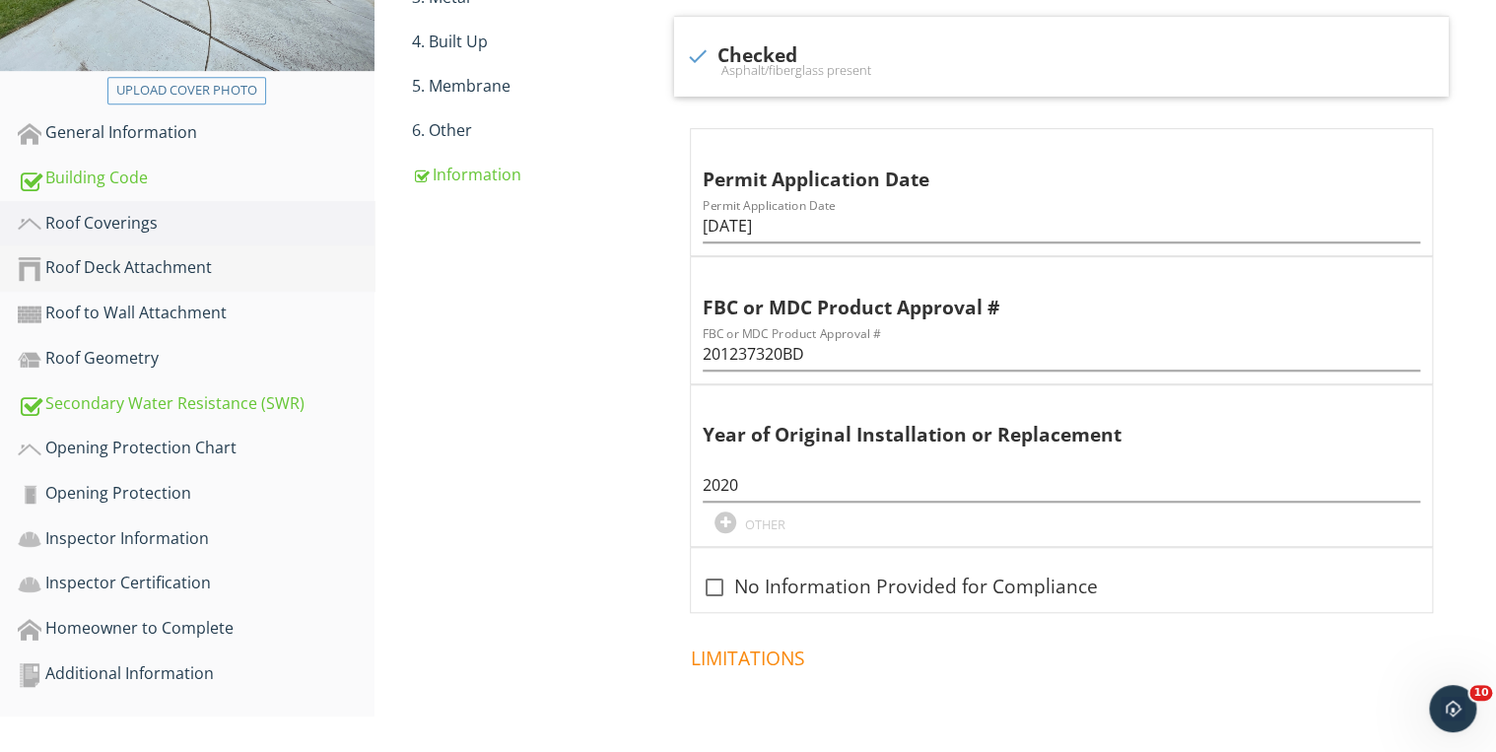
click at [166, 261] on div "Roof Deck Attachment" at bounding box center [196, 268] width 357 height 26
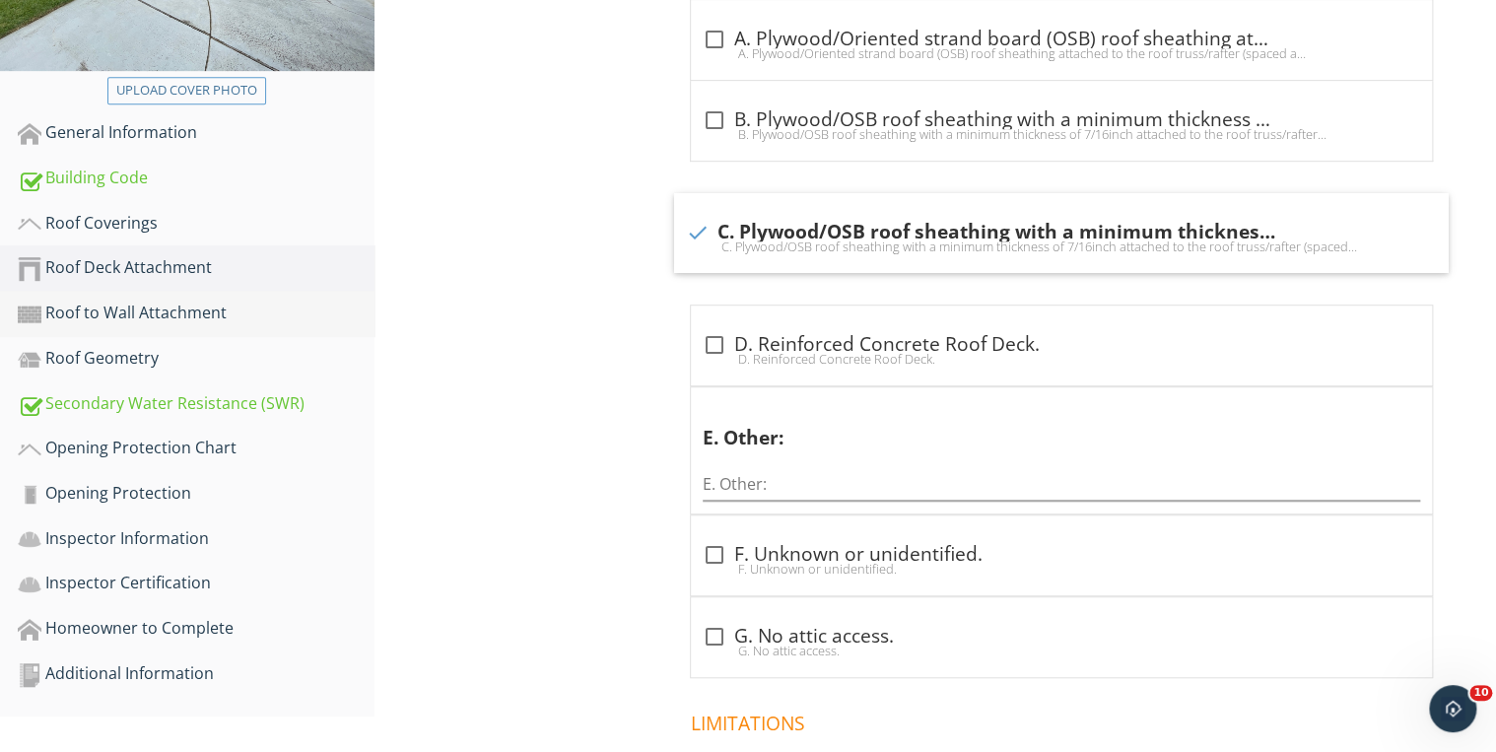
click at [157, 303] on div "Roof to Wall Attachment" at bounding box center [196, 314] width 357 height 26
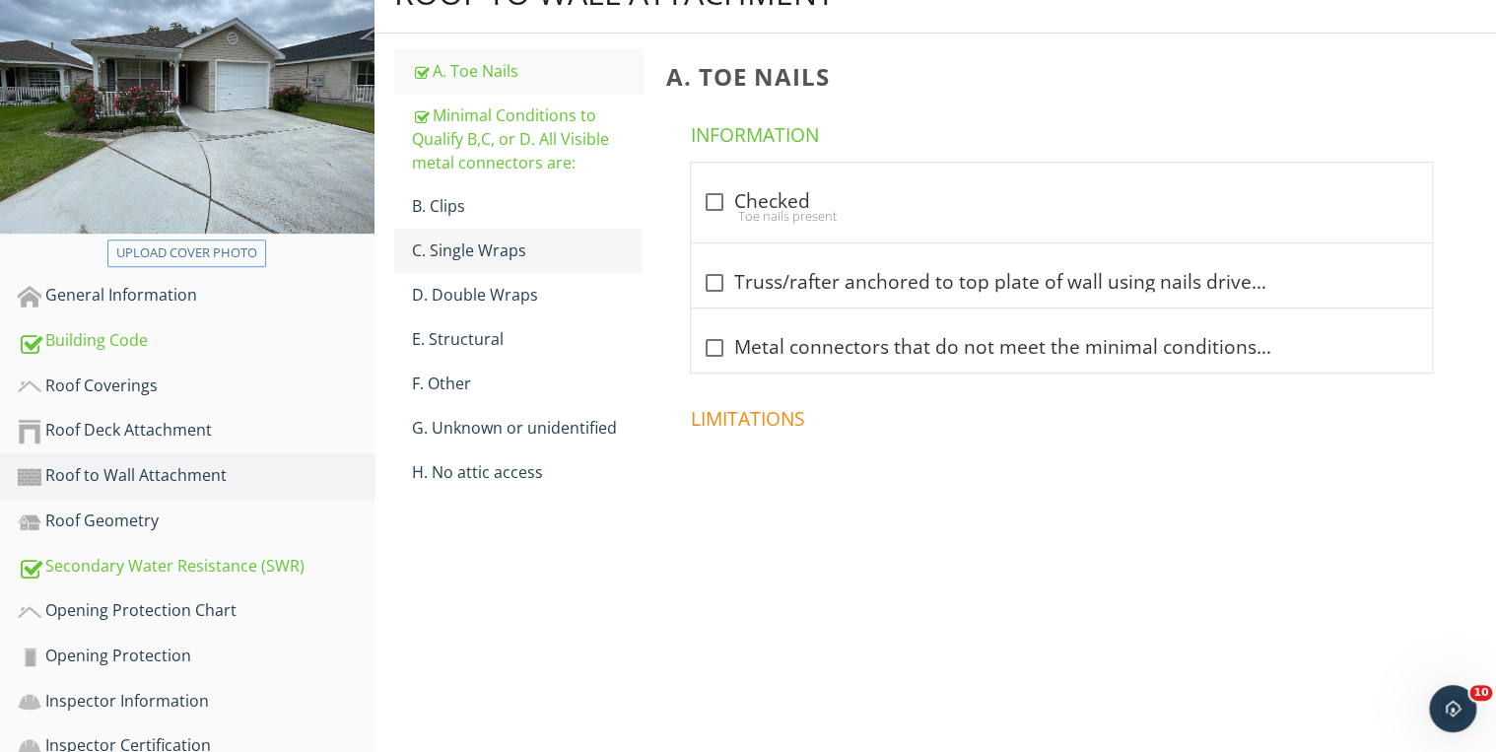
scroll to position [242, 0]
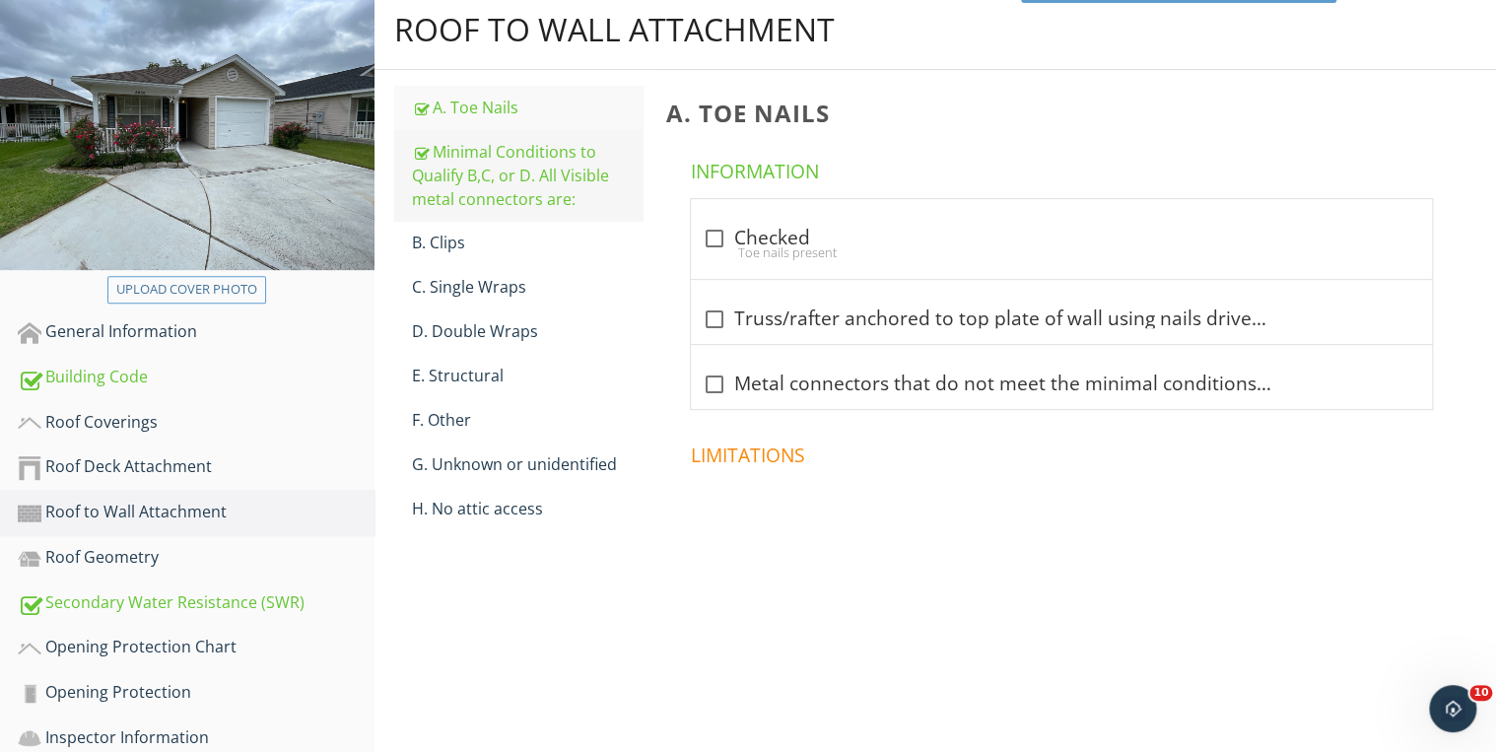
click at [526, 183] on div "Minimal Conditions to Qualify B,C, or D. All Visible metal connectors are:" at bounding box center [528, 175] width 232 height 71
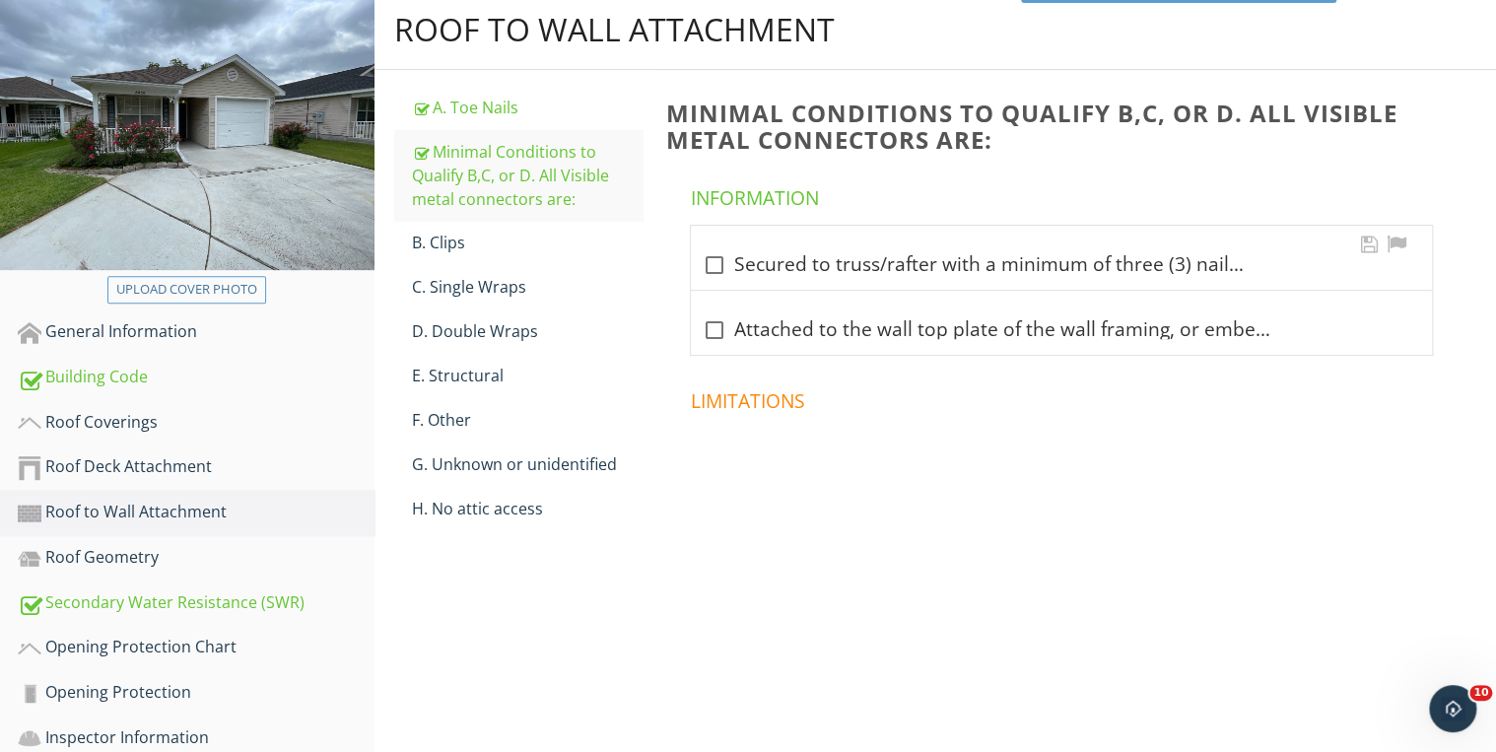
click at [711, 257] on div at bounding box center [715, 265] width 34 height 34
checkbox input "true"
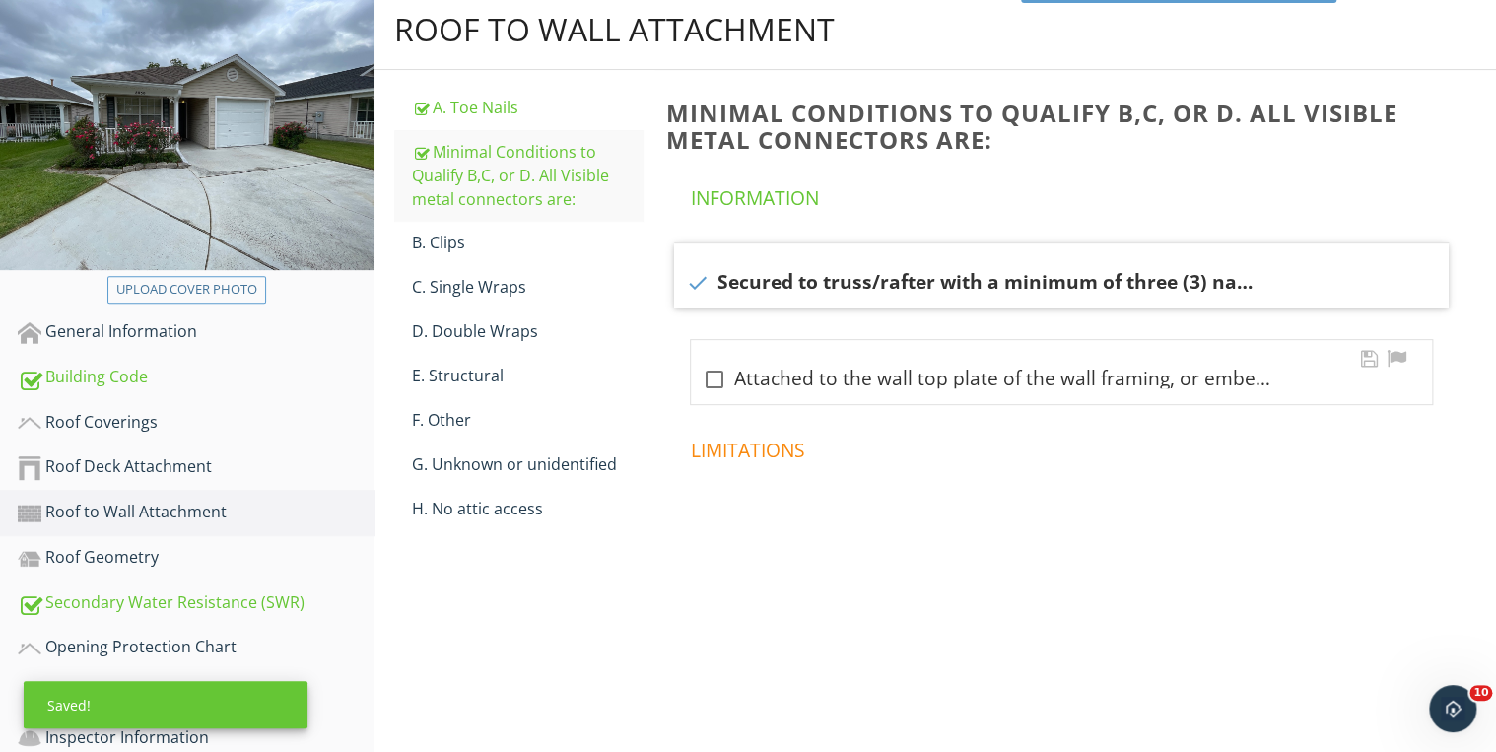
click at [709, 377] on div at bounding box center [715, 380] width 34 height 34
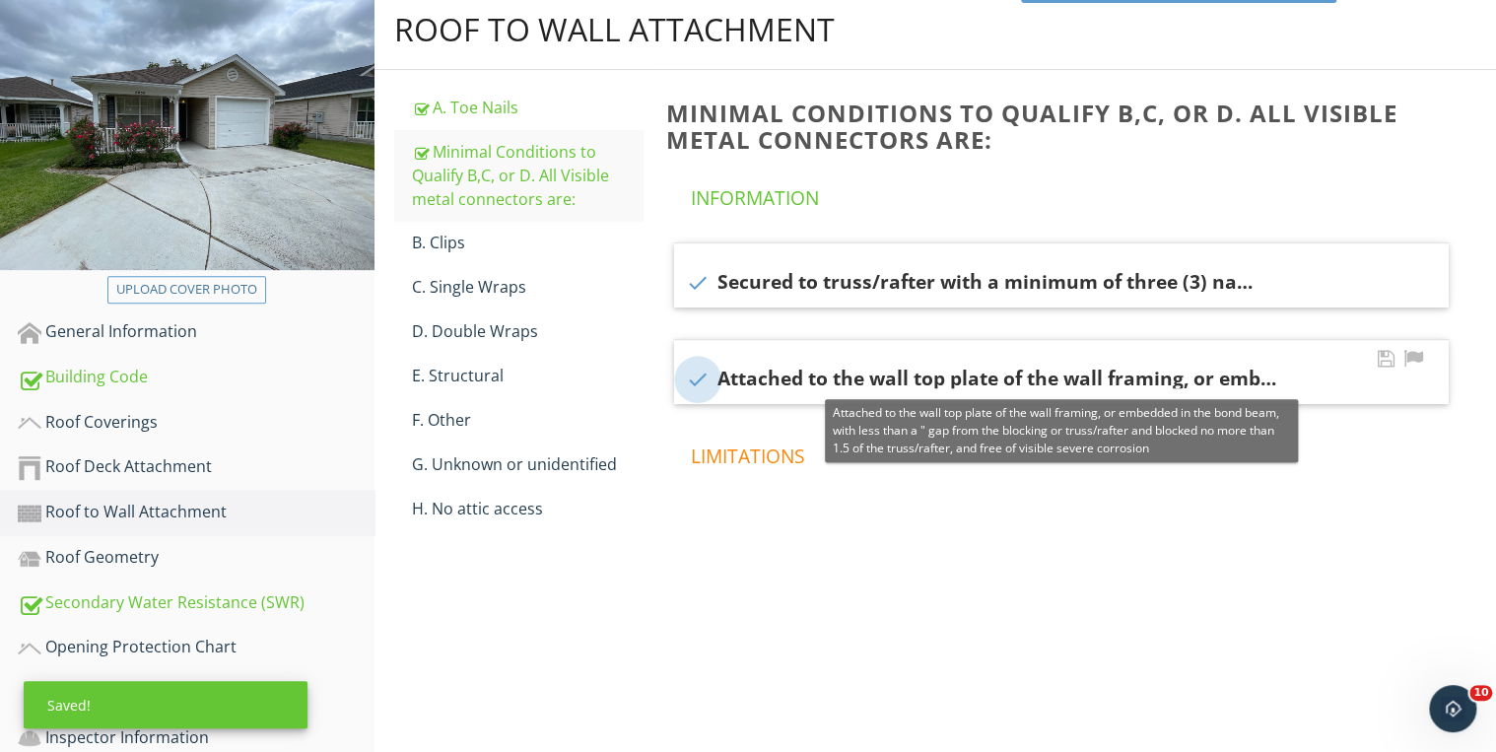
checkbox input "true"
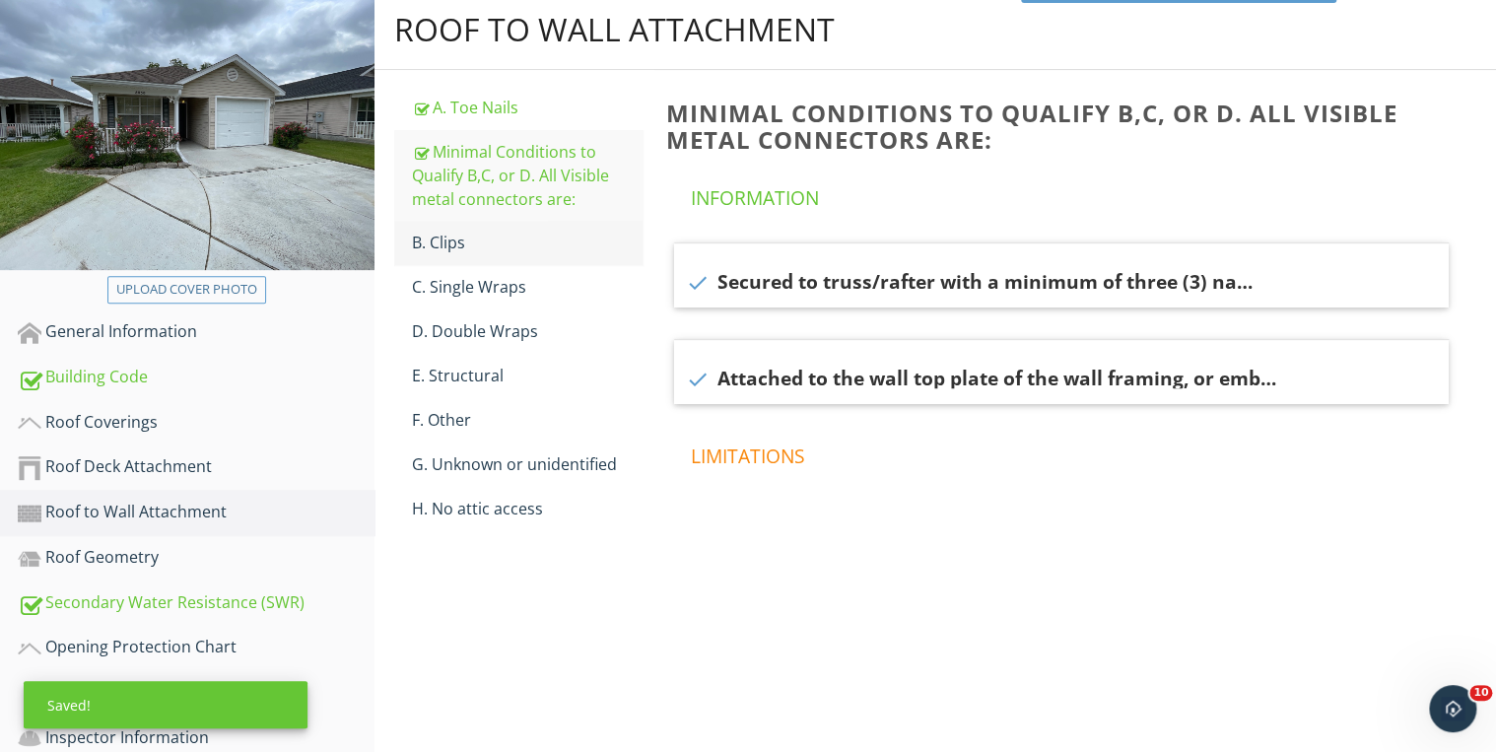
click at [450, 242] on div "B. Clips" at bounding box center [528, 243] width 232 height 24
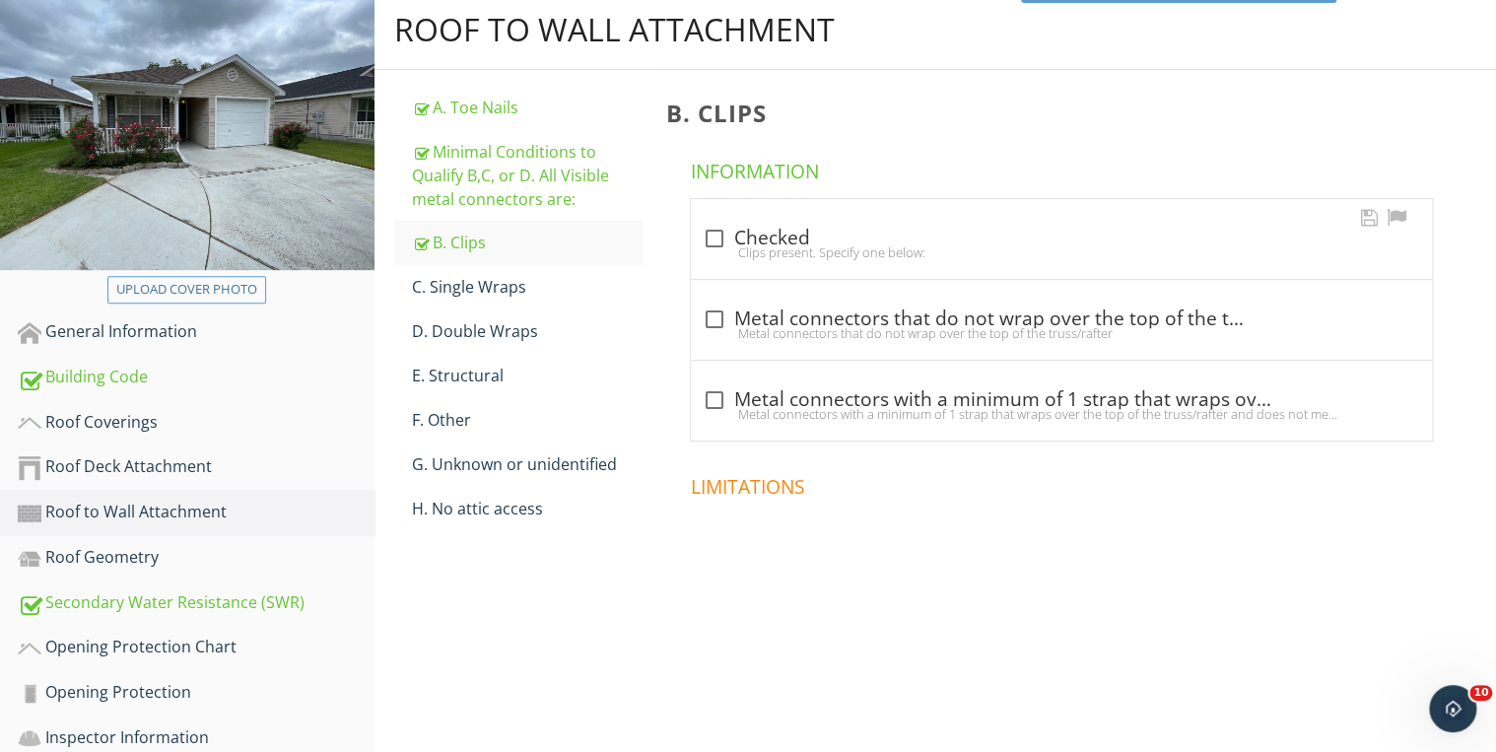
click at [721, 235] on div at bounding box center [715, 239] width 34 height 34
checkbox input "true"
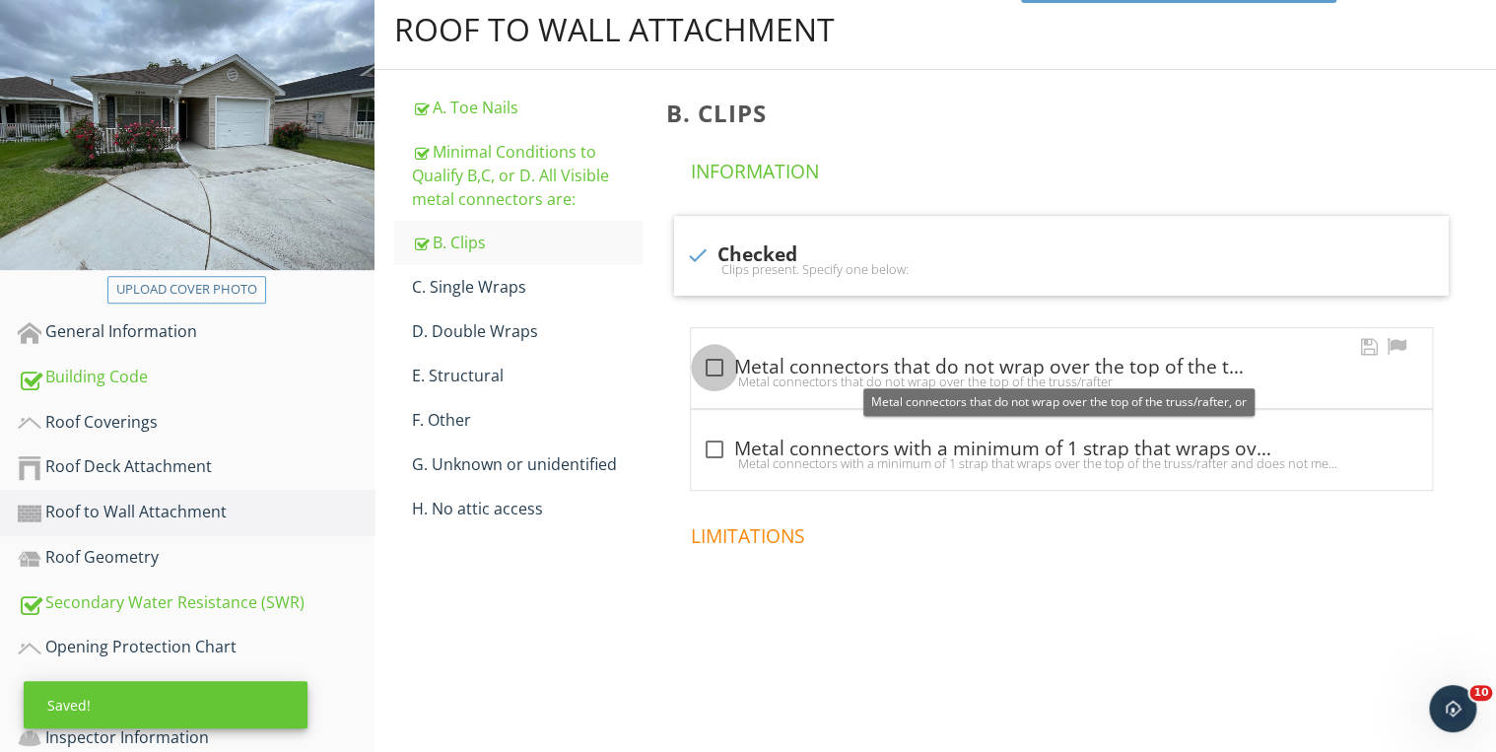
click at [711, 365] on div at bounding box center [715, 368] width 34 height 34
checkbox input "true"
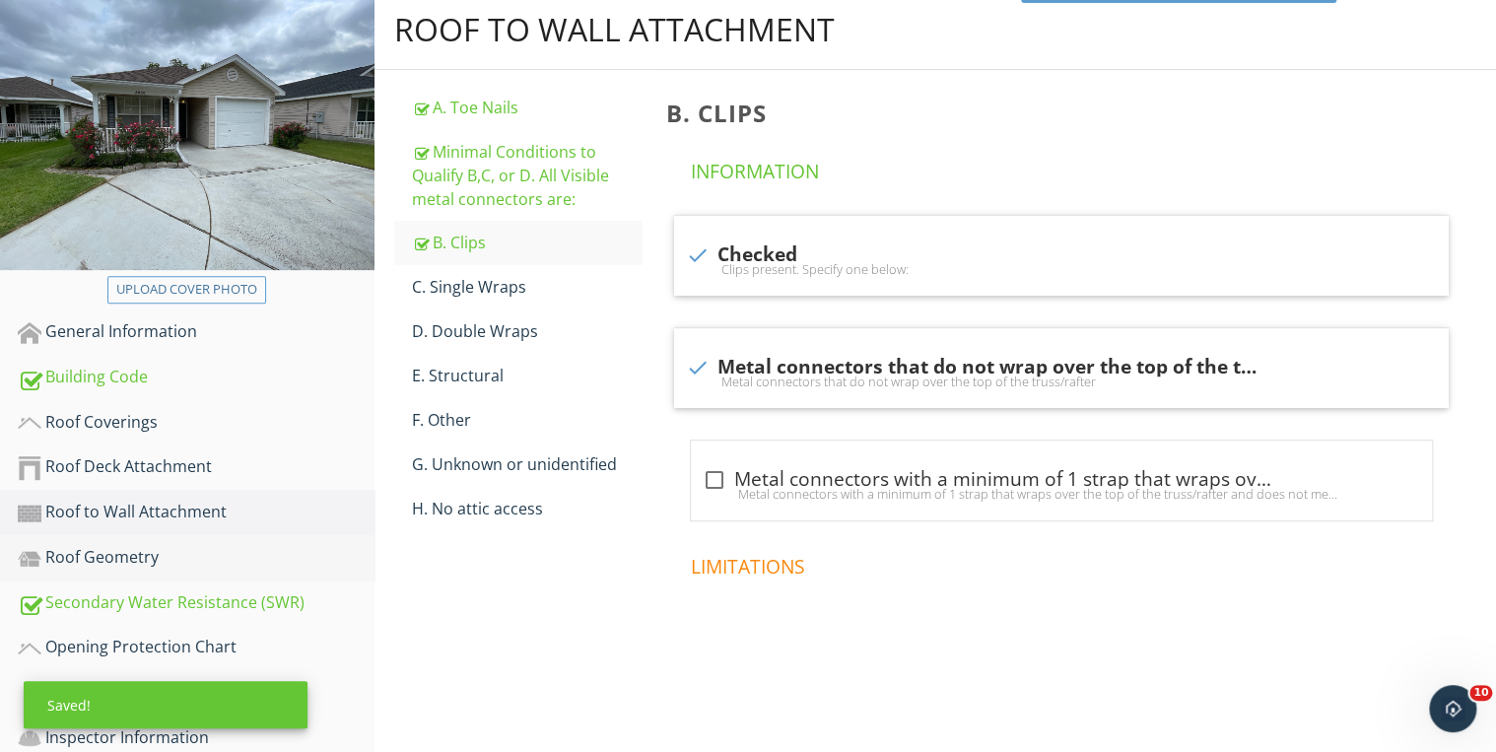
click at [142, 551] on div "Roof Geometry" at bounding box center [196, 558] width 357 height 26
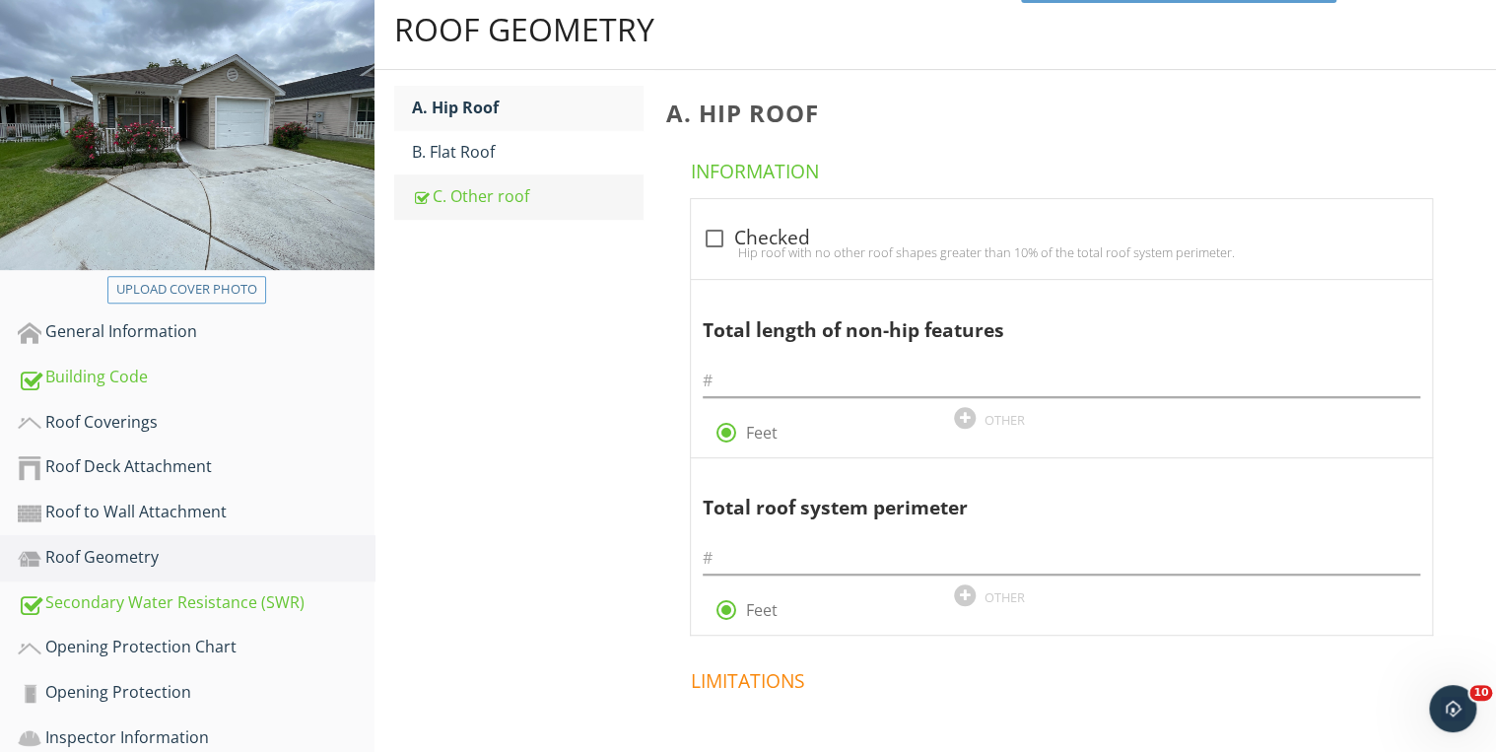
click at [498, 208] on link "C. Other roof" at bounding box center [528, 195] width 232 height 43
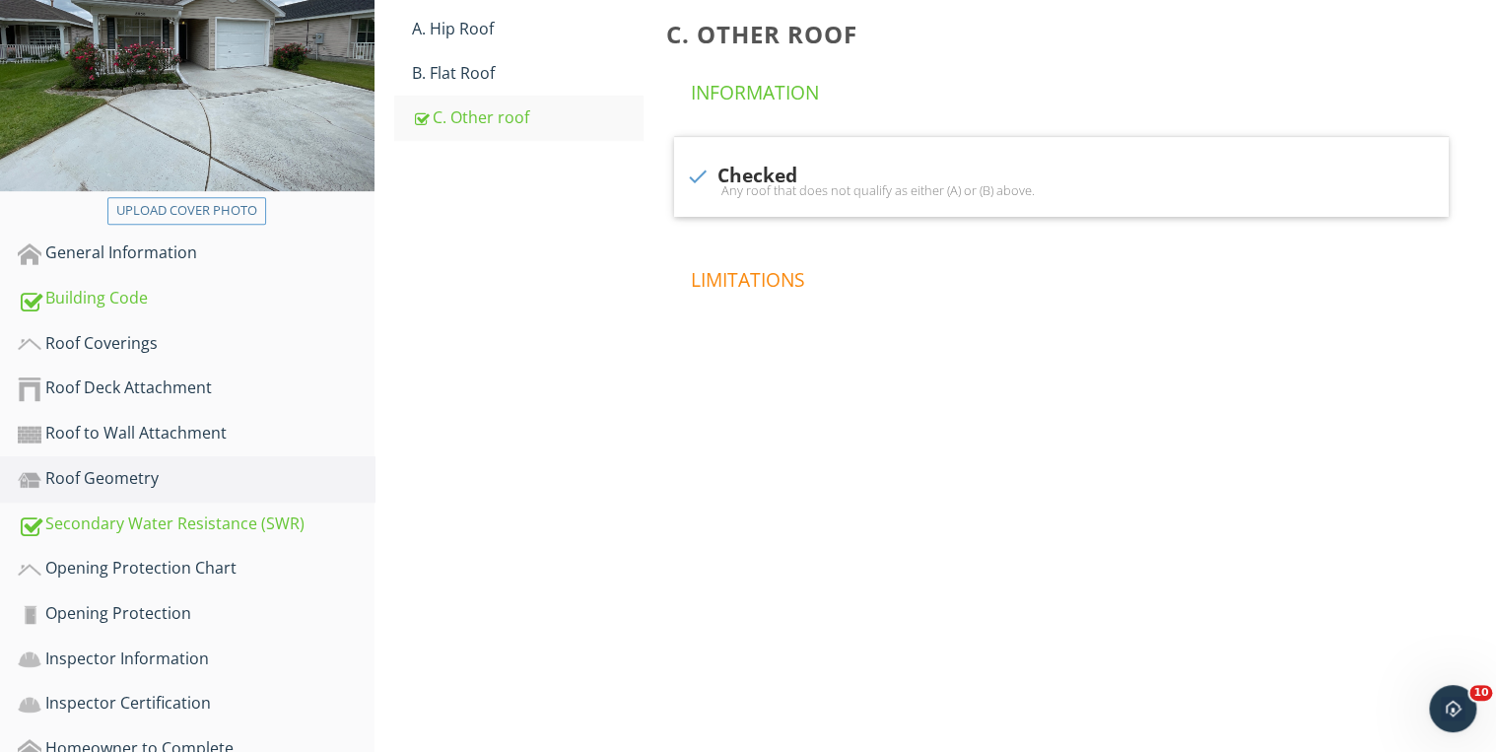
scroll to position [242, 0]
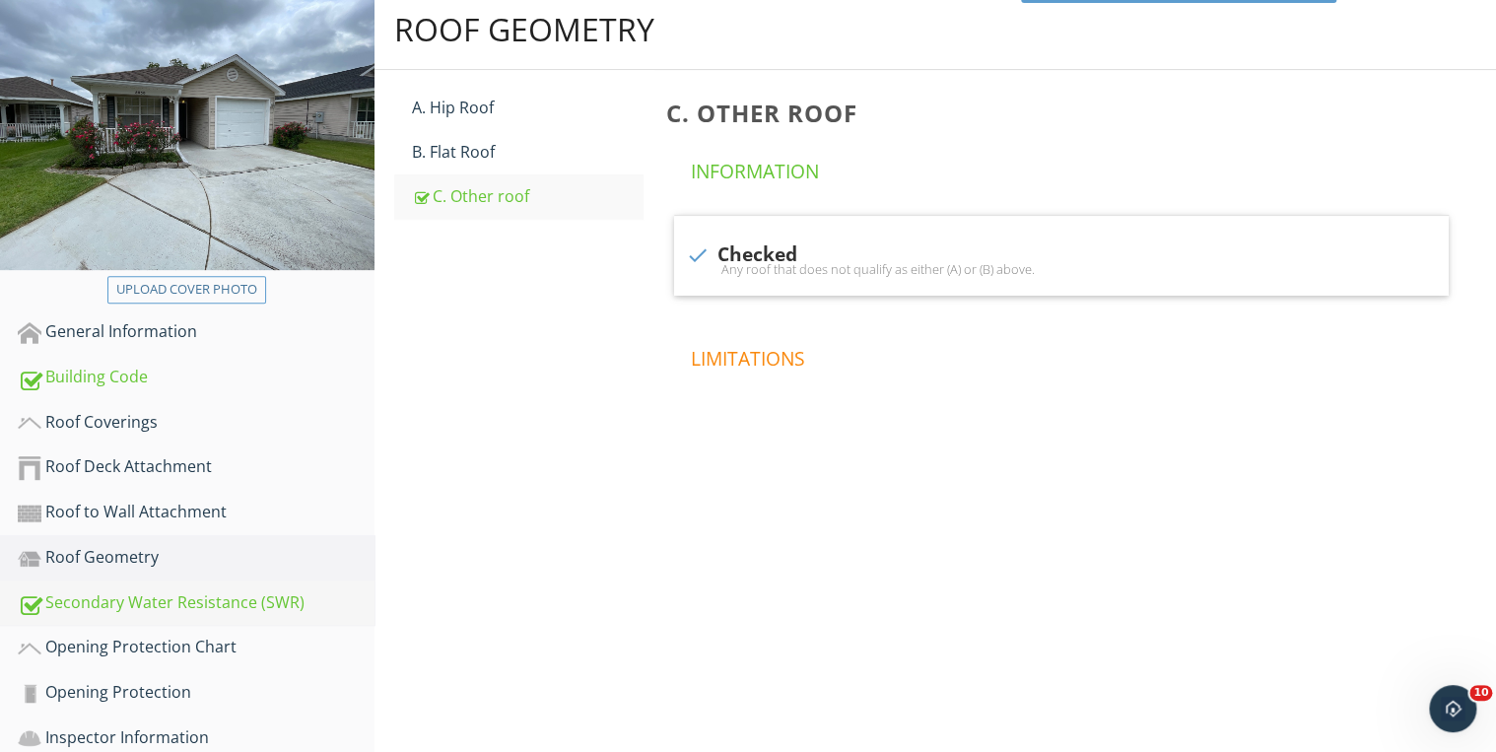
click at [160, 590] on div "Secondary Water Resistance (SWR)" at bounding box center [196, 603] width 357 height 26
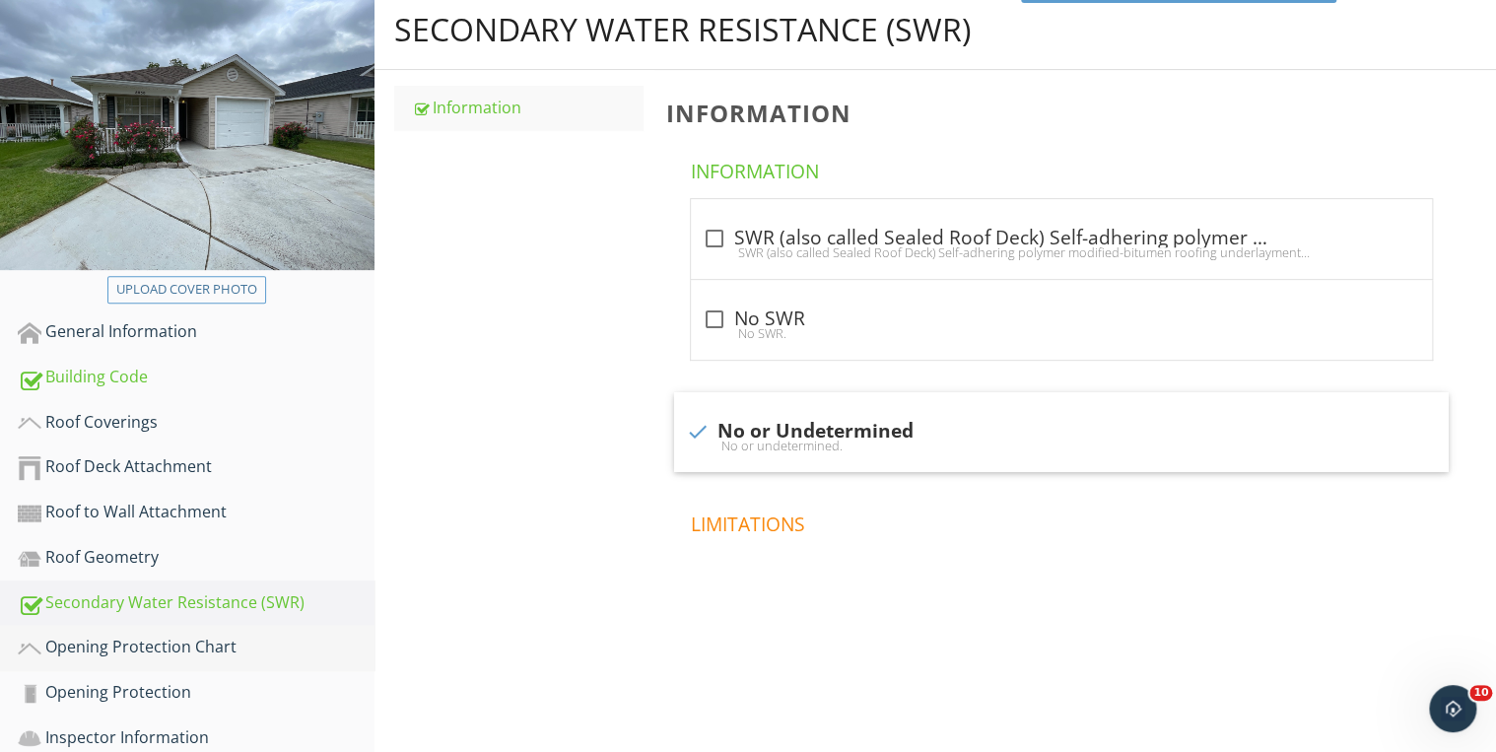
click at [188, 638] on div "Opening Protection Chart" at bounding box center [196, 648] width 357 height 26
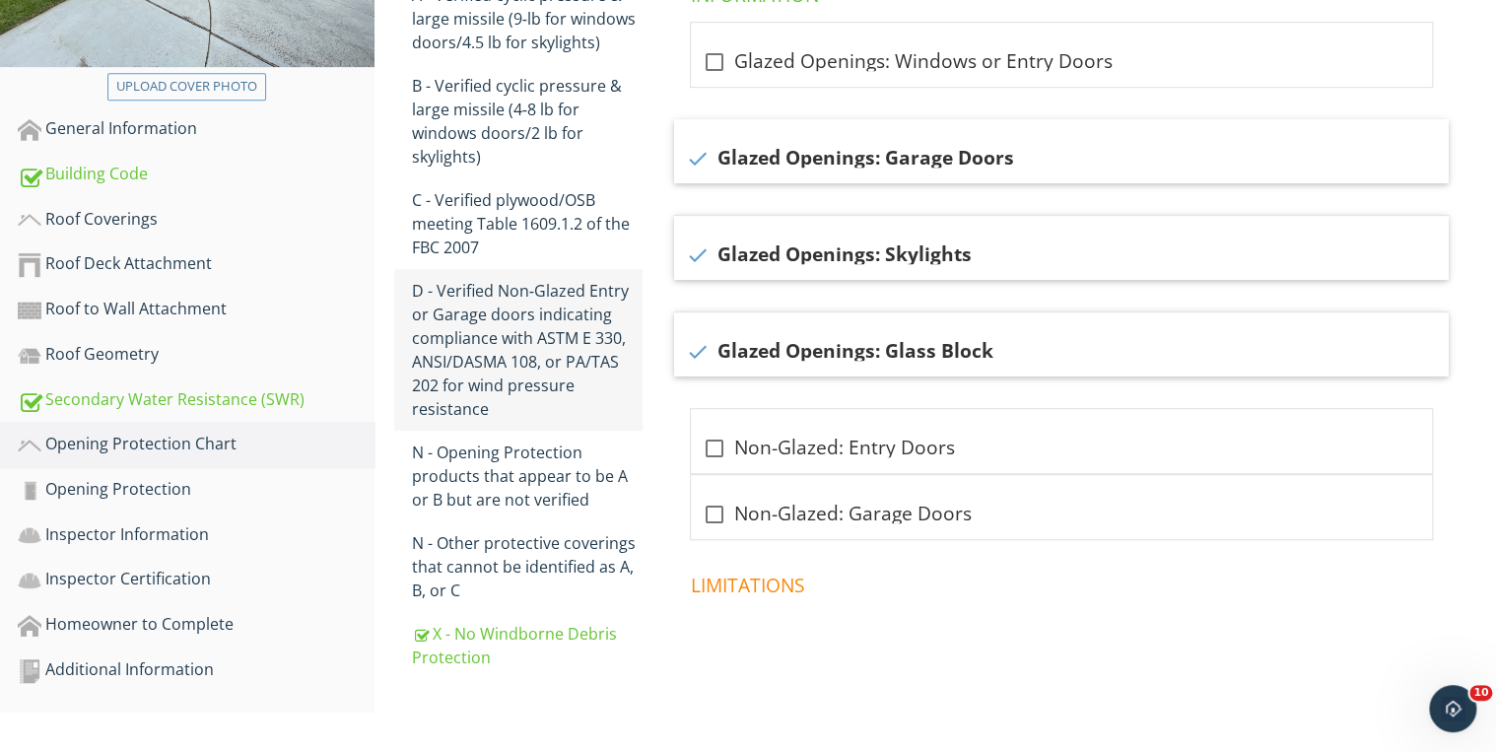
scroll to position [451, 0]
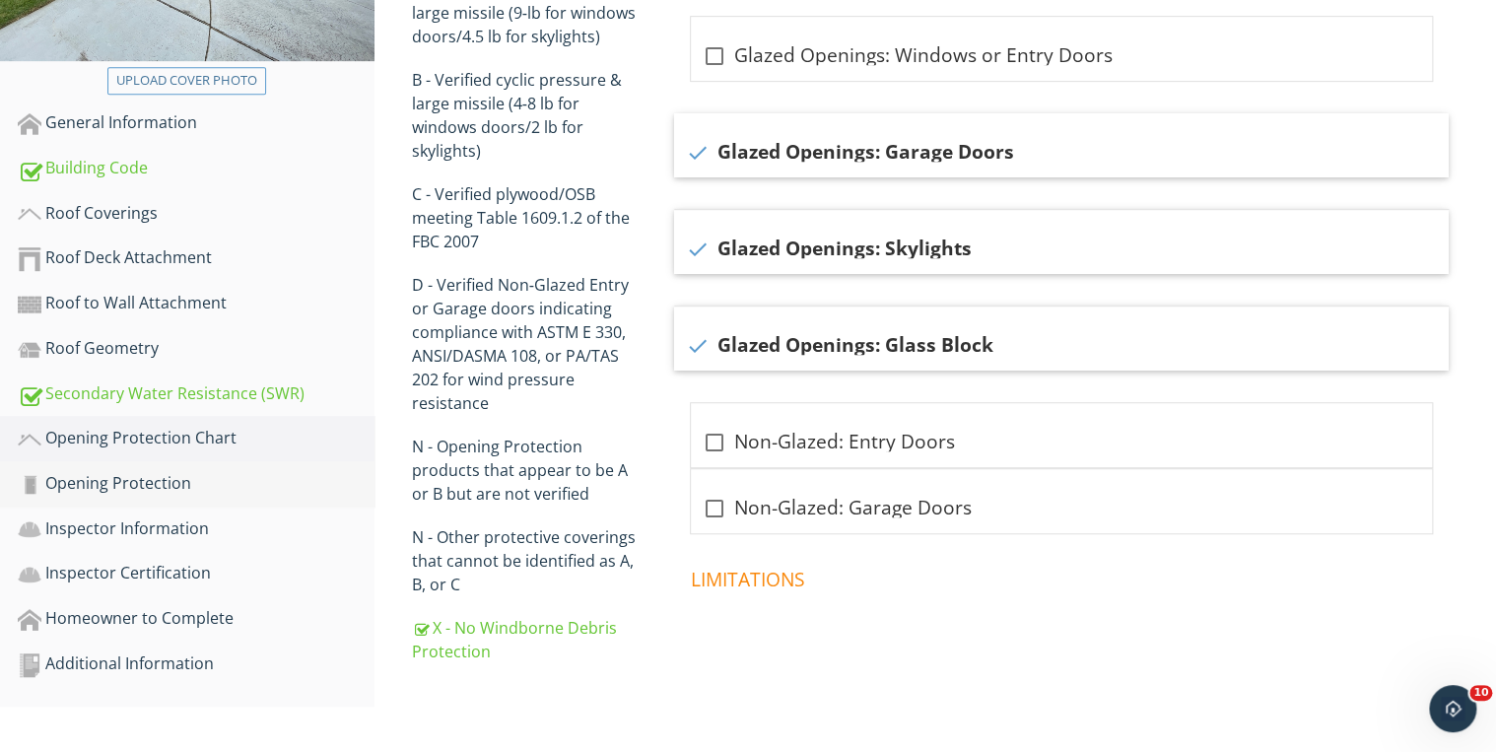
click at [169, 473] on div "Opening Protection" at bounding box center [196, 484] width 357 height 26
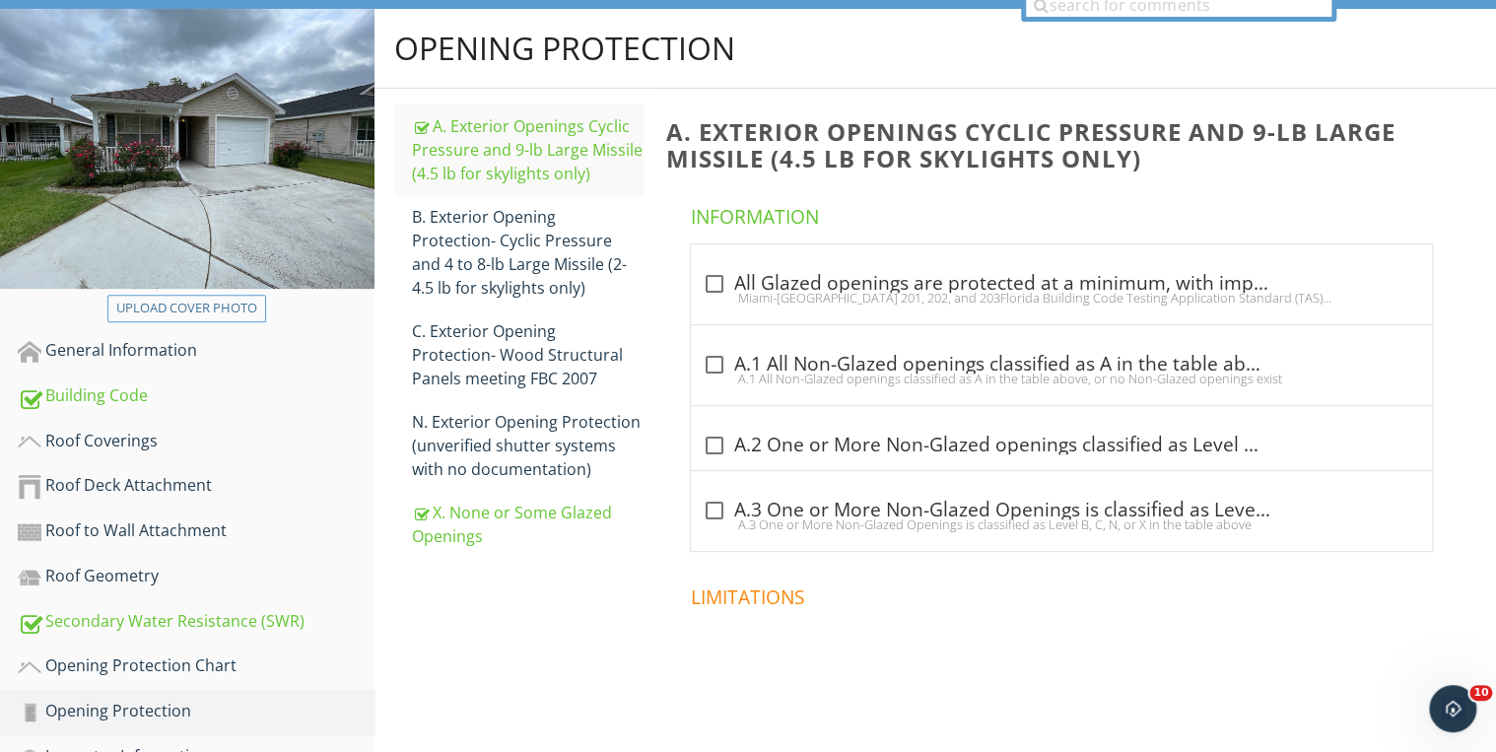
scroll to position [164, 0]
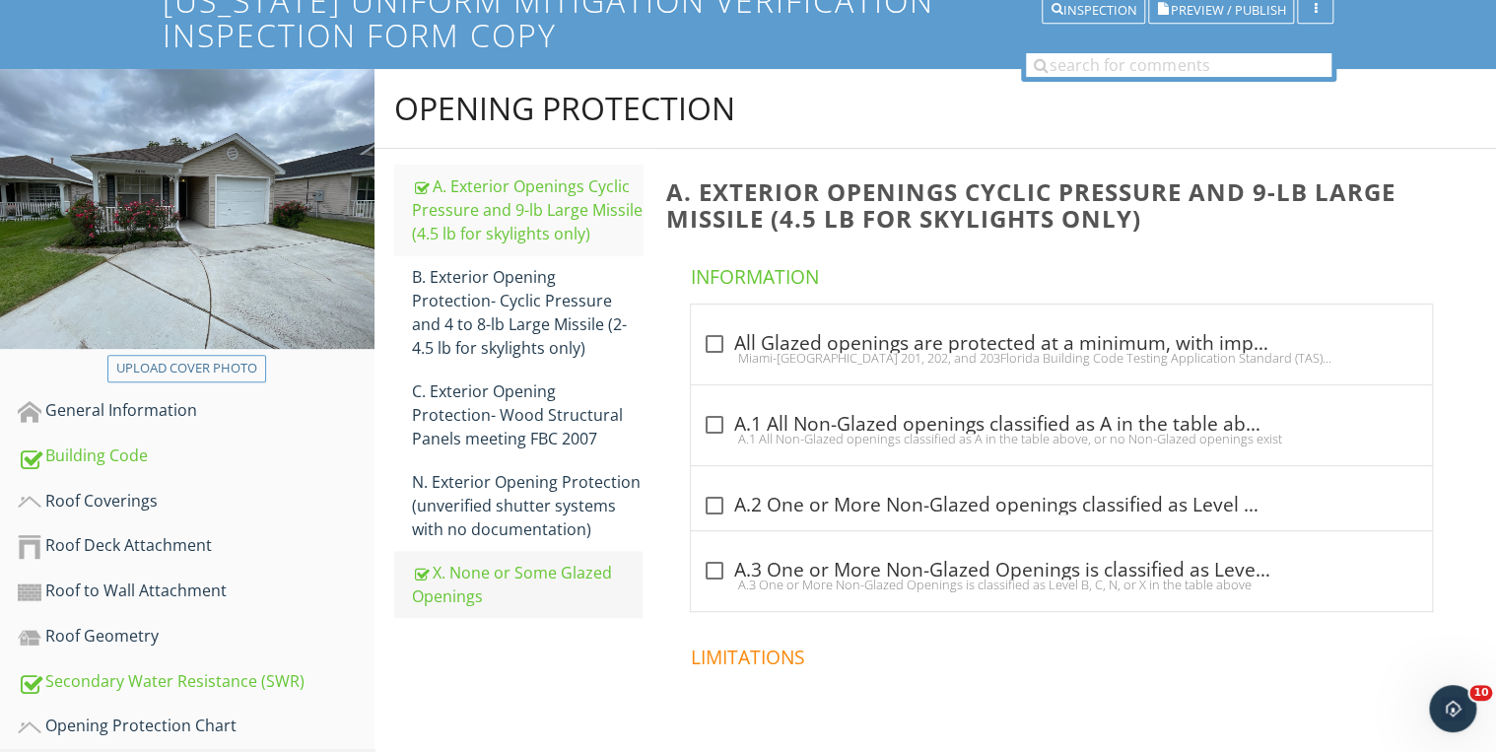
click at [488, 580] on div "X. None or Some Glazed Openings" at bounding box center [528, 584] width 232 height 47
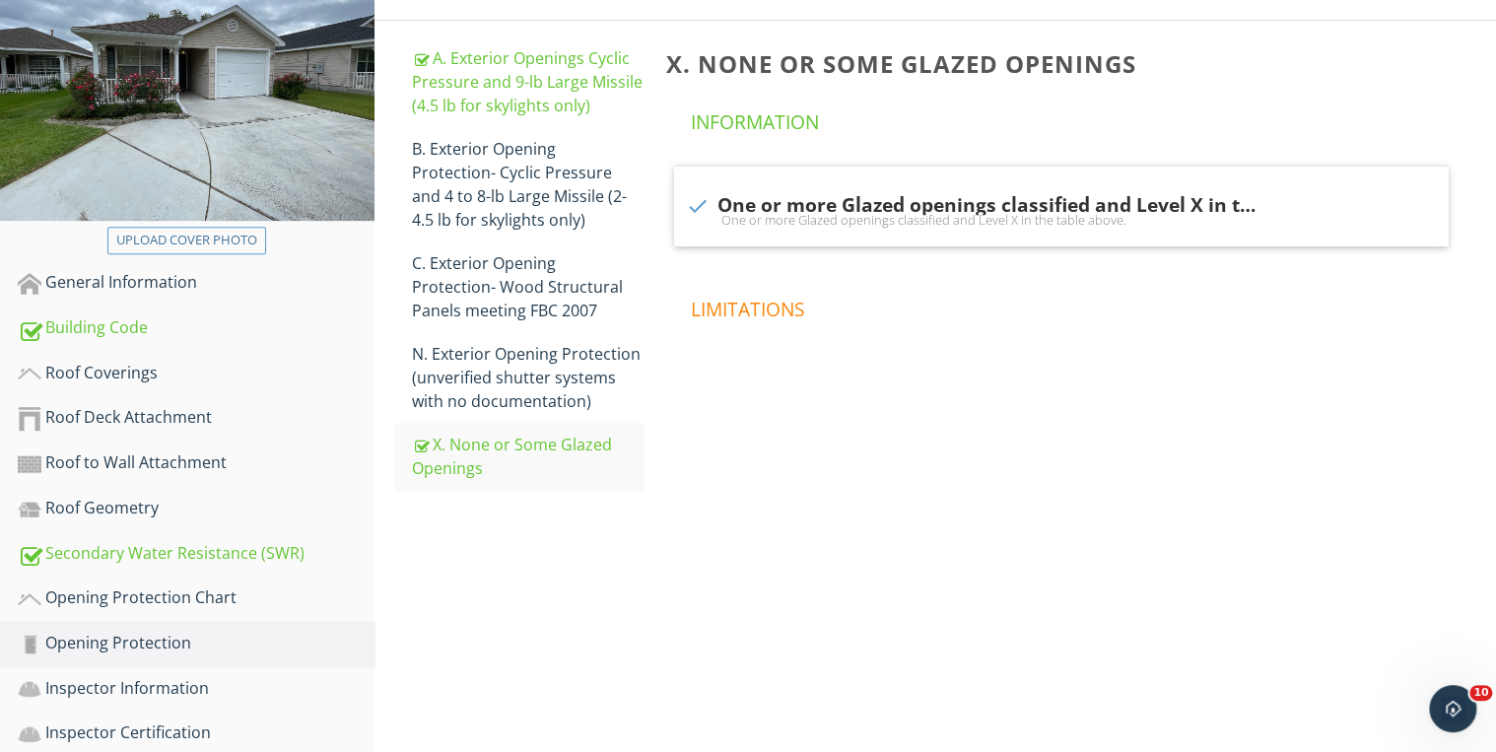
scroll to position [400, 0]
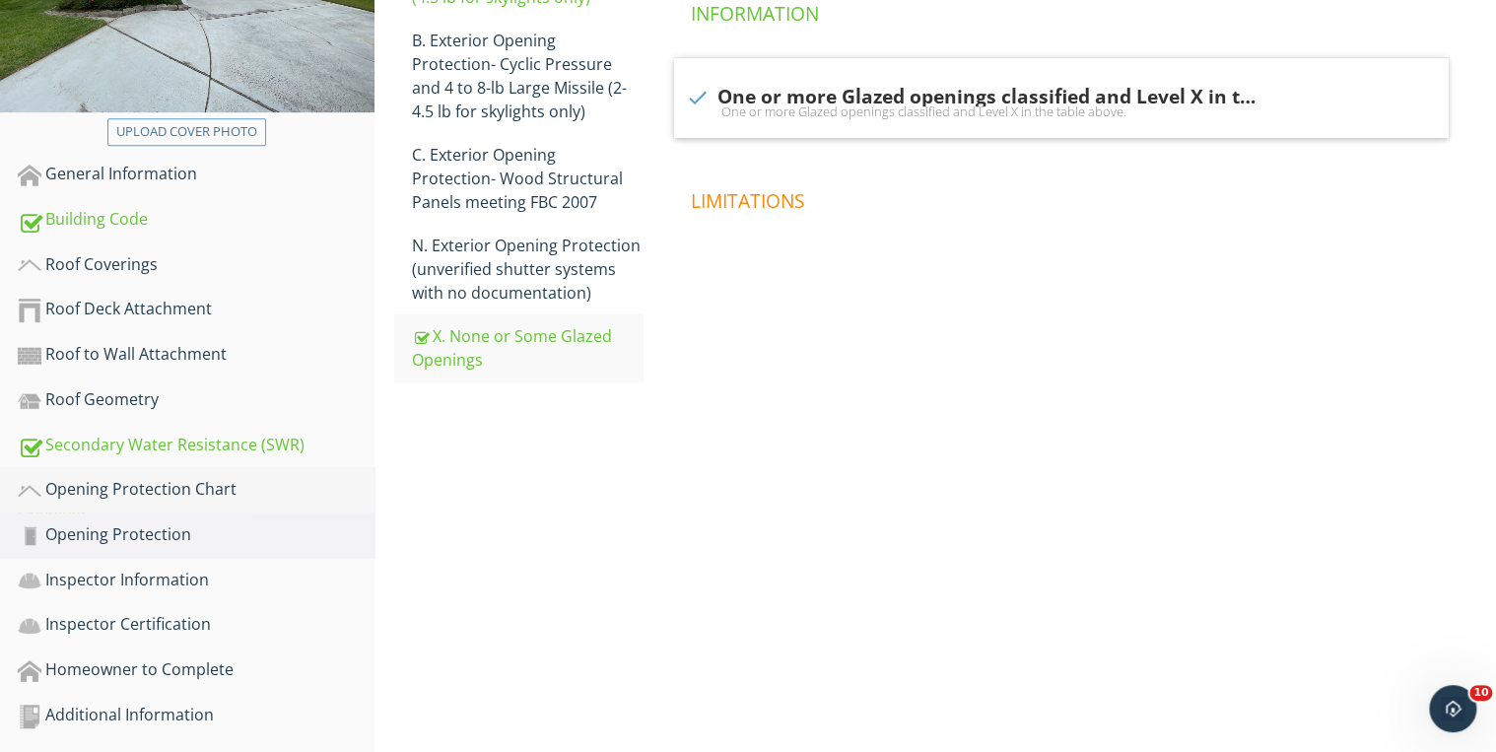
click at [209, 481] on div "Opening Protection Chart" at bounding box center [196, 490] width 357 height 26
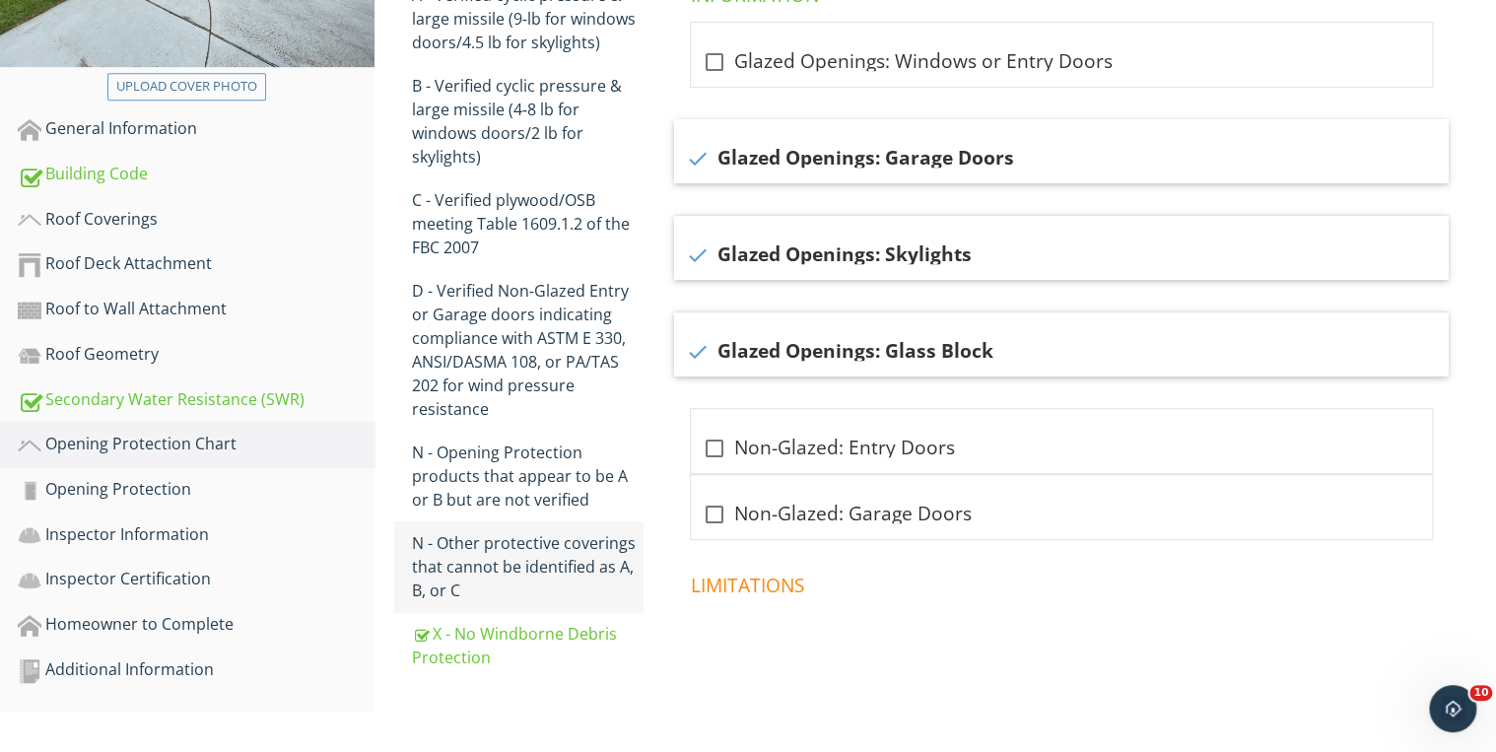
scroll to position [451, 0]
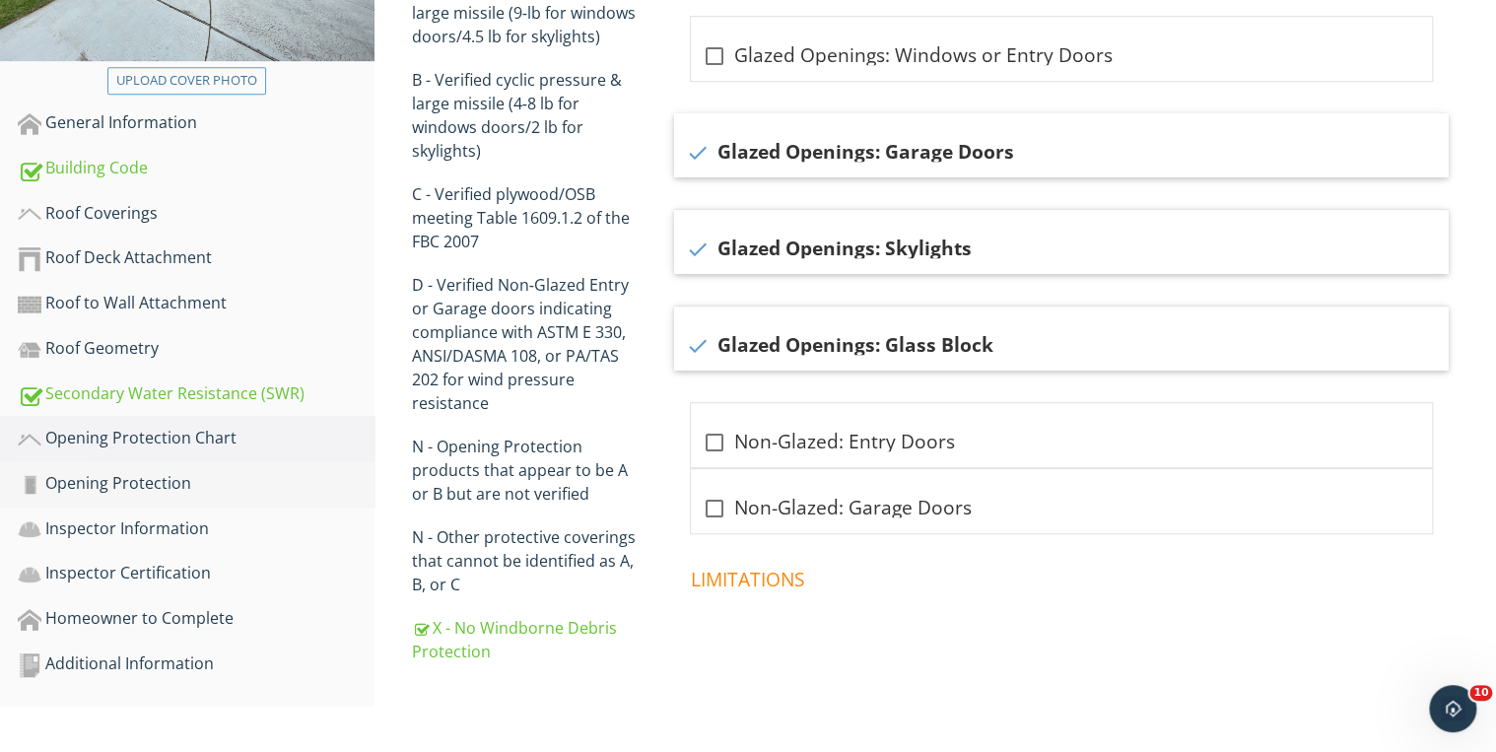
click at [190, 476] on div "Opening Protection" at bounding box center [196, 484] width 357 height 26
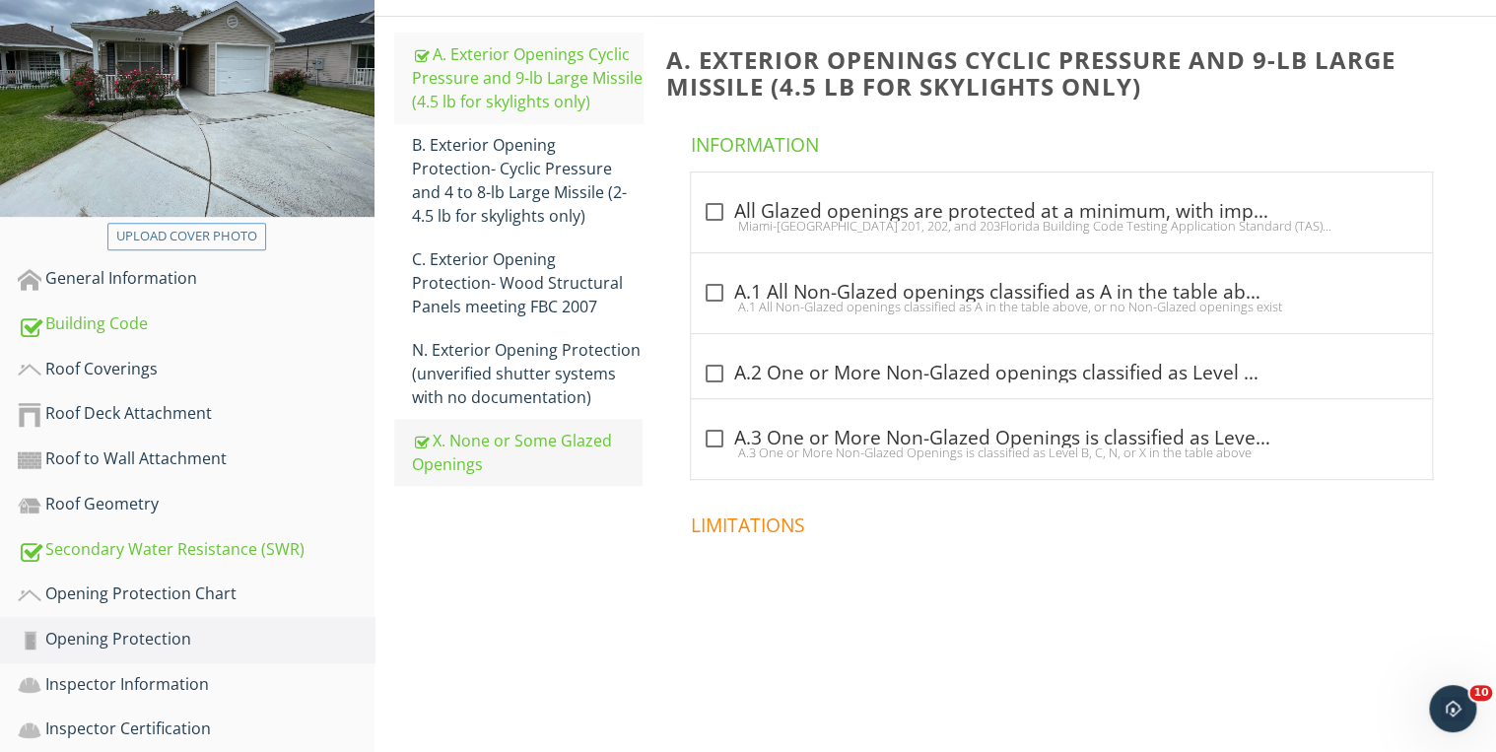
scroll to position [321, 0]
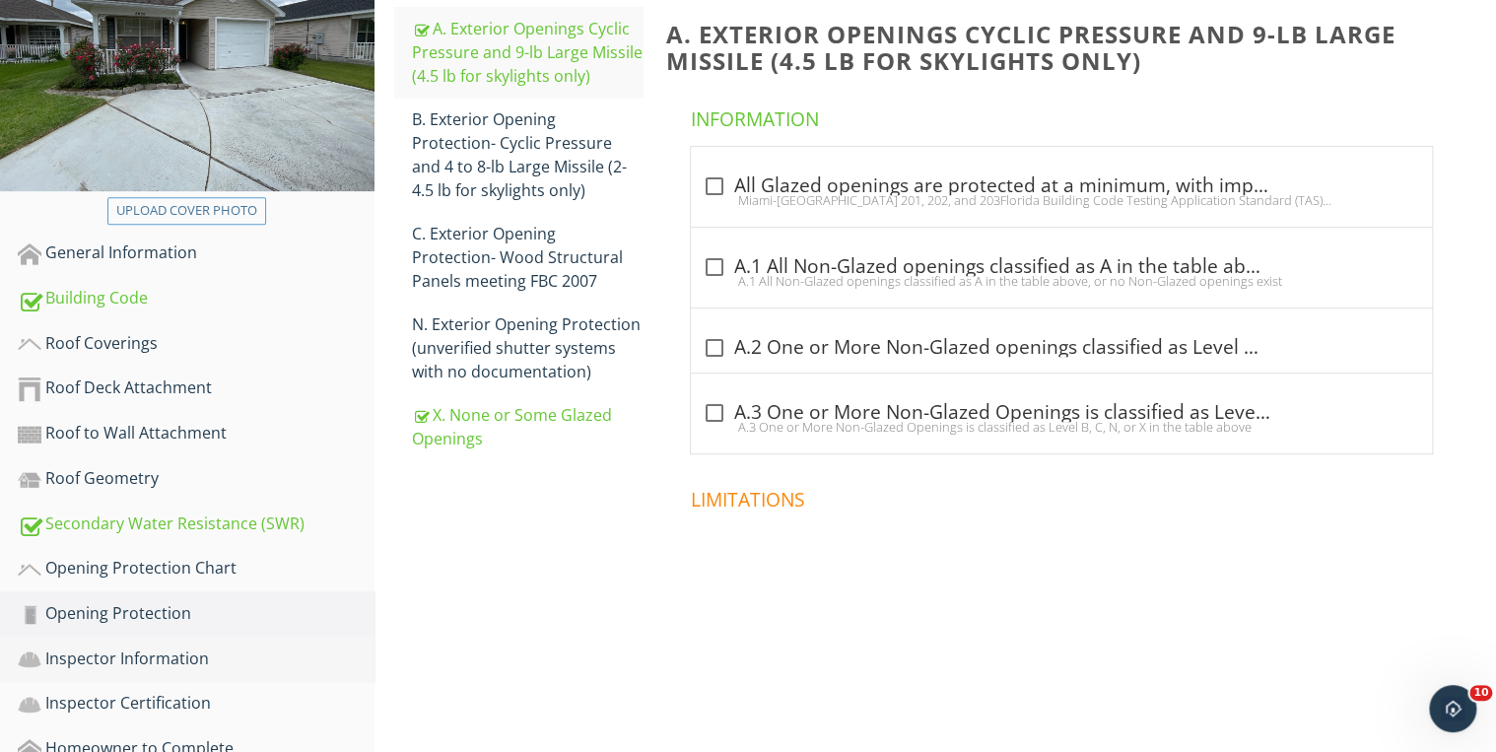
click at [204, 650] on div "Inspector Information" at bounding box center [196, 659] width 357 height 26
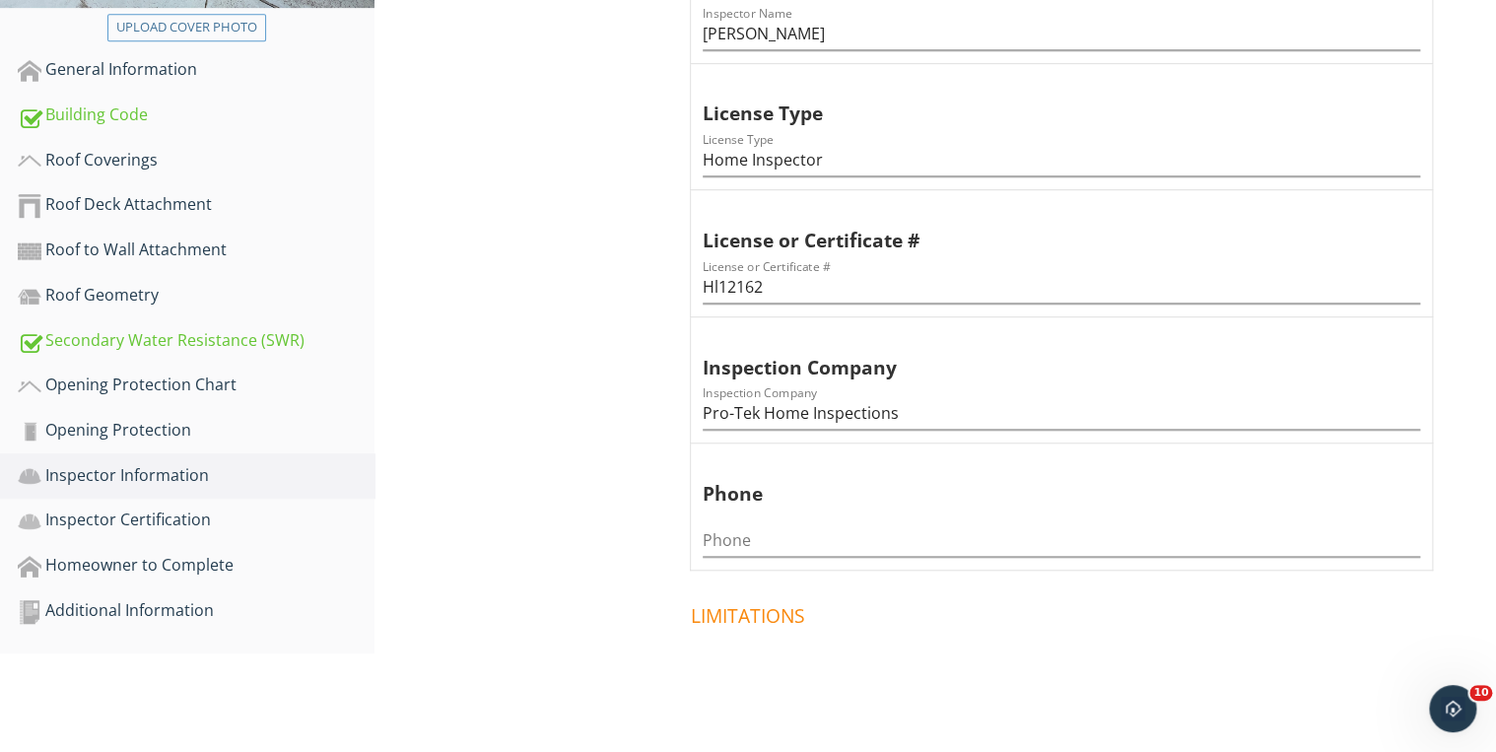
scroll to position [540, 0]
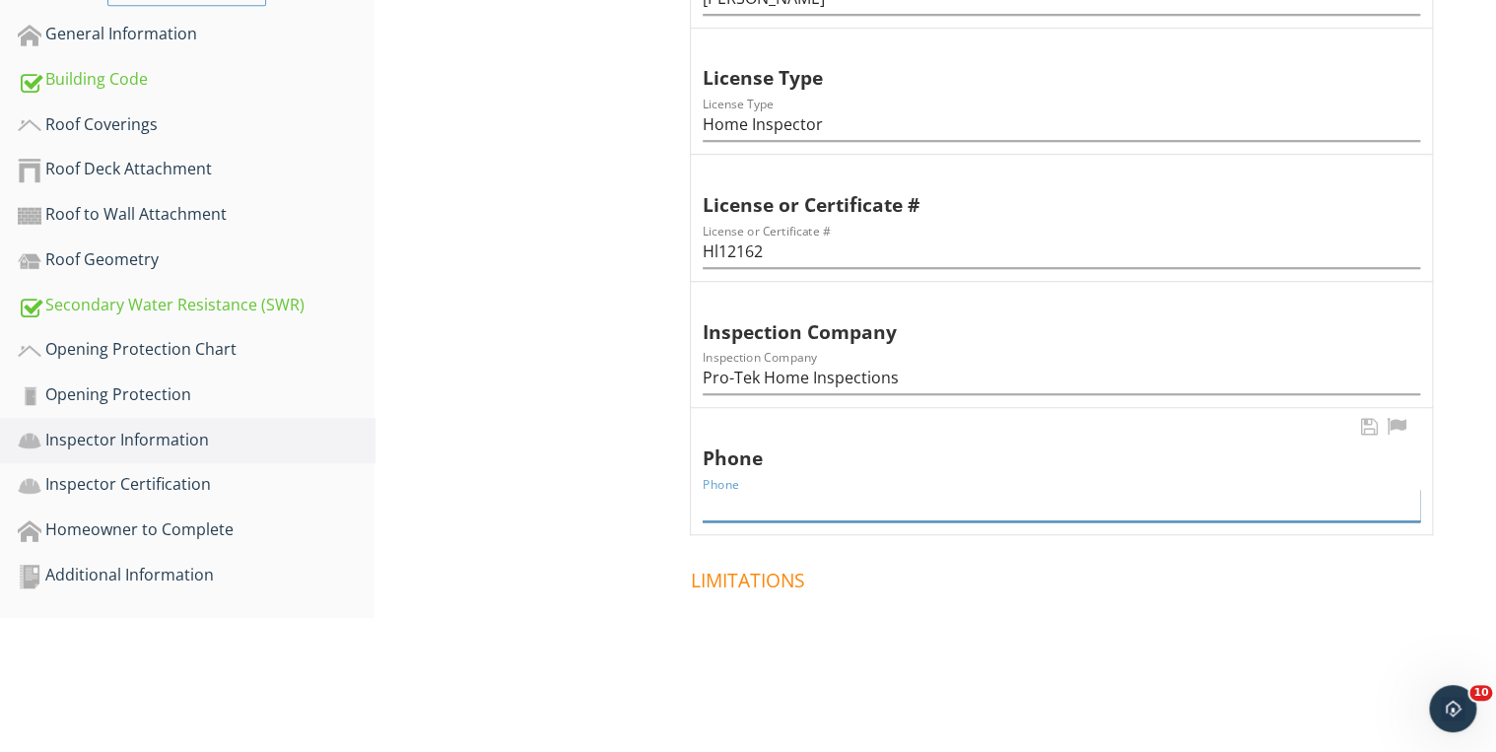
click at [709, 497] on input "Phone" at bounding box center [1061, 505] width 717 height 33
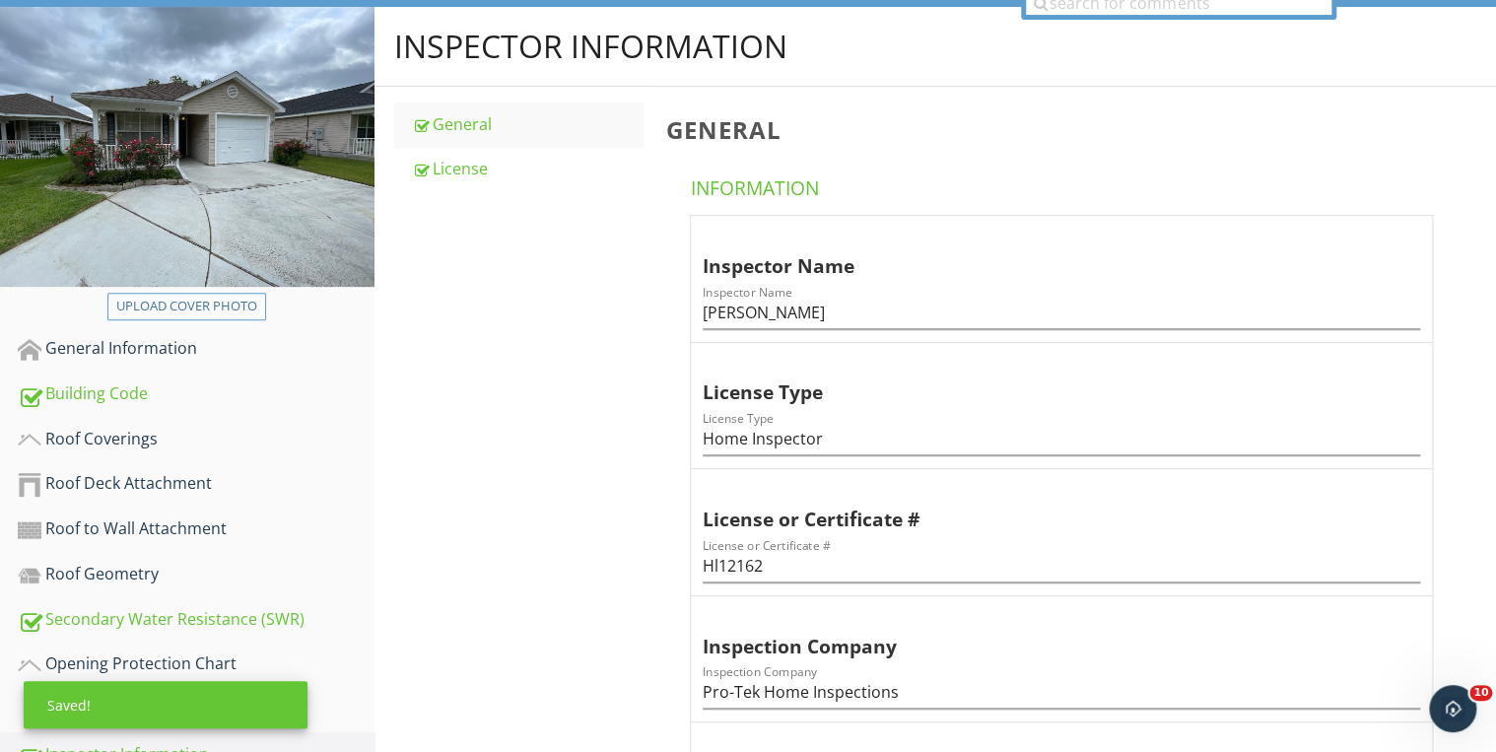
scroll to position [225, 0]
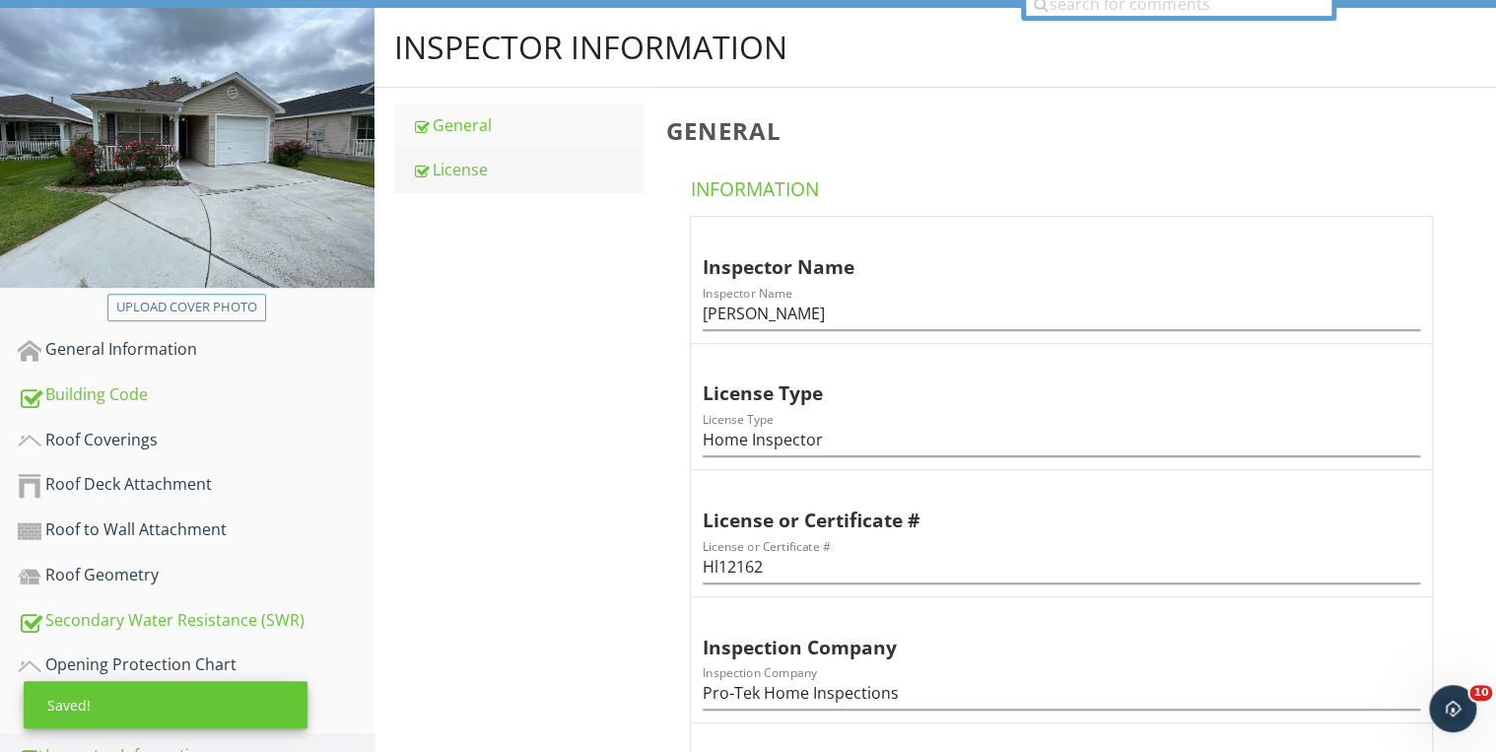
type input "[PHONE_NUMBER]"
click at [470, 168] on div "License" at bounding box center [528, 170] width 232 height 24
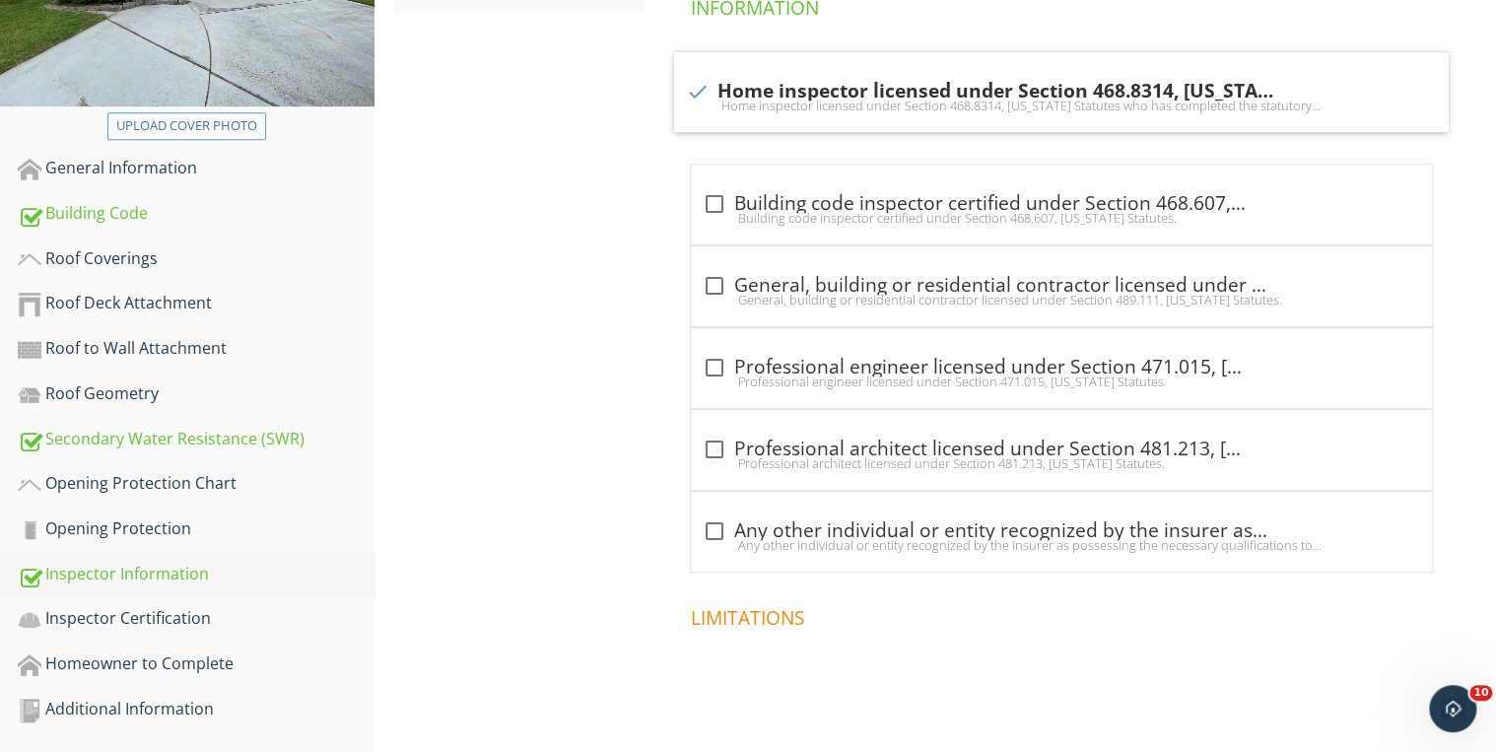
scroll to position [443, 0]
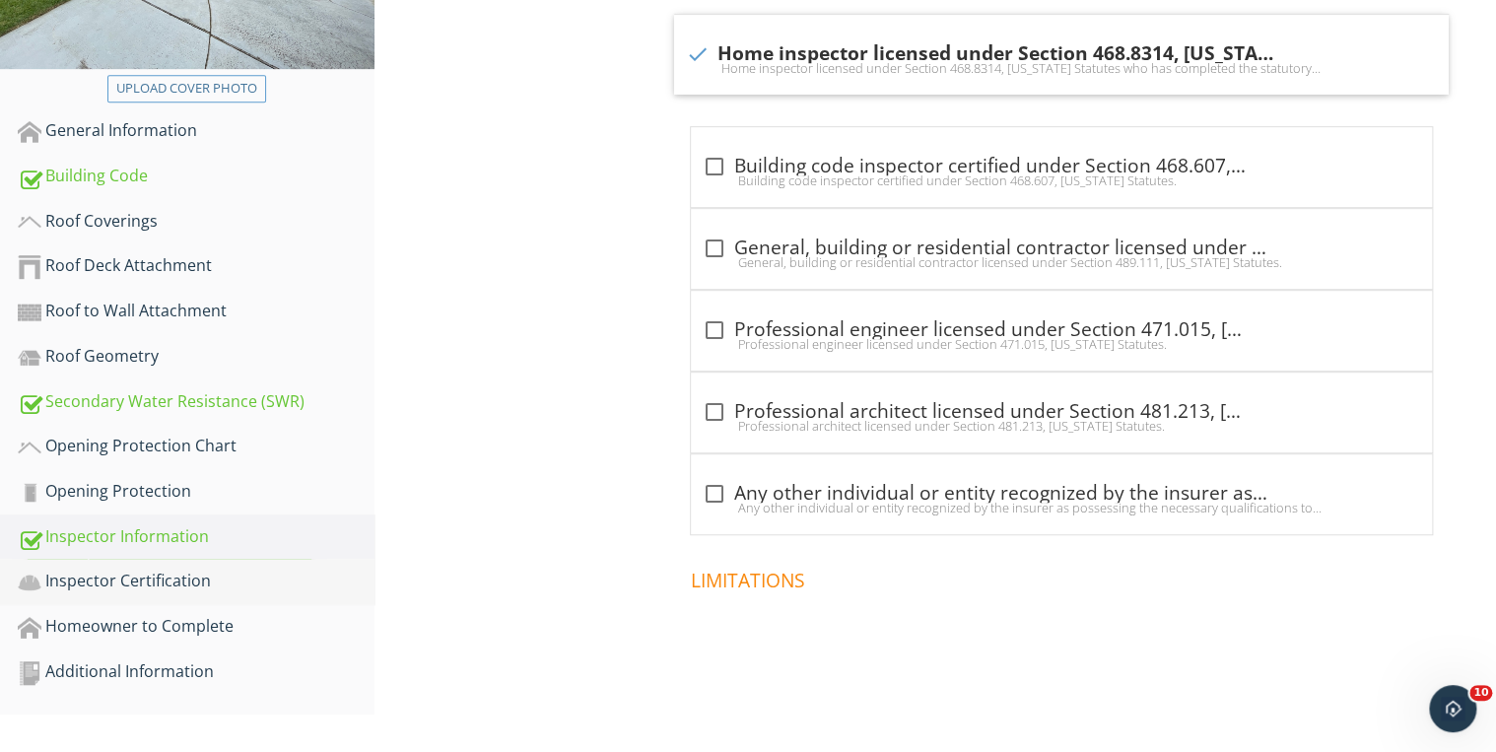
click at [176, 569] on div "Inspector Certification" at bounding box center [196, 582] width 357 height 26
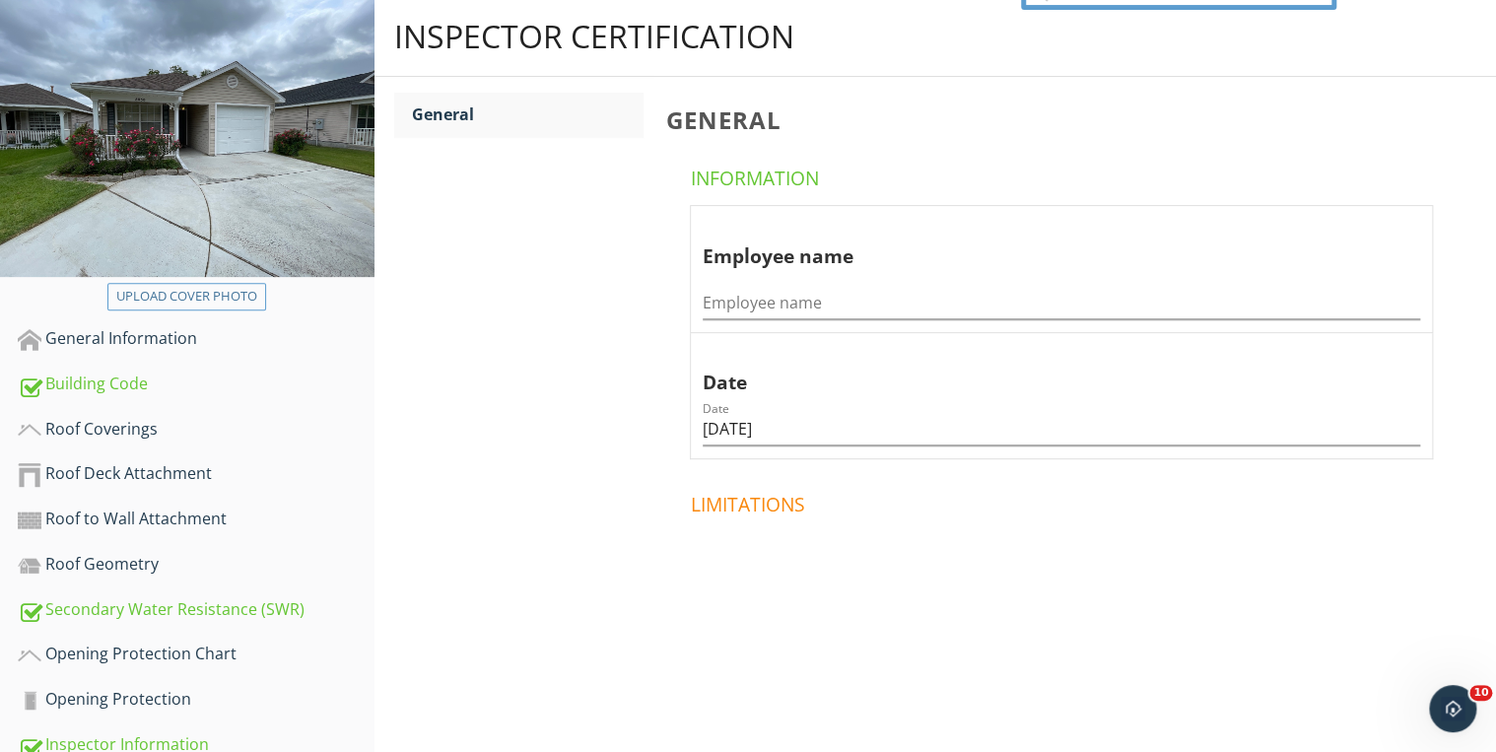
scroll to position [164, 0]
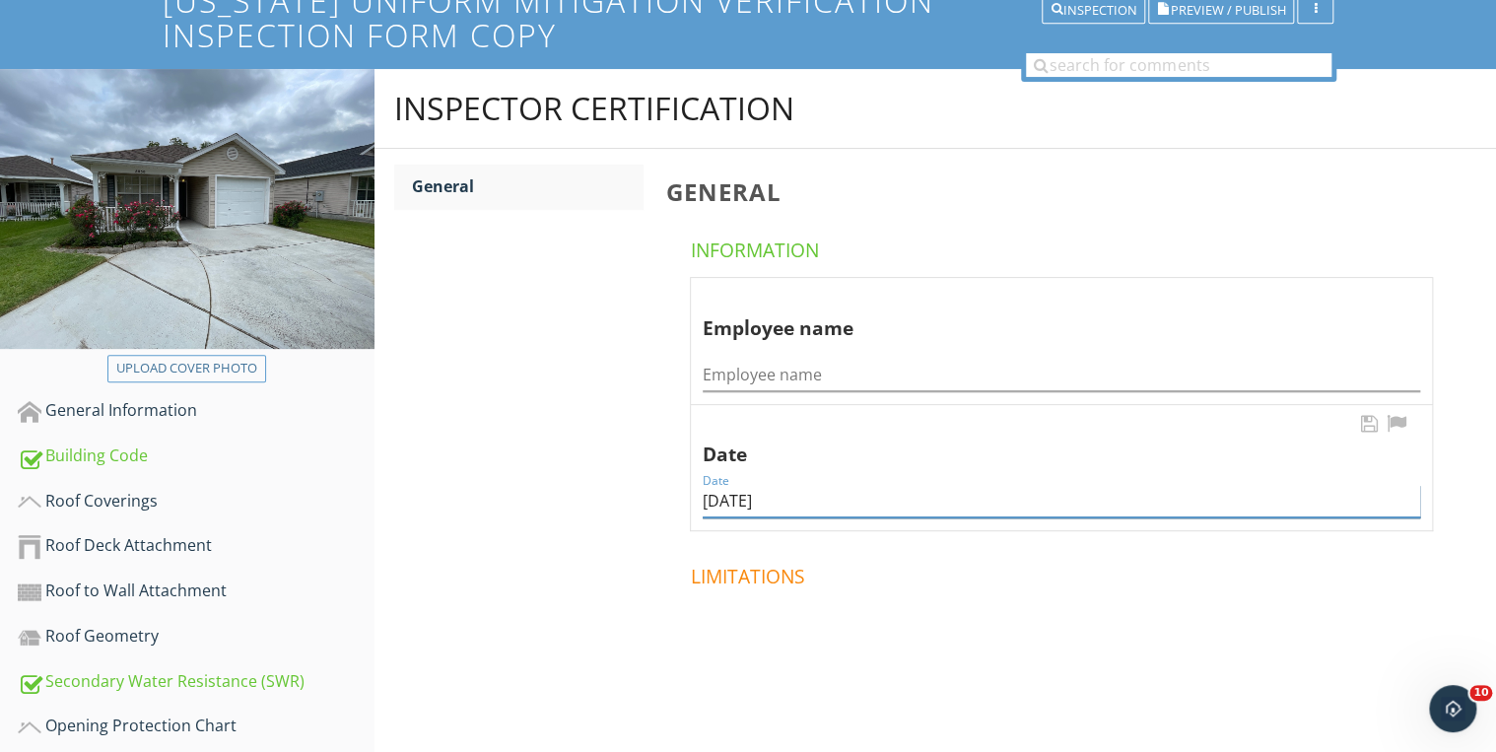
click at [788, 501] on input "[DATE]" at bounding box center [1061, 501] width 717 height 33
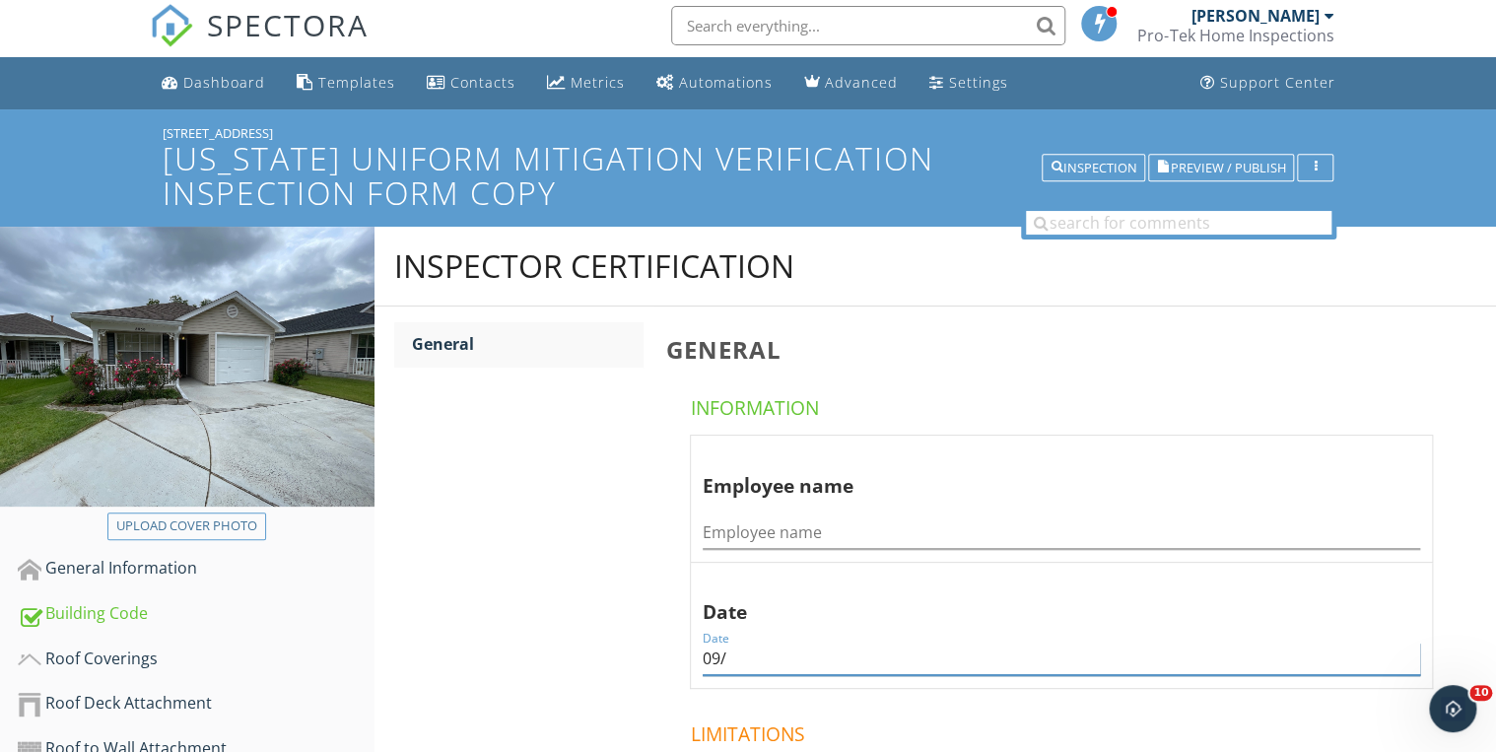
scroll to position [0, 0]
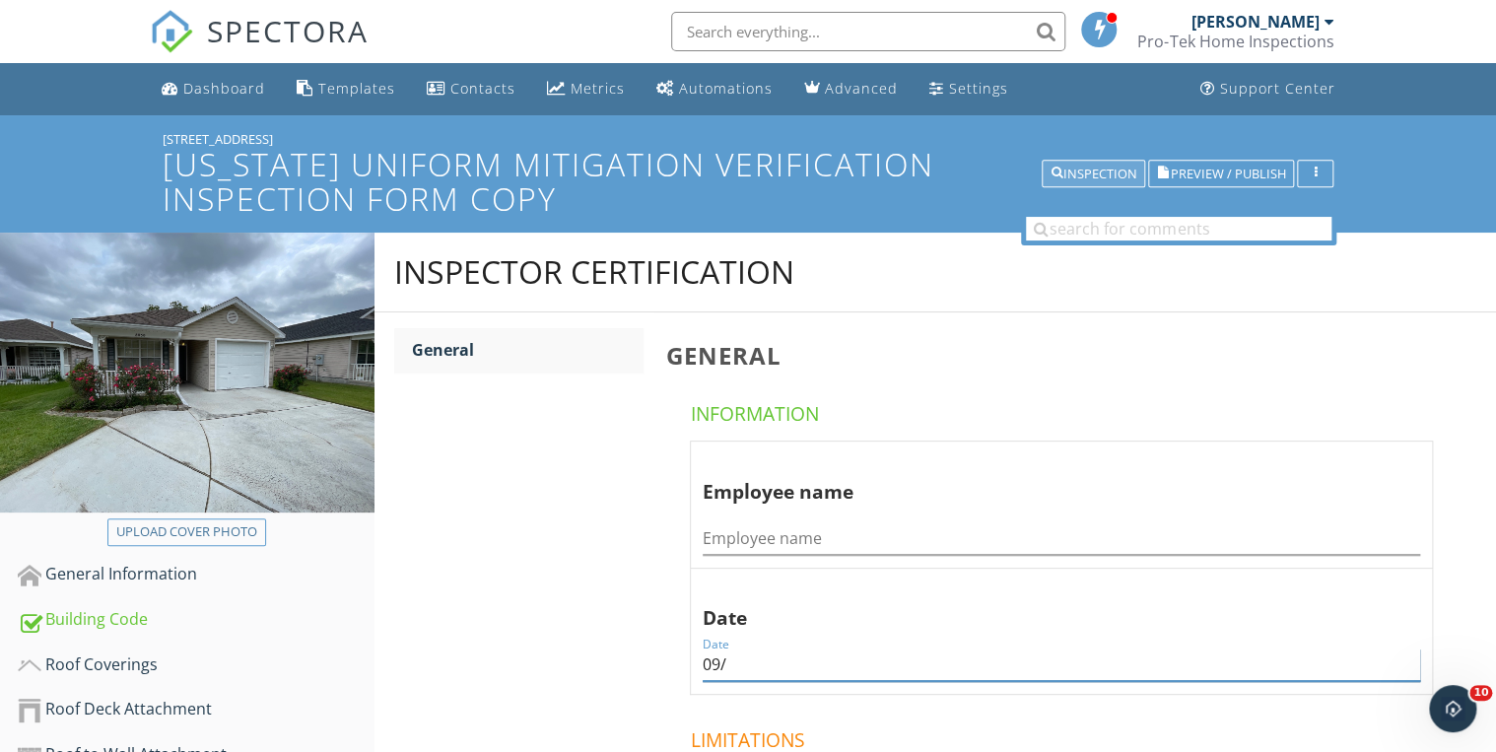
type input "09/"
click at [1067, 177] on div "Inspection" at bounding box center [1093, 175] width 86 height 14
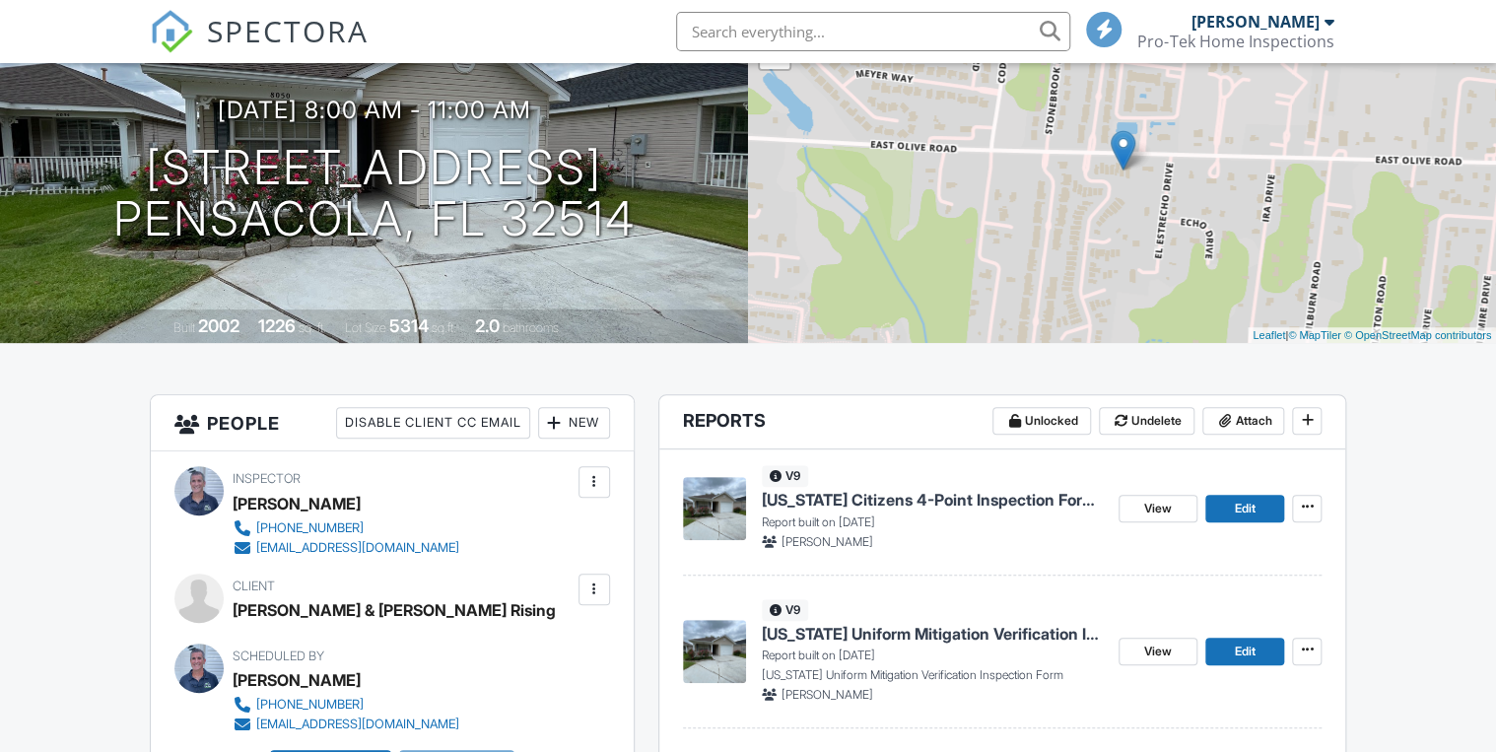
scroll to position [394, 0]
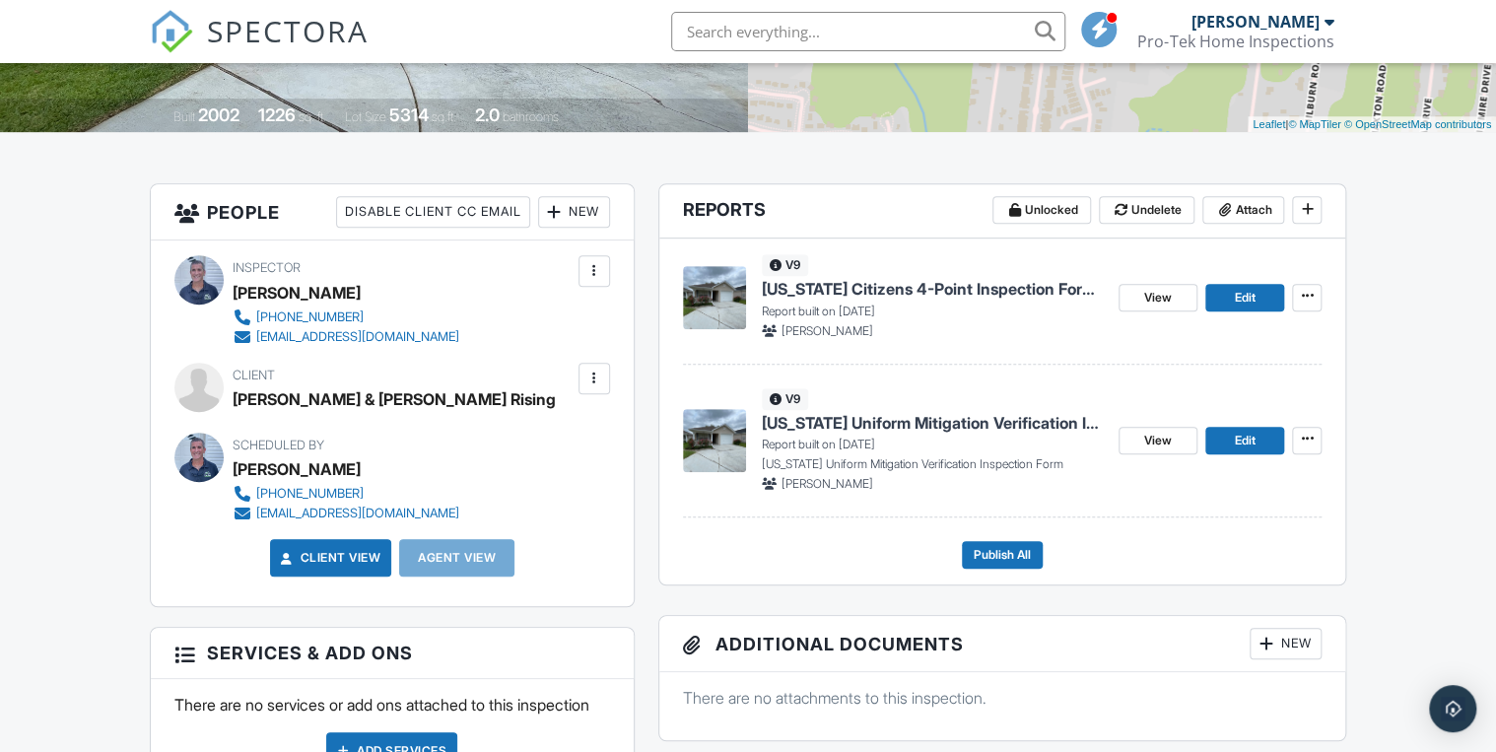
click at [938, 298] on span "[US_STATE] Citizens 4-Point Inspection Form Copy" at bounding box center [932, 289] width 341 height 22
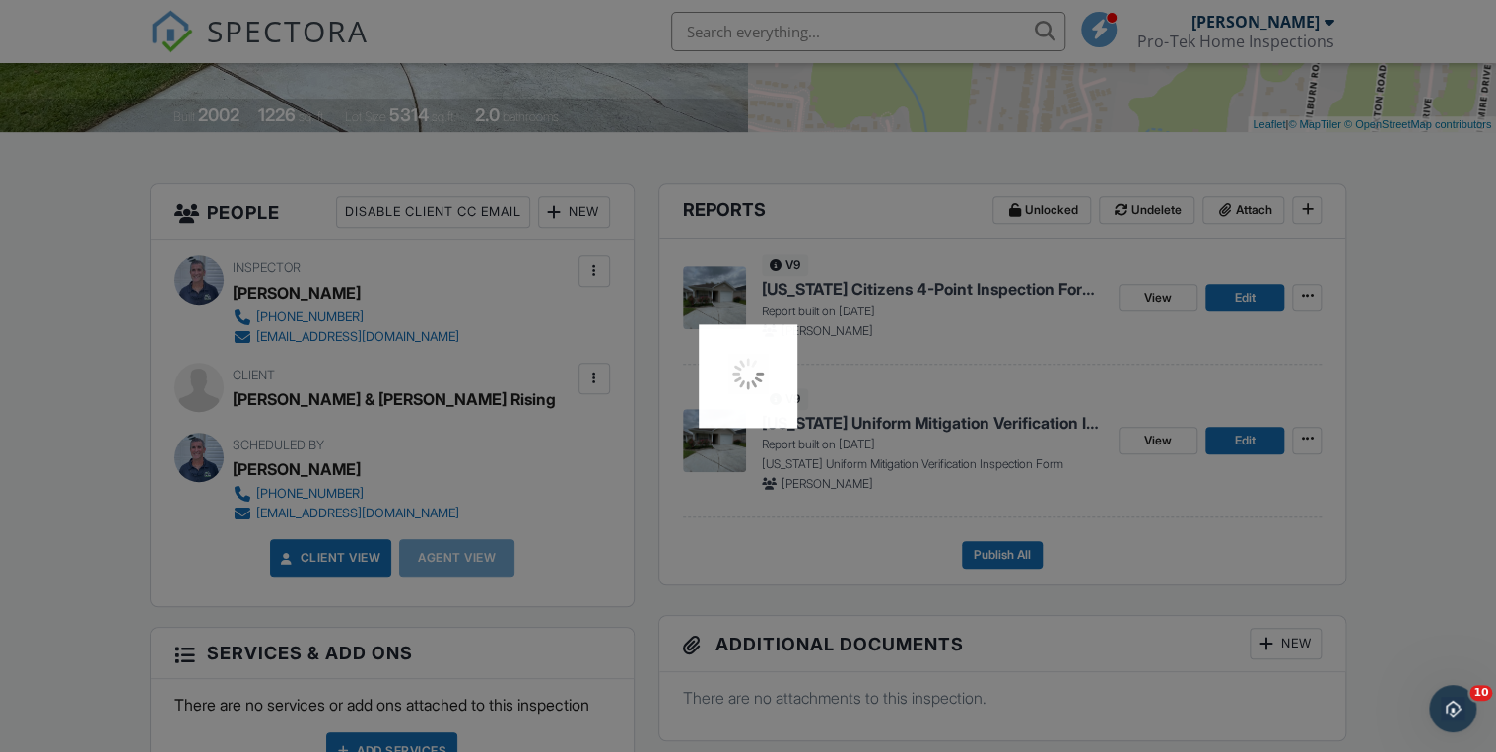
scroll to position [0, 0]
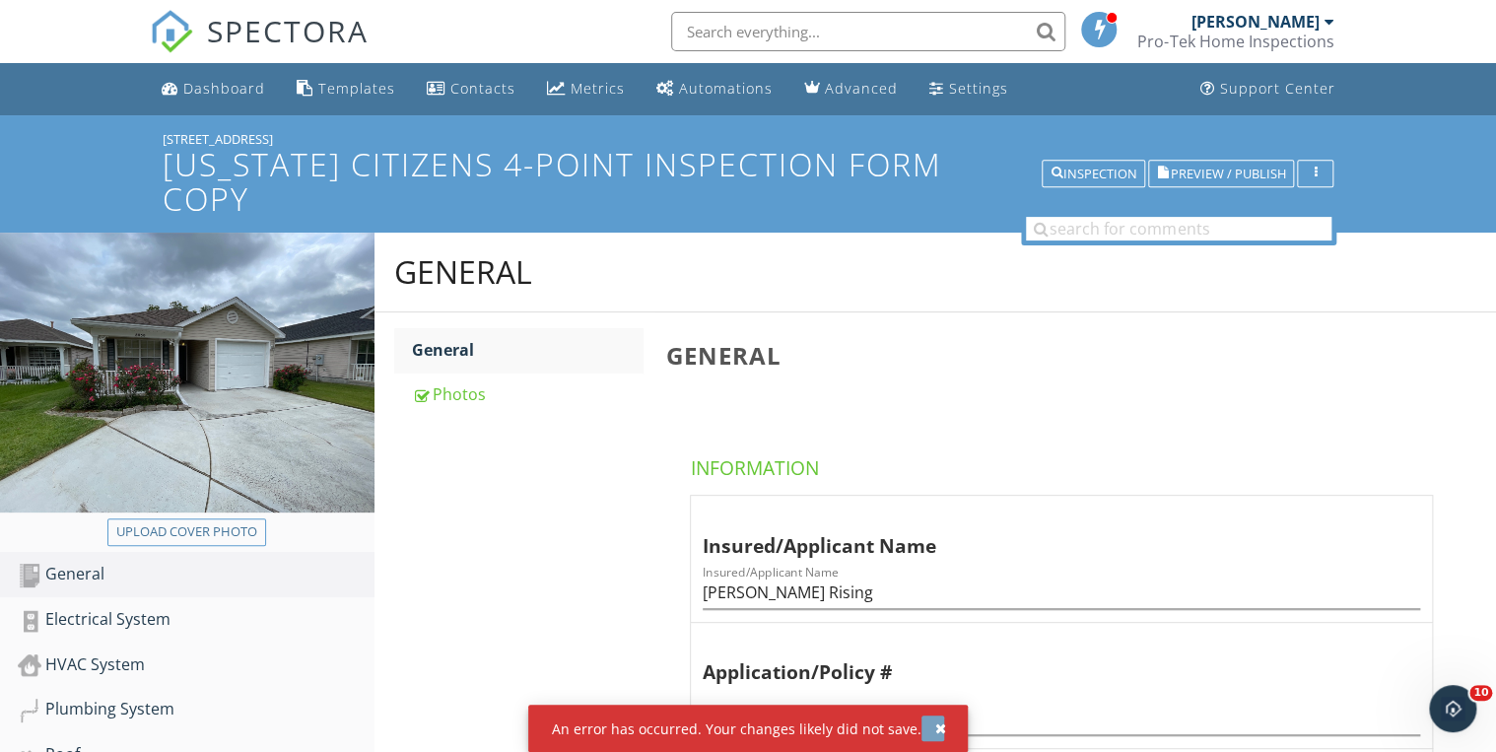
click at [936, 724] on div "button" at bounding box center [940, 728] width 11 height 14
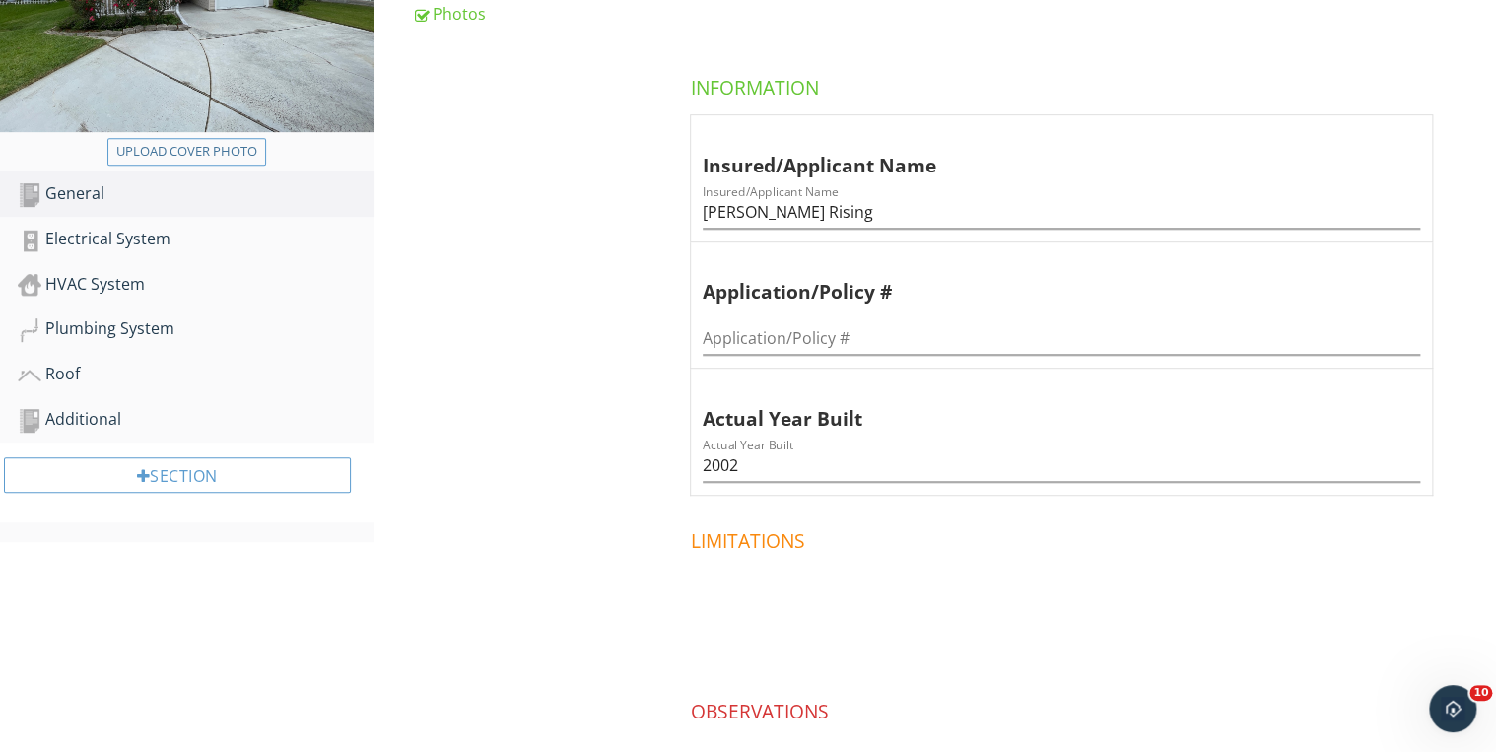
scroll to position [394, 0]
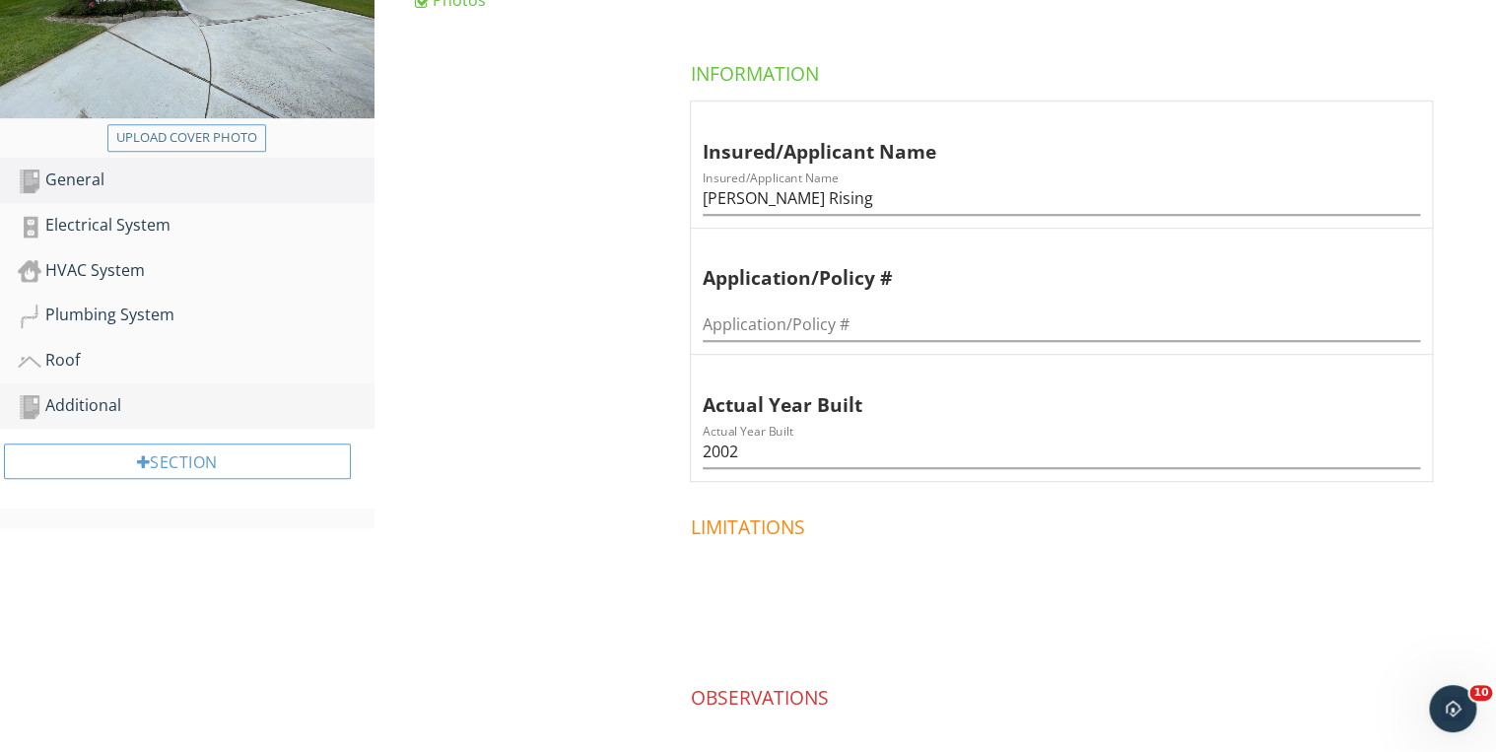
click at [130, 393] on div "Additional" at bounding box center [196, 406] width 357 height 26
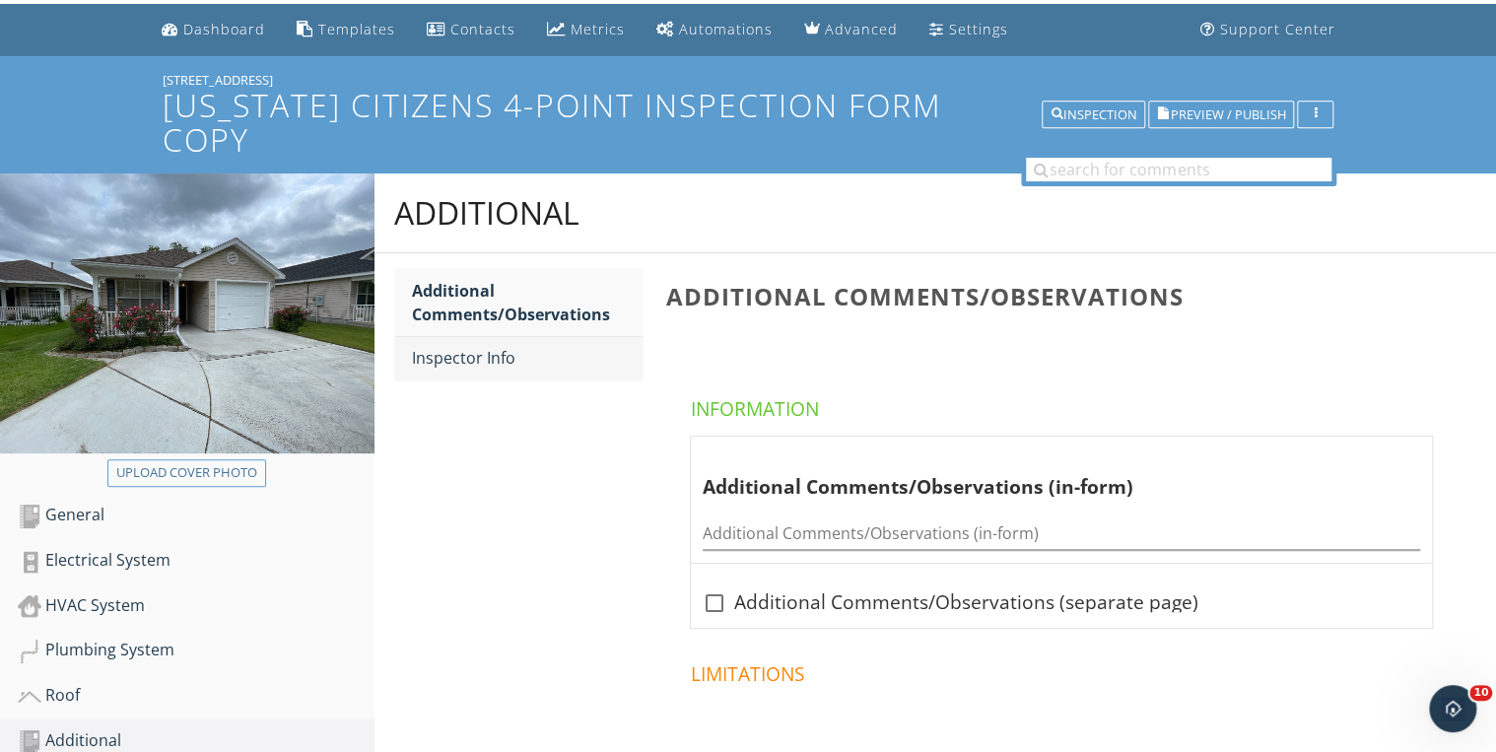
scroll to position [53, 0]
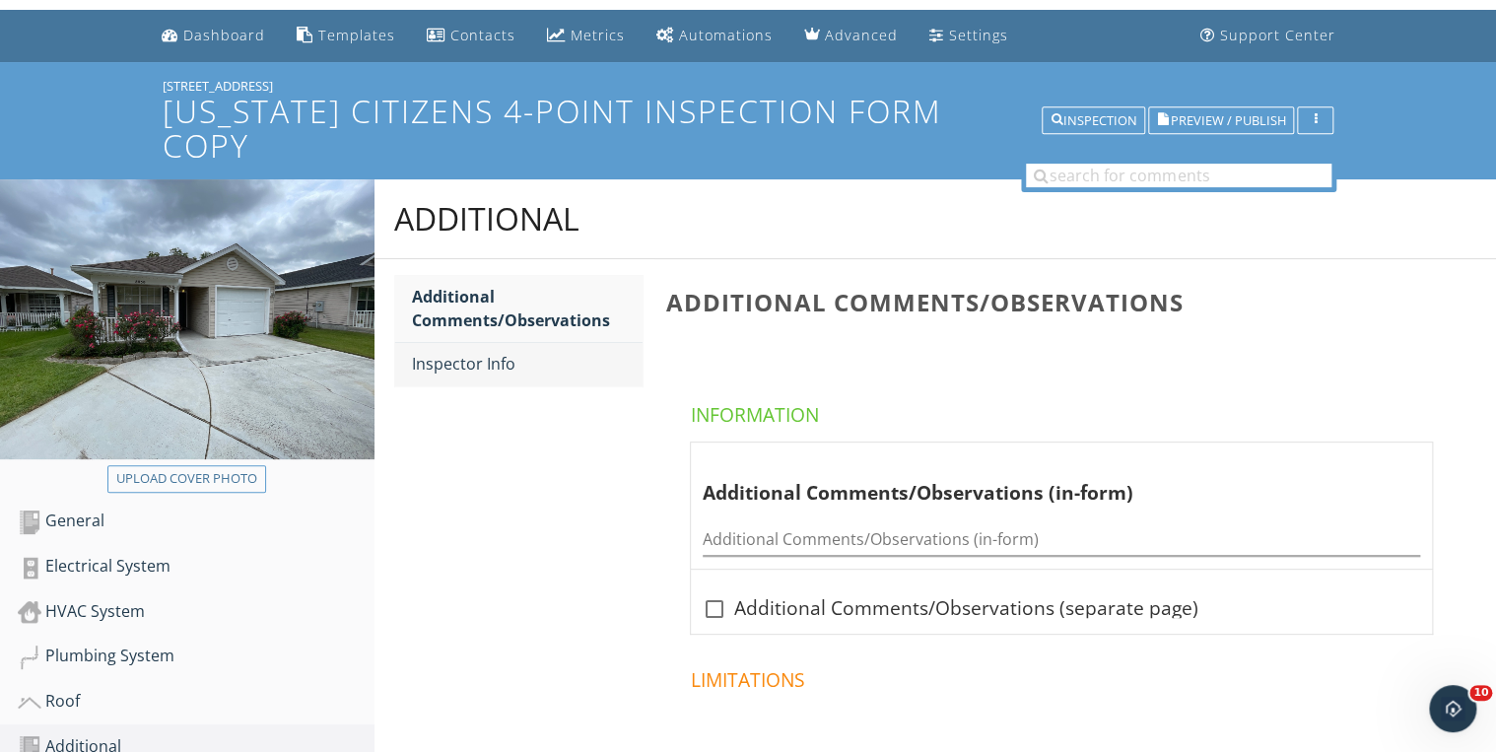
click at [499, 352] on div "Inspector Info" at bounding box center [528, 364] width 232 height 24
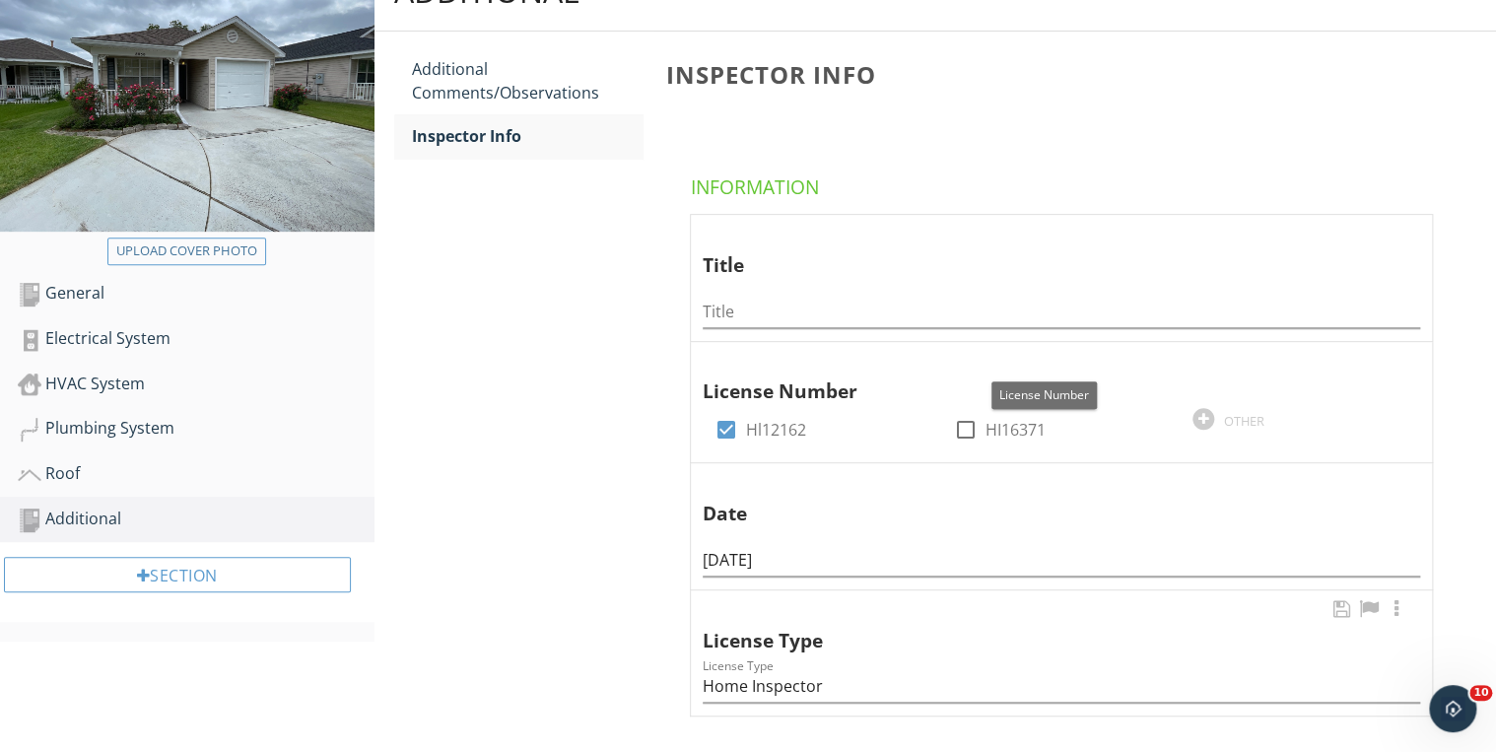
scroll to position [290, 0]
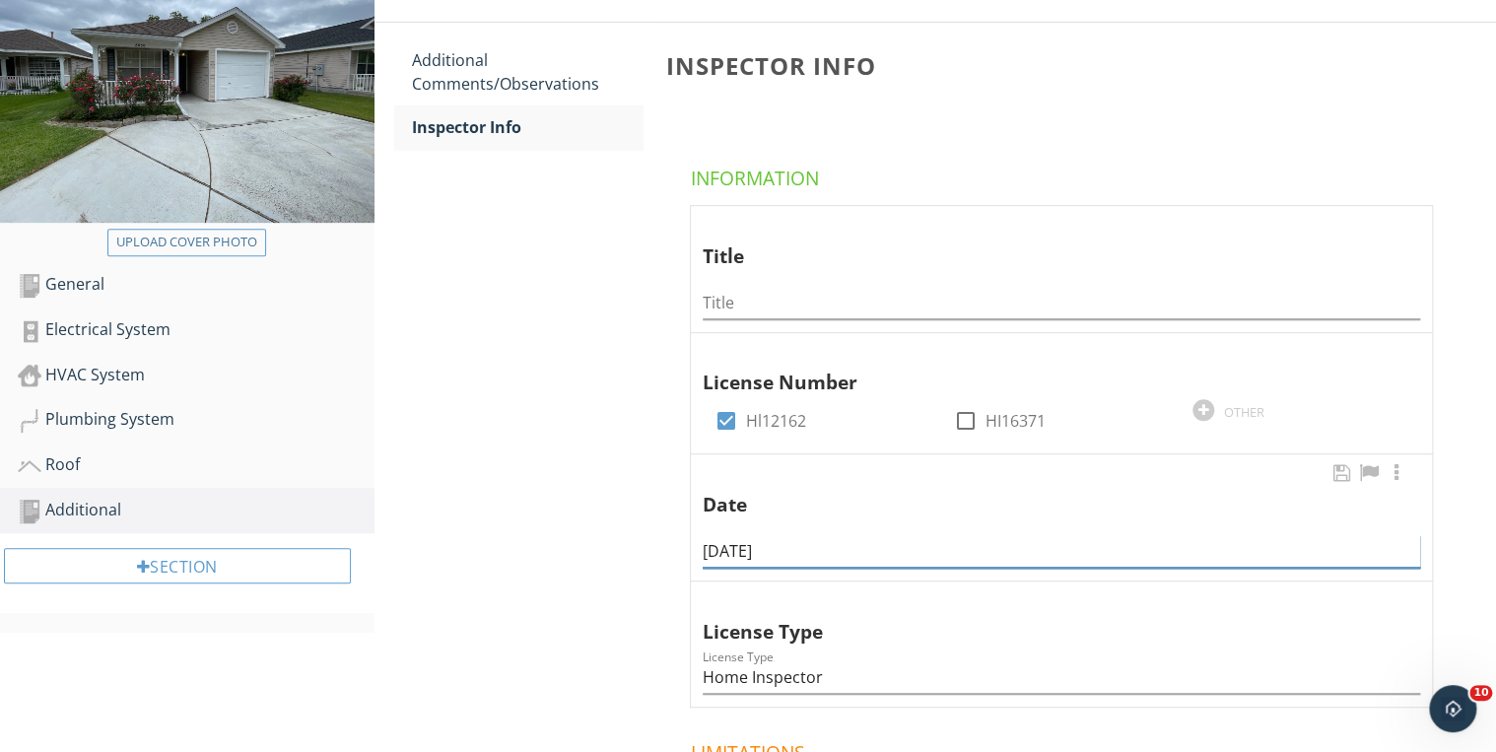
click at [740, 535] on input "09/29/2025" at bounding box center [1061, 551] width 717 height 33
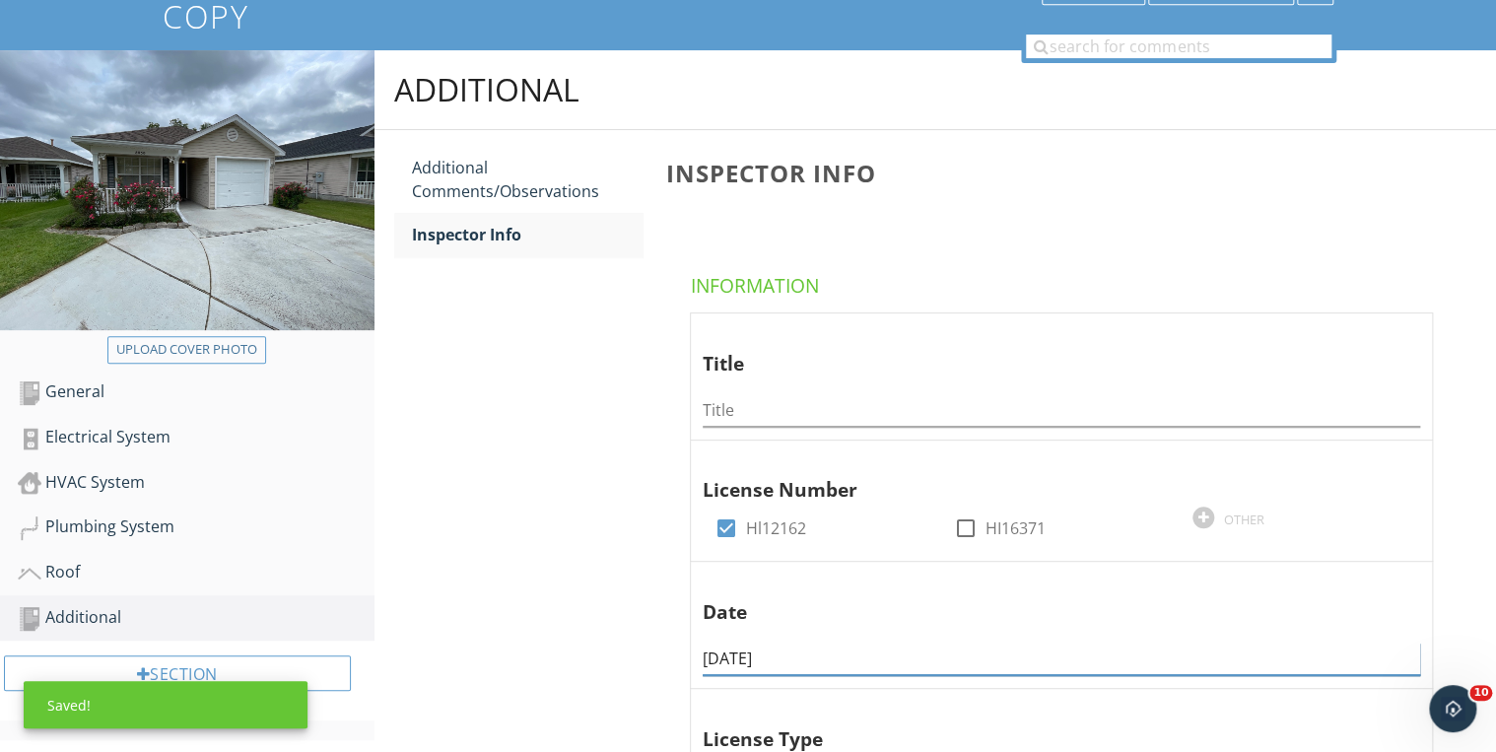
scroll to position [0, 0]
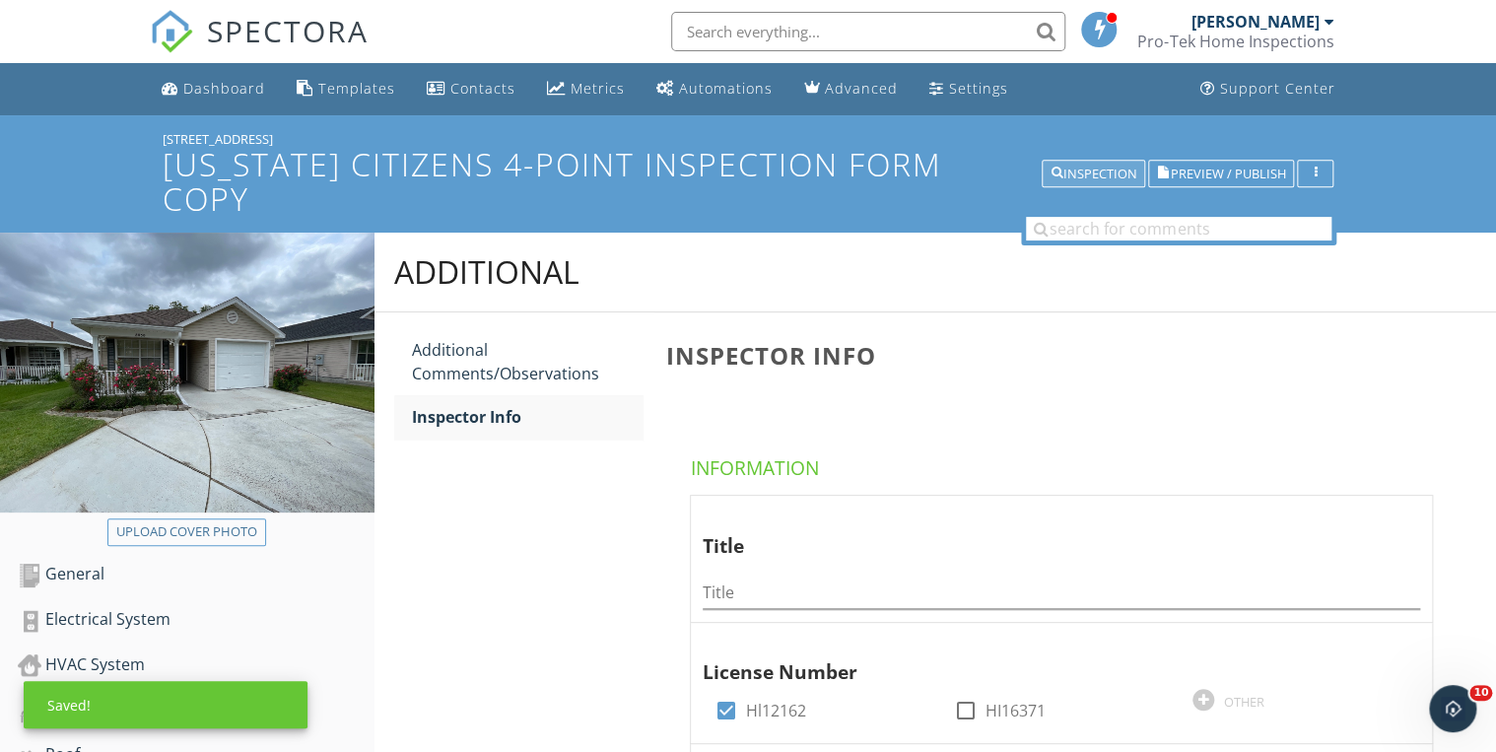
type input "09/26/2025"
click at [1109, 168] on div "Inspection" at bounding box center [1093, 175] width 86 height 14
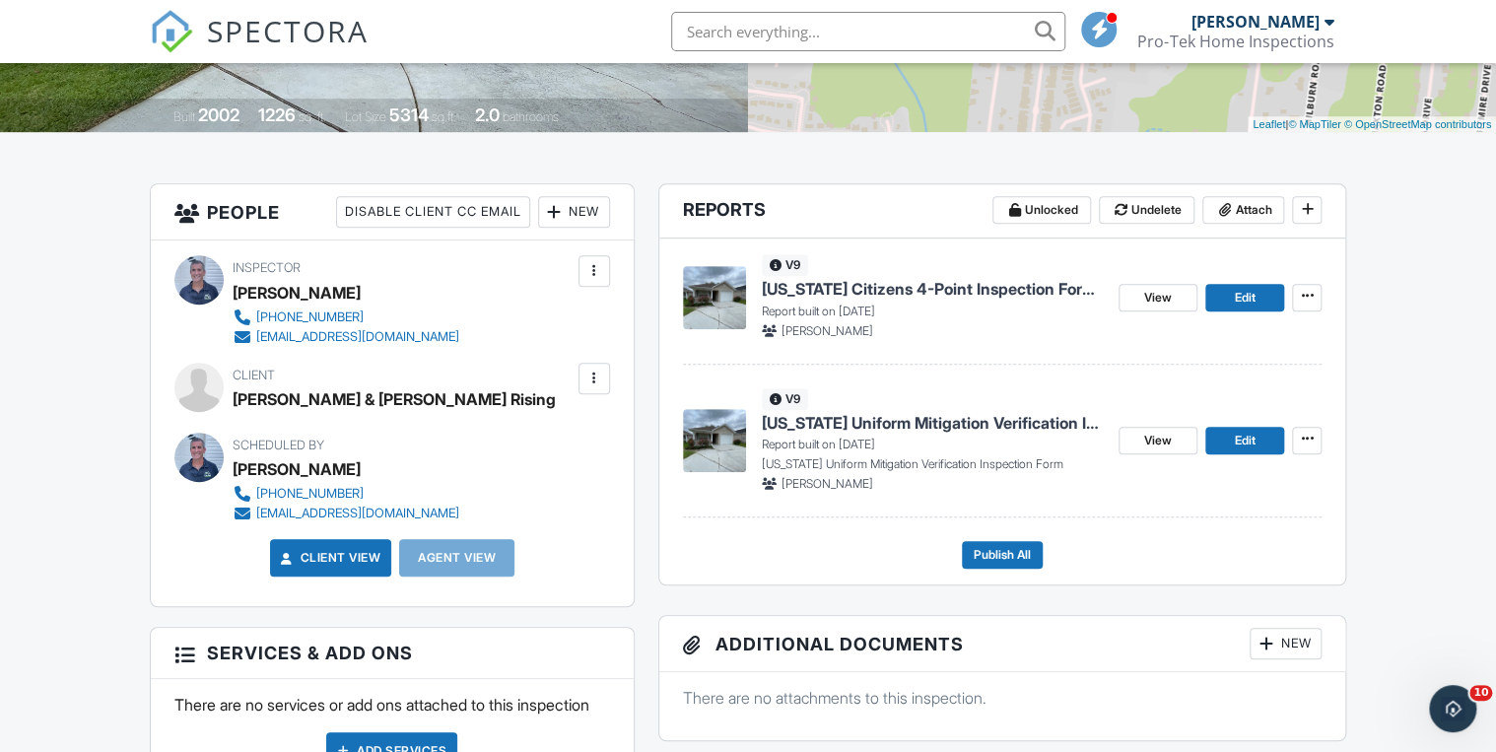
click at [902, 430] on span "[US_STATE] Uniform Mitigation Verification Inspection Form Copy" at bounding box center [932, 423] width 341 height 22
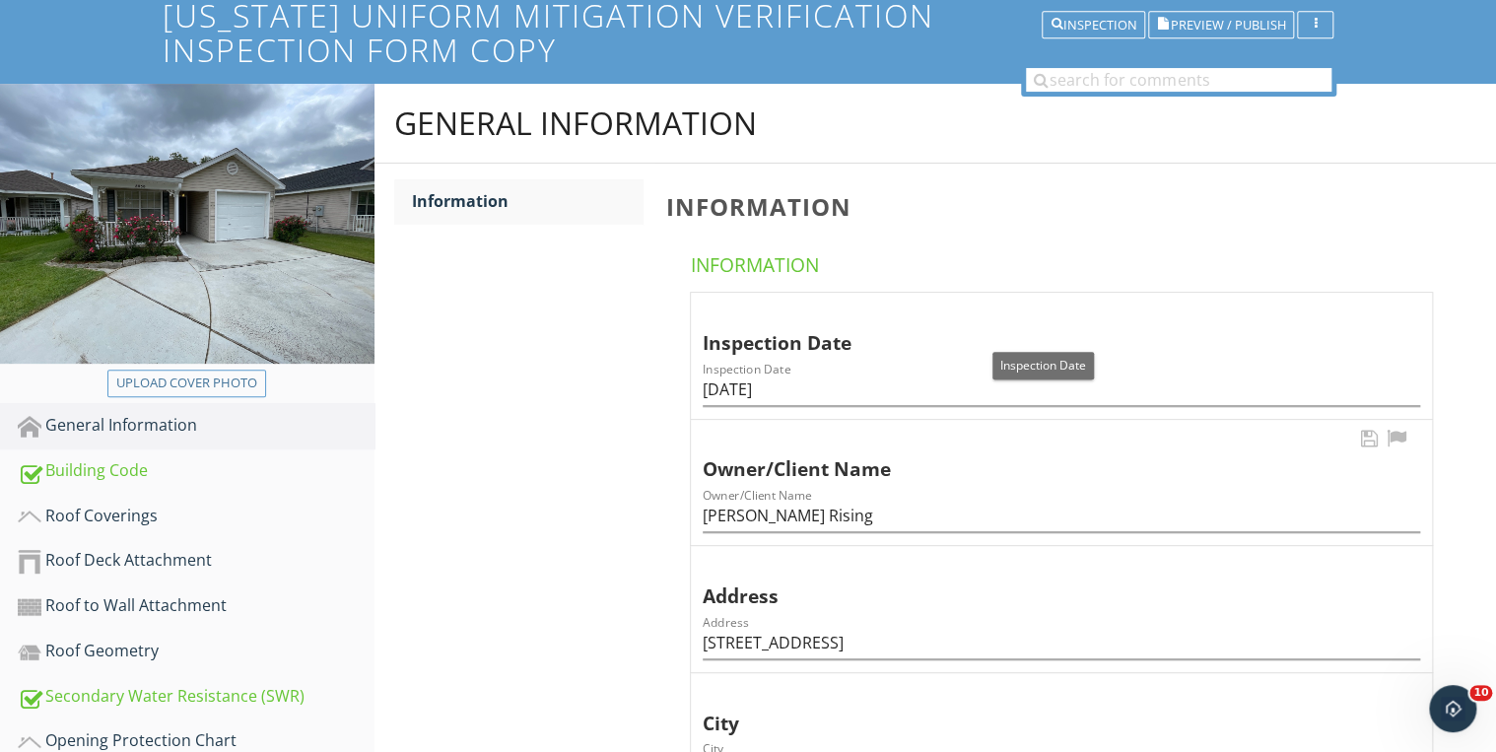
scroll to position [158, 0]
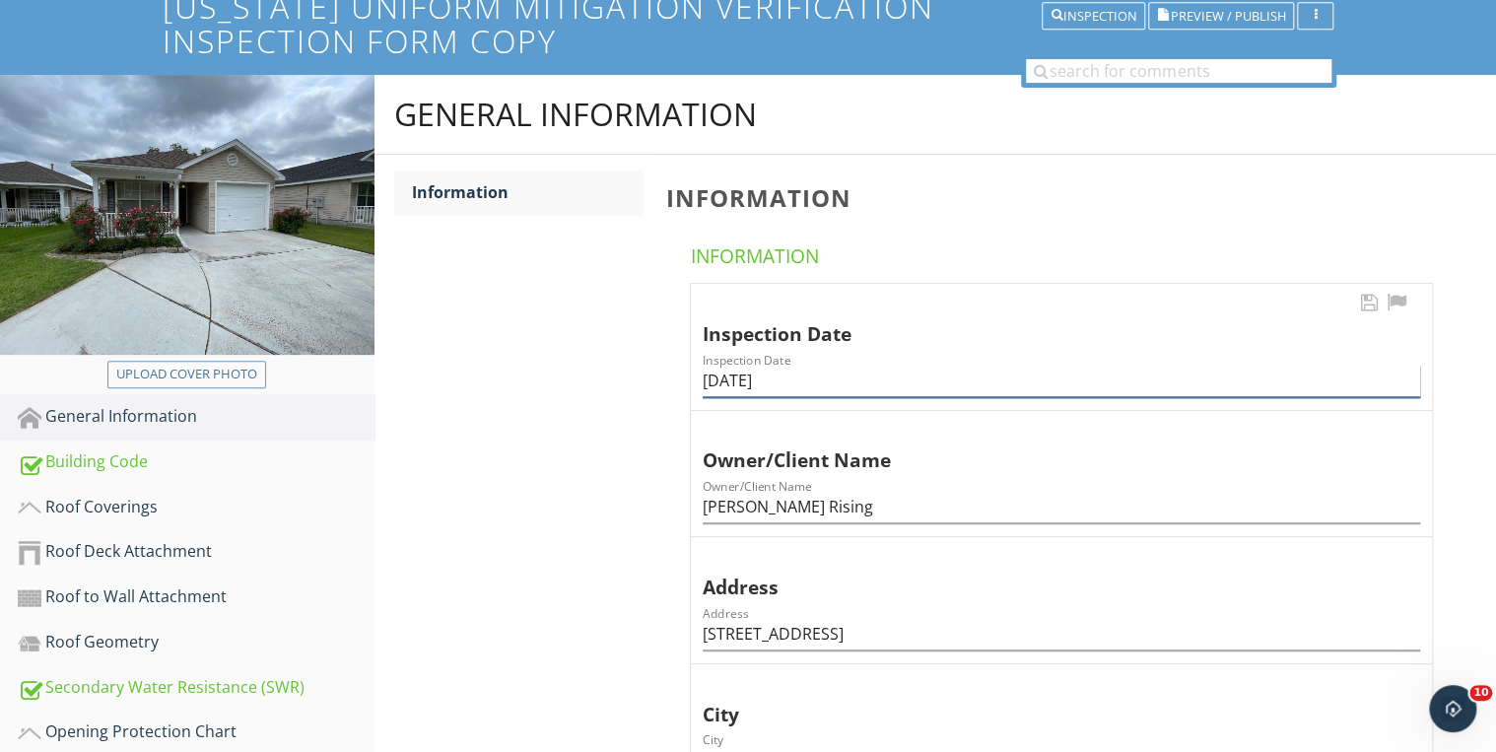
click at [742, 381] on input "09/29/2025" at bounding box center [1061, 381] width 717 height 33
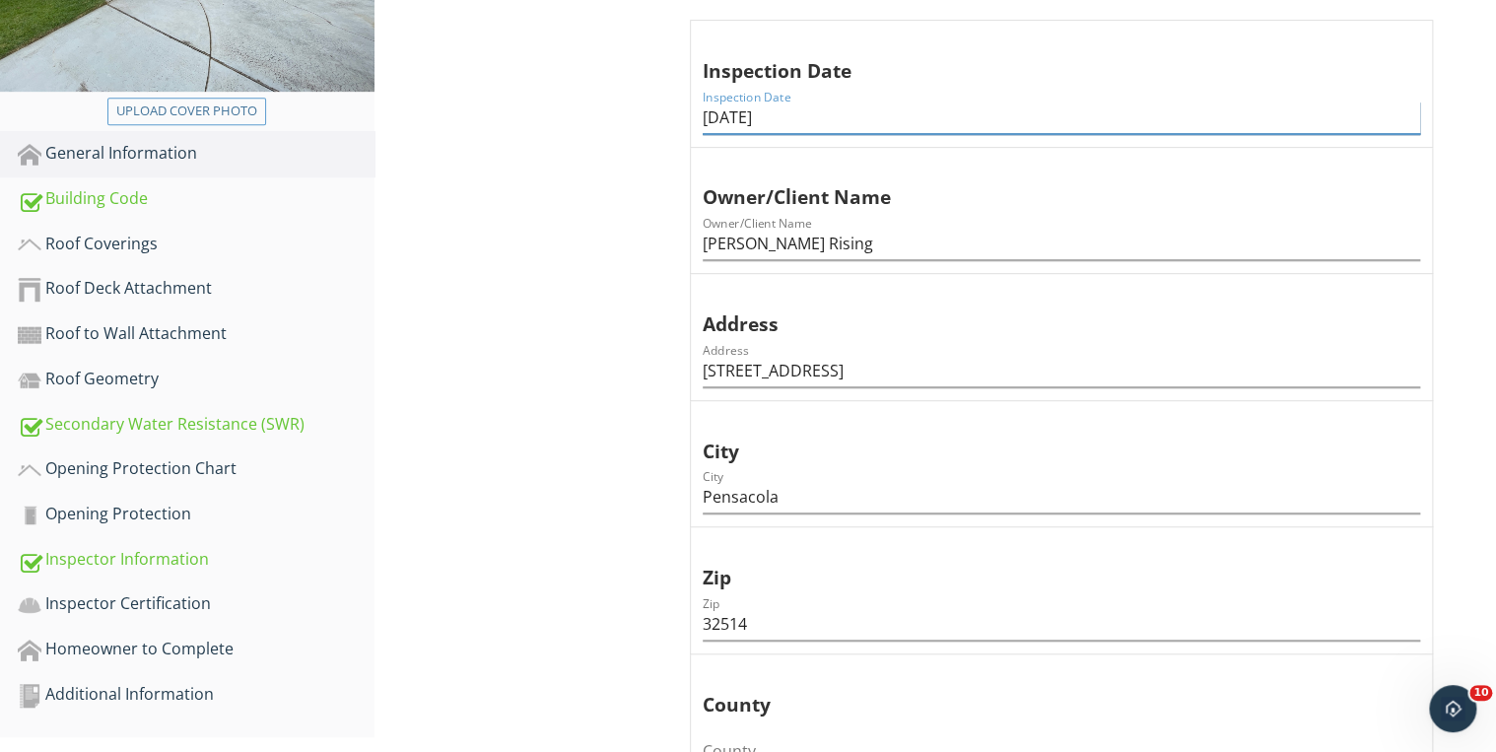
scroll to position [656, 0]
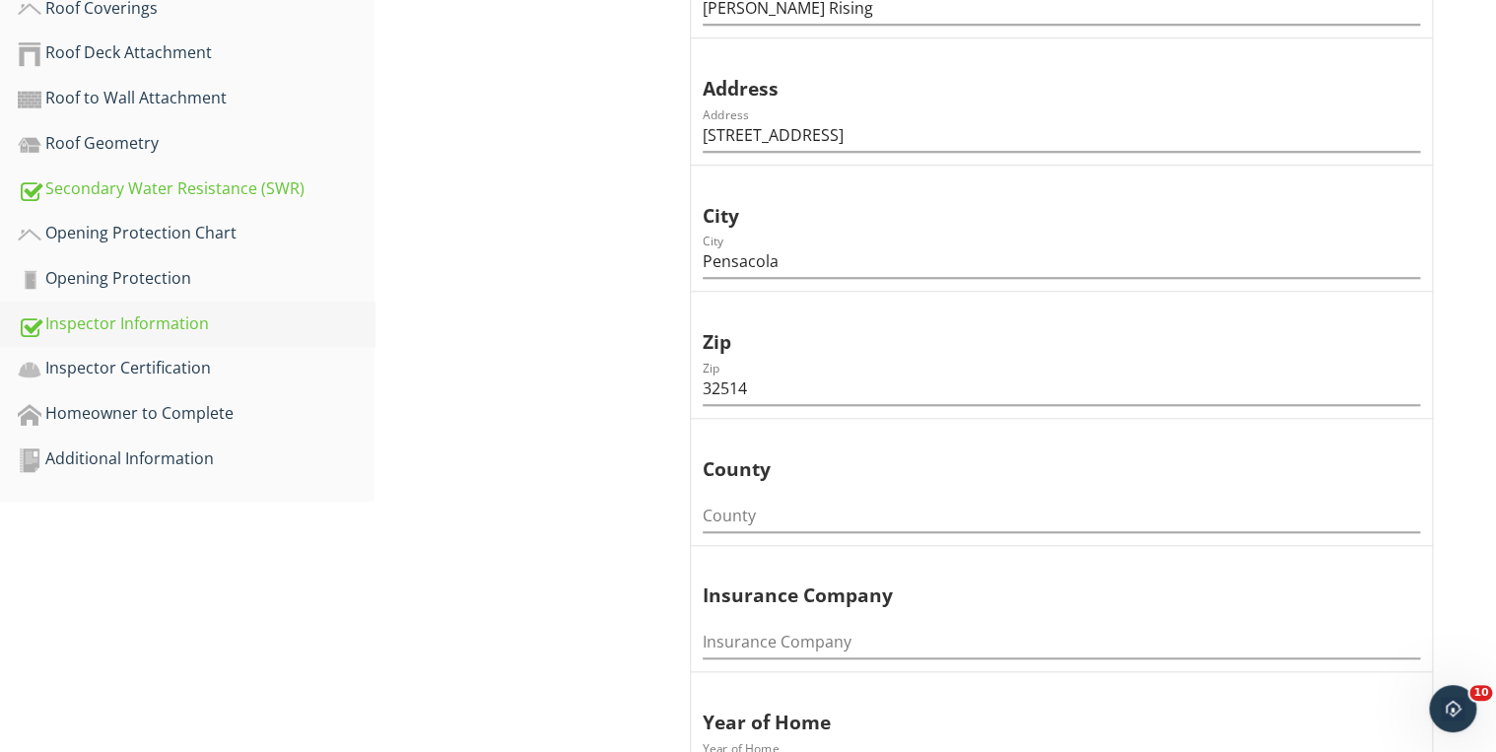
type input "[DATE]"
click at [154, 321] on div "Inspector Information" at bounding box center [196, 324] width 357 height 26
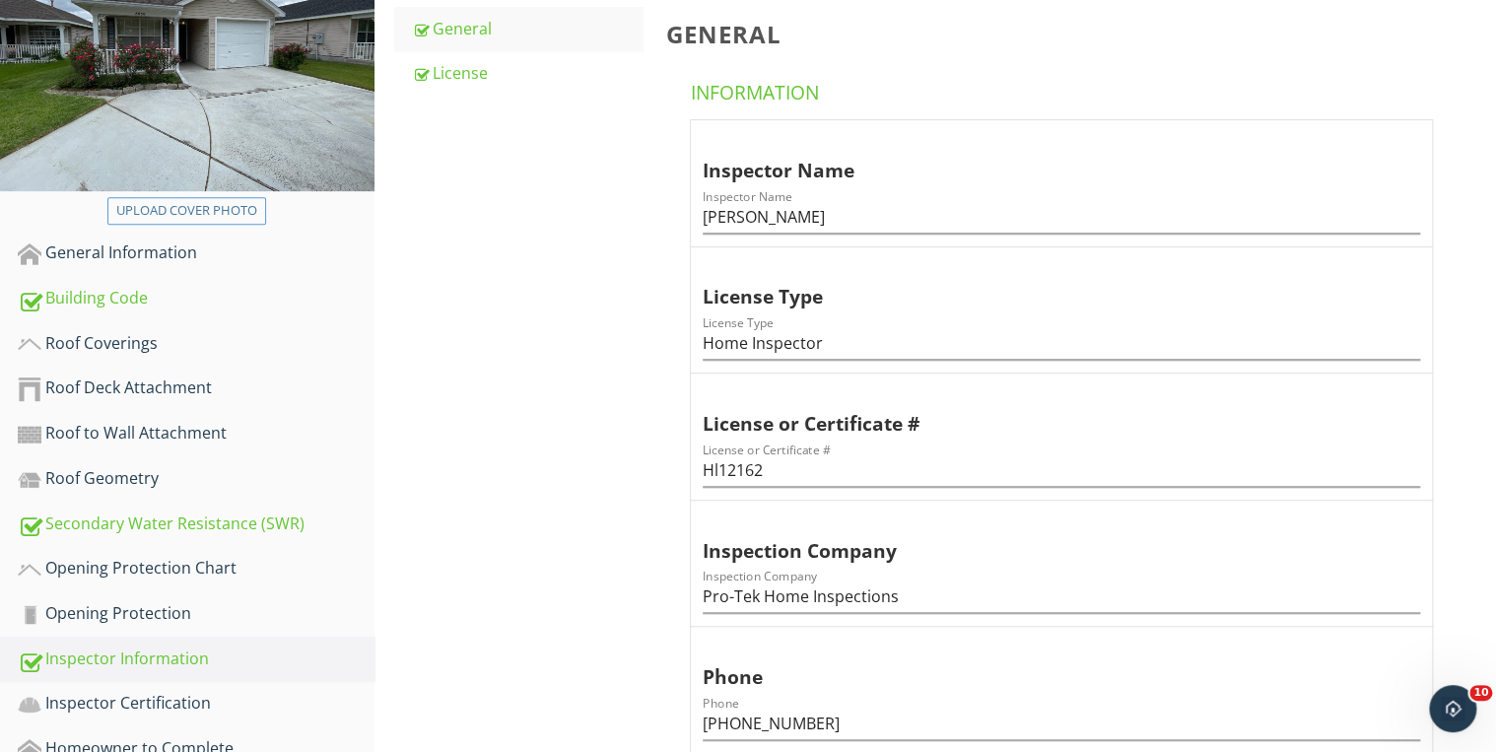
scroll to position [540, 0]
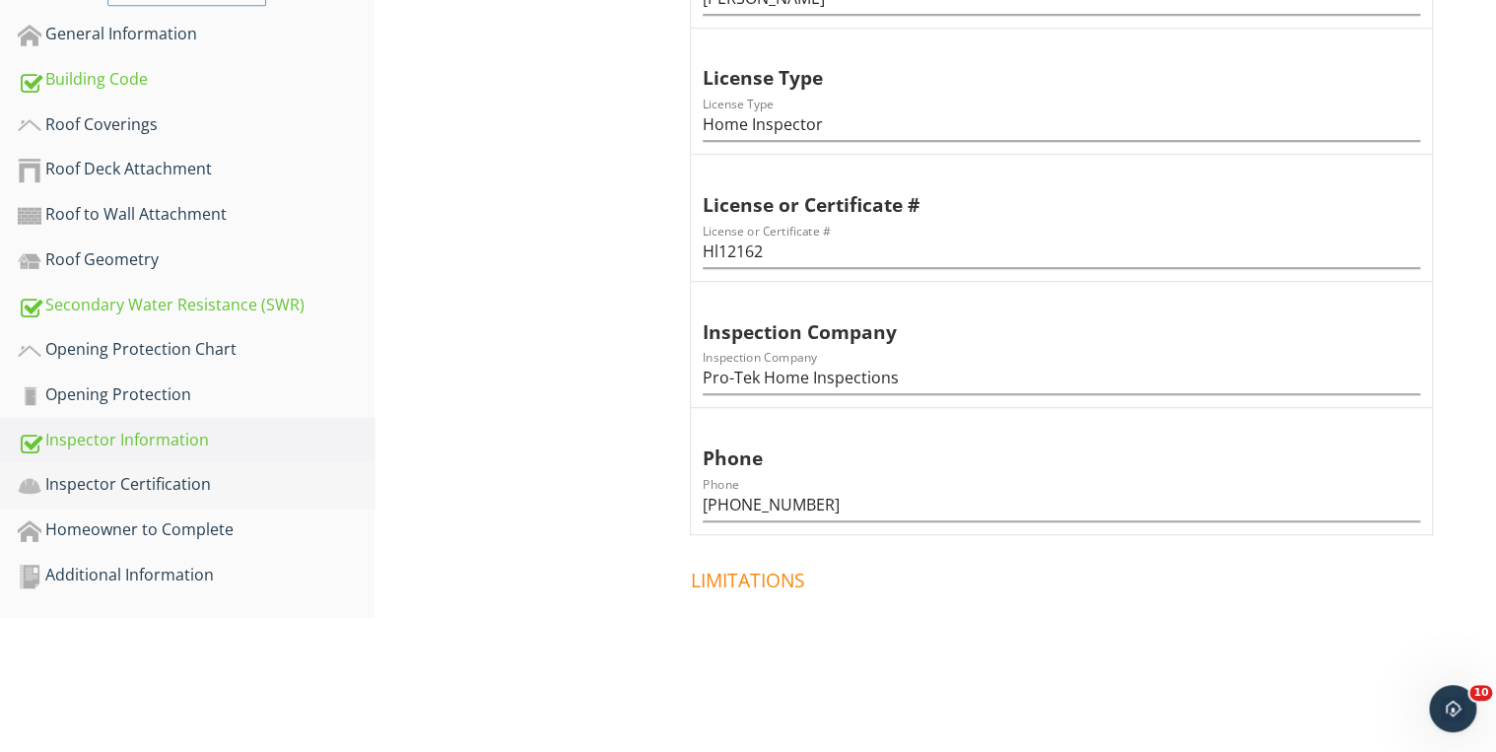
click at [168, 473] on div "Inspector Certification" at bounding box center [196, 485] width 357 height 26
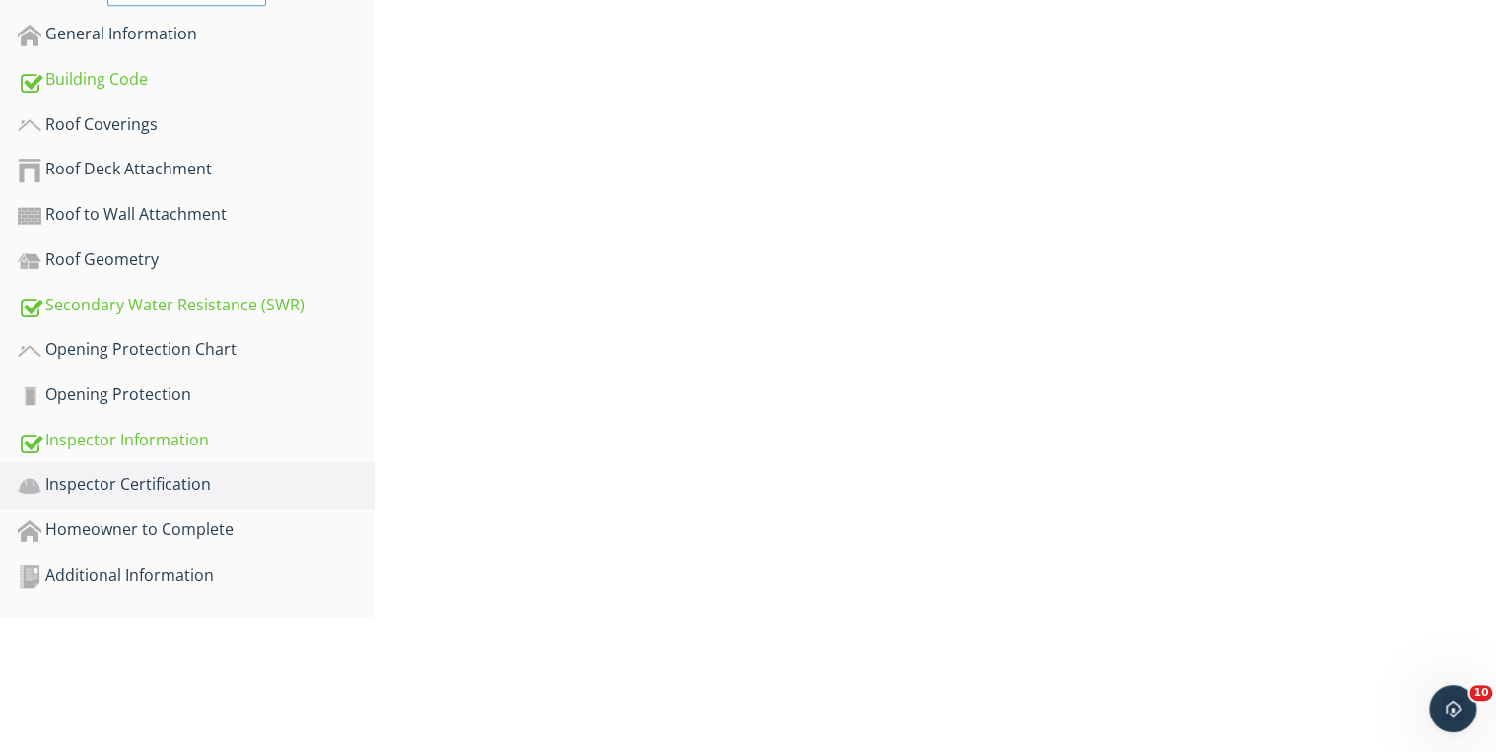
scroll to position [400, 0]
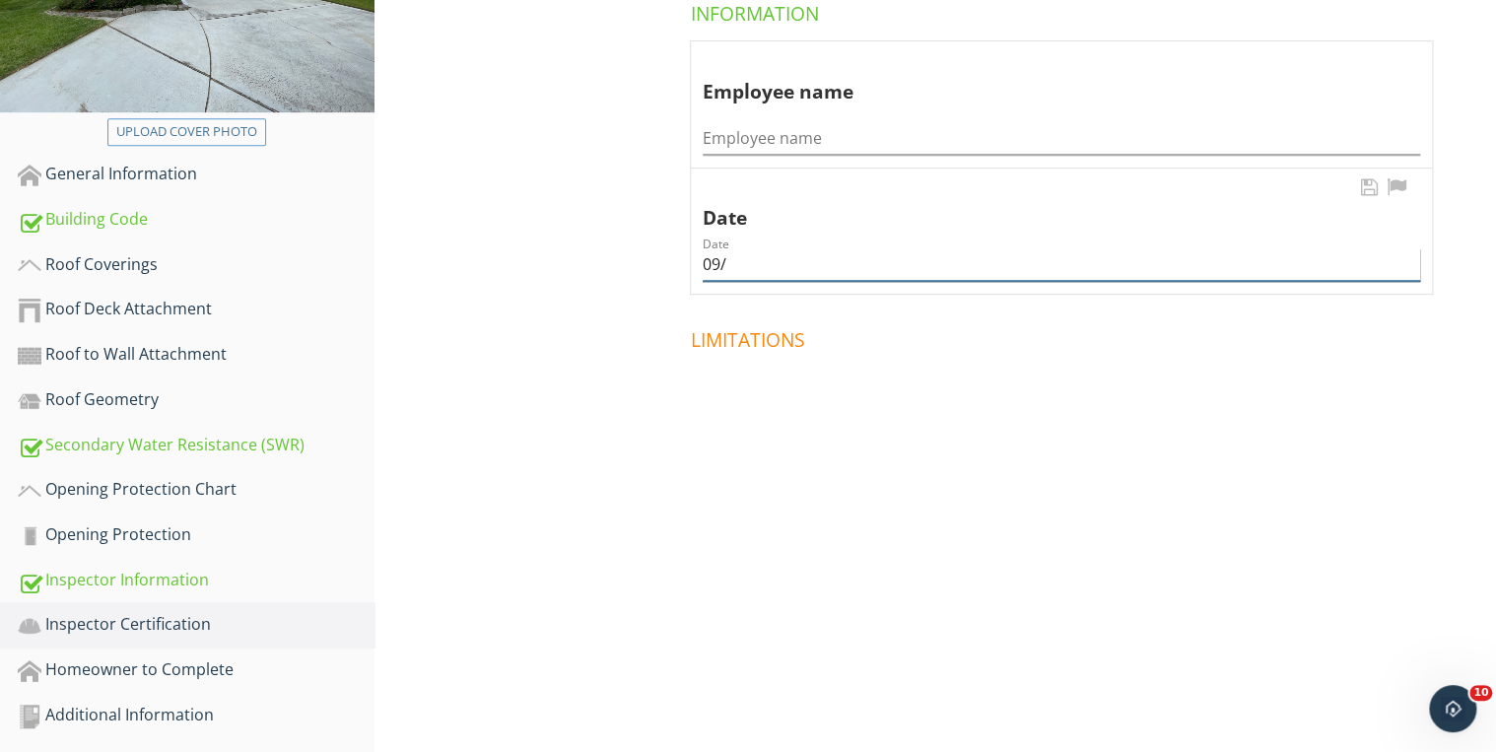
click at [736, 263] on input "09/" at bounding box center [1061, 264] width 717 height 33
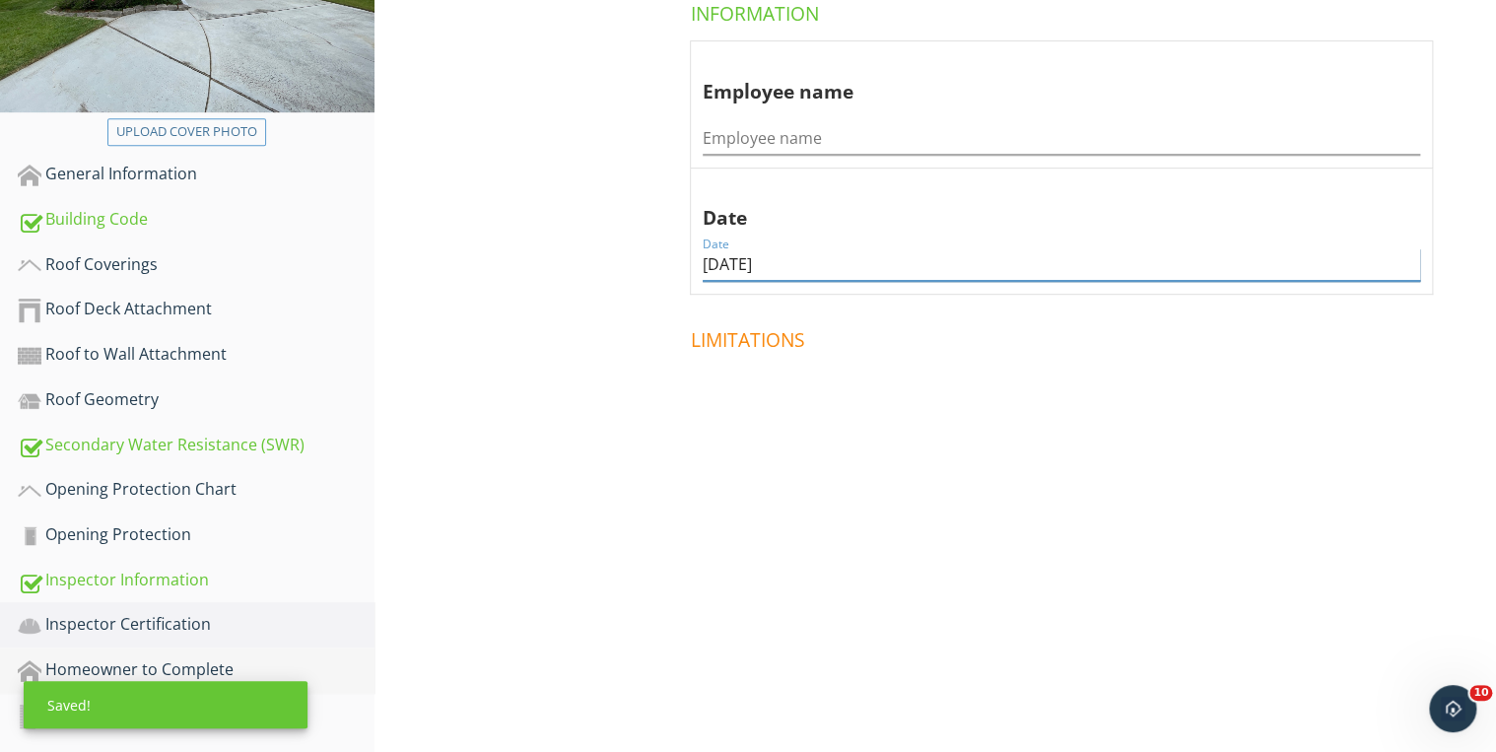
type input "09/26/2025"
click at [195, 659] on div "Homeowner to Complete" at bounding box center [196, 670] width 357 height 26
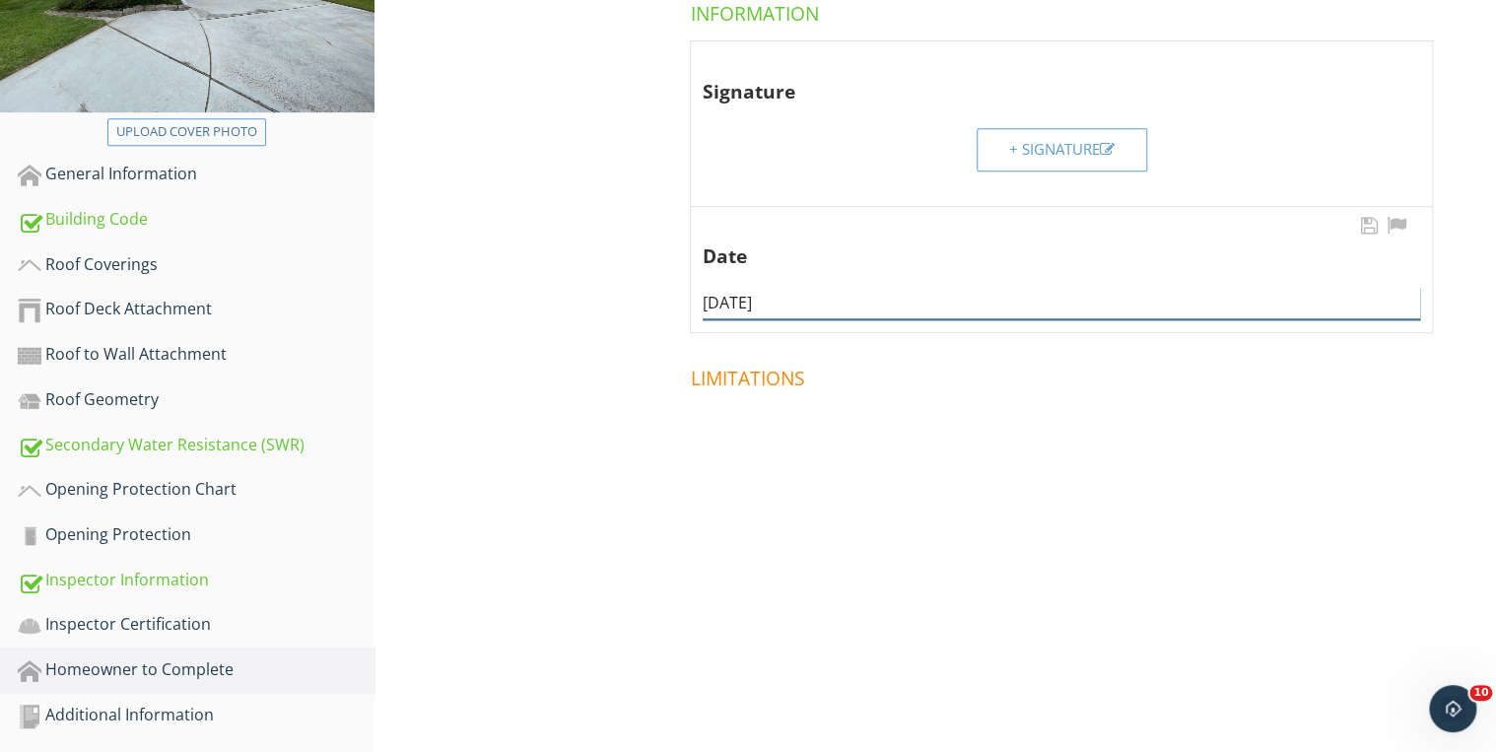
click at [791, 303] on input "06/19/2024" at bounding box center [1061, 303] width 717 height 33
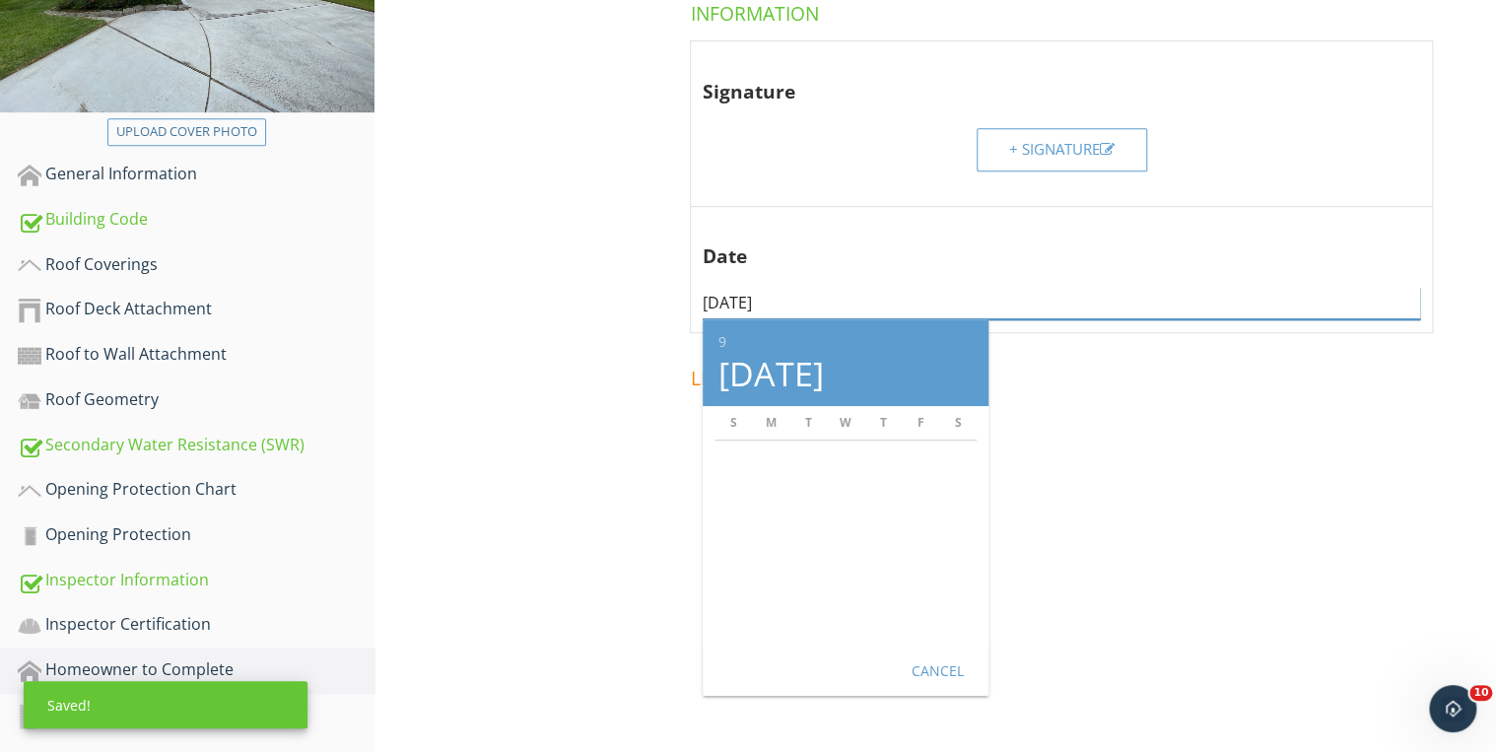
type input "09/26/2025"
click at [1149, 487] on span at bounding box center [1065, 454] width 798 height 99
click at [927, 670] on div "Cancel" at bounding box center [937, 670] width 55 height 21
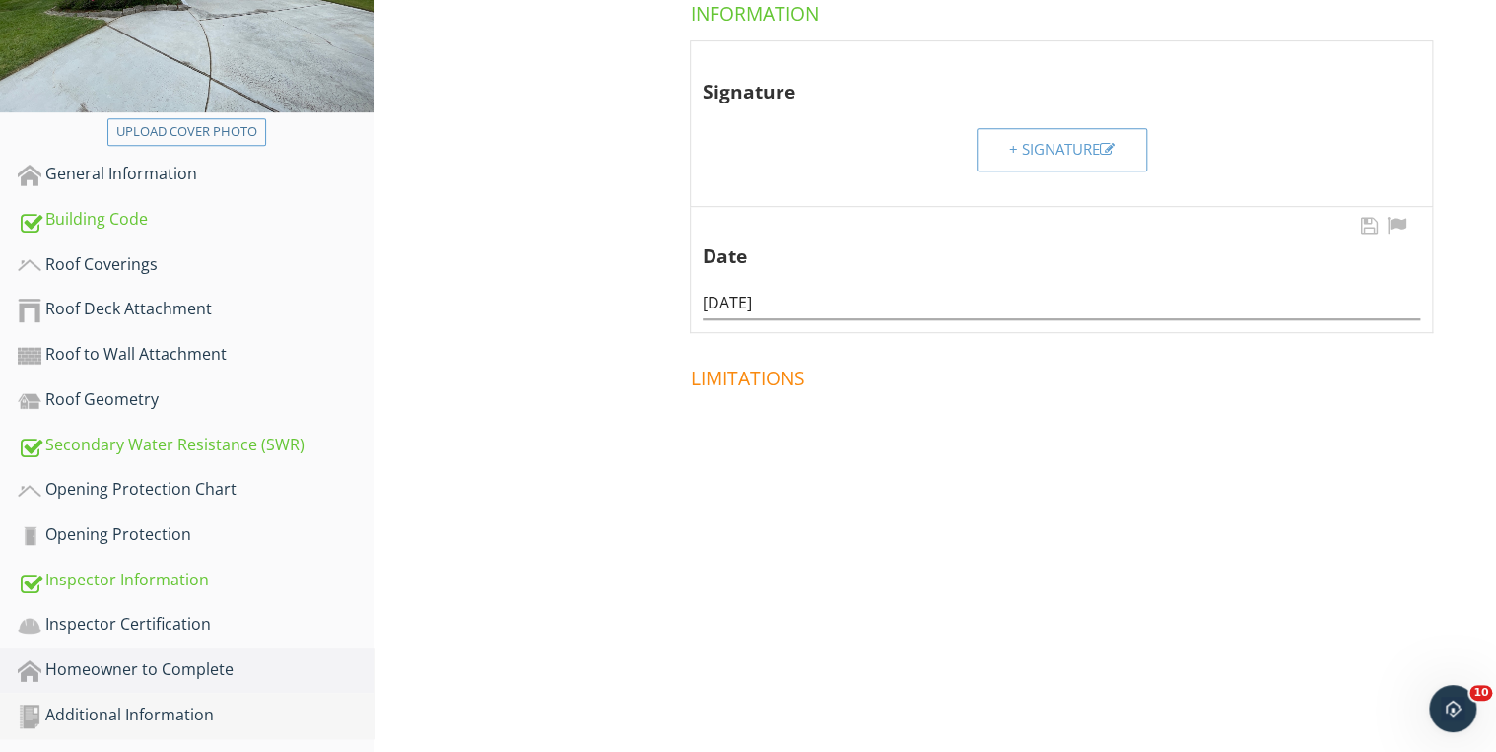
click at [179, 709] on div "Additional Information" at bounding box center [196, 716] width 357 height 26
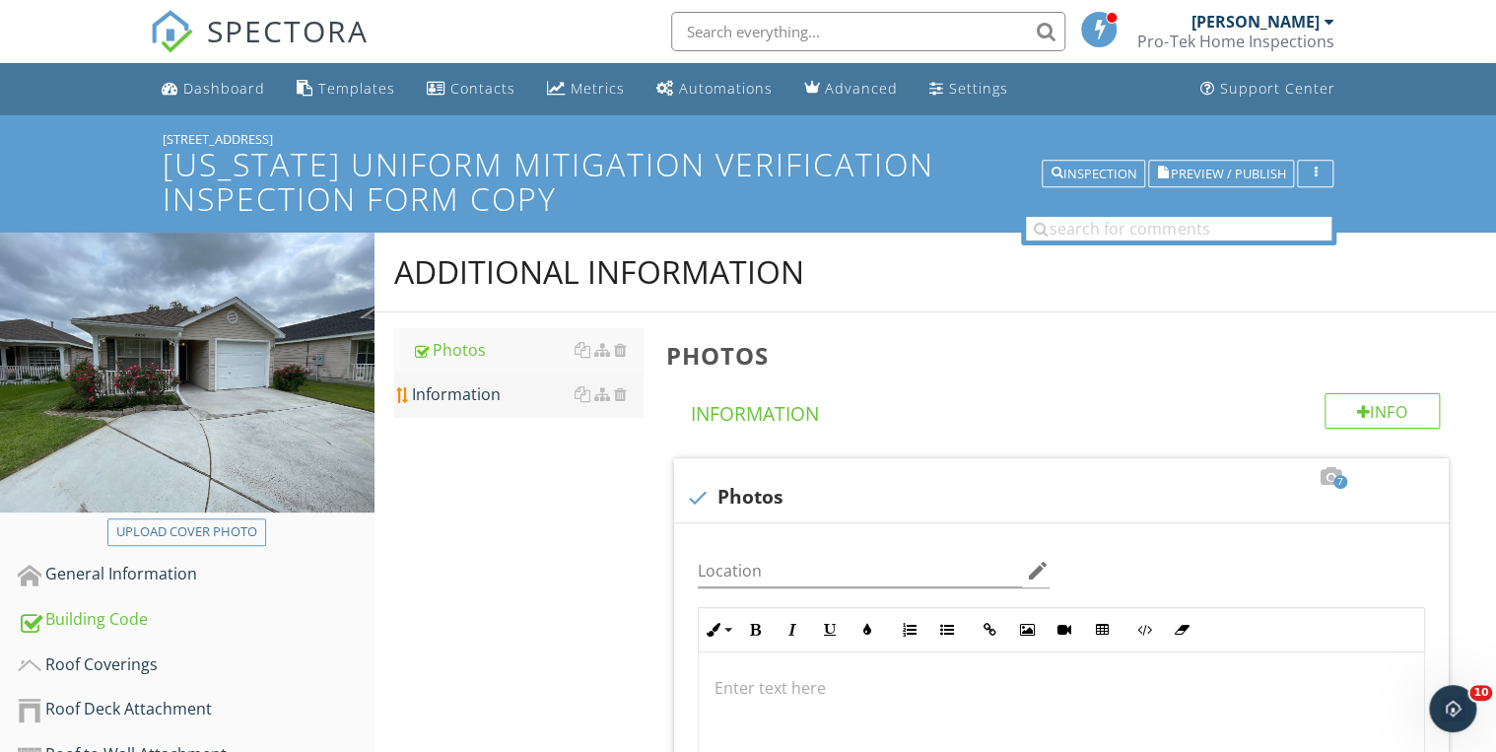
click at [445, 406] on link "Information" at bounding box center [528, 393] width 232 height 43
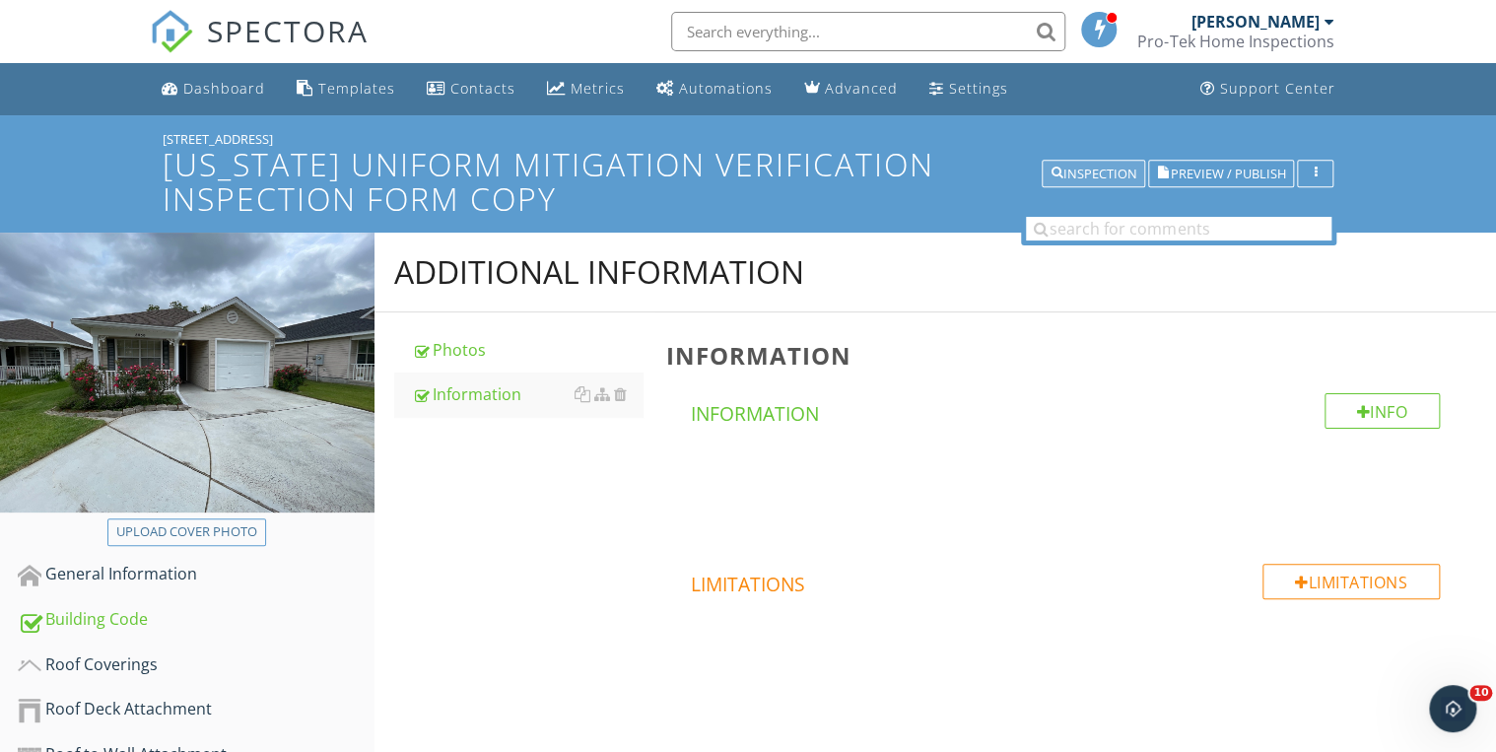
click at [1081, 180] on div "Inspection" at bounding box center [1093, 175] width 86 height 14
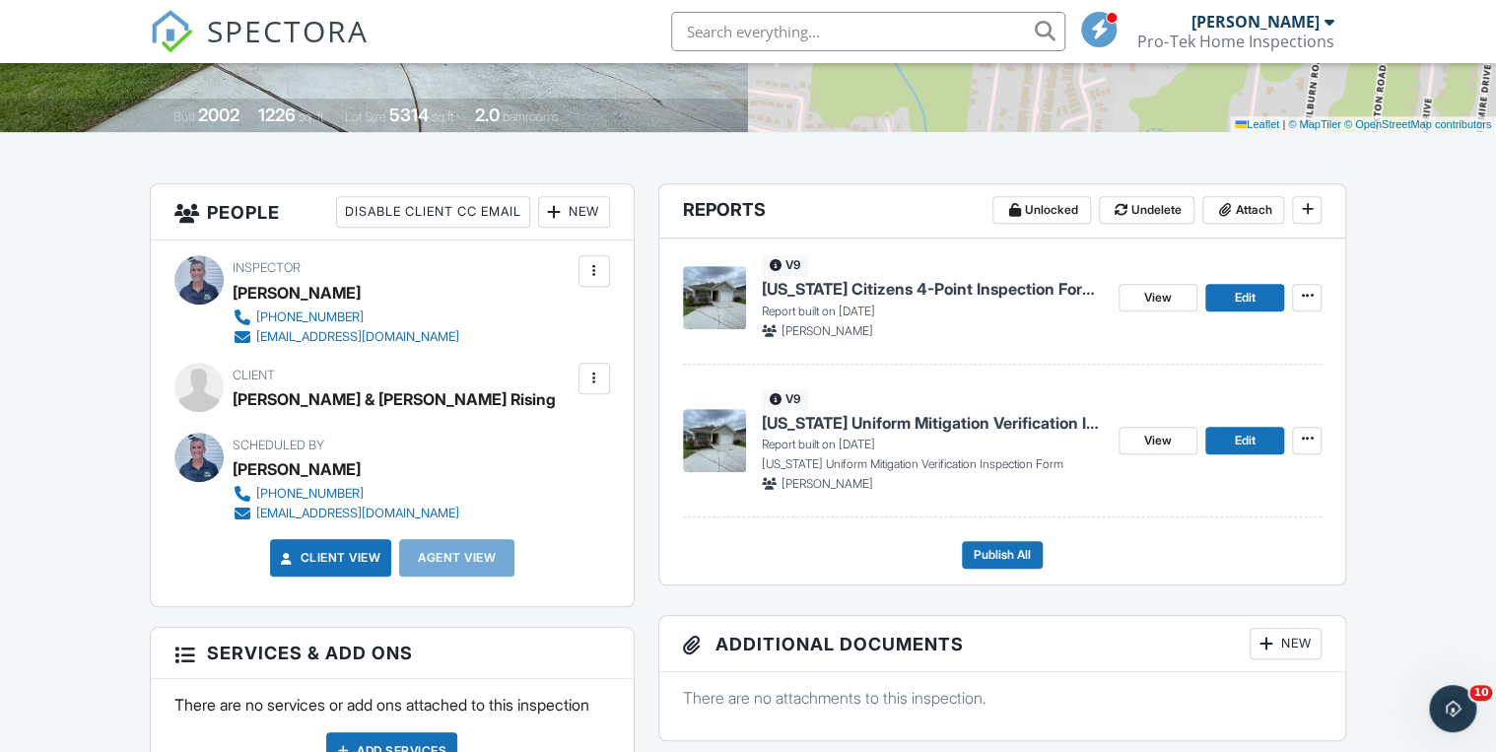
click at [964, 292] on span "[US_STATE] Citizens 4-Point Inspection Form Copy" at bounding box center [932, 289] width 341 height 22
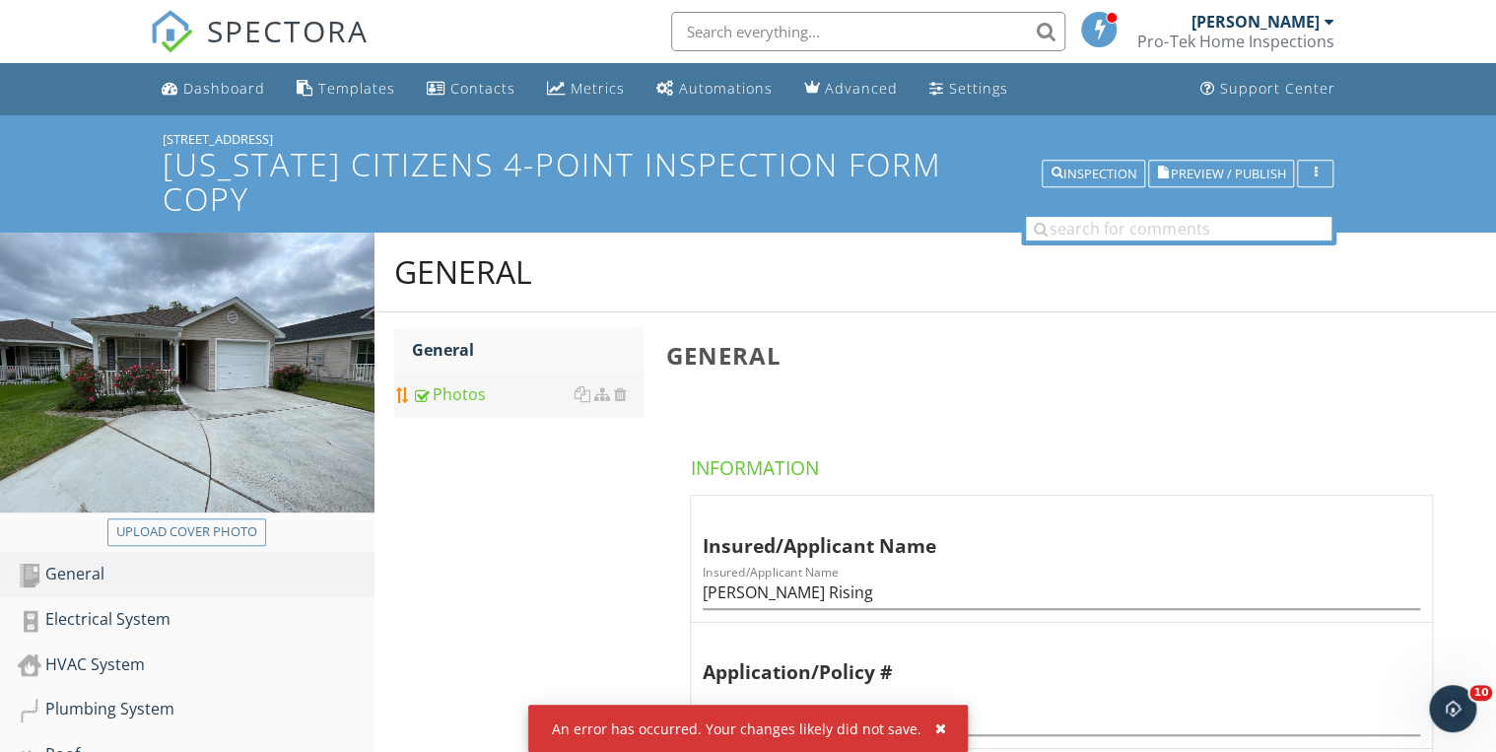
click at [465, 382] on div "Photos" at bounding box center [528, 394] width 232 height 24
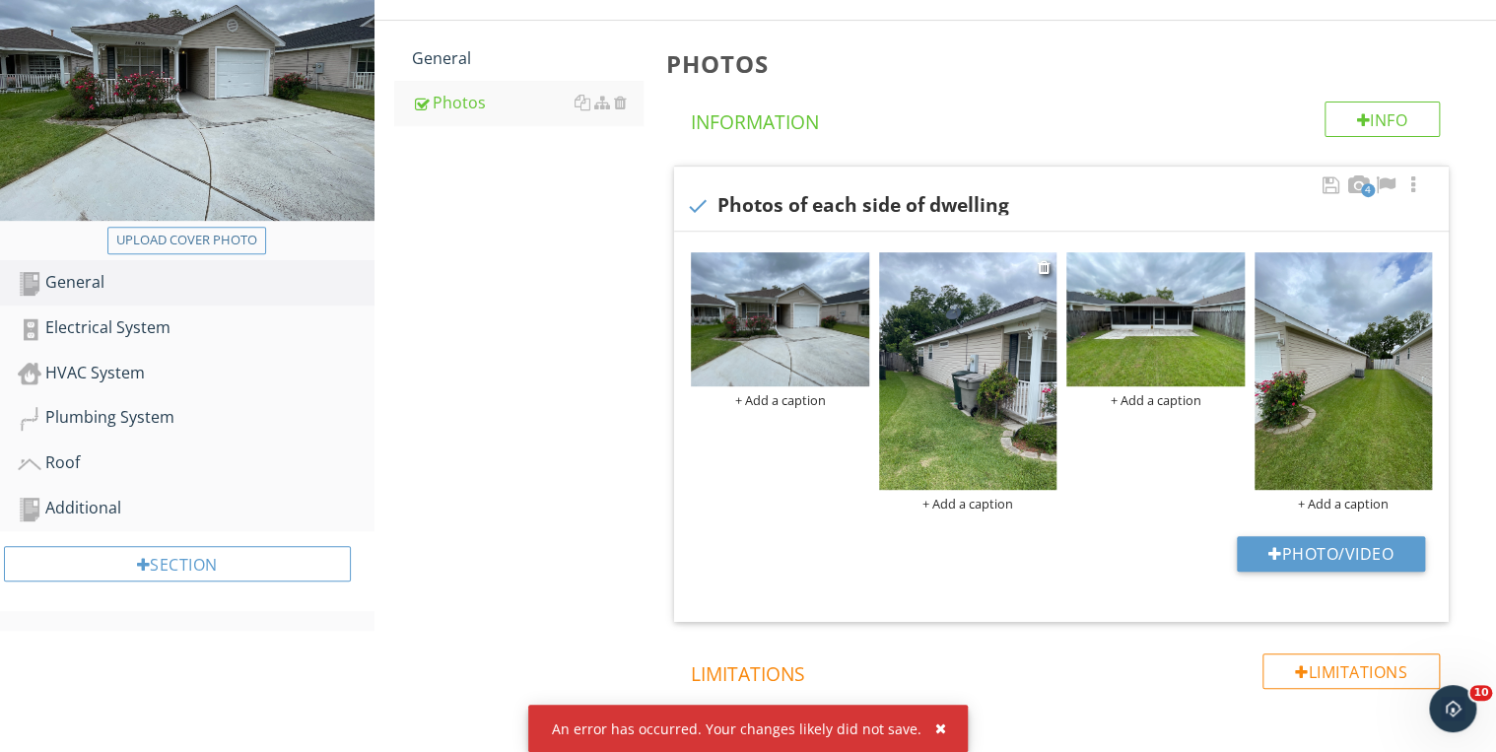
scroll to position [353, 0]
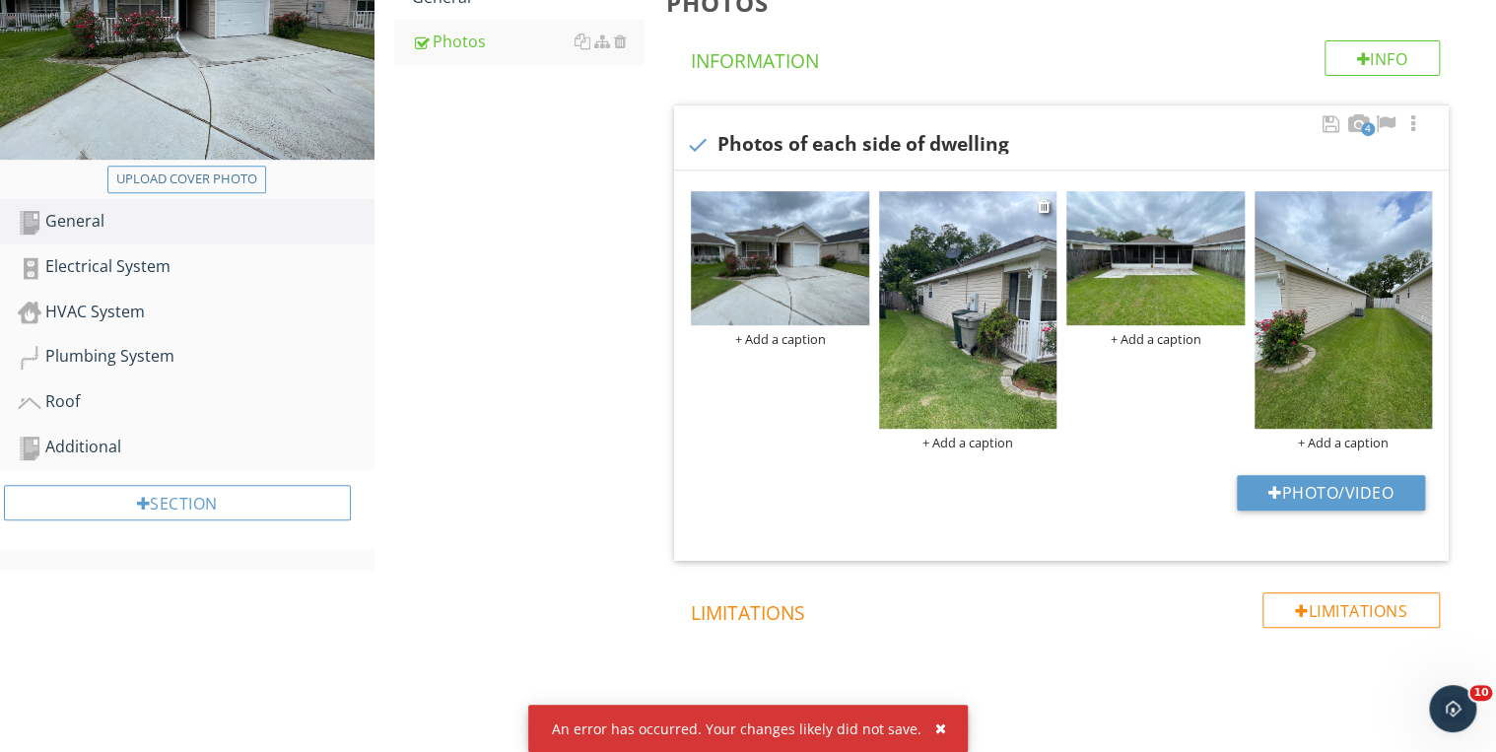
click at [964, 336] on img at bounding box center [967, 309] width 177 height 237
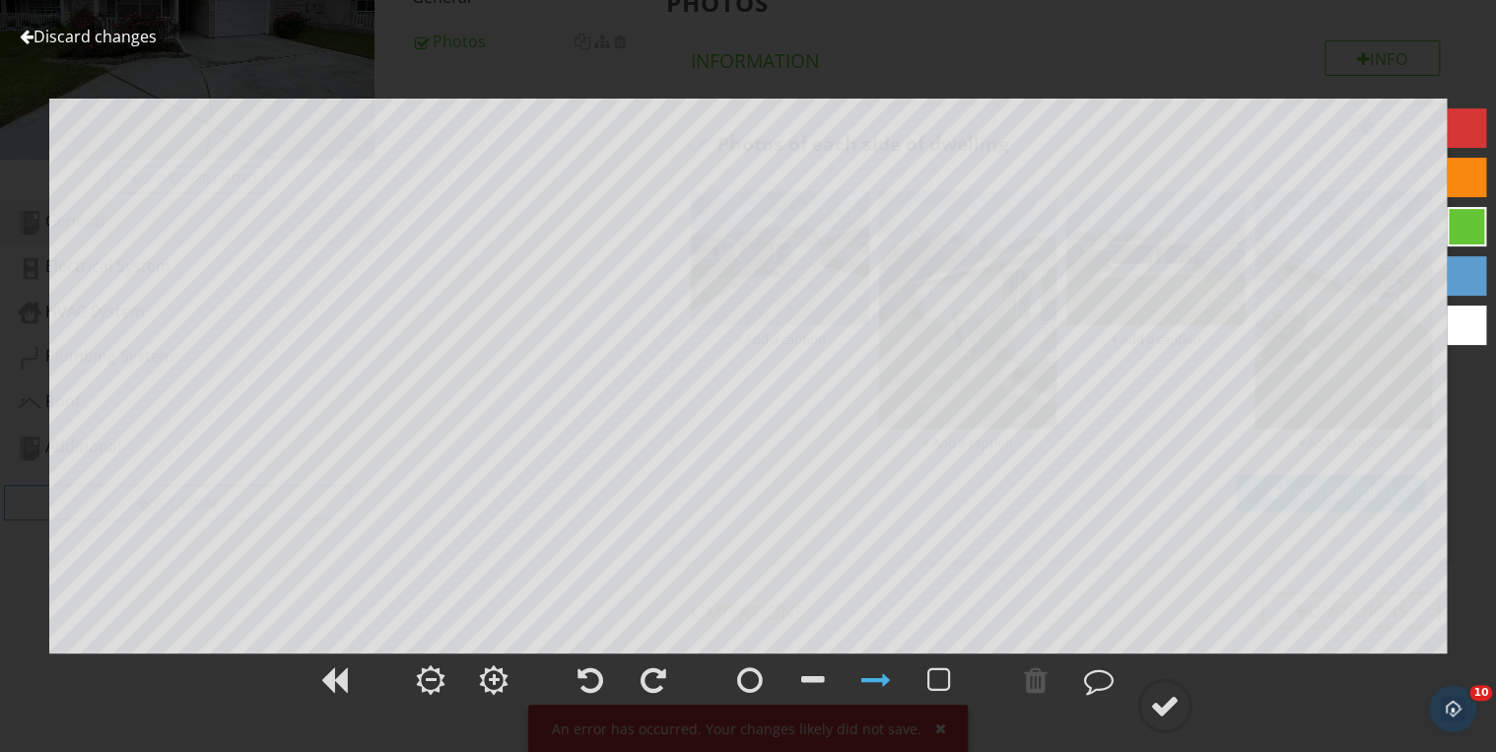
click at [95, 32] on link "Discard changes" at bounding box center [88, 37] width 137 height 22
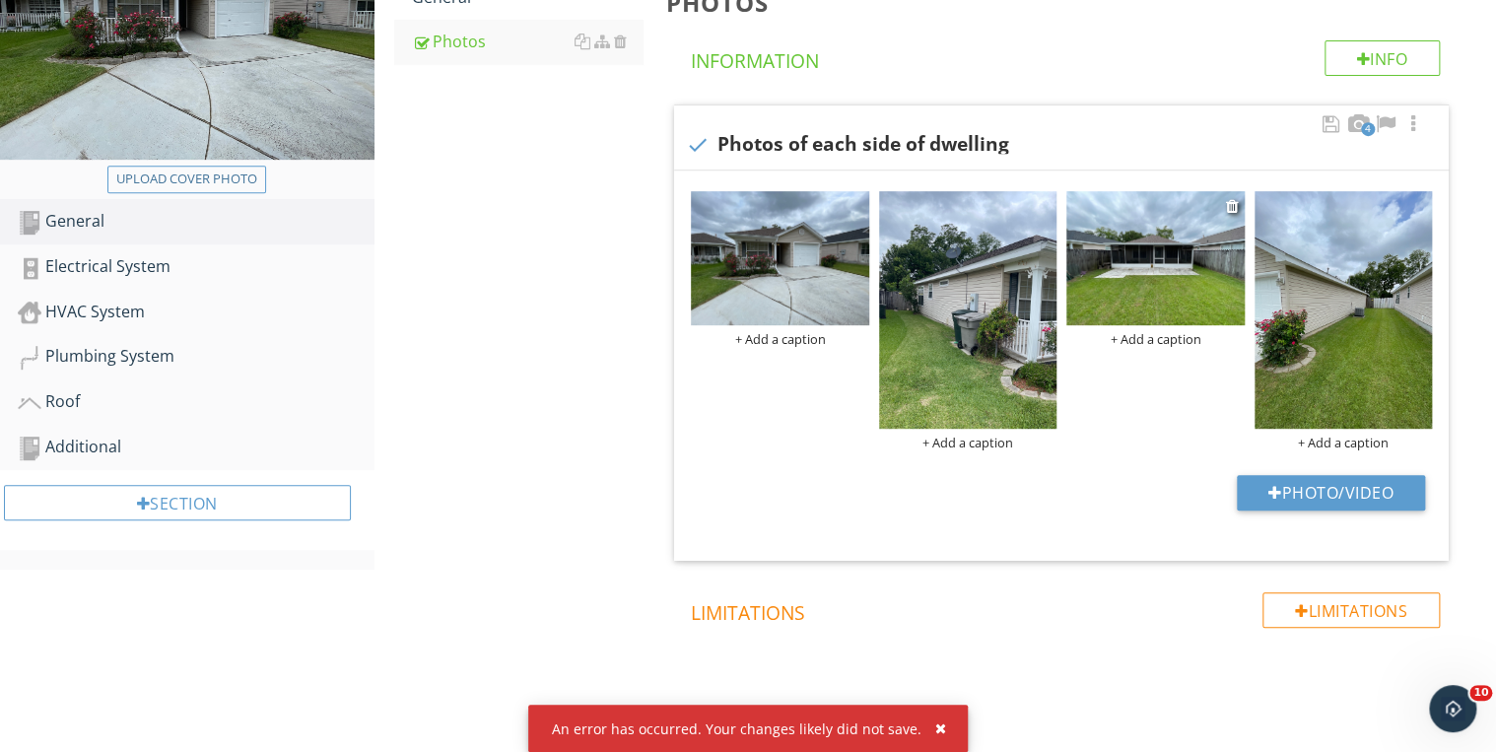
click at [1153, 246] on img at bounding box center [1154, 257] width 177 height 133
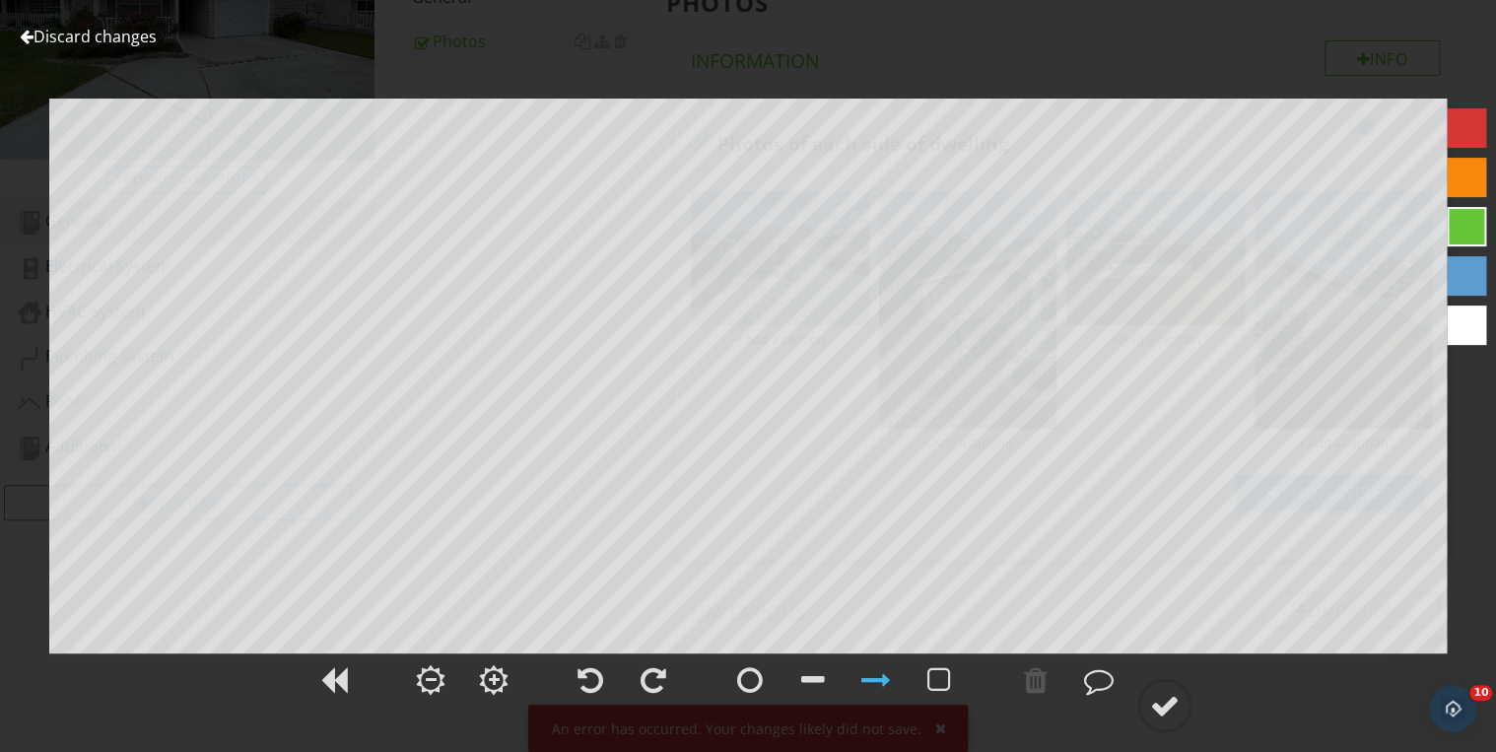
click at [134, 34] on link "Discard changes" at bounding box center [88, 37] width 137 height 22
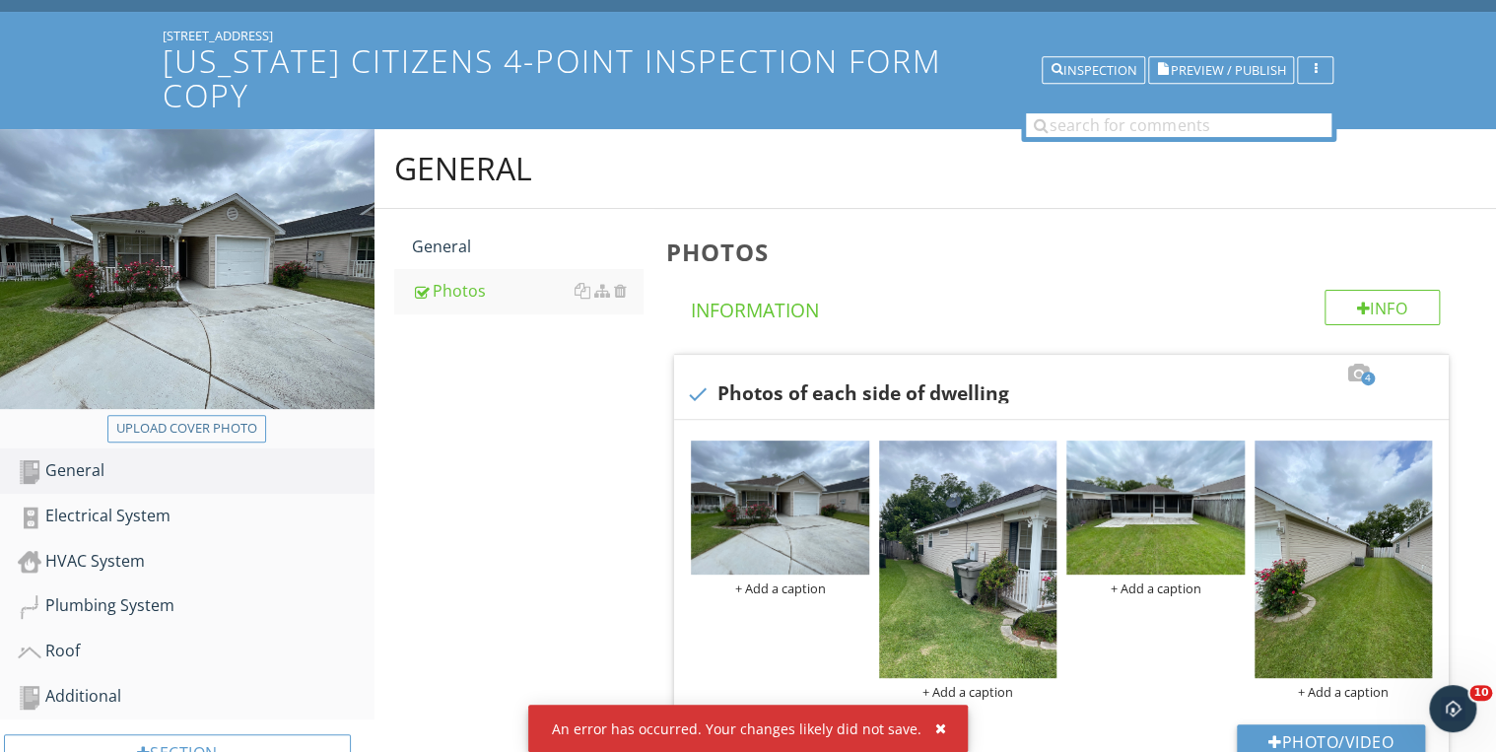
scroll to position [37, 0]
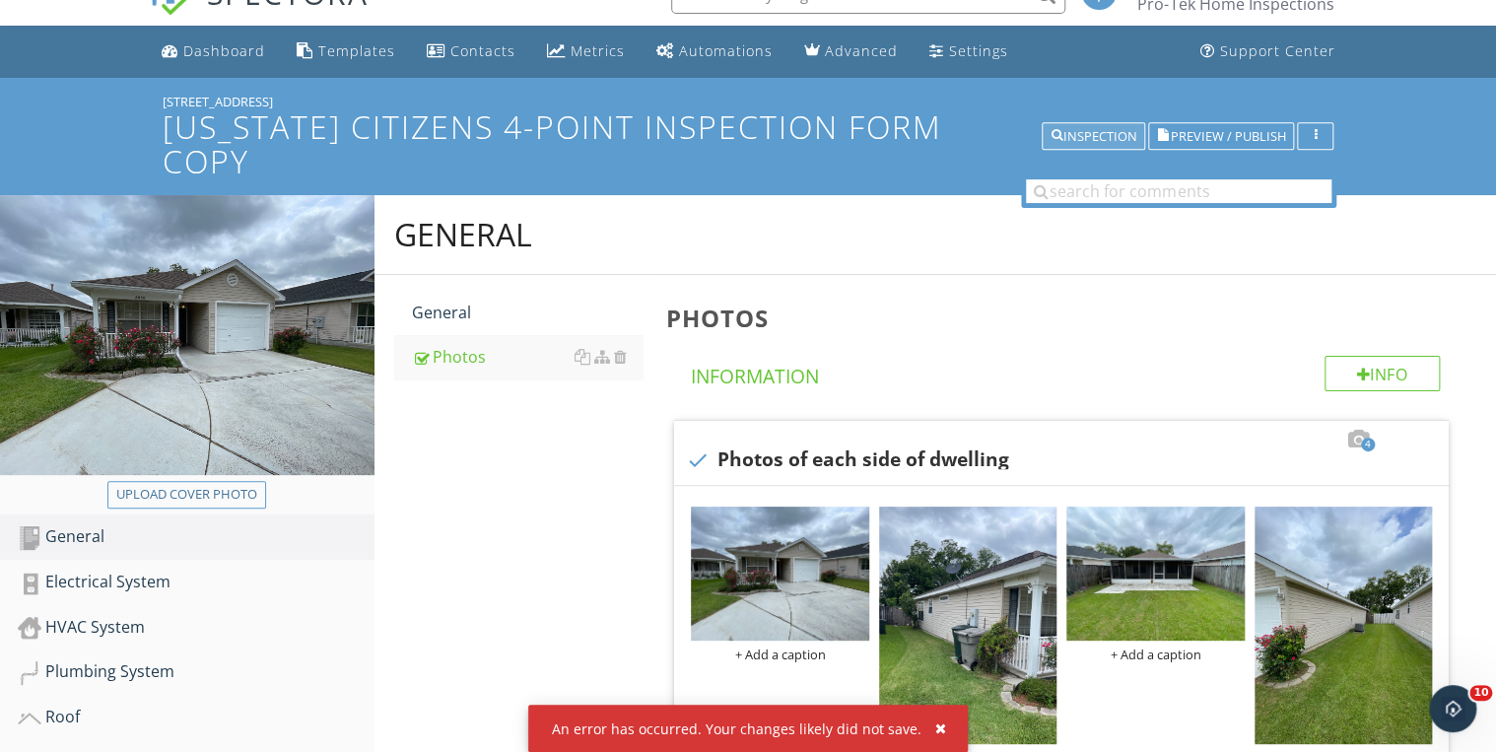
click at [1067, 130] on div "Inspection" at bounding box center [1093, 137] width 86 height 14
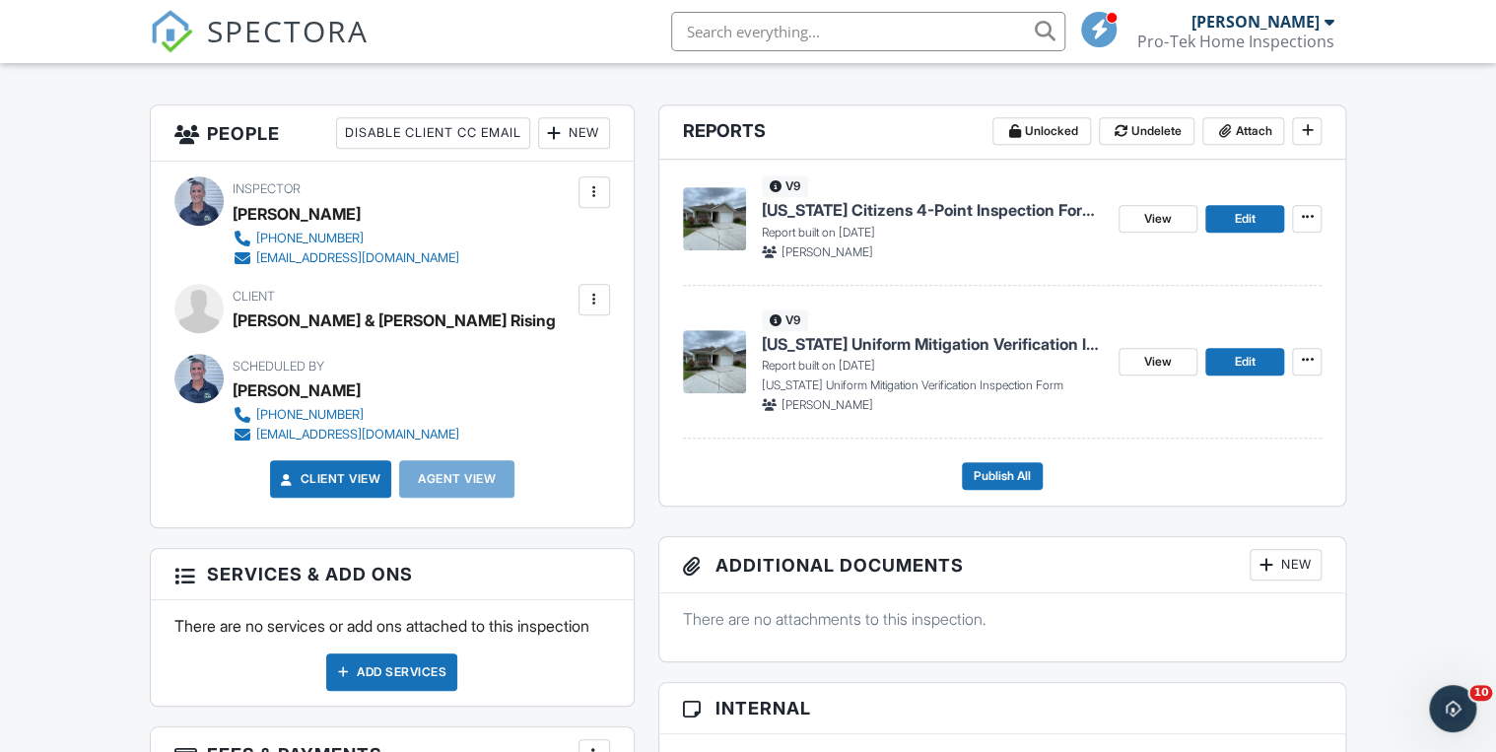
click at [908, 347] on span "[US_STATE] Uniform Mitigation Verification Inspection Form Copy" at bounding box center [932, 344] width 341 height 22
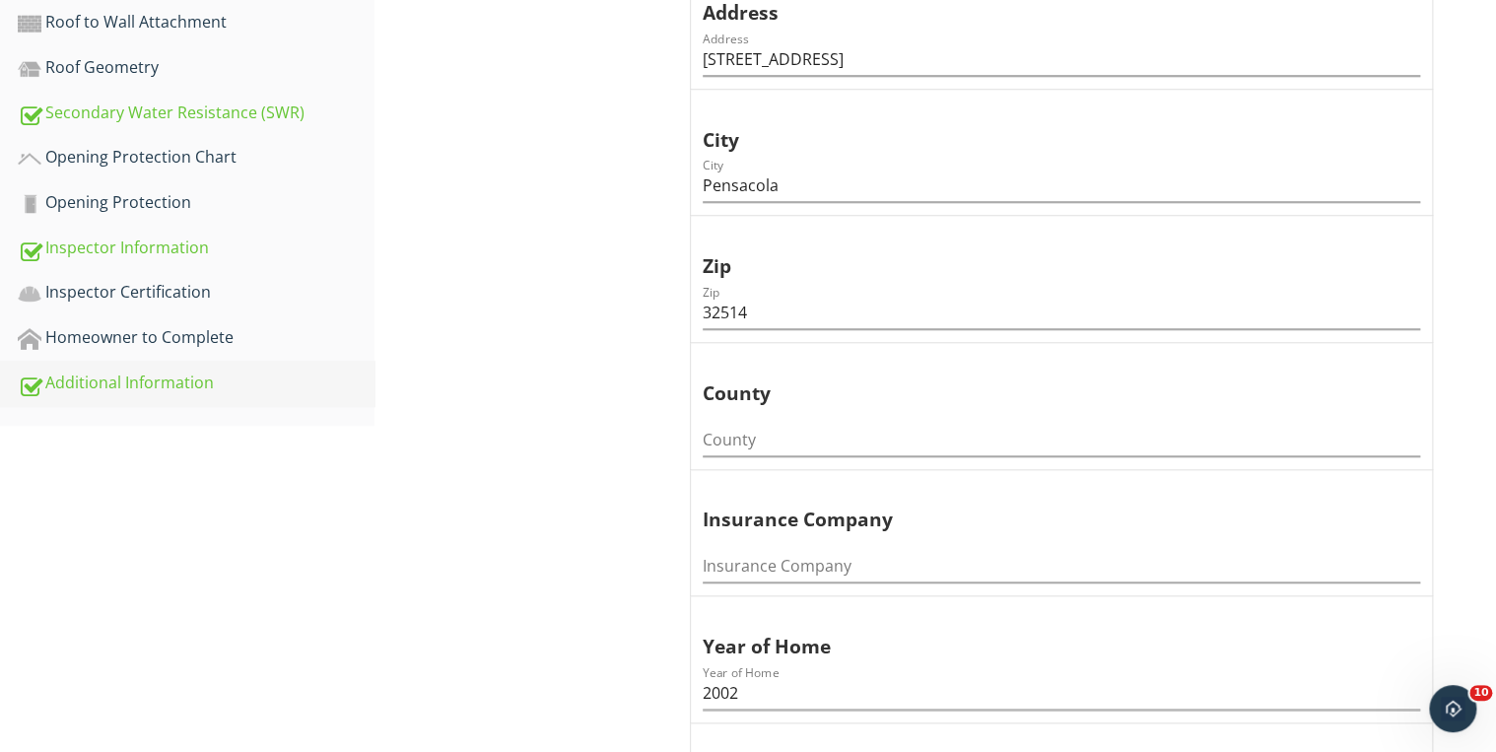
scroll to position [709, 0]
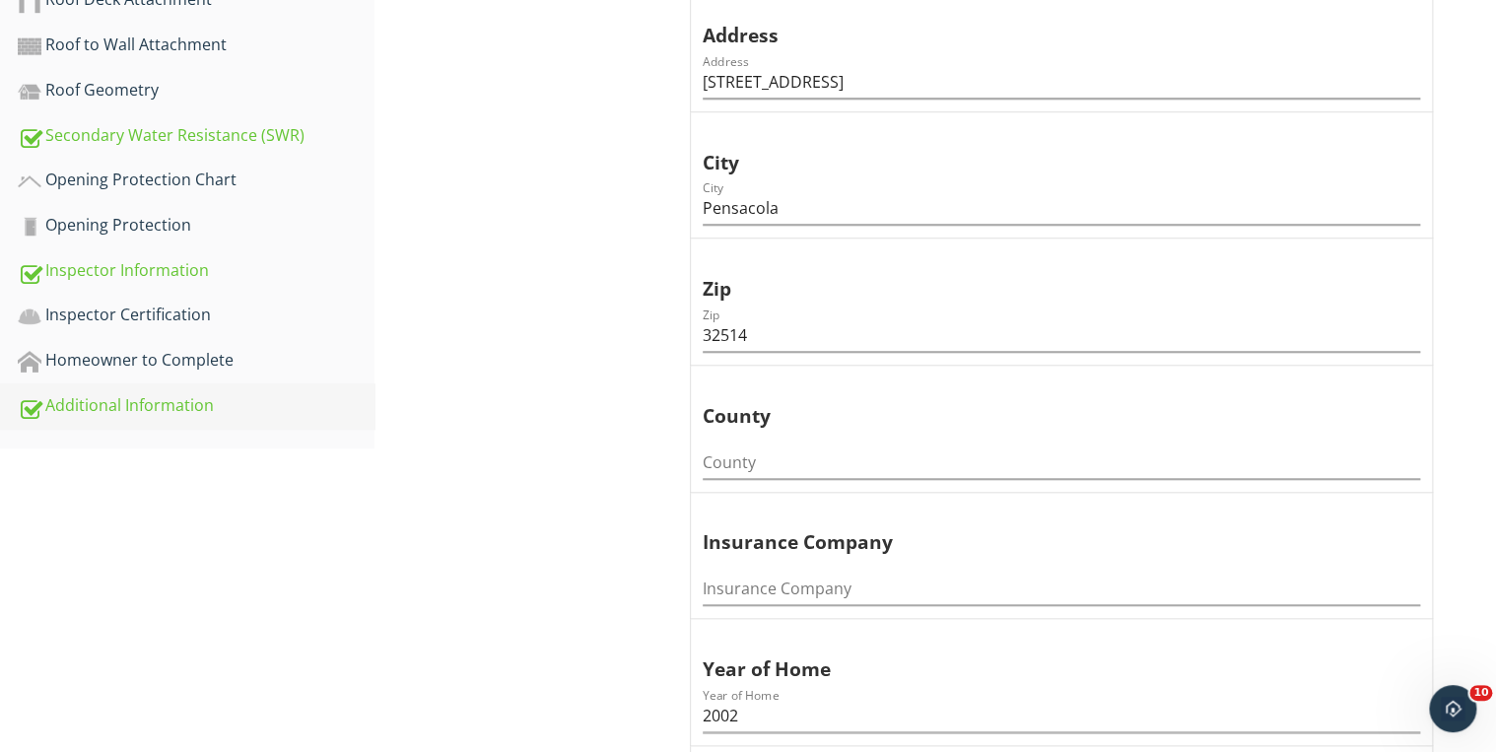
click at [162, 403] on div "Additional Information" at bounding box center [196, 406] width 357 height 26
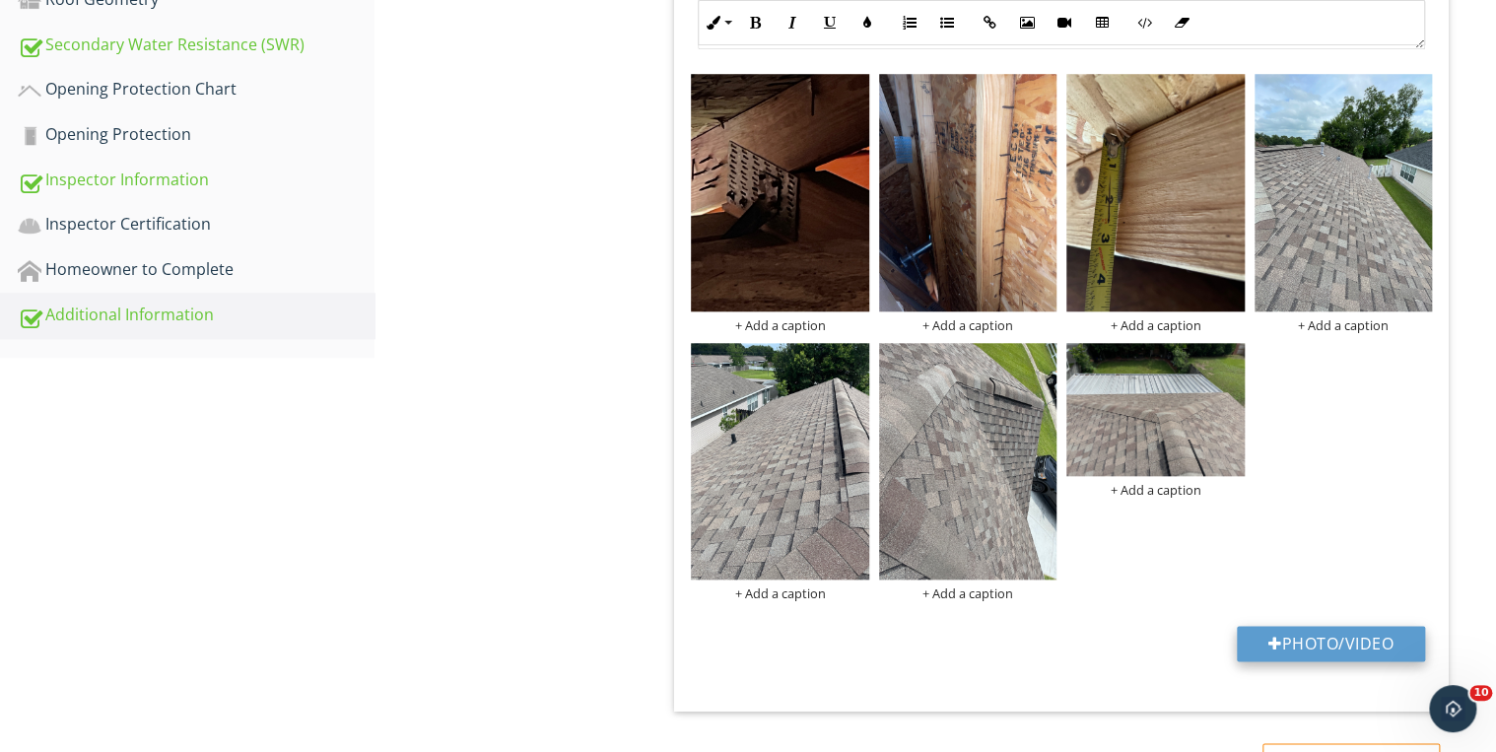
scroll to position [867, 0]
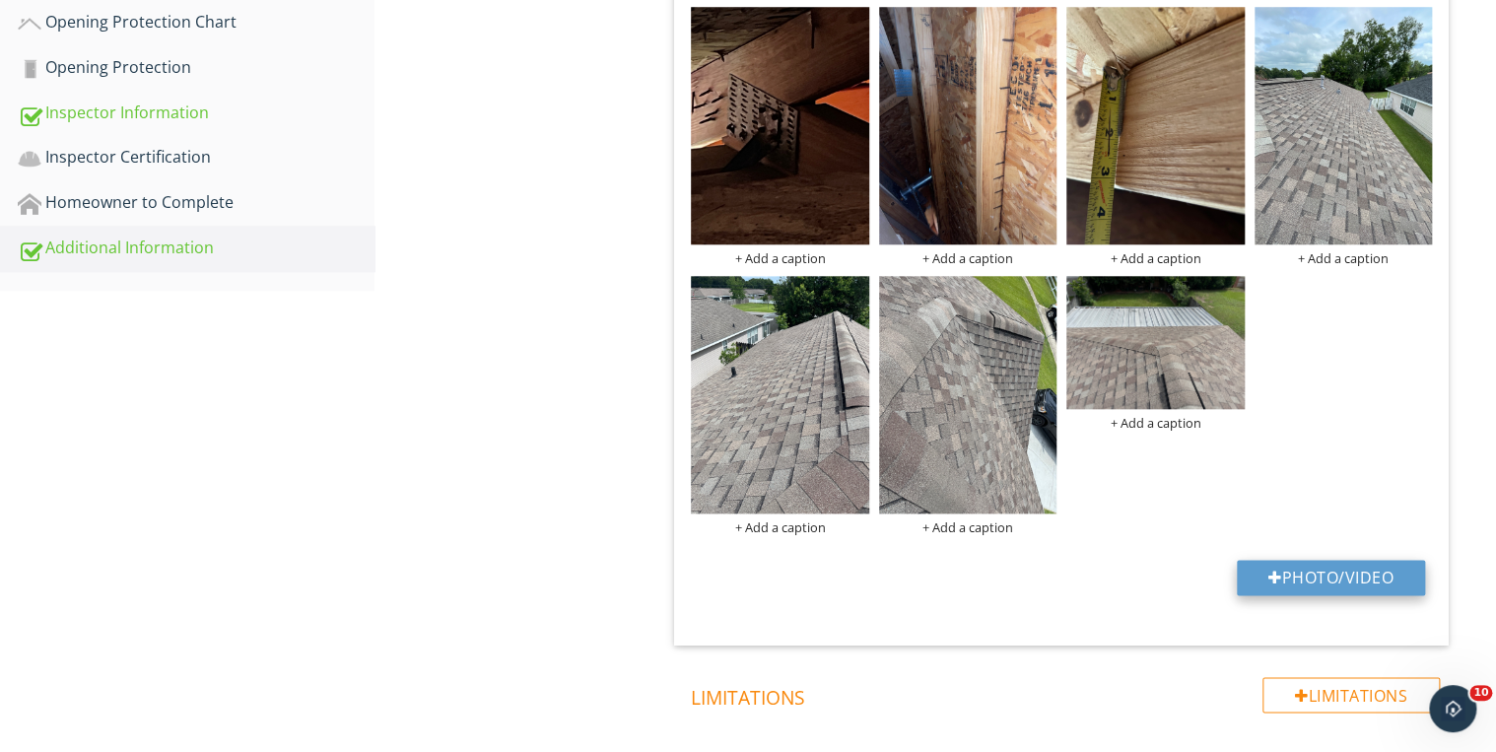
click at [1357, 578] on button "Photo/Video" at bounding box center [1331, 577] width 188 height 35
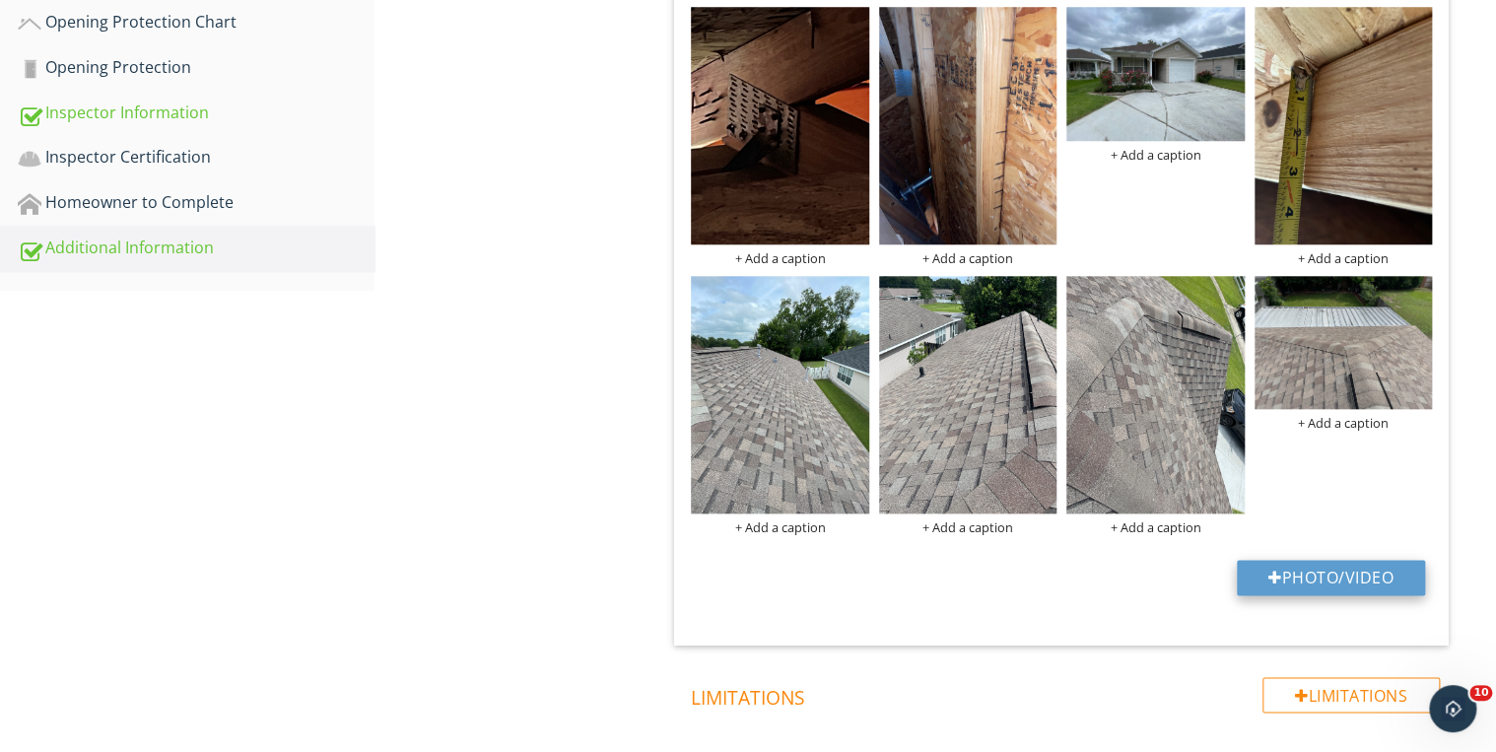
click at [1332, 573] on button "Photo/Video" at bounding box center [1331, 577] width 188 height 35
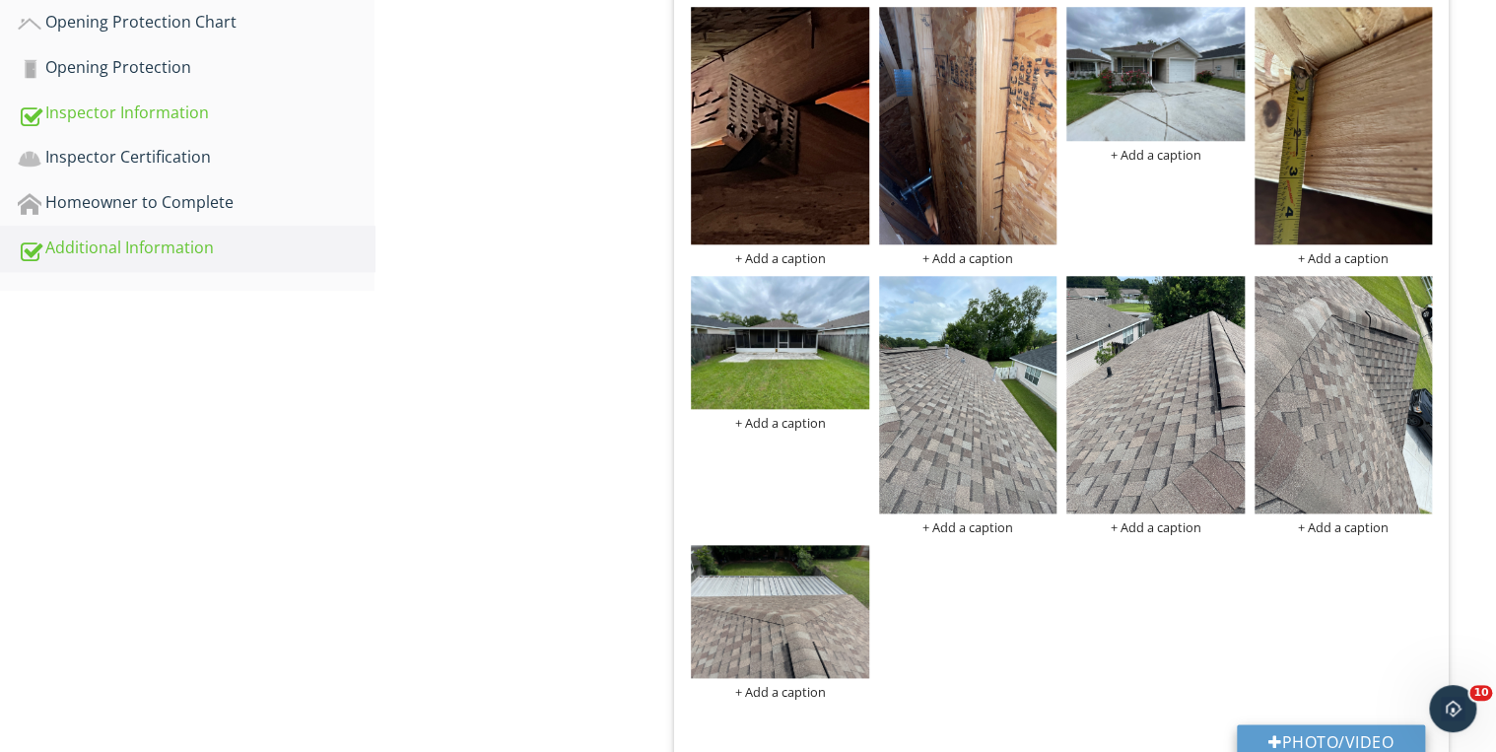
click at [1274, 734] on div at bounding box center [1275, 742] width 14 height 16
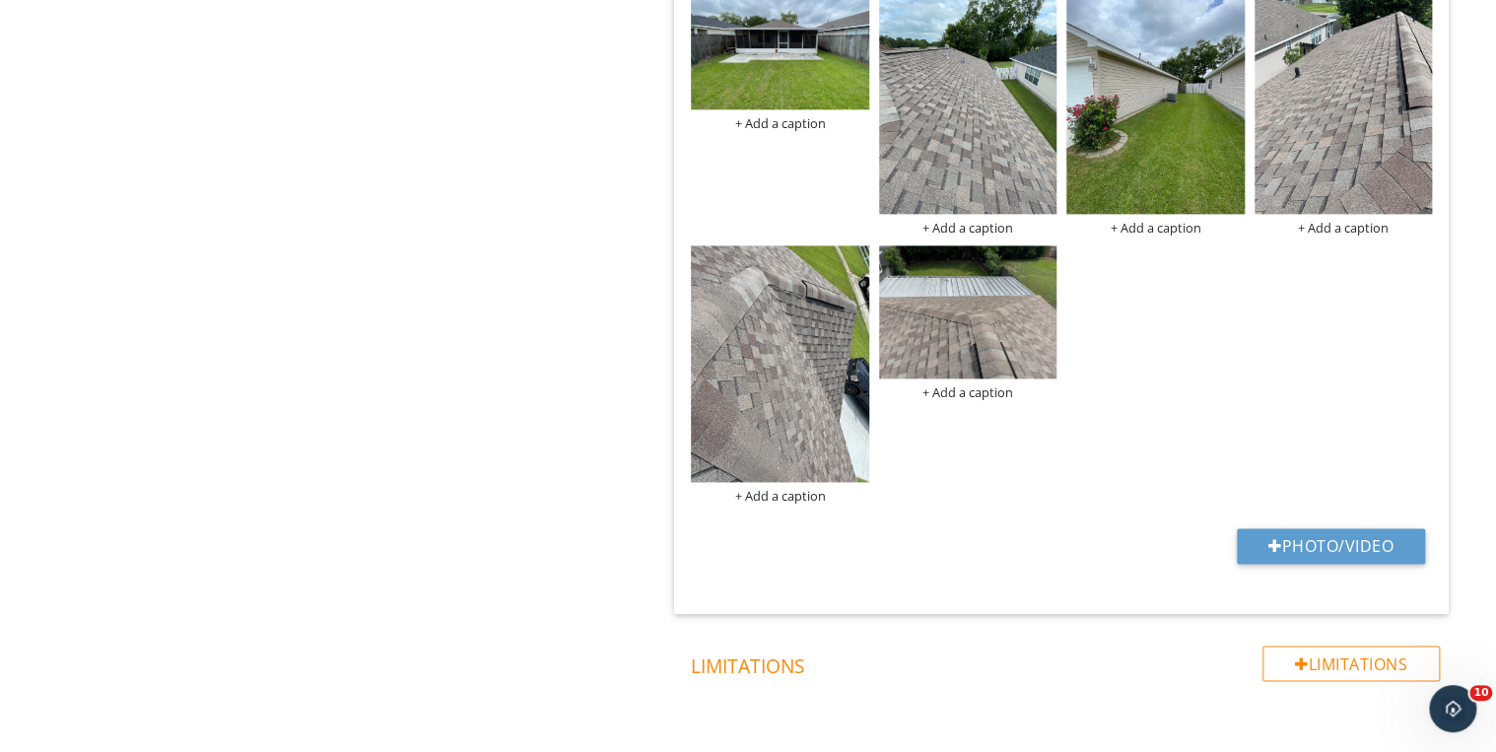
scroll to position [1182, 0]
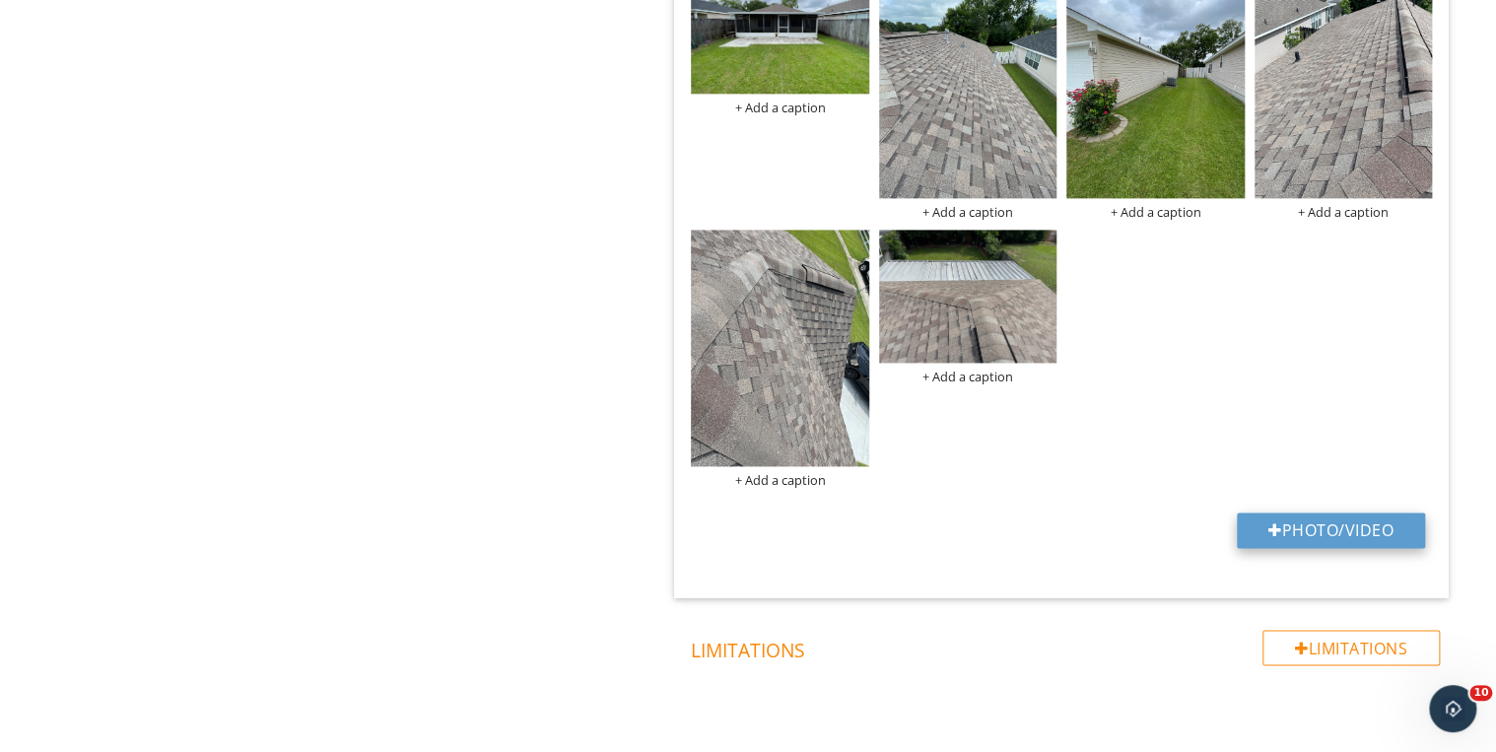
click at [1297, 532] on button "Photo/Video" at bounding box center [1331, 529] width 188 height 35
type input "C:\fakepath\side1.jpg"
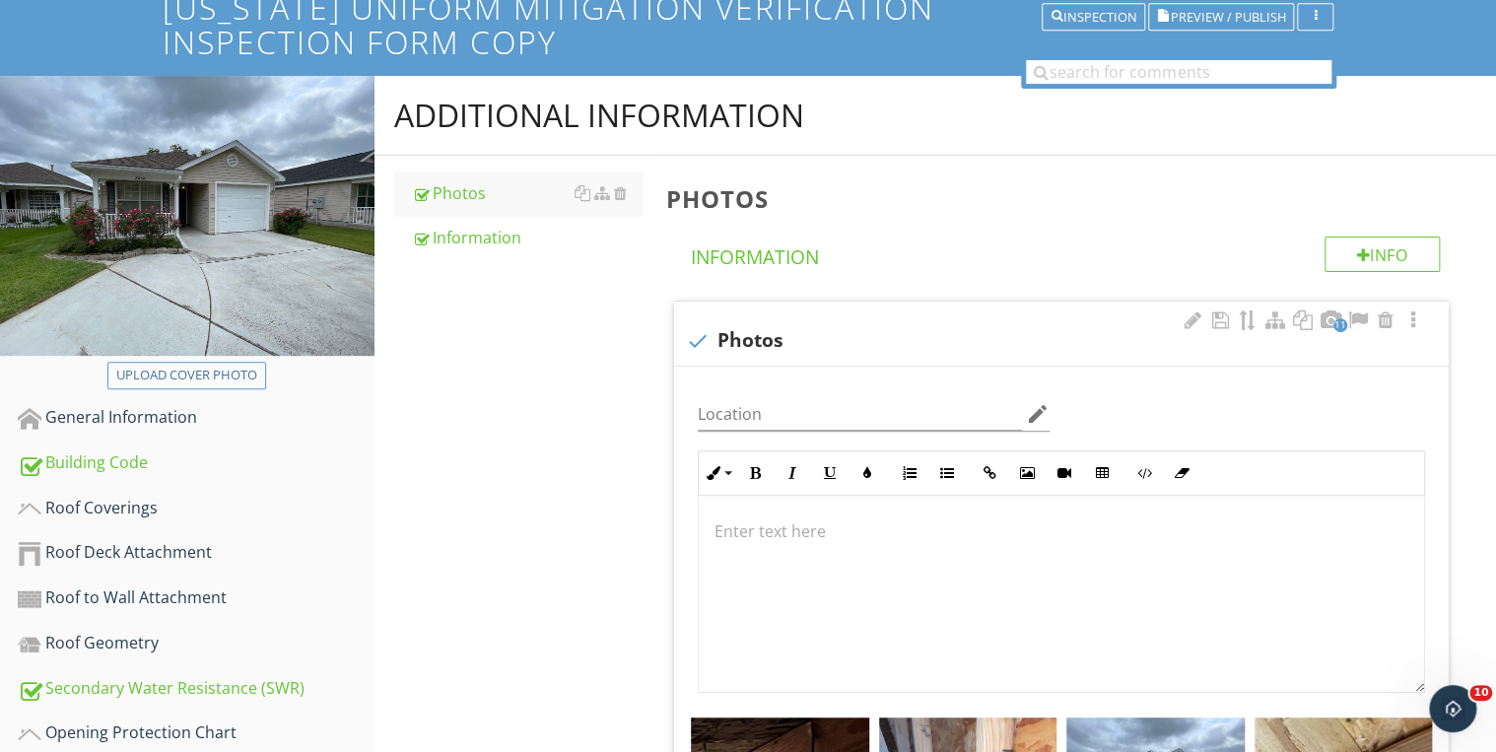
scroll to position [158, 0]
click at [1093, 23] on div "Inspection" at bounding box center [1093, 17] width 86 height 14
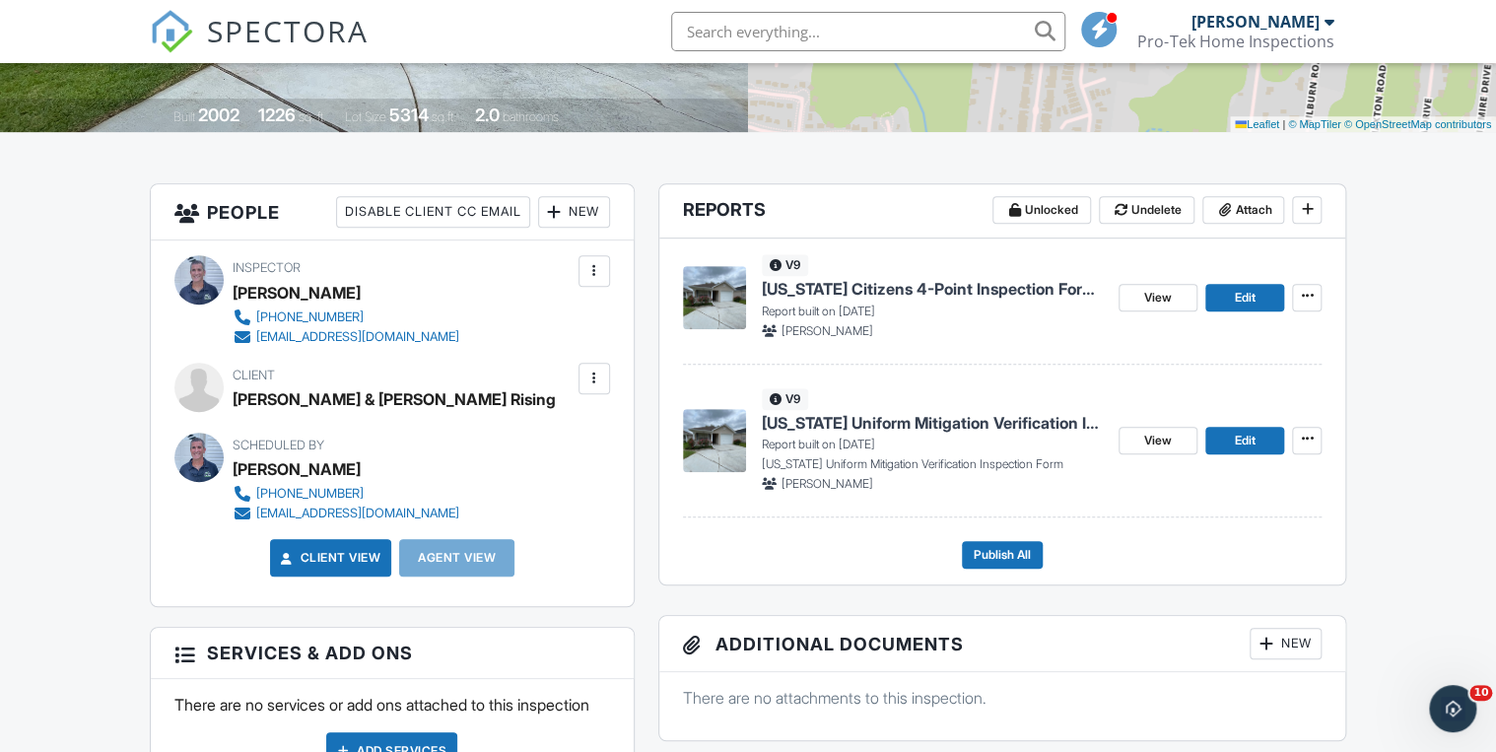
click at [589, 385] on div at bounding box center [594, 379] width 20 height 20
click at [560, 435] on li "Edit" at bounding box center [548, 438] width 101 height 49
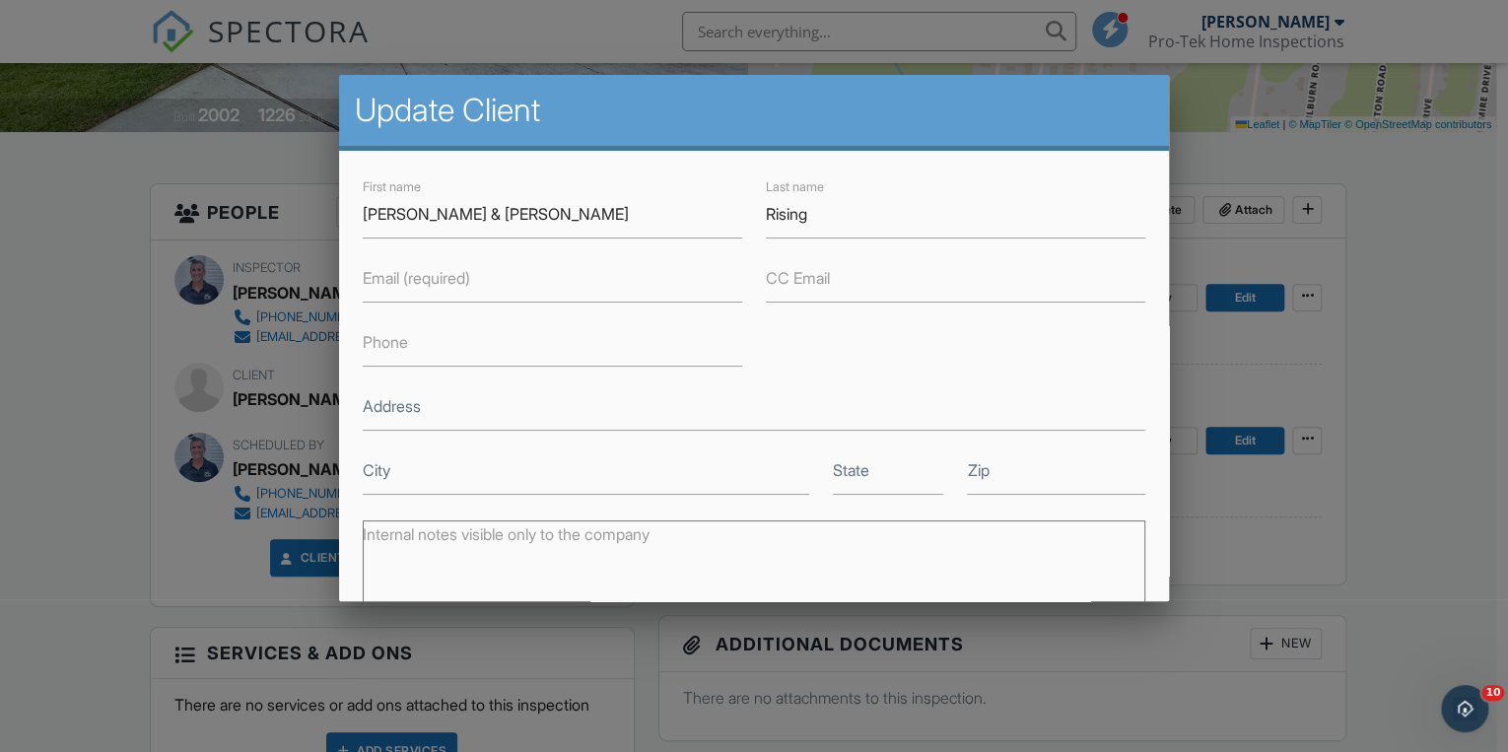
click at [436, 287] on label "Email (required)" at bounding box center [416, 278] width 107 height 22
click at [436, 287] on input "Email (required)" at bounding box center [552, 278] width 379 height 48
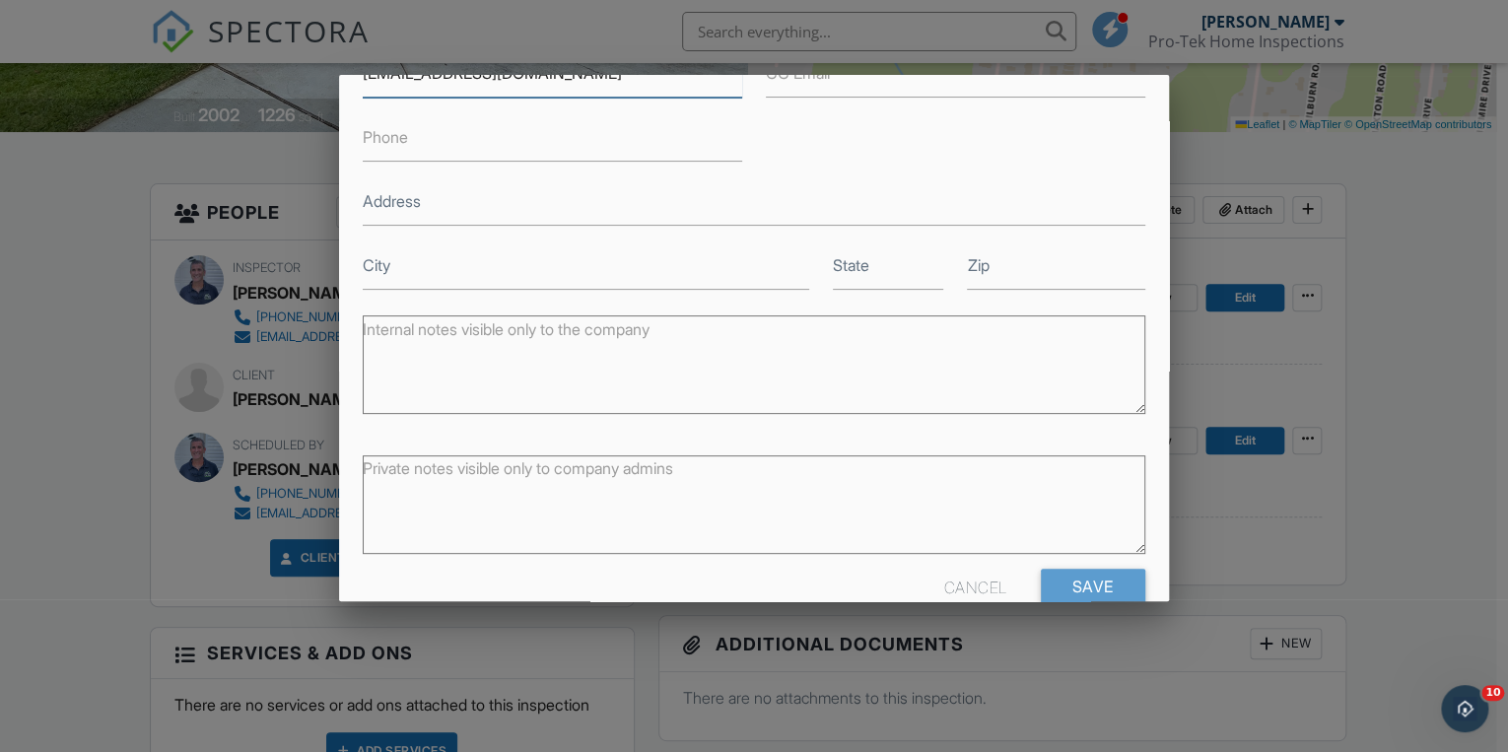
scroll to position [244, 0]
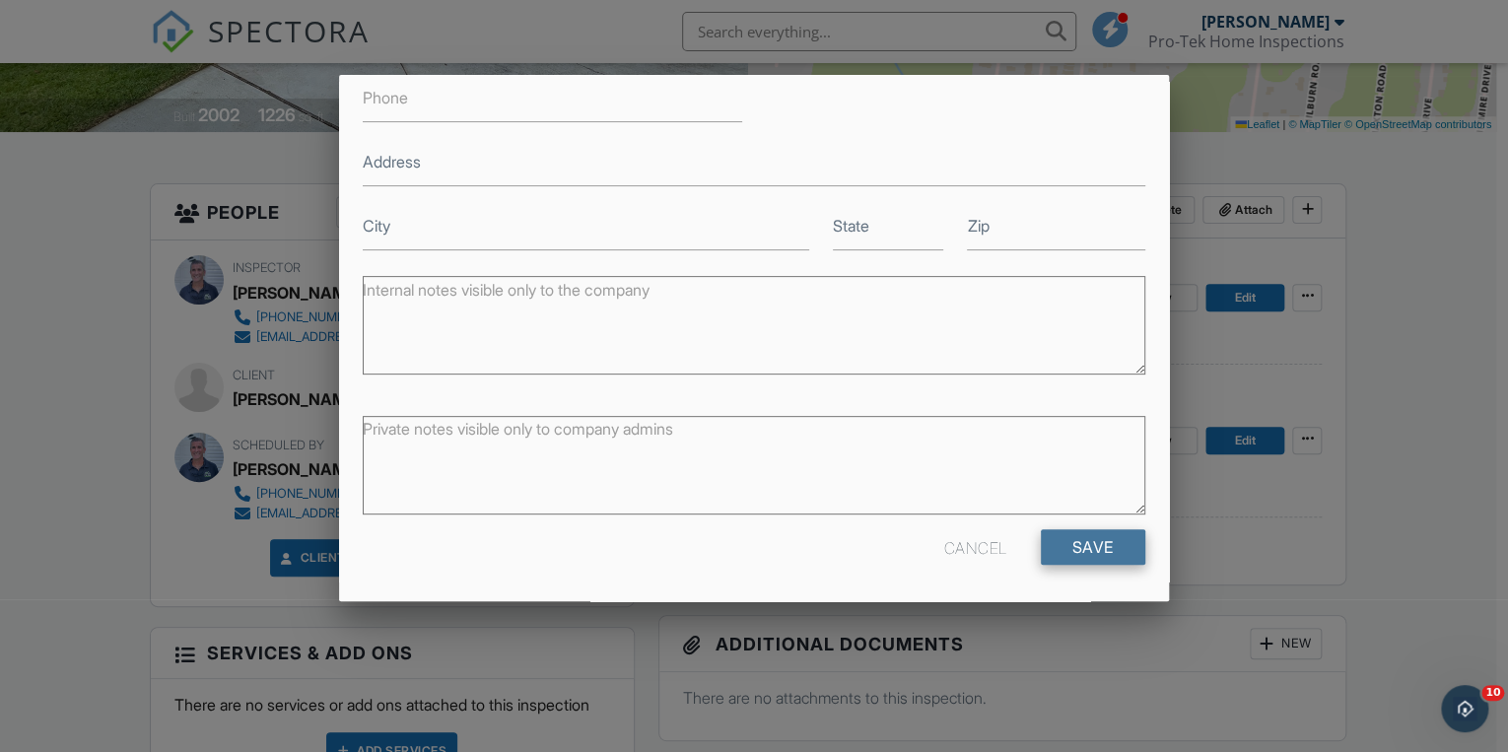
type input "sspann@legacyinsurance.pro"
click at [1072, 551] on input "Save" at bounding box center [1093, 546] width 104 height 35
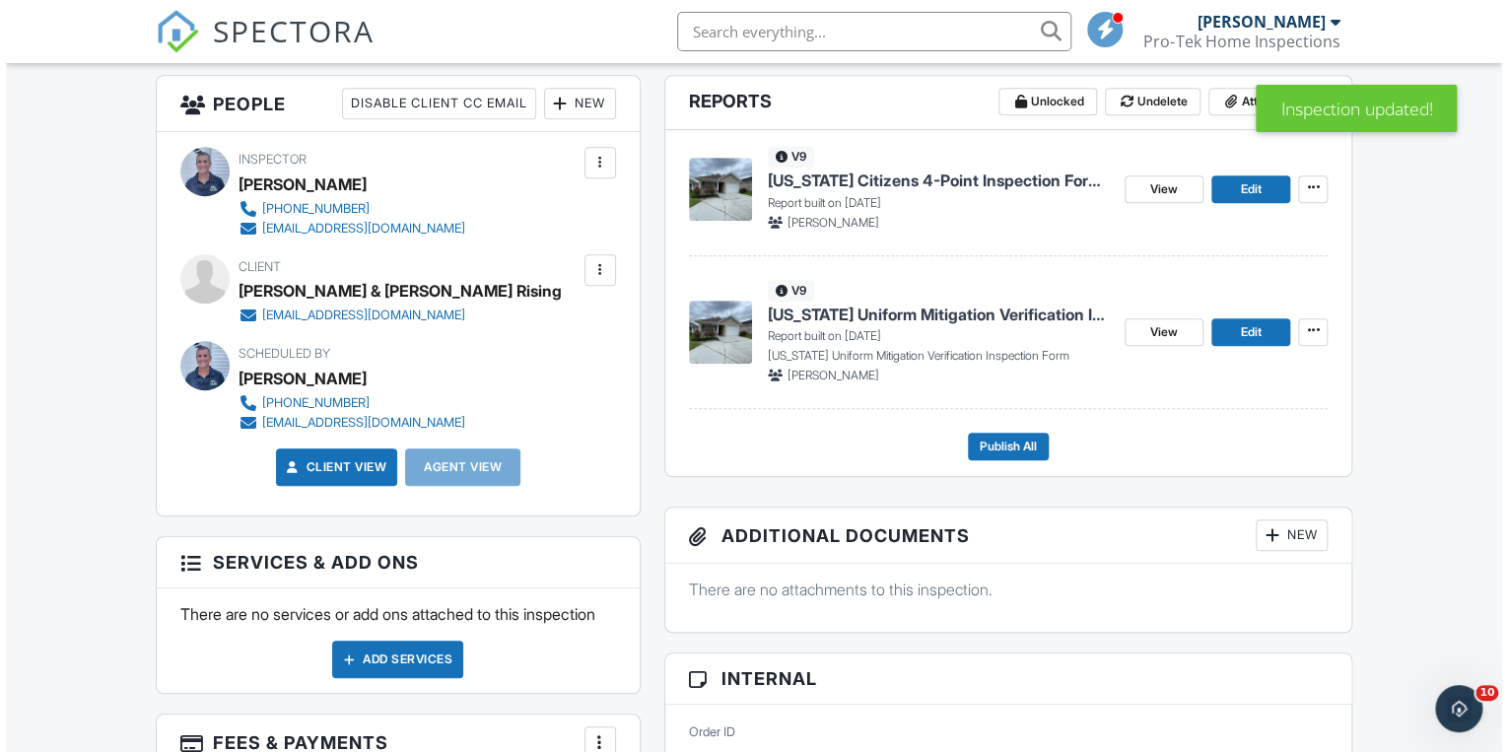
scroll to position [473, 0]
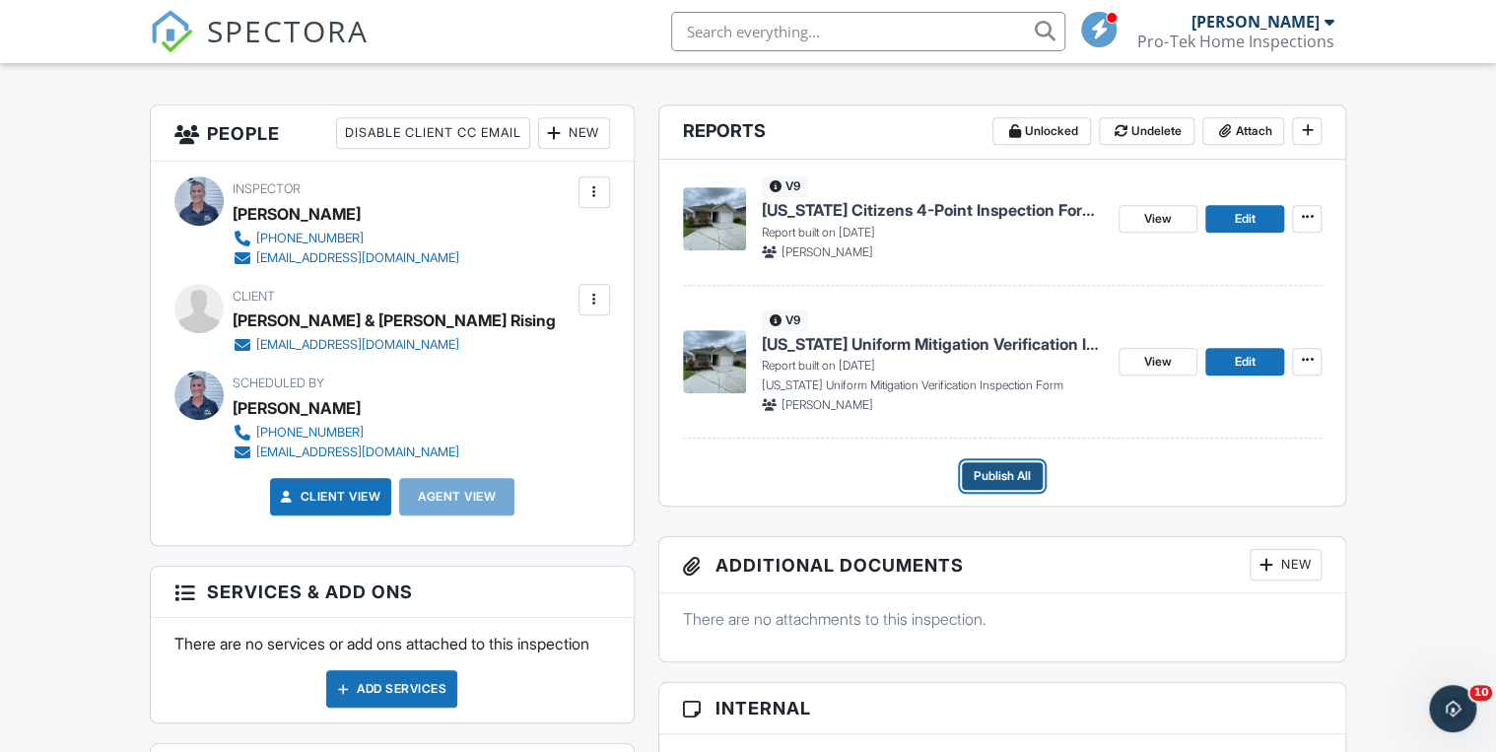
click at [983, 477] on span "Publish All" at bounding box center [1002, 476] width 57 height 20
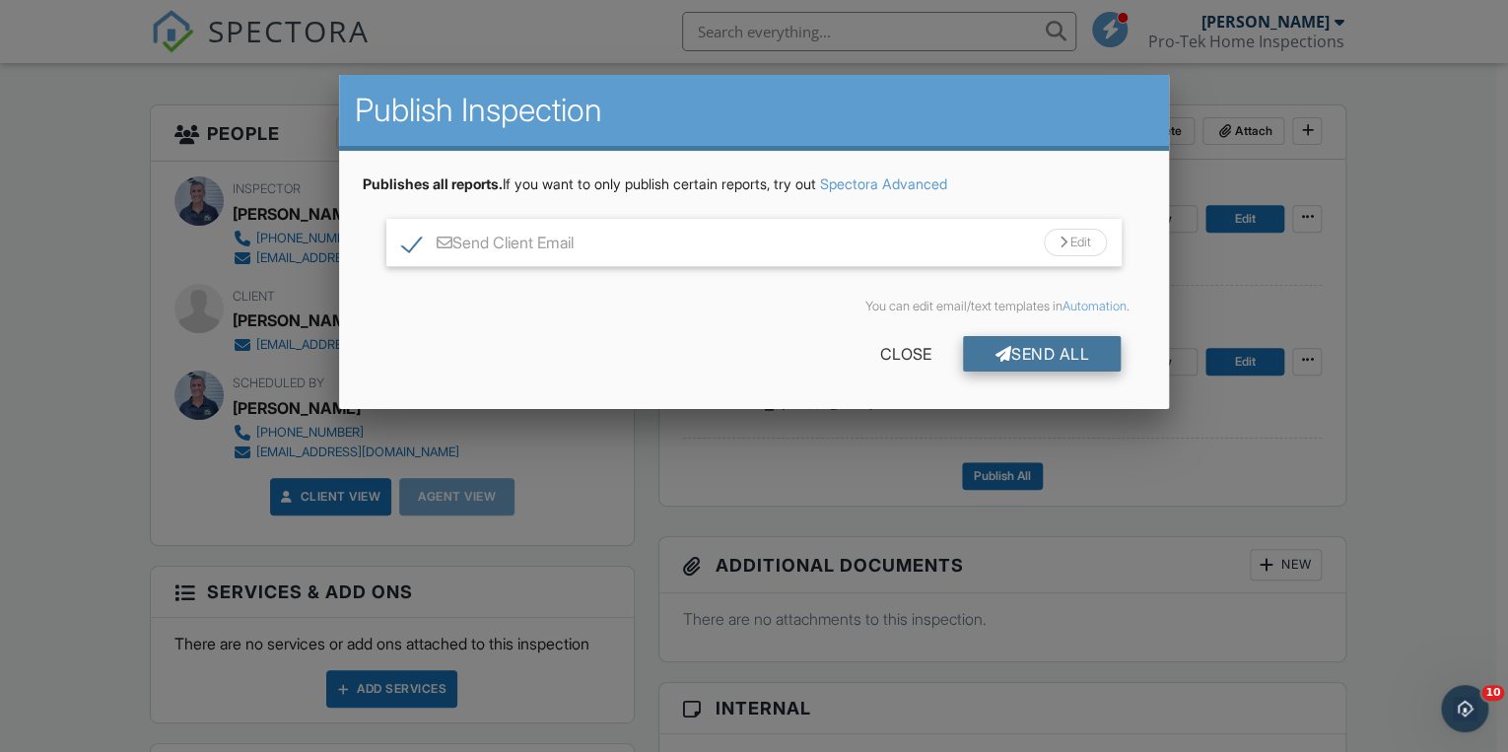
click at [1025, 367] on div "Send All" at bounding box center [1042, 353] width 158 height 35
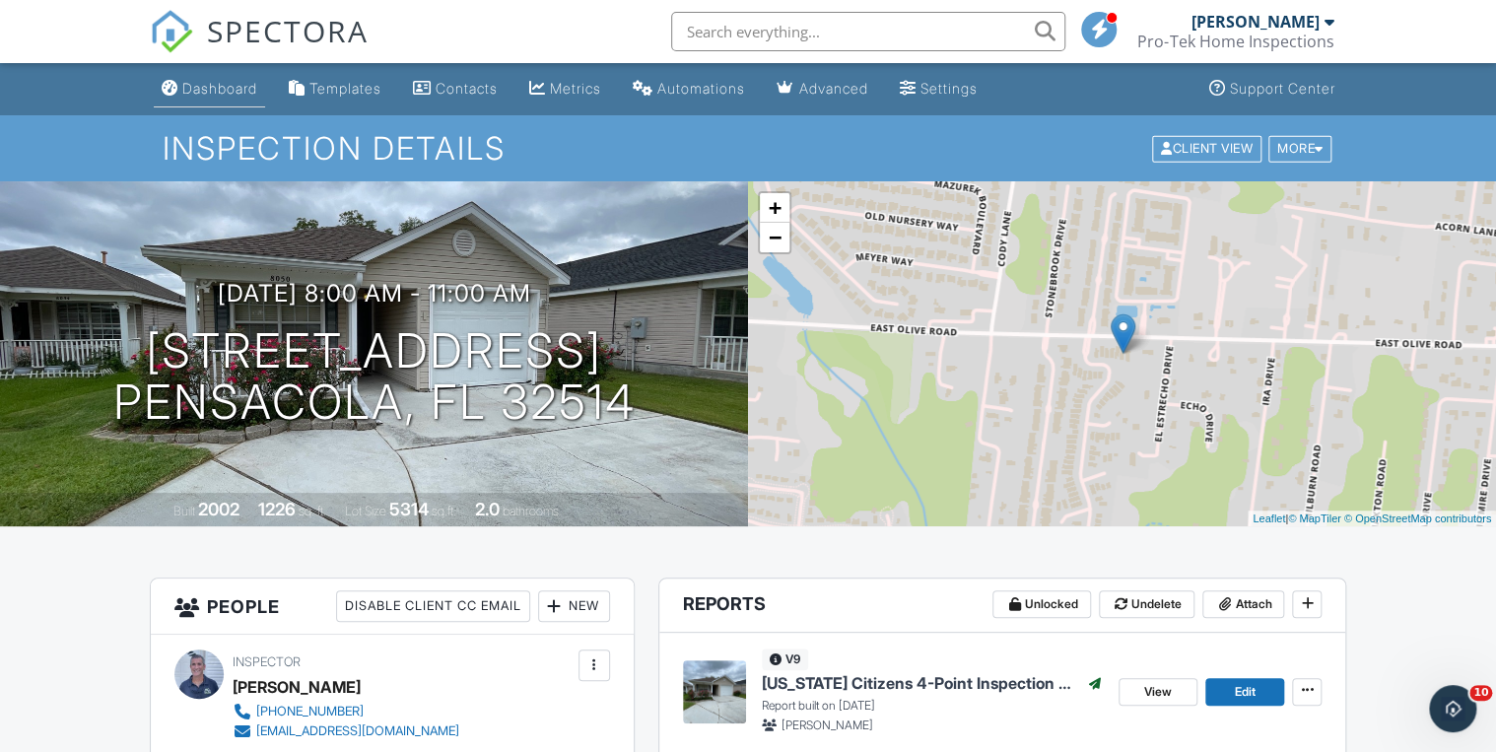
click at [196, 79] on link "Dashboard" at bounding box center [209, 89] width 111 height 36
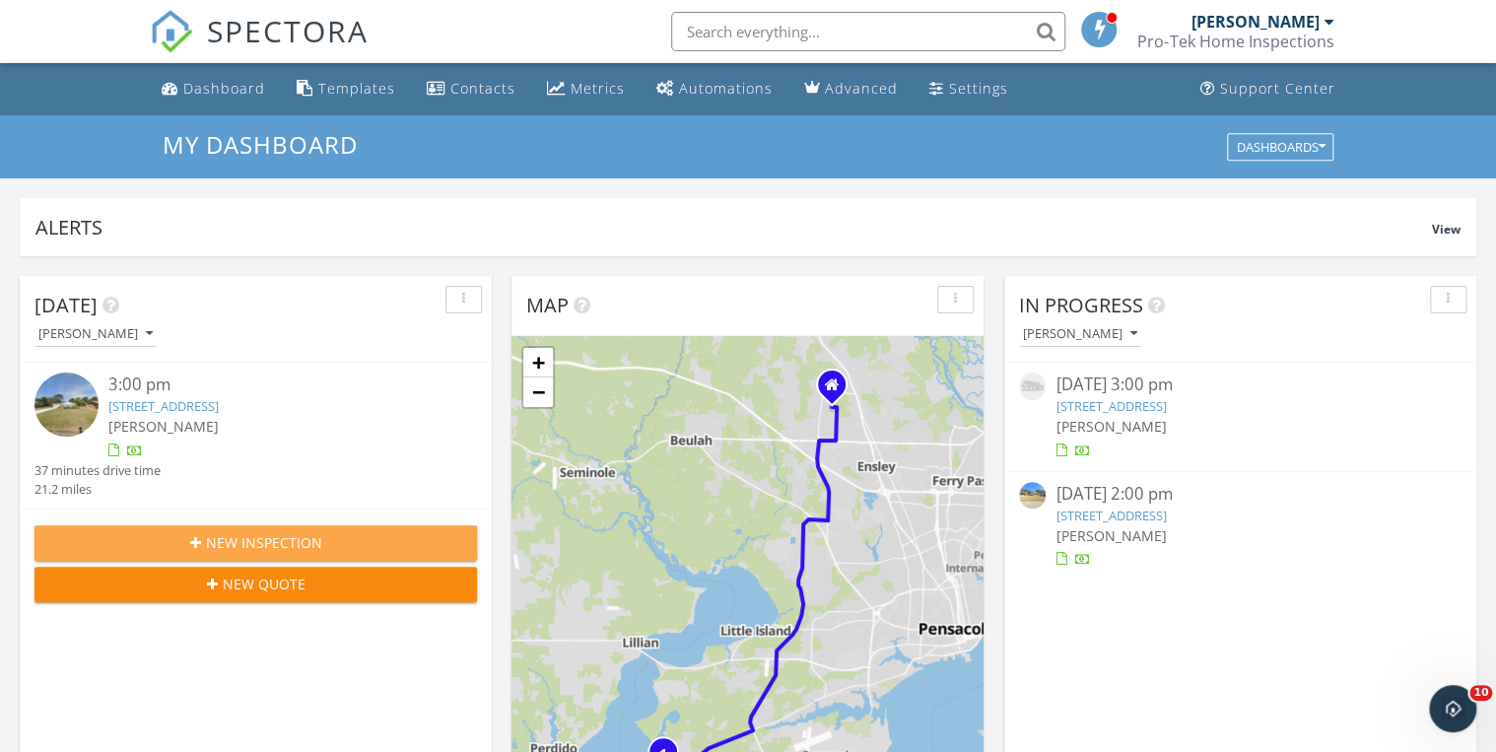
click at [260, 544] on span "New Inspection" at bounding box center [264, 542] width 116 height 21
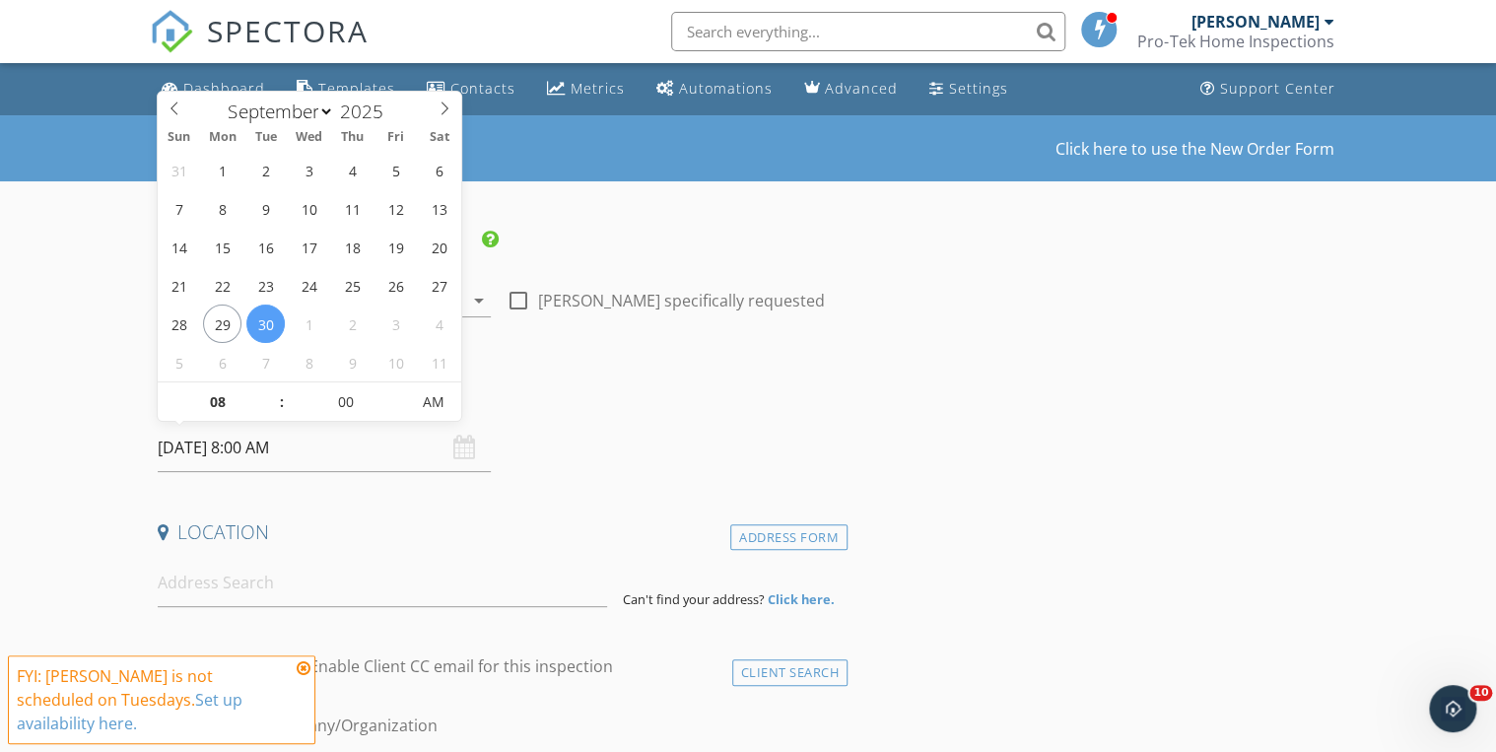
click at [305, 458] on input "[DATE] 8:00 AM" at bounding box center [324, 448] width 333 height 48
select select "9"
type input "[DATE] 8:00 AM"
type input "09"
type input "[DATE] 9:00 AM"
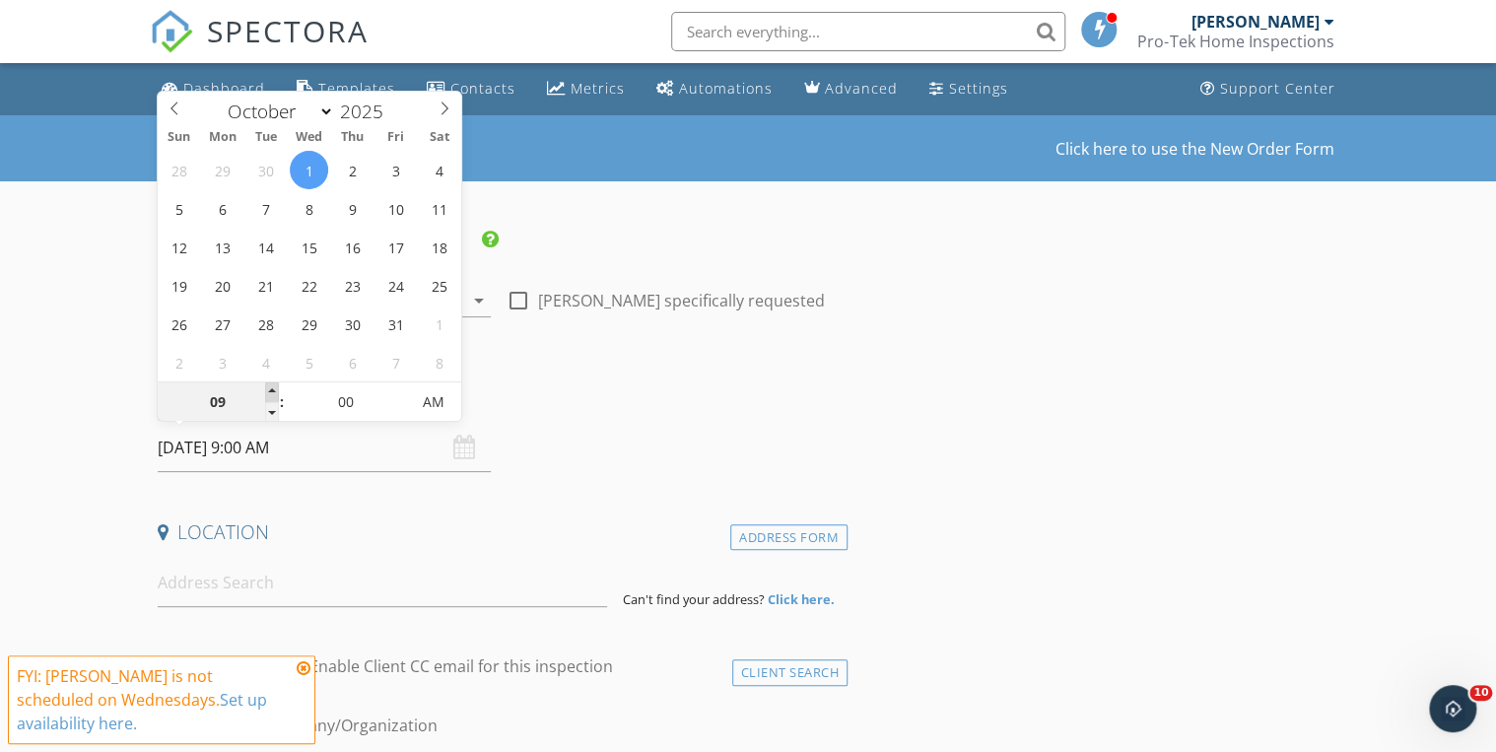
click at [265, 389] on span at bounding box center [272, 392] width 14 height 20
type input "10"
type input "[DATE] 10:00 AM"
click at [265, 389] on span at bounding box center [272, 392] width 14 height 20
type input "11"
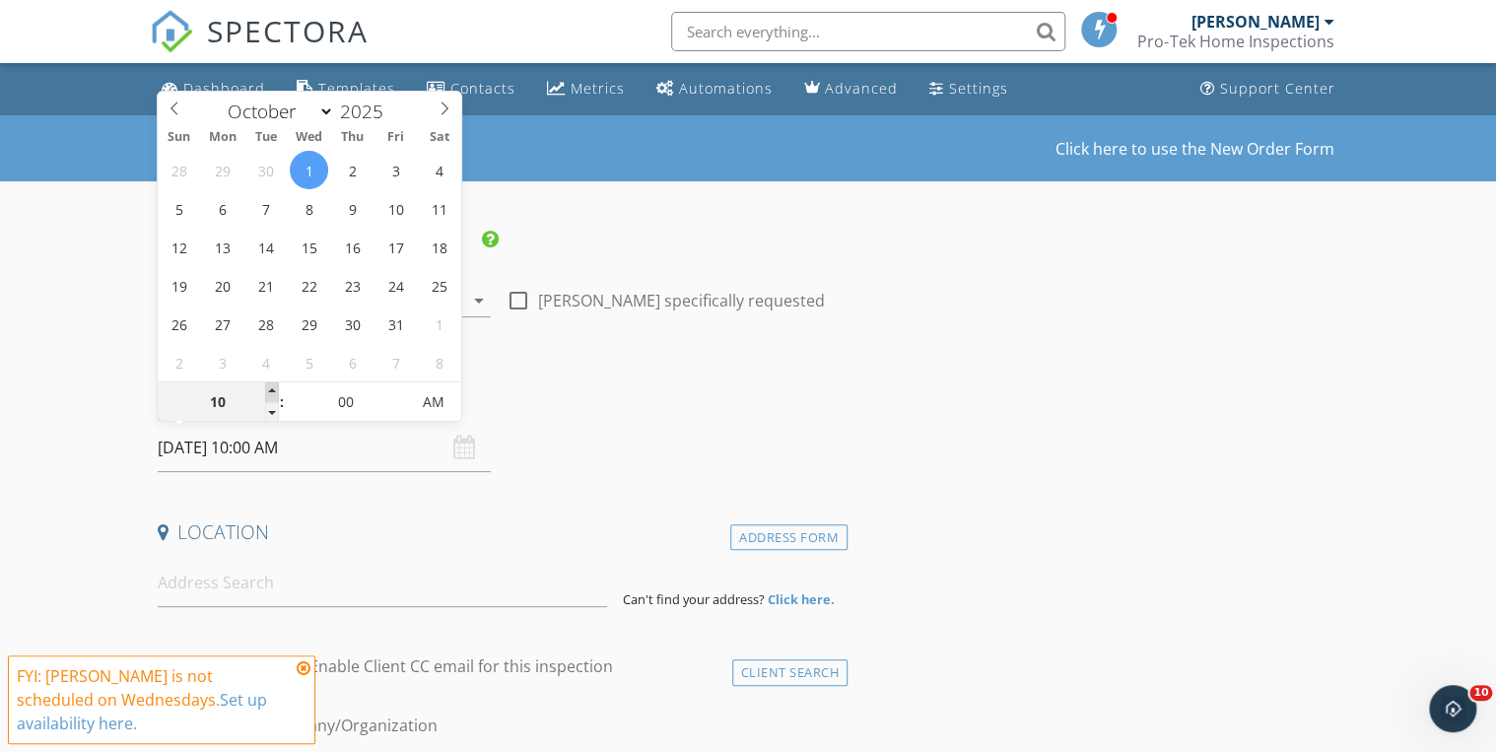
type input "10/01/2025 11:00 AM"
click at [266, 389] on span at bounding box center [272, 392] width 14 height 20
type input "12"
type input "10/01/2025 12:00 PM"
click at [267, 388] on span at bounding box center [272, 392] width 14 height 20
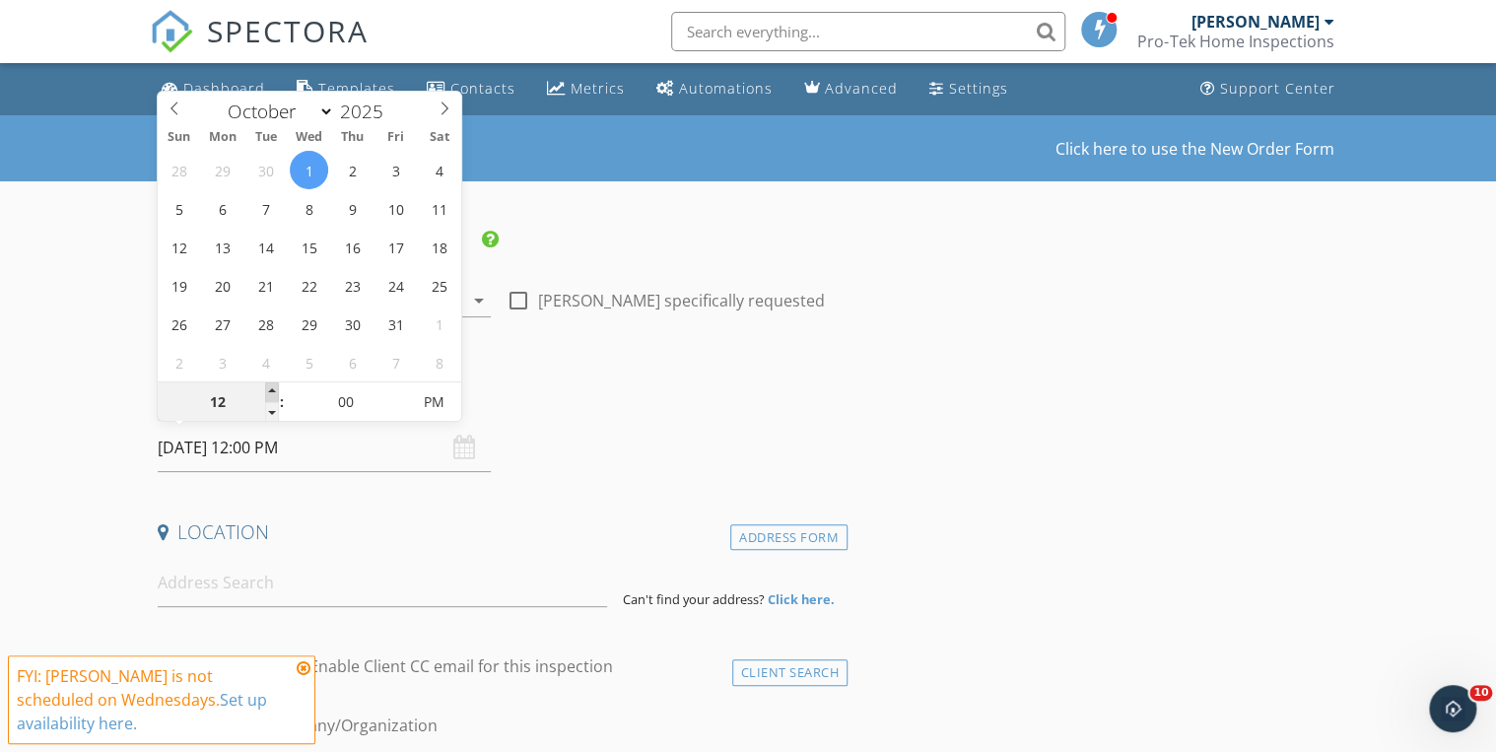
type input "01"
type input "10/01/2025 1:00 PM"
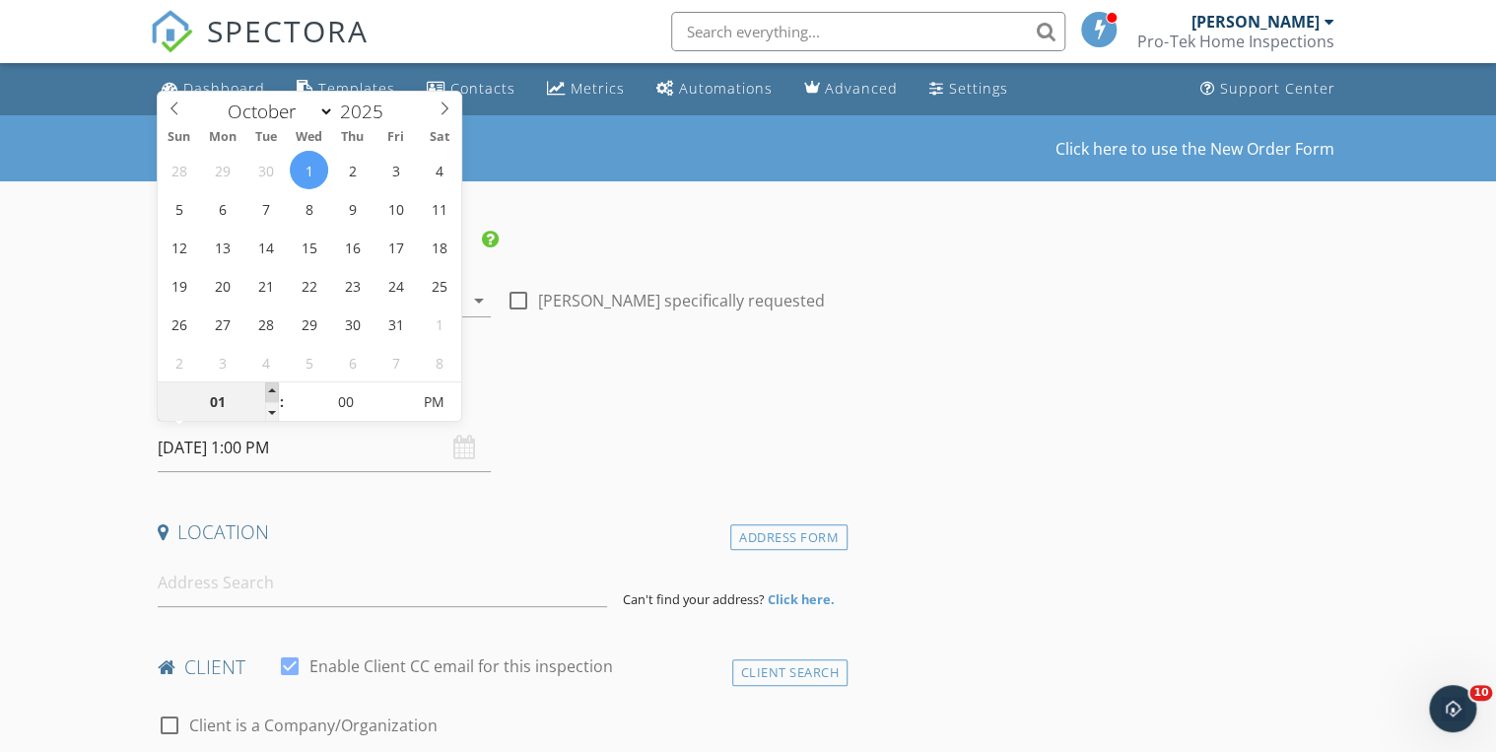
click at [268, 388] on span at bounding box center [272, 392] width 14 height 20
type input "02"
type input "10/01/2025 2:00 PM"
click at [268, 388] on span at bounding box center [272, 392] width 14 height 20
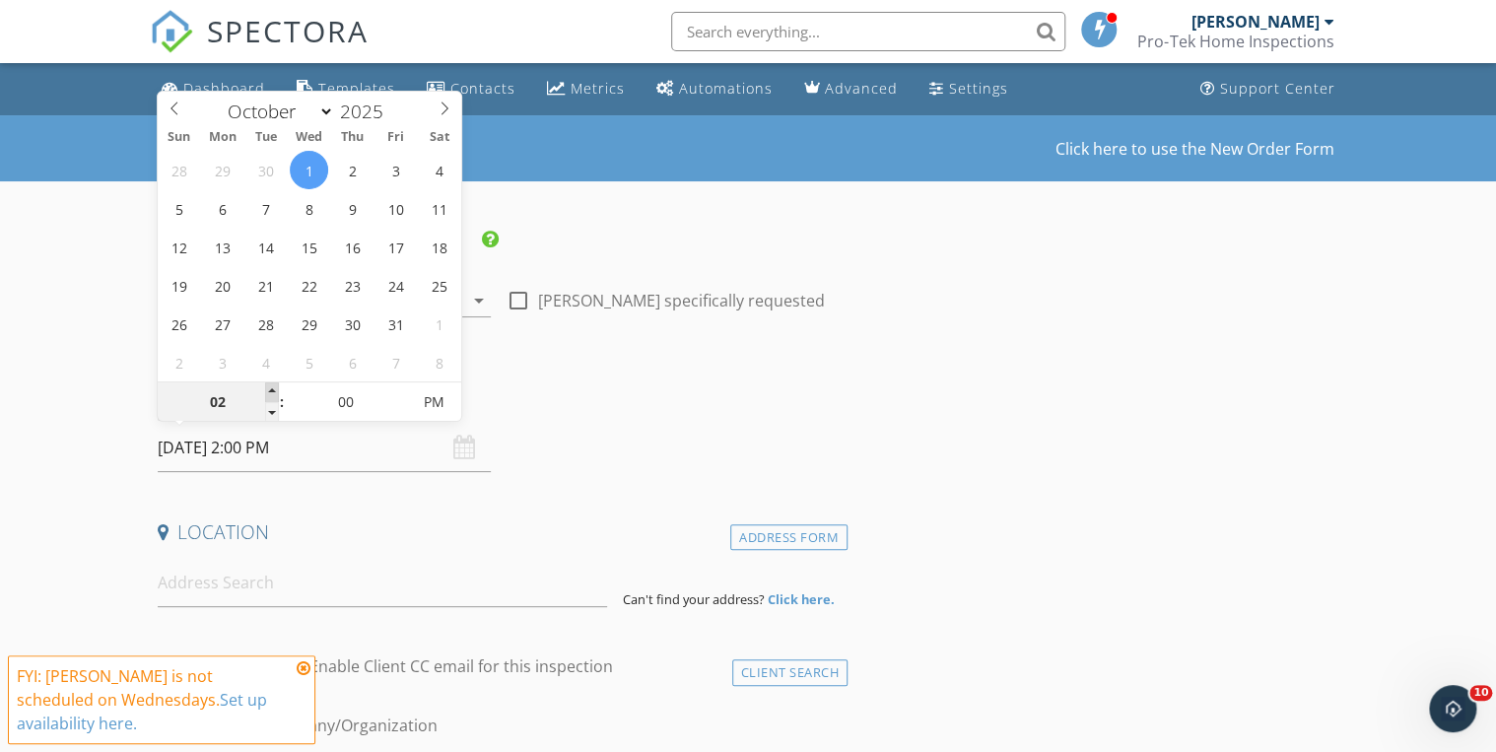
type input "03"
type input "10/01/2025 3:00 PM"
click at [268, 388] on span at bounding box center [272, 392] width 14 height 20
type input "05"
type input "10/01/2025 3:05 PM"
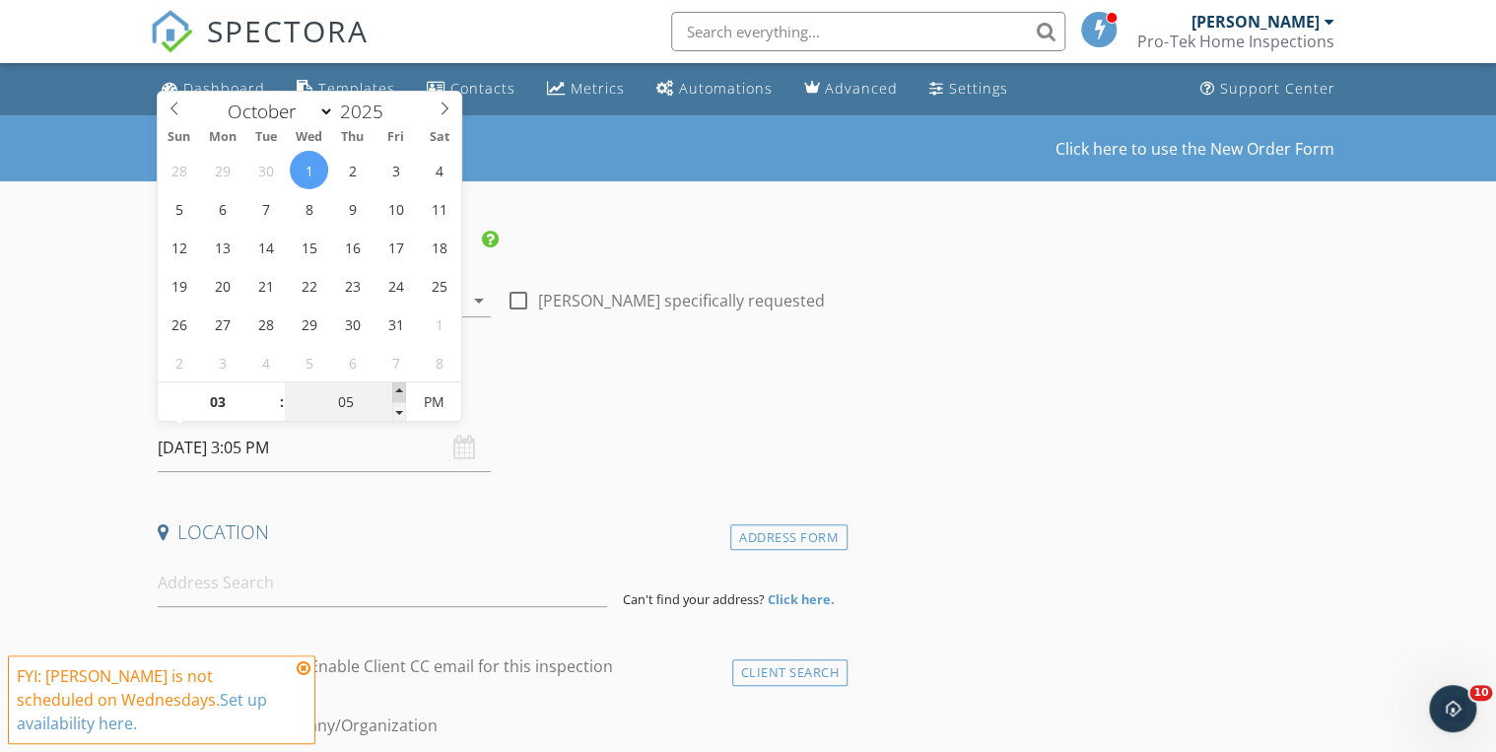
click at [399, 388] on span at bounding box center [399, 392] width 14 height 20
type input "10"
type input "10/01/2025 3:10 PM"
click at [399, 388] on span at bounding box center [399, 392] width 14 height 20
type input "15"
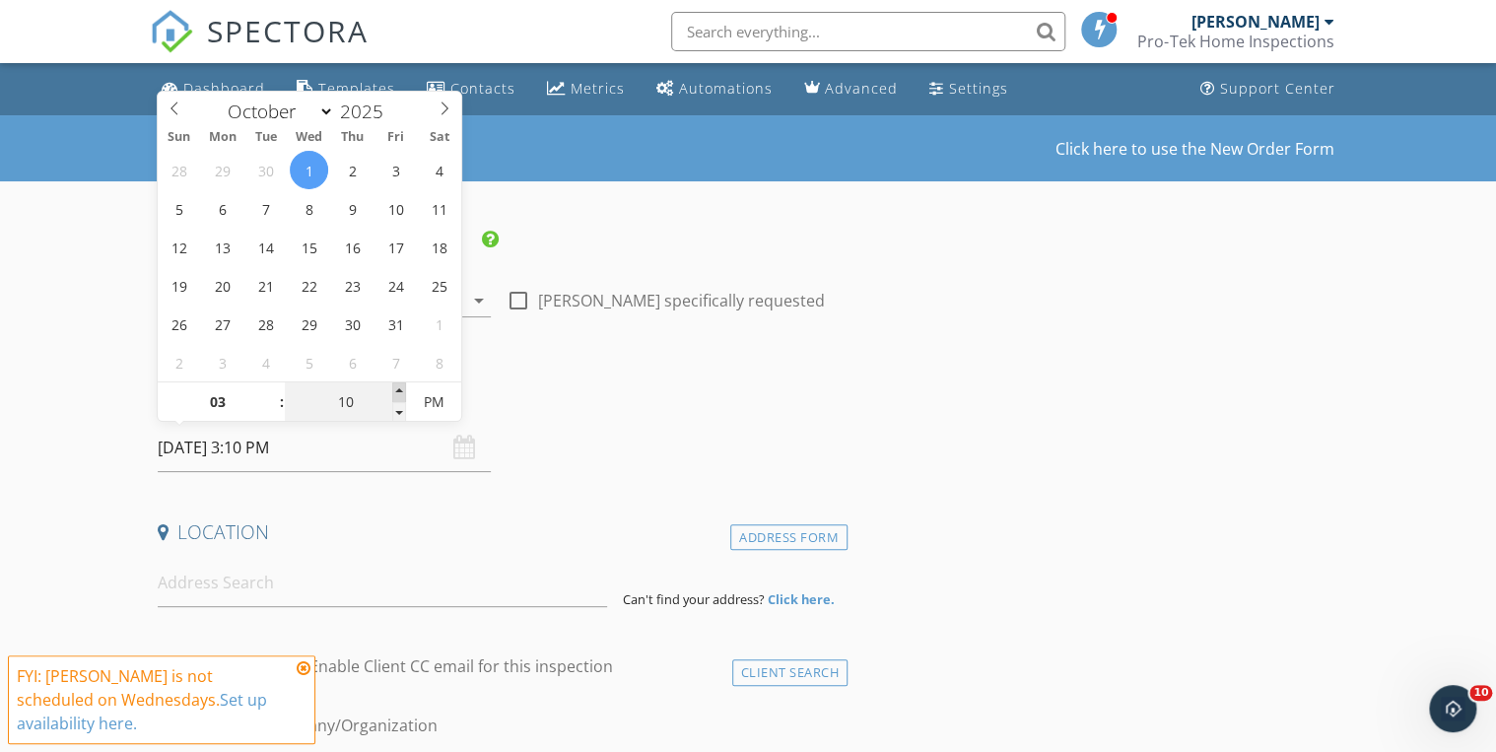
type input "10/01/2025 3:15 PM"
click at [399, 388] on span at bounding box center [399, 392] width 14 height 20
type input "20"
type input "10/01/2025 3:20 PM"
click at [399, 388] on span at bounding box center [399, 392] width 14 height 20
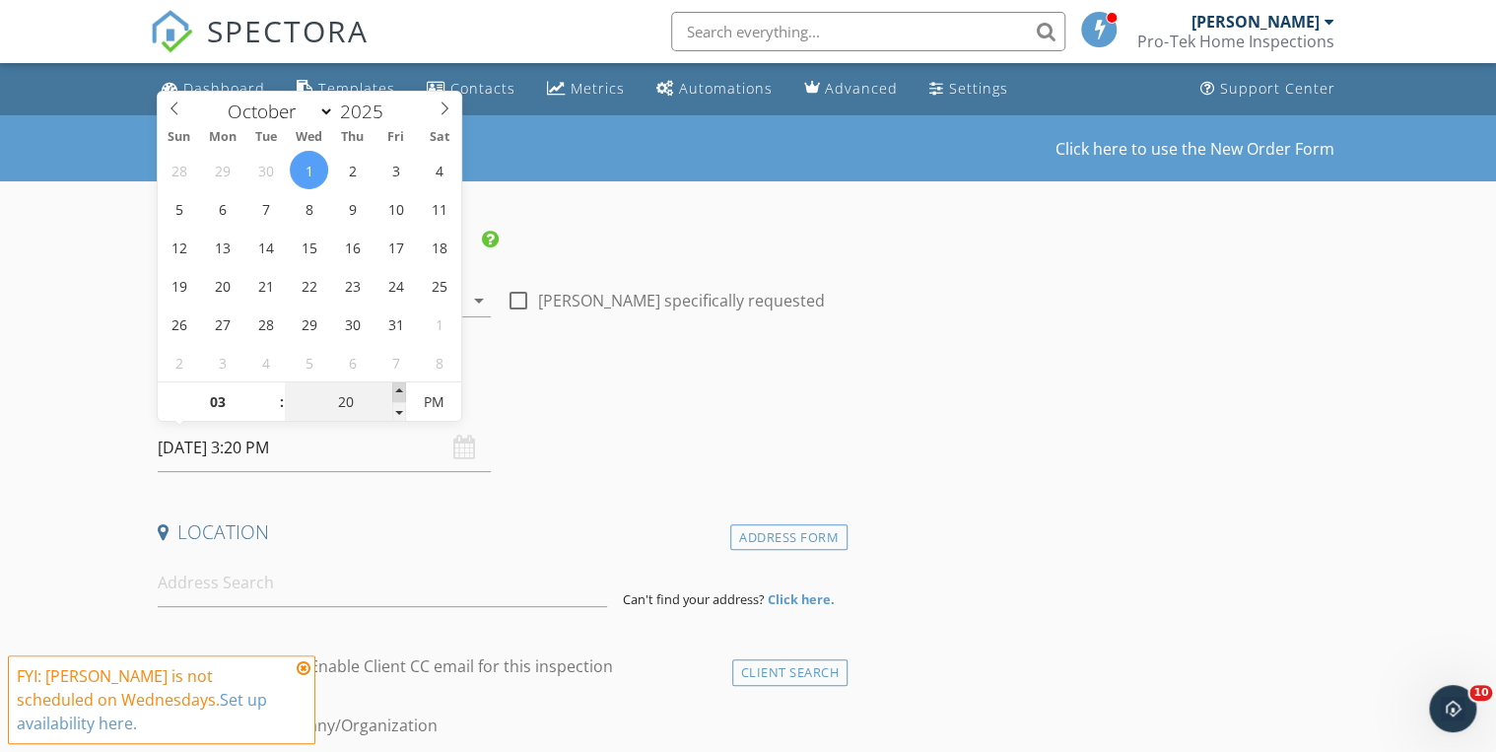
type input "25"
type input "10/01/2025 3:25 PM"
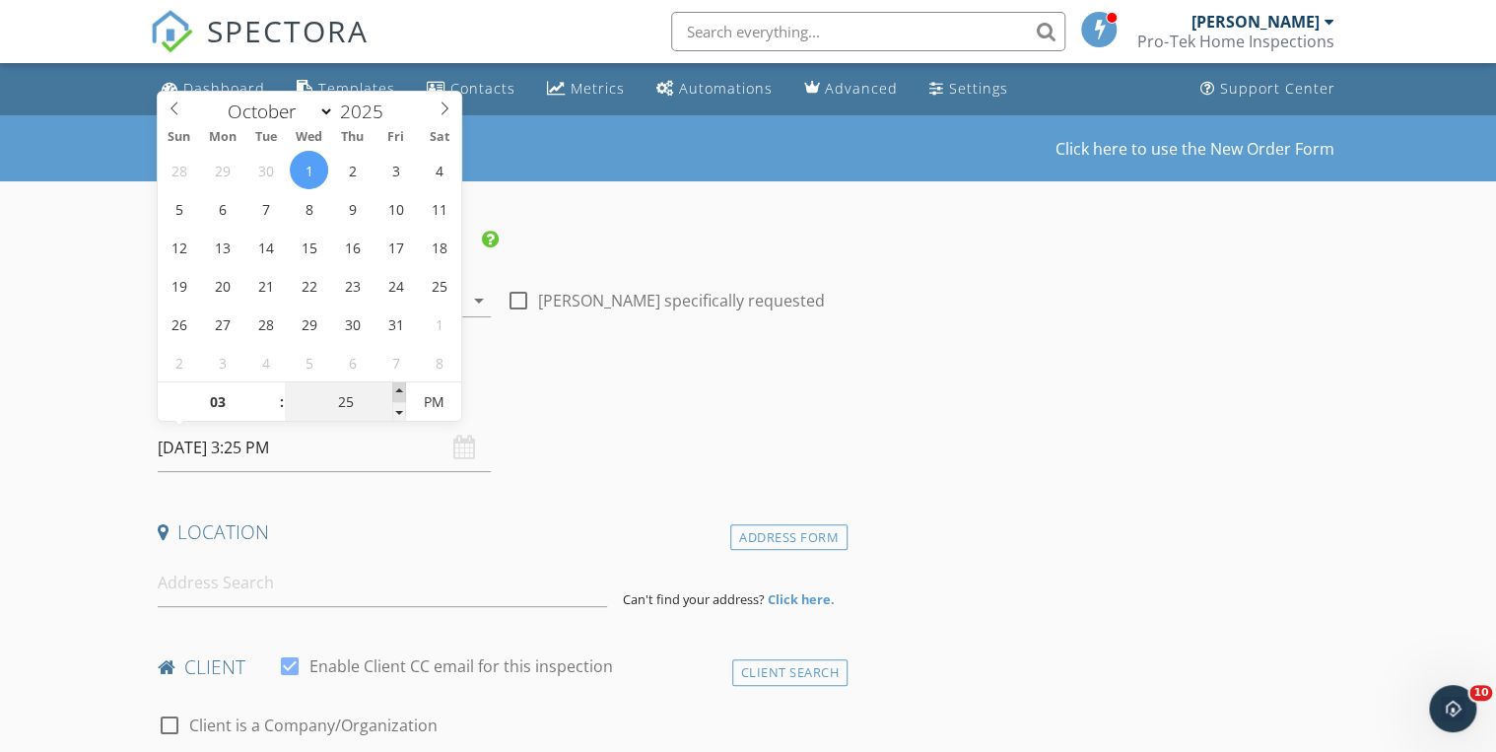
click at [399, 388] on span at bounding box center [399, 392] width 14 height 20
type input "30"
type input "[DATE] 3:30 PM"
click at [399, 388] on span at bounding box center [399, 392] width 14 height 20
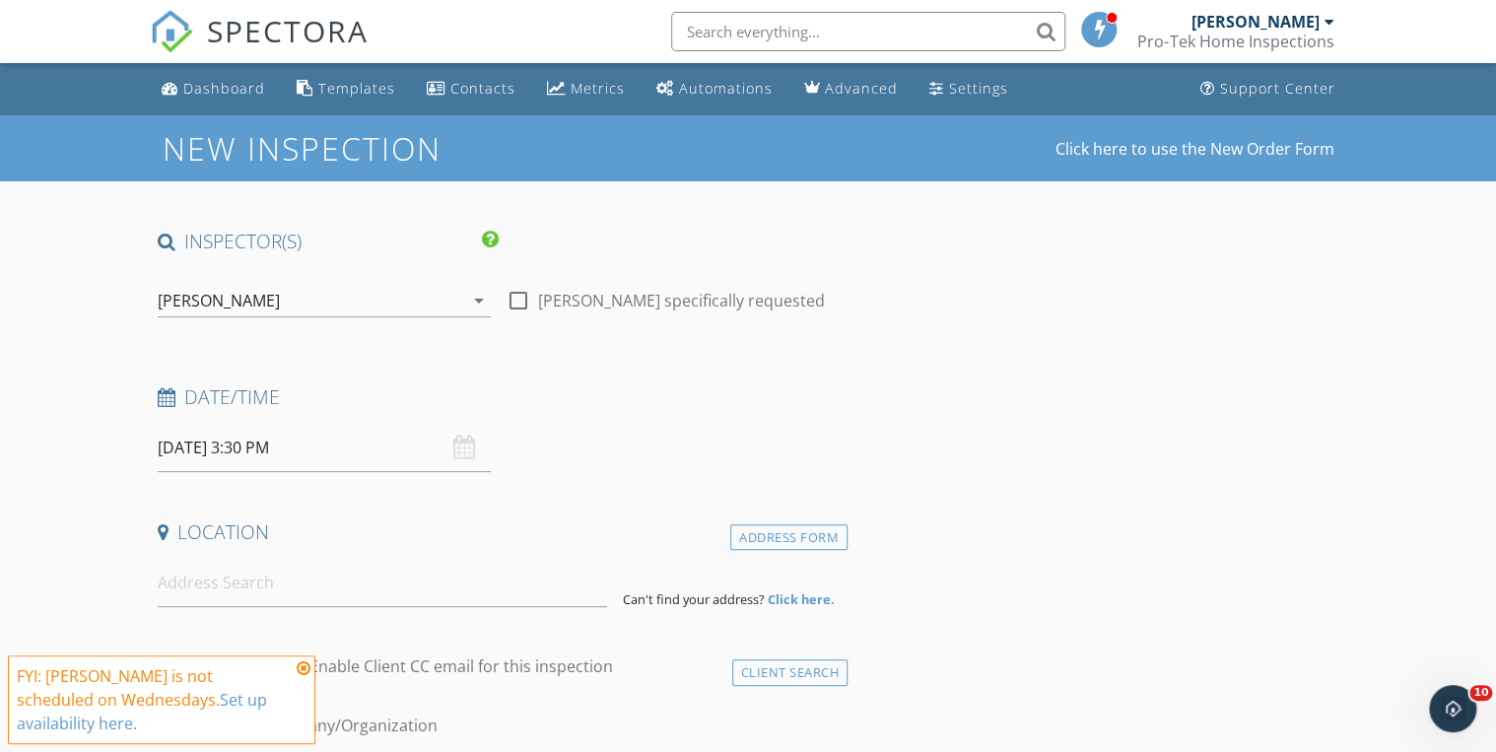
click at [253, 595] on input at bounding box center [382, 583] width 449 height 48
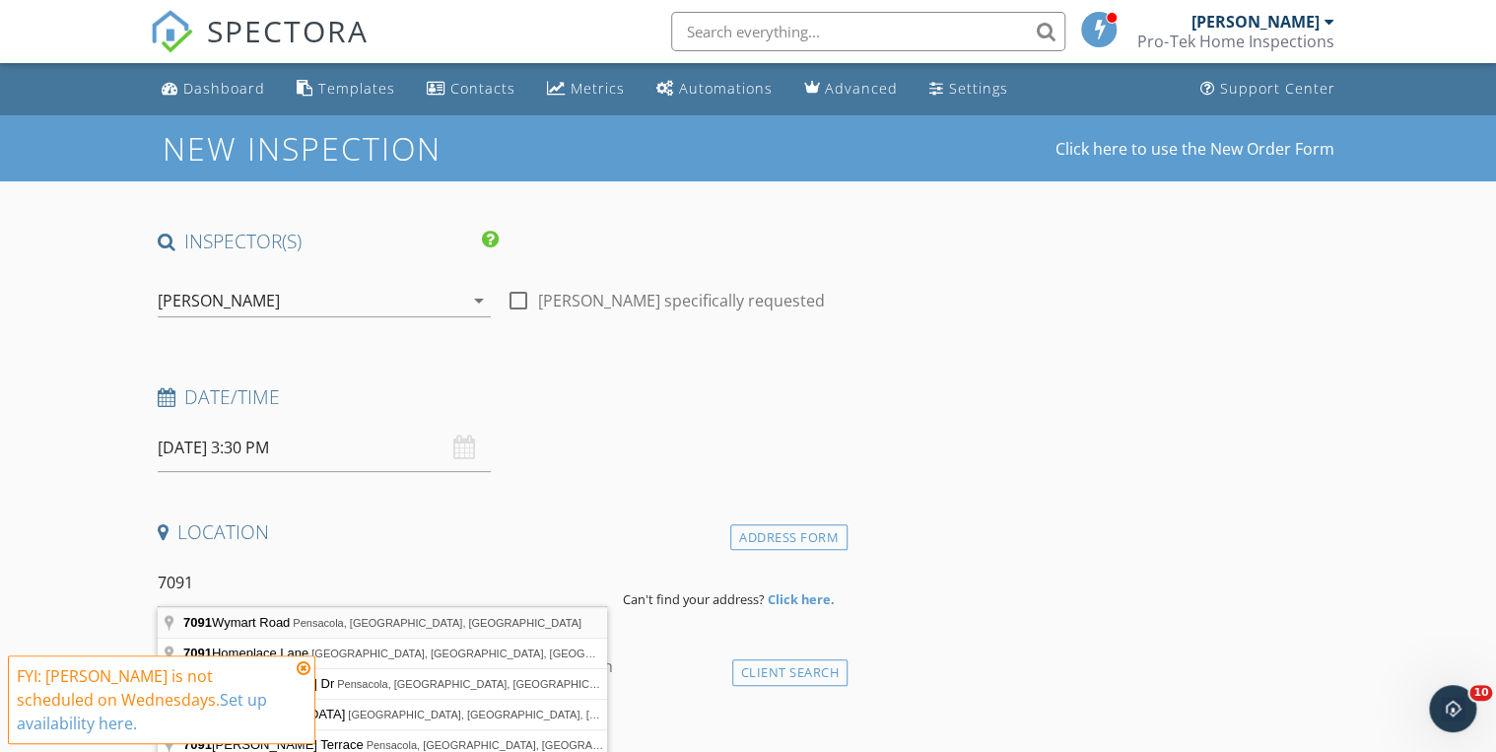
type input "7091 Wymart Road, Pensacola, FL, USA"
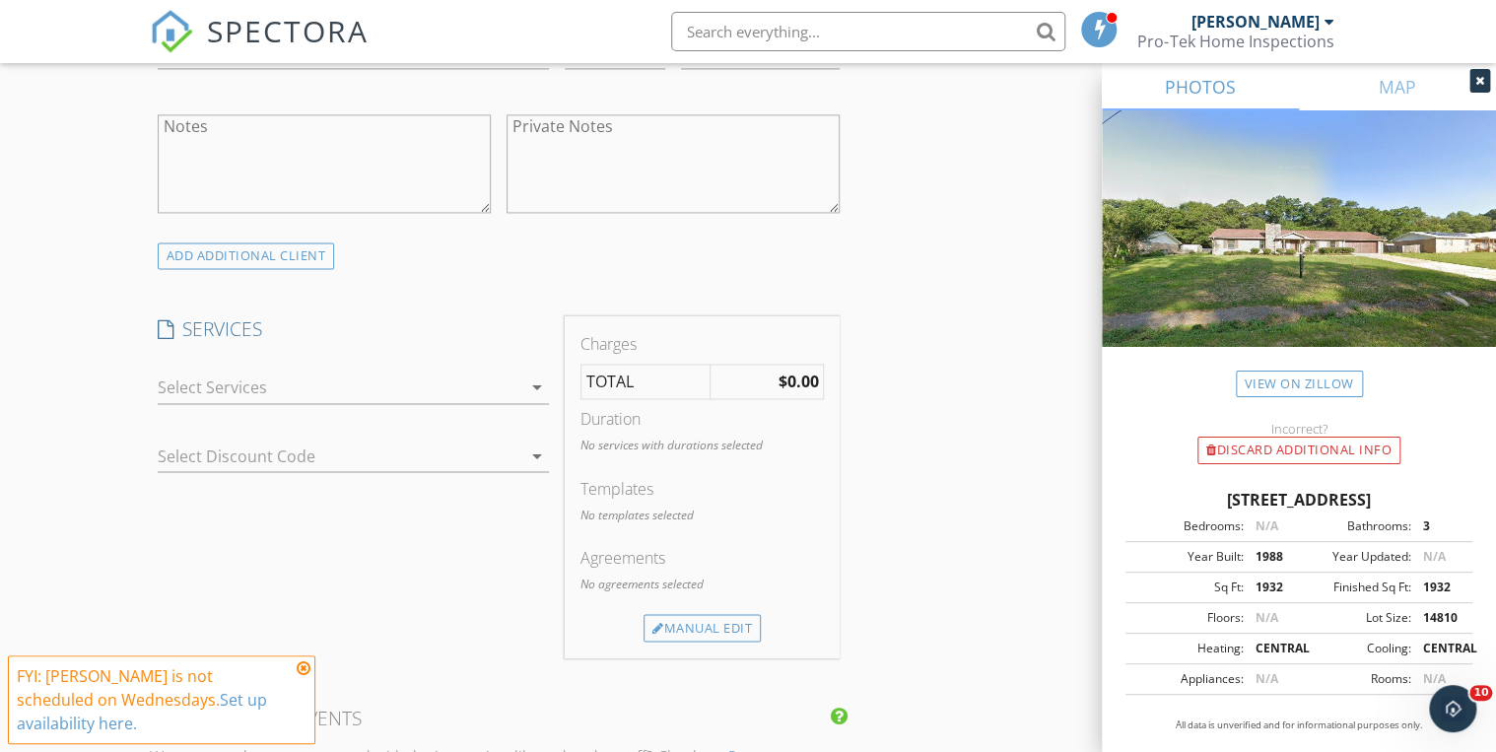
scroll to position [1419, 0]
click at [533, 385] on icon "arrow_drop_down" at bounding box center [537, 383] width 24 height 24
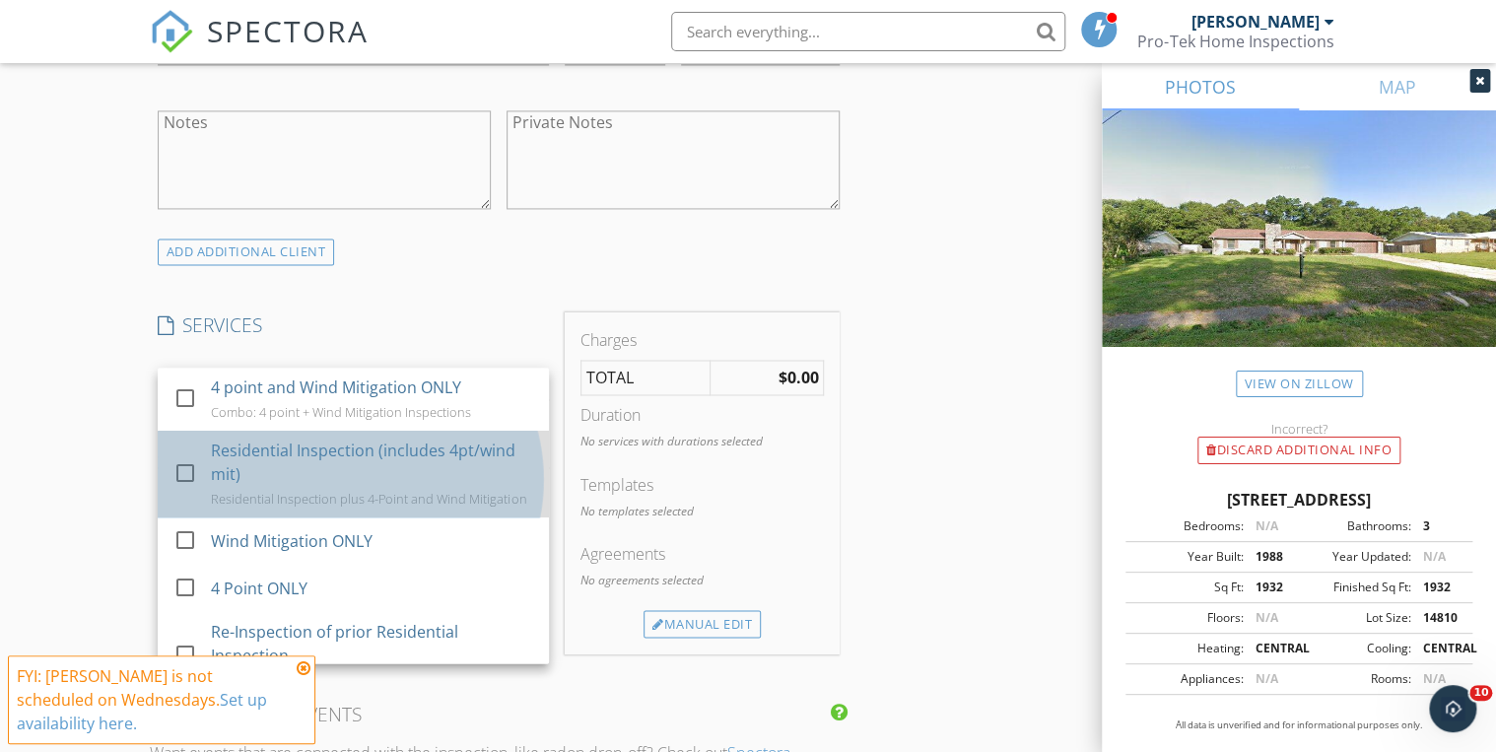
click at [378, 440] on div "Residential Inspection (includes 4pt/wind mit)" at bounding box center [372, 461] width 322 height 47
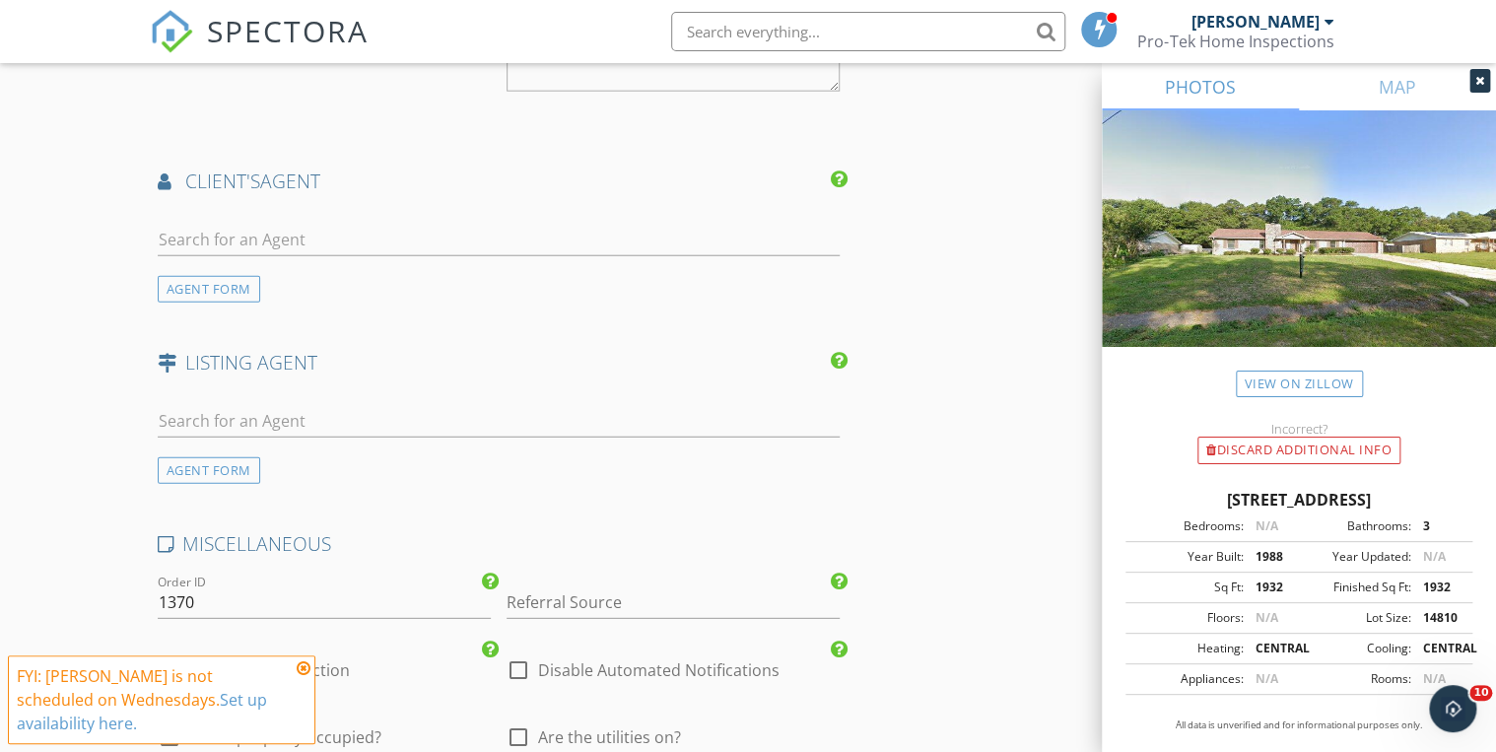
scroll to position [2286, 0]
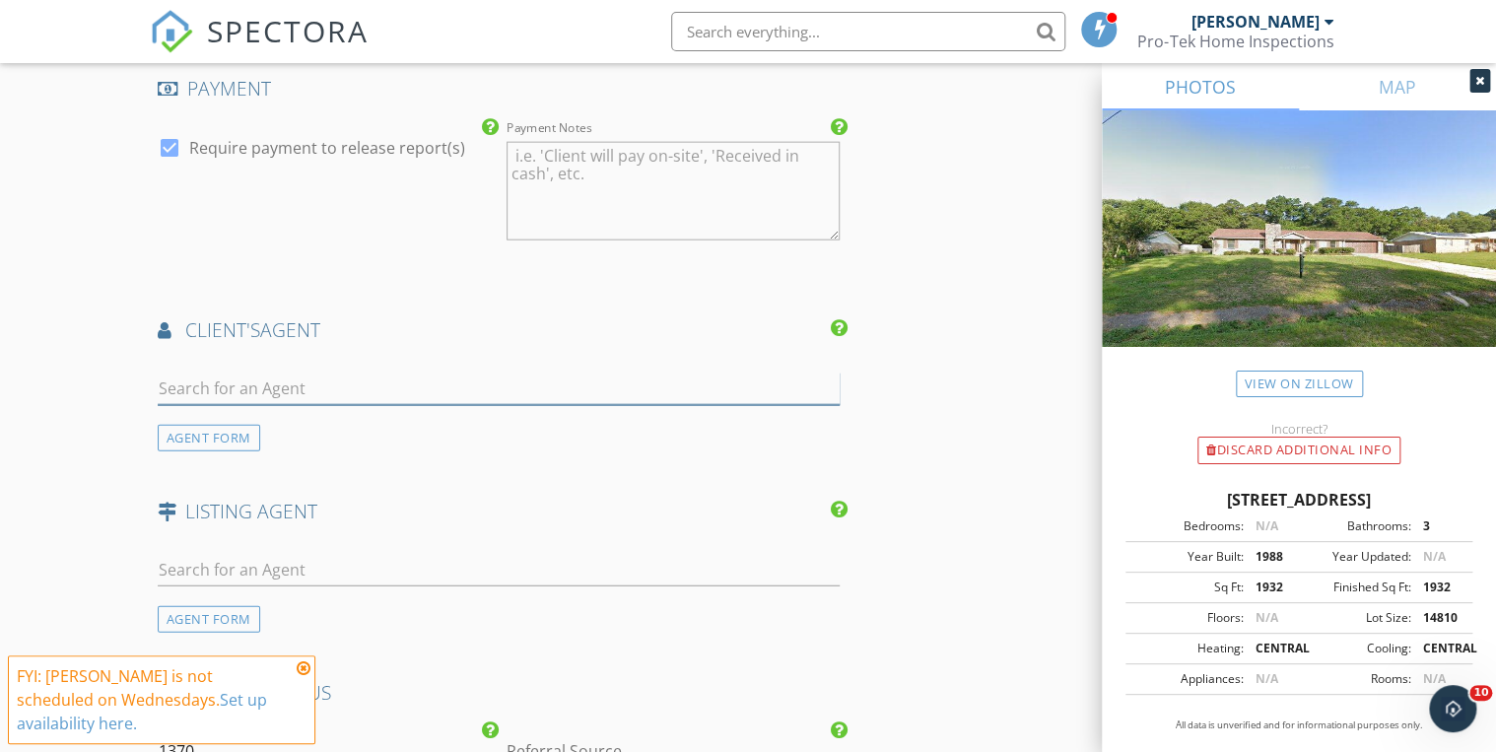
click at [232, 372] on input "text" at bounding box center [499, 388] width 682 height 33
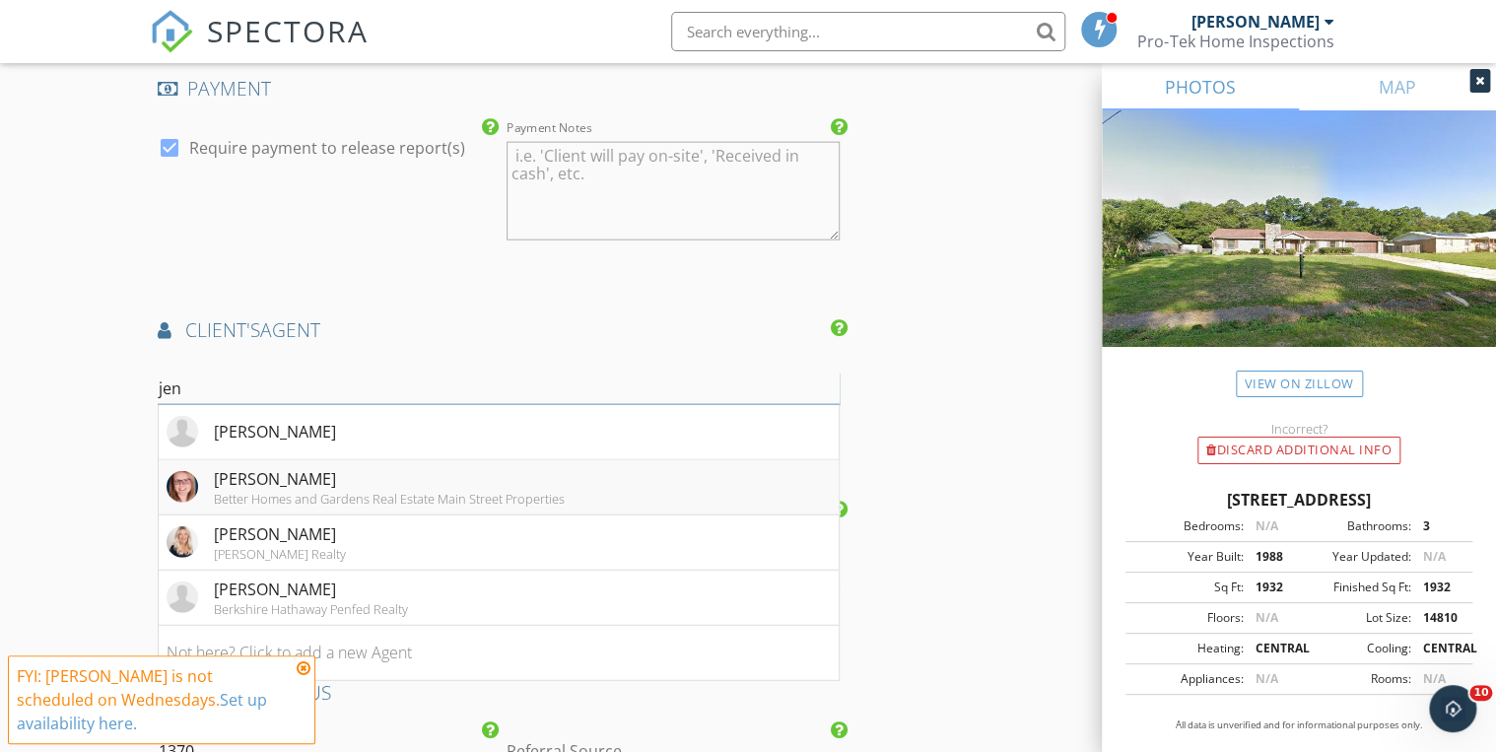
type input "jen"
click at [263, 491] on div "Better Homes and Gardens Real Estate Main Street Properties" at bounding box center [389, 499] width 351 height 16
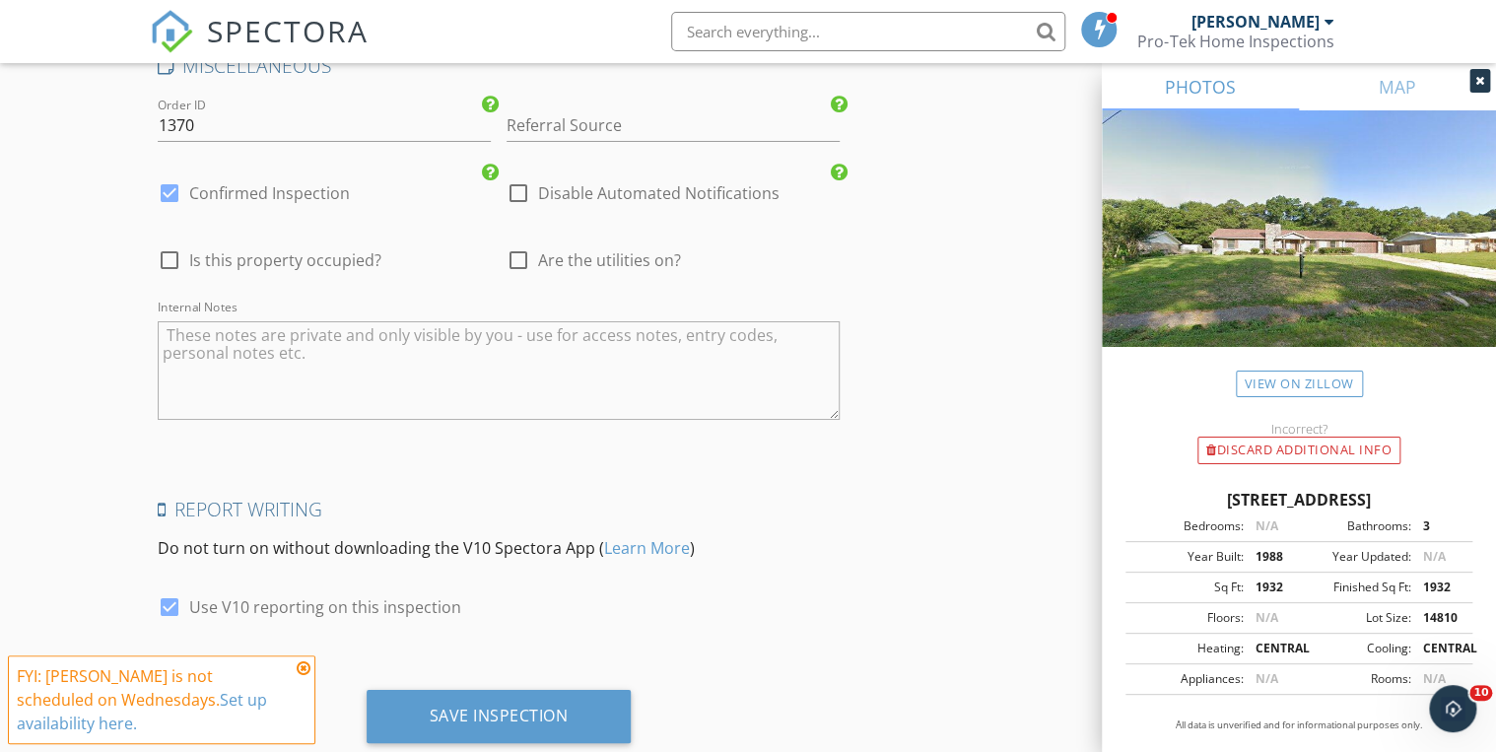
scroll to position [3526, 0]
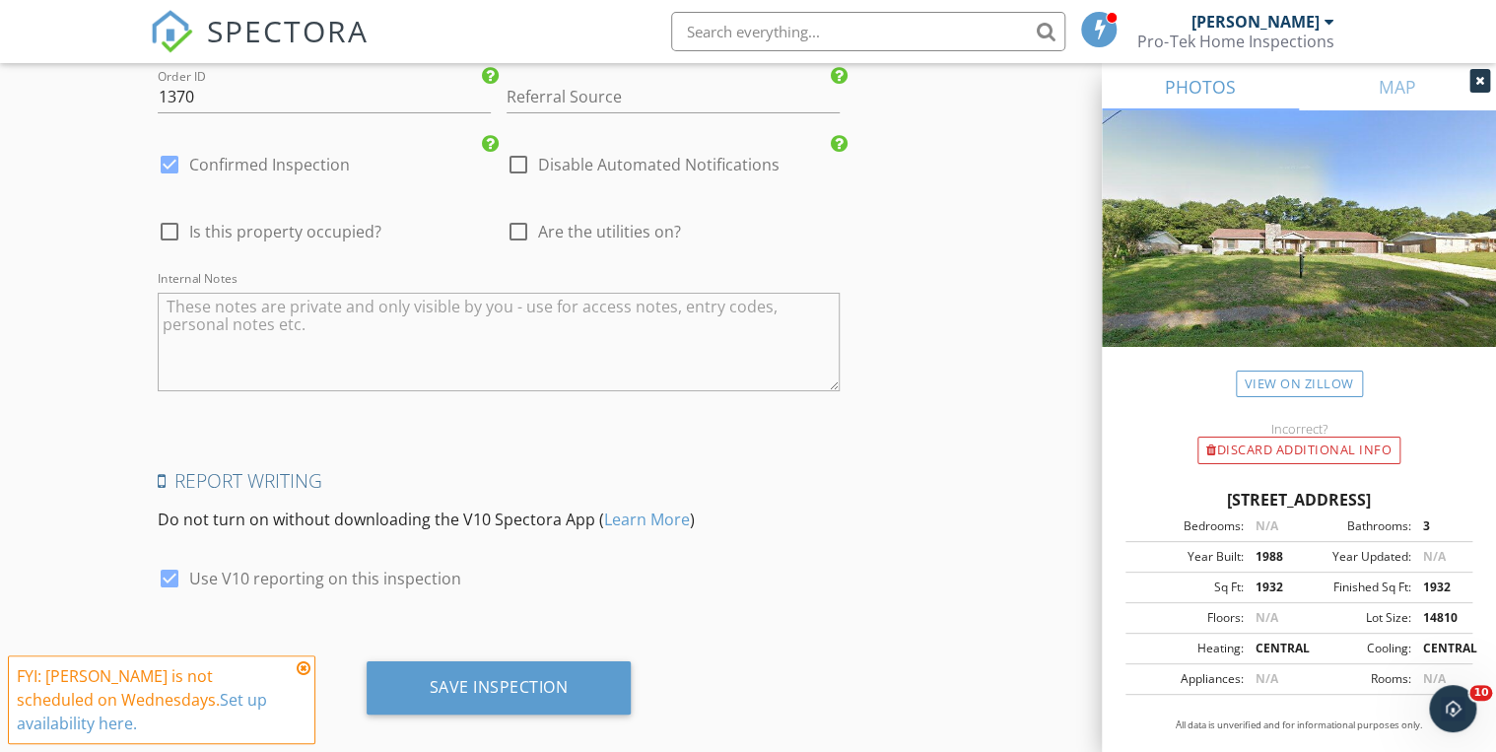
click at [179, 562] on div at bounding box center [170, 579] width 34 height 34
checkbox input "false"
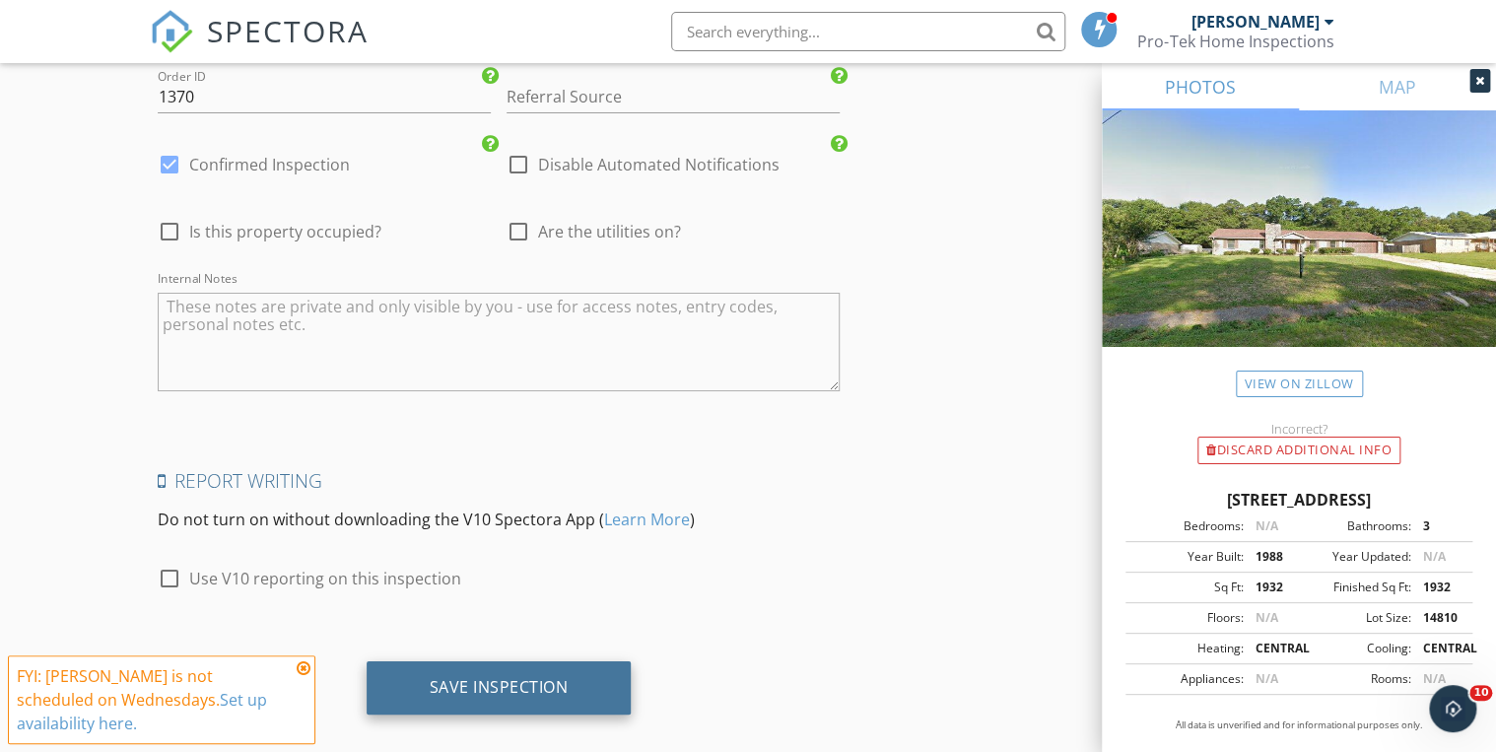
click at [437, 661] on div "Save Inspection" at bounding box center [499, 687] width 265 height 53
